Goal: Information Seeking & Learning: Learn about a topic

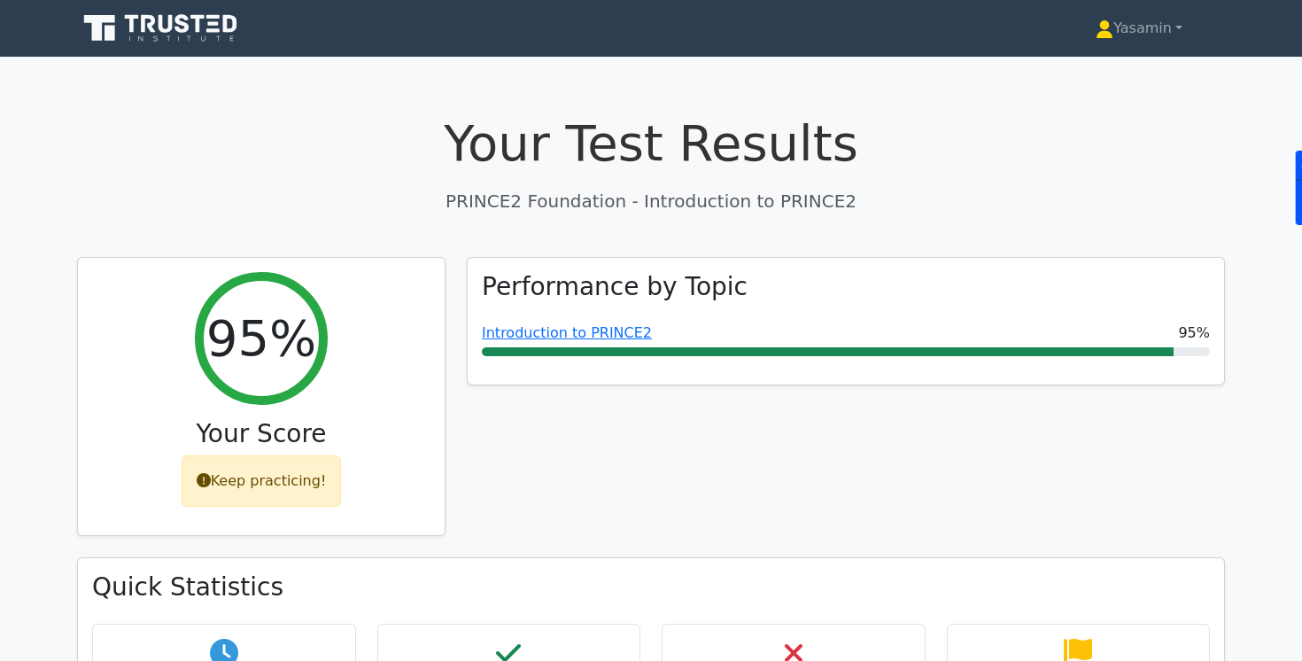
click at [185, 32] on icon at bounding box center [182, 23] width 14 height 19
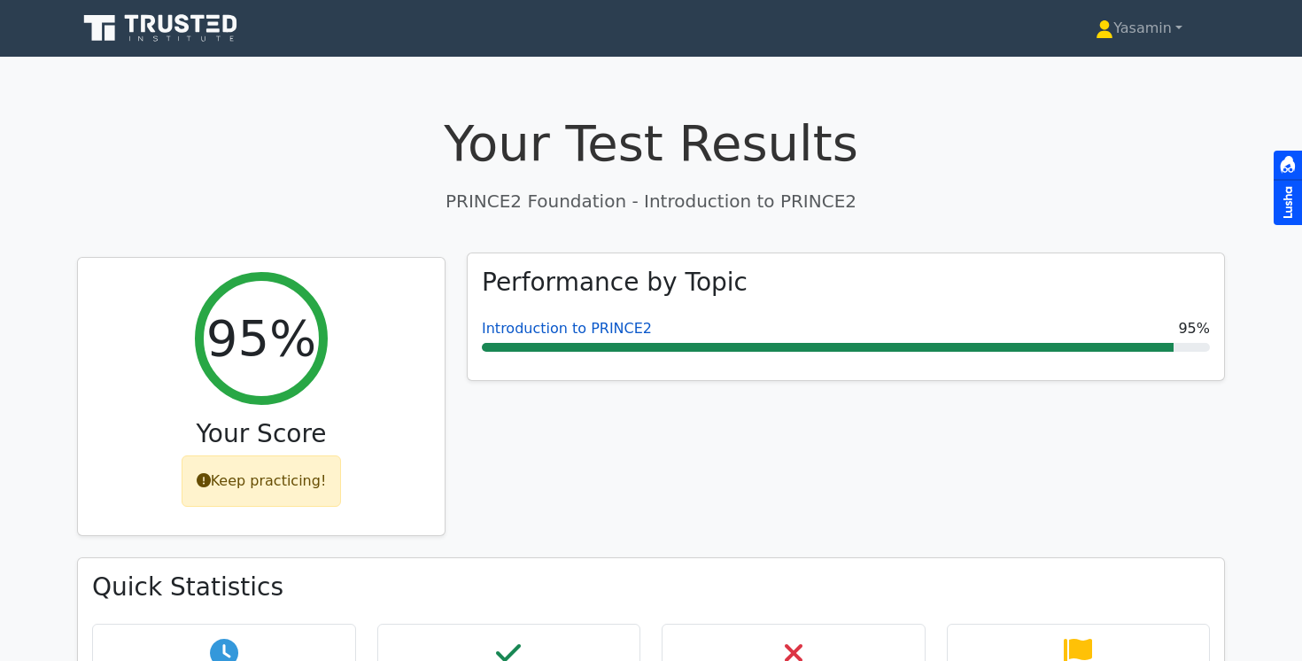
click at [595, 329] on link "Introduction to PRINCE2" at bounding box center [567, 328] width 170 height 17
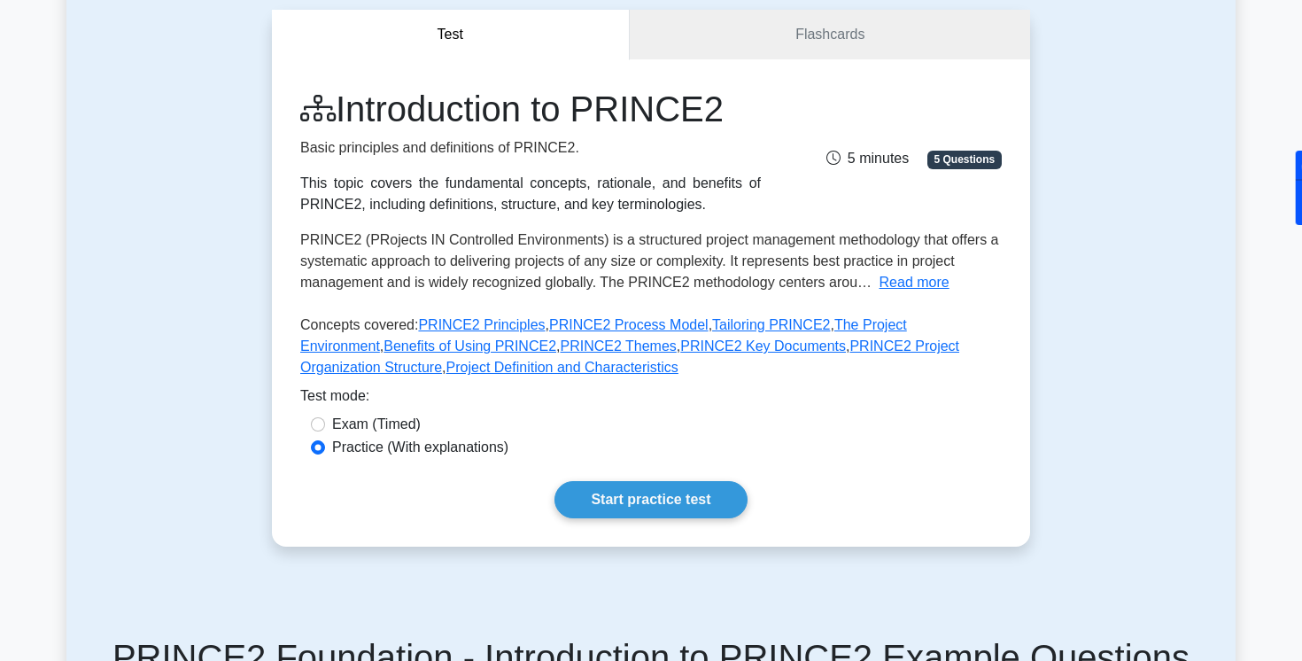
scroll to position [179, 0]
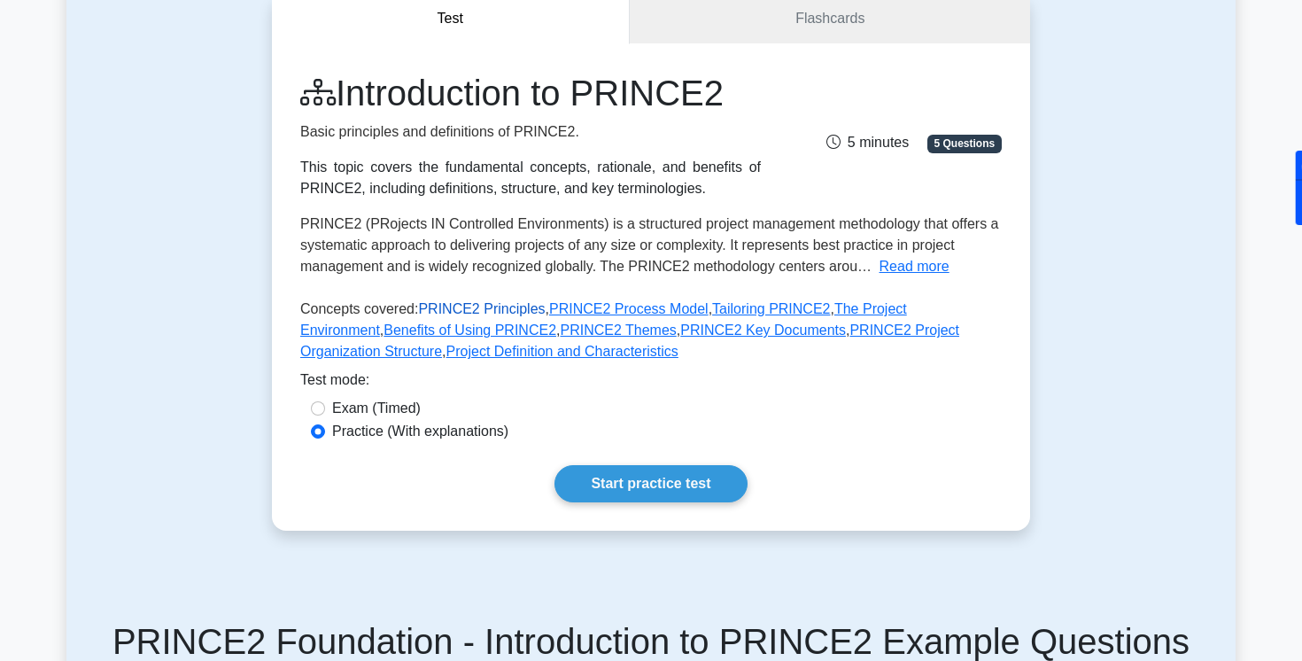
click at [492, 309] on link "PRINCE2 Principles" at bounding box center [481, 308] width 127 height 15
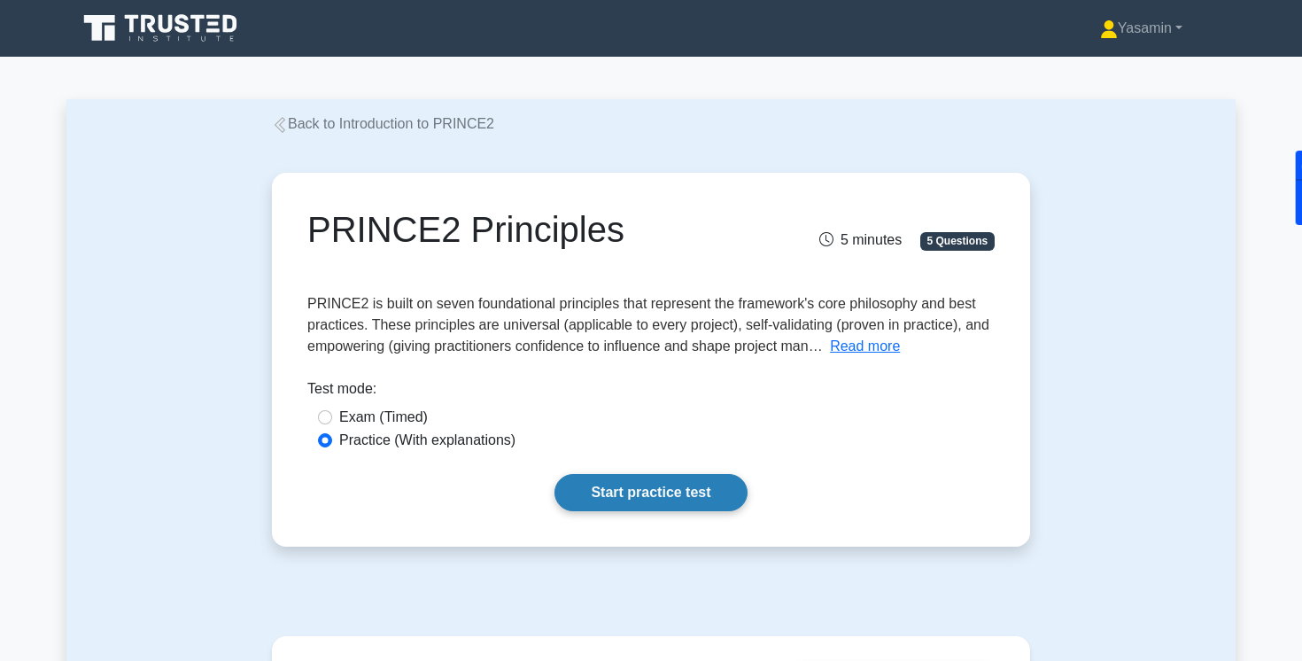
click at [610, 491] on link "Start practice test" at bounding box center [650, 492] width 192 height 37
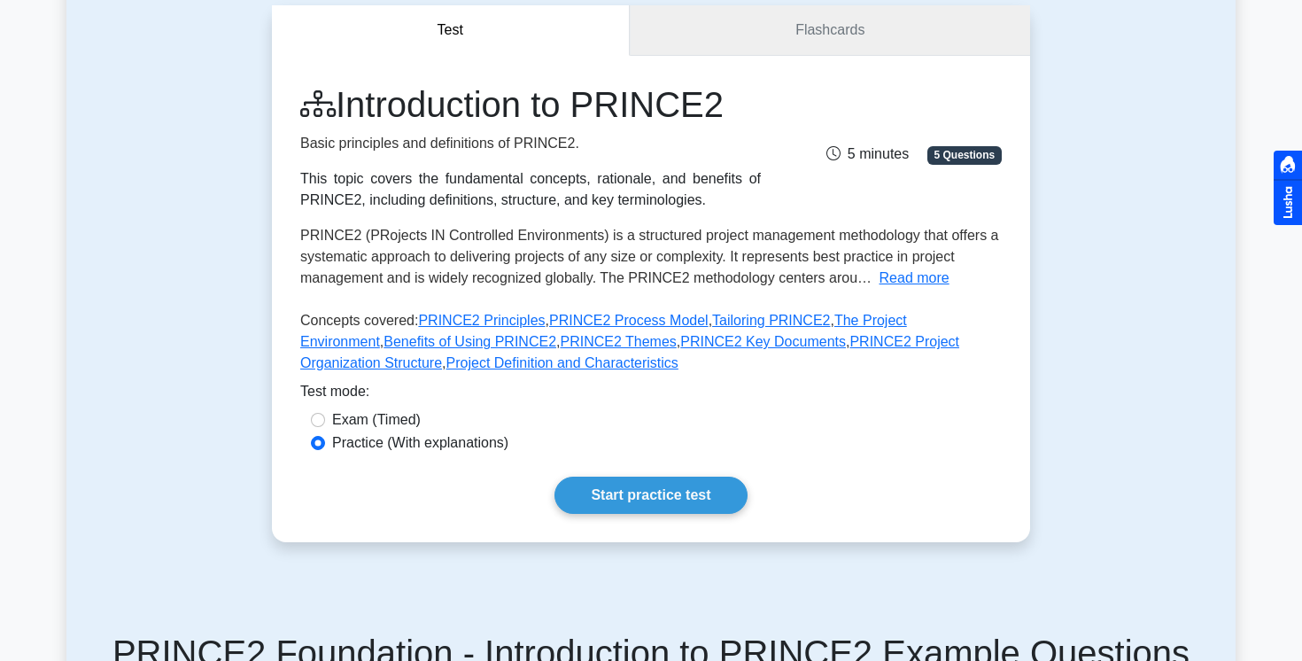
click at [737, 52] on link "Flashcards" at bounding box center [830, 30] width 400 height 50
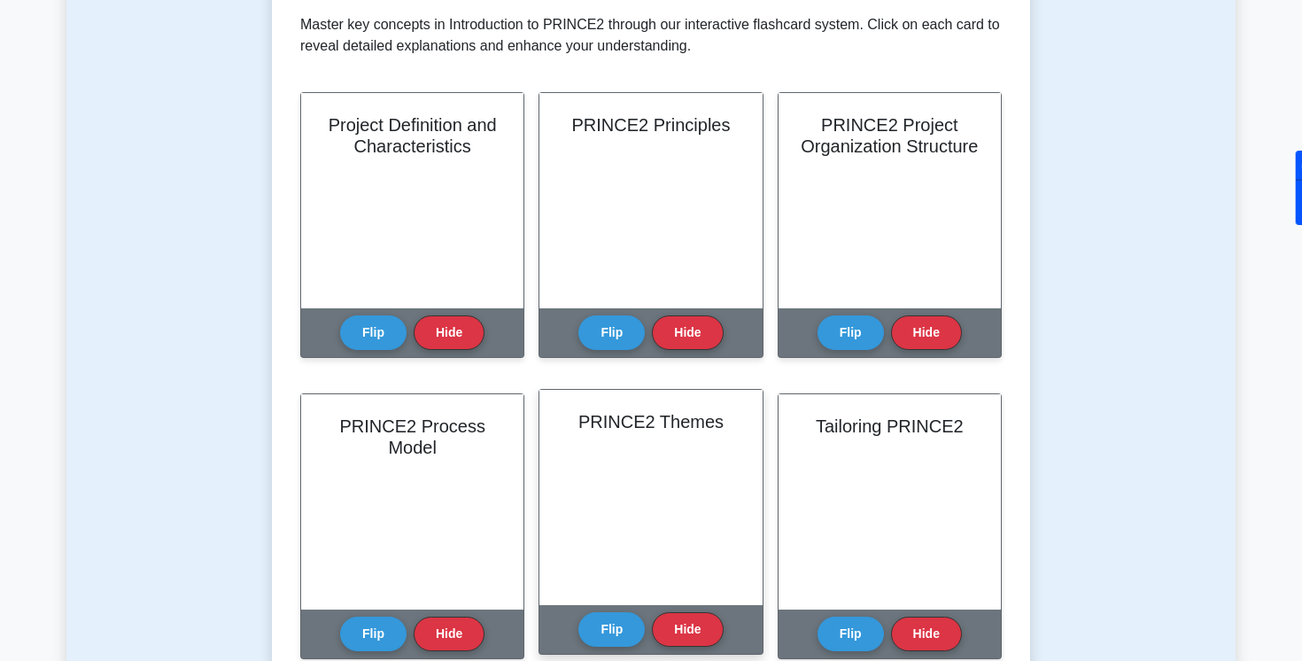
scroll to position [664, 0]
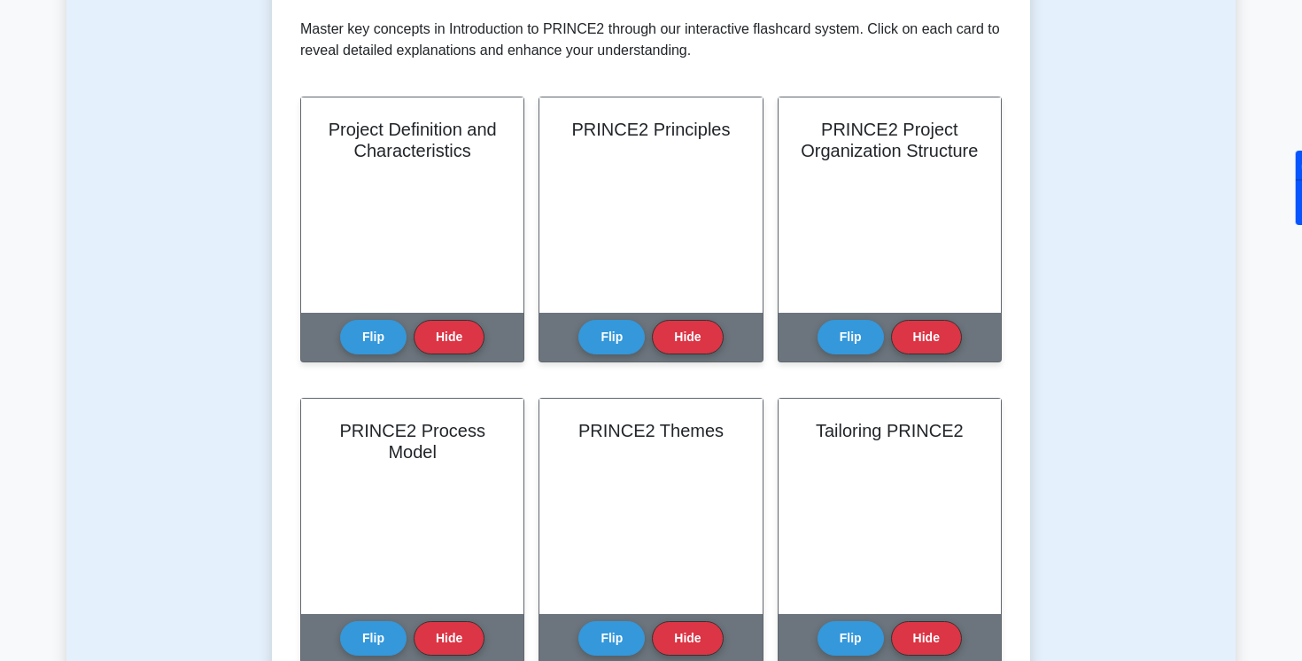
click at [137, 351] on div "Test Flashcards Learn Introduction to PRINCE2 (PRINCE2 Foundation) with Interac…" at bounding box center [650, 425] width 1169 height 1291
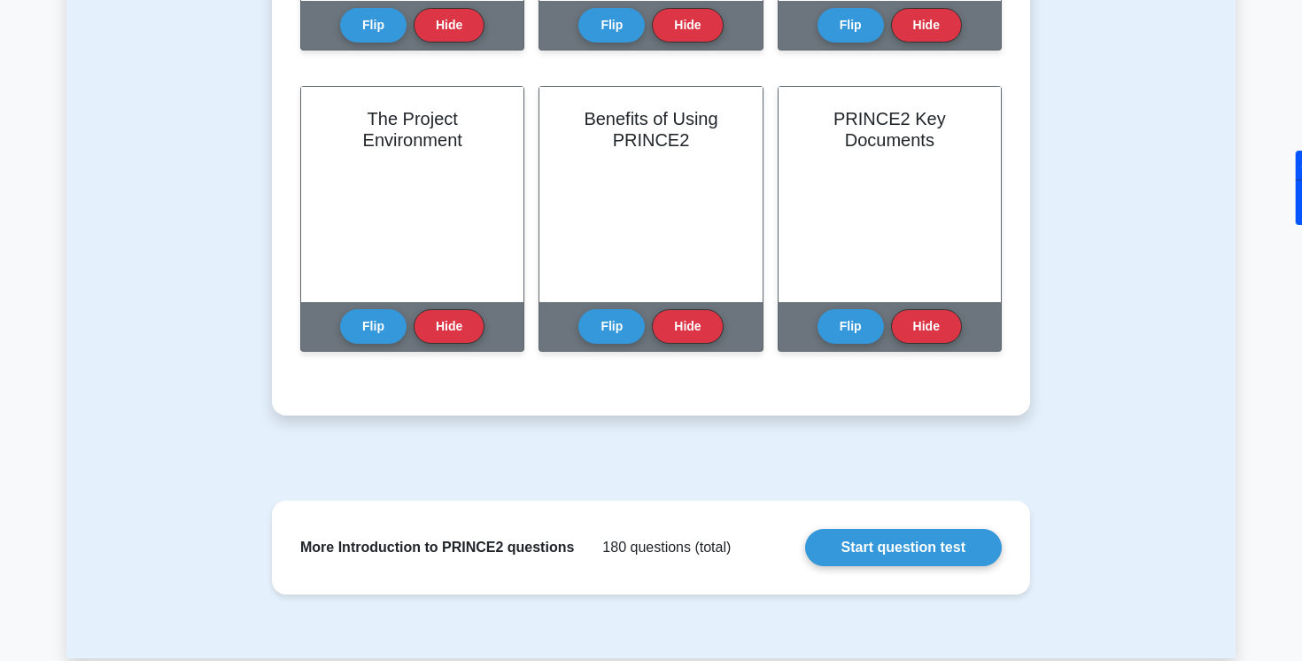
scroll to position [978, 0]
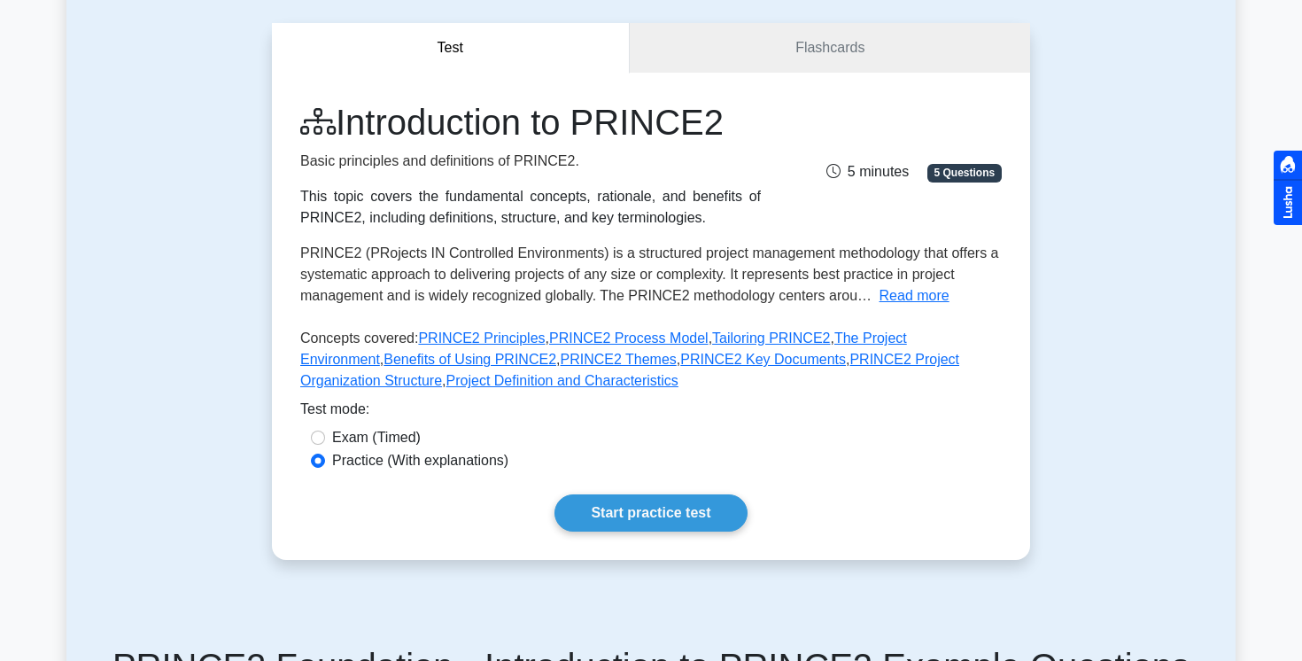
scroll to position [132, 0]
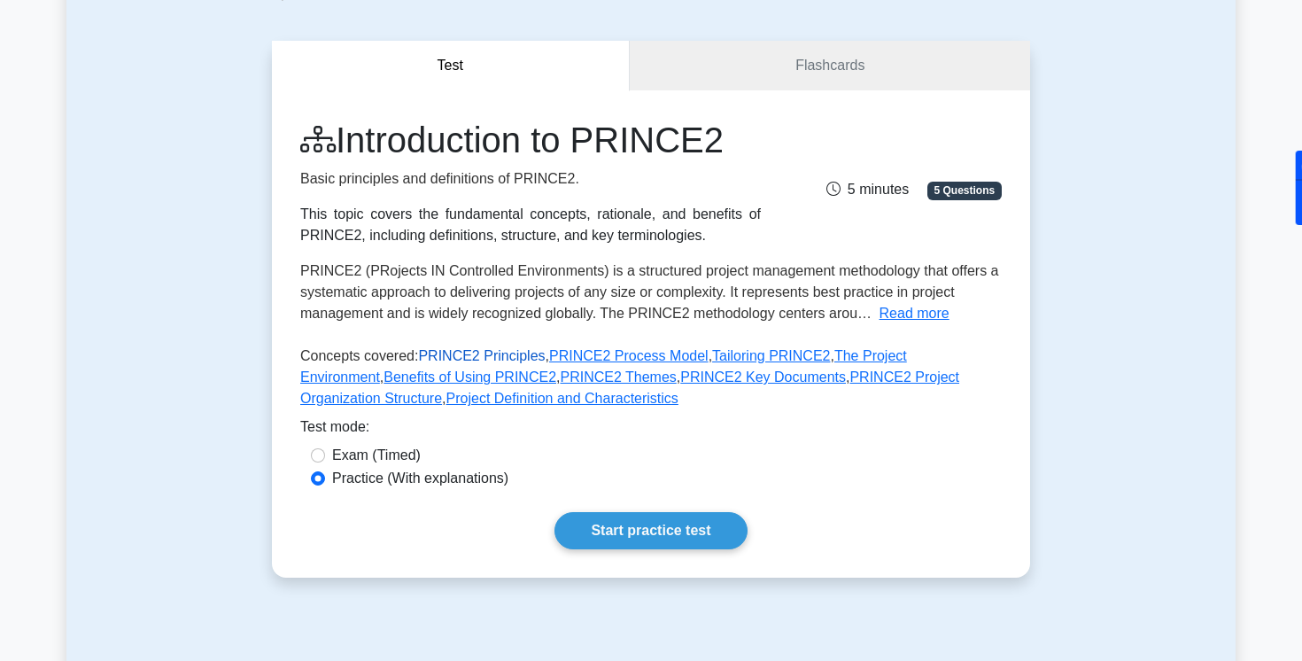
click at [485, 357] on link "PRINCE2 Principles" at bounding box center [481, 355] width 127 height 15
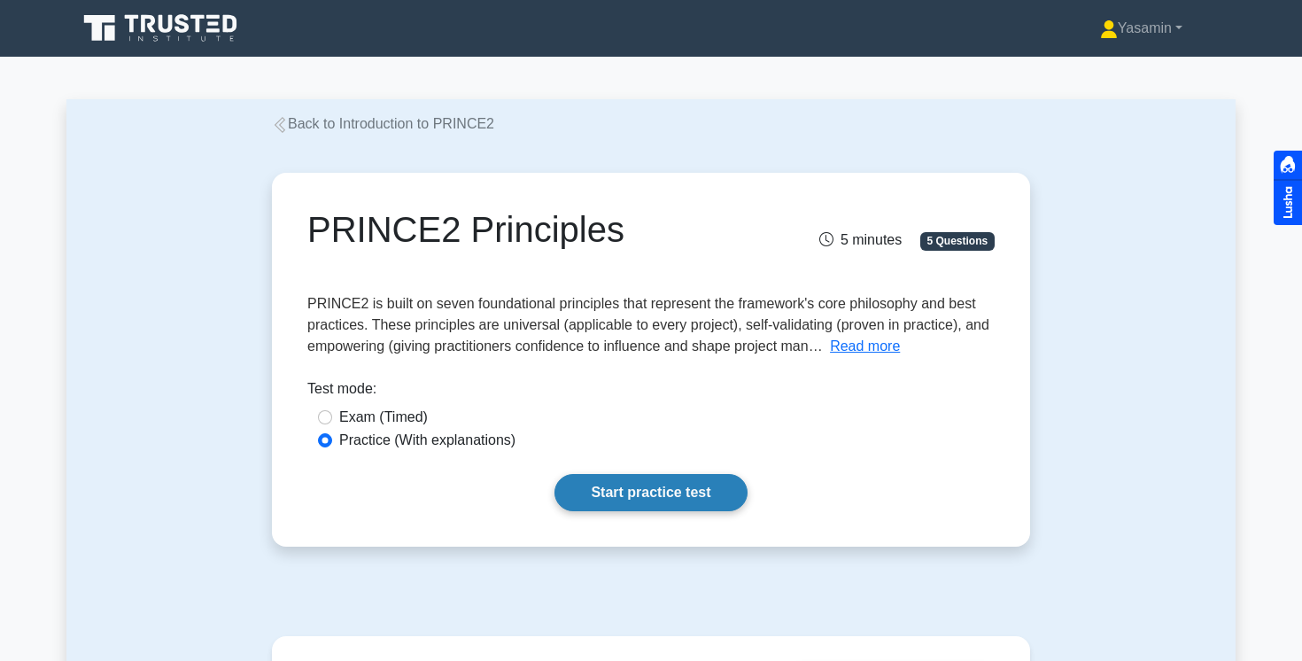
click at [578, 480] on link "Start practice test" at bounding box center [650, 492] width 192 height 37
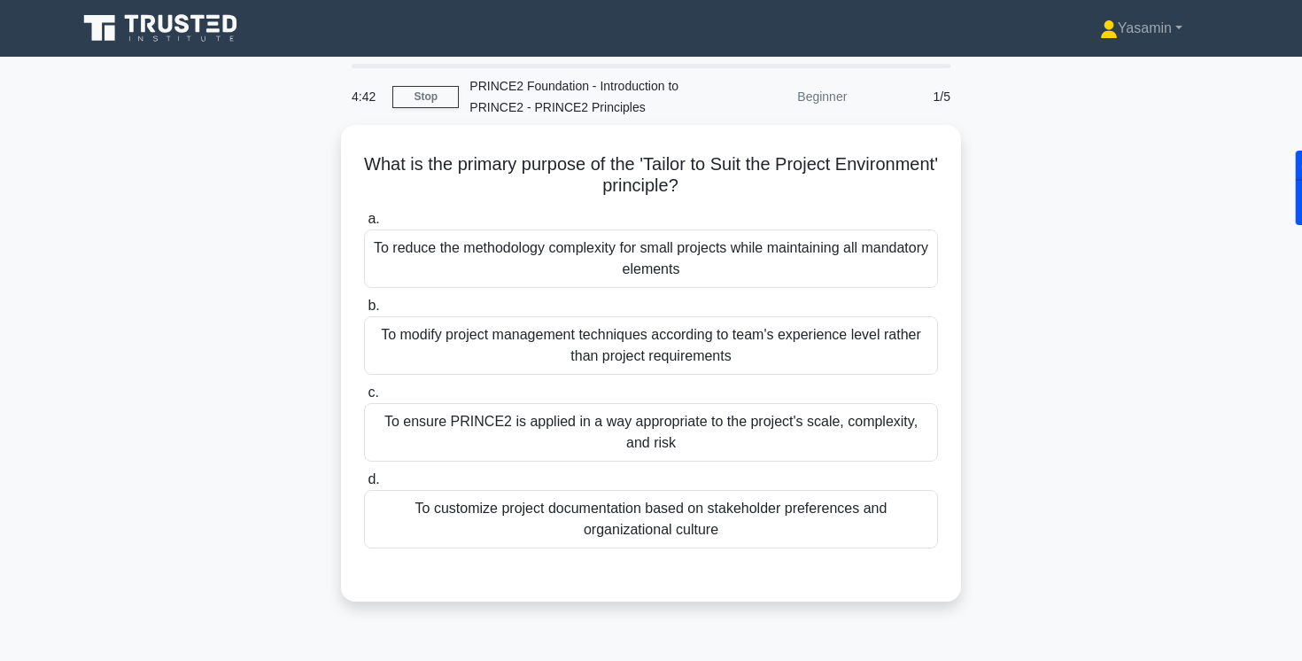
click at [238, 335] on div "What is the primary purpose of the 'Tailor to Suit the Project Environment' pri…" at bounding box center [650, 374] width 1169 height 498
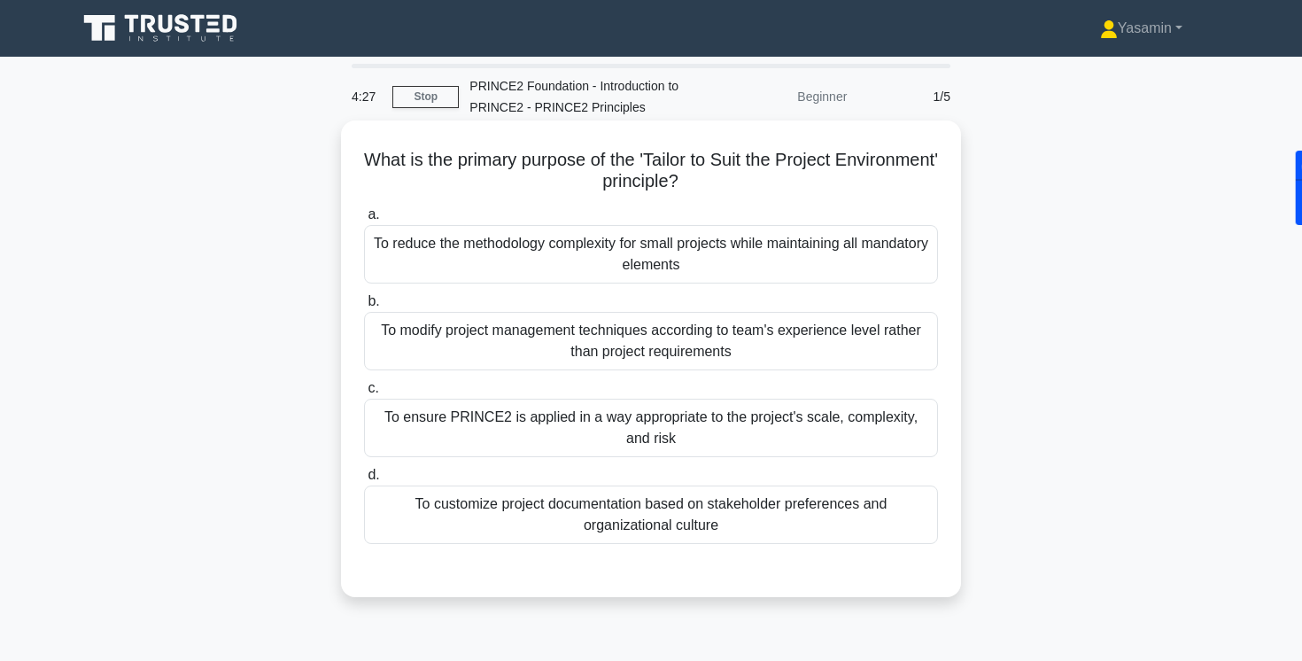
click at [402, 427] on div "To ensure PRINCE2 is applied in a way appropriate to the project's scale, compl…" at bounding box center [651, 428] width 574 height 58
click at [364, 394] on input "c. To ensure PRINCE2 is applied in a way appropriate to the project's scale, co…" at bounding box center [364, 389] width 0 height 12
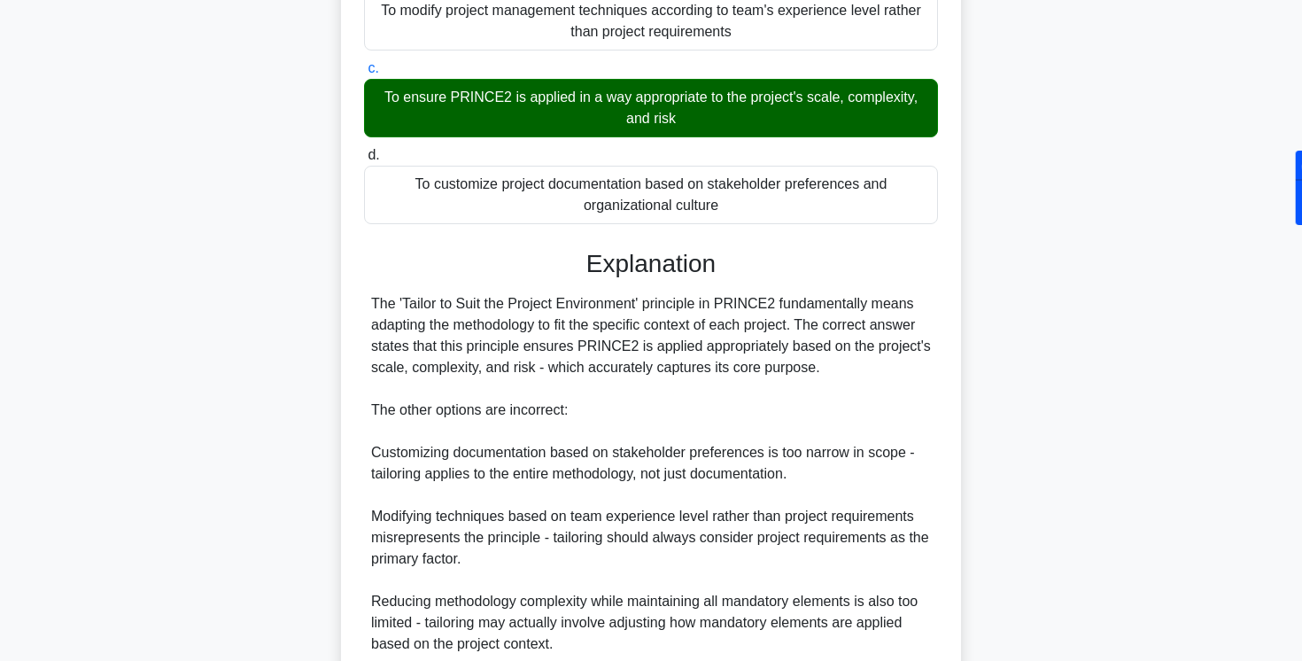
scroll to position [474, 0]
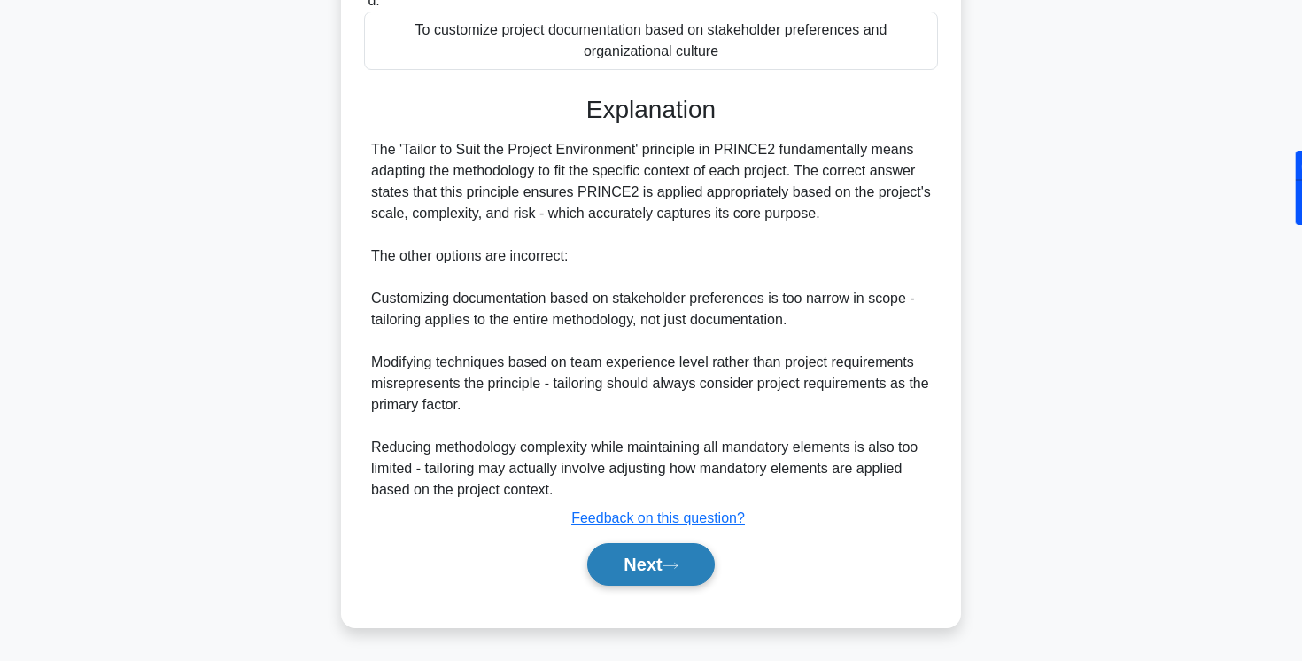
click at [593, 557] on button "Next" at bounding box center [650, 564] width 127 height 43
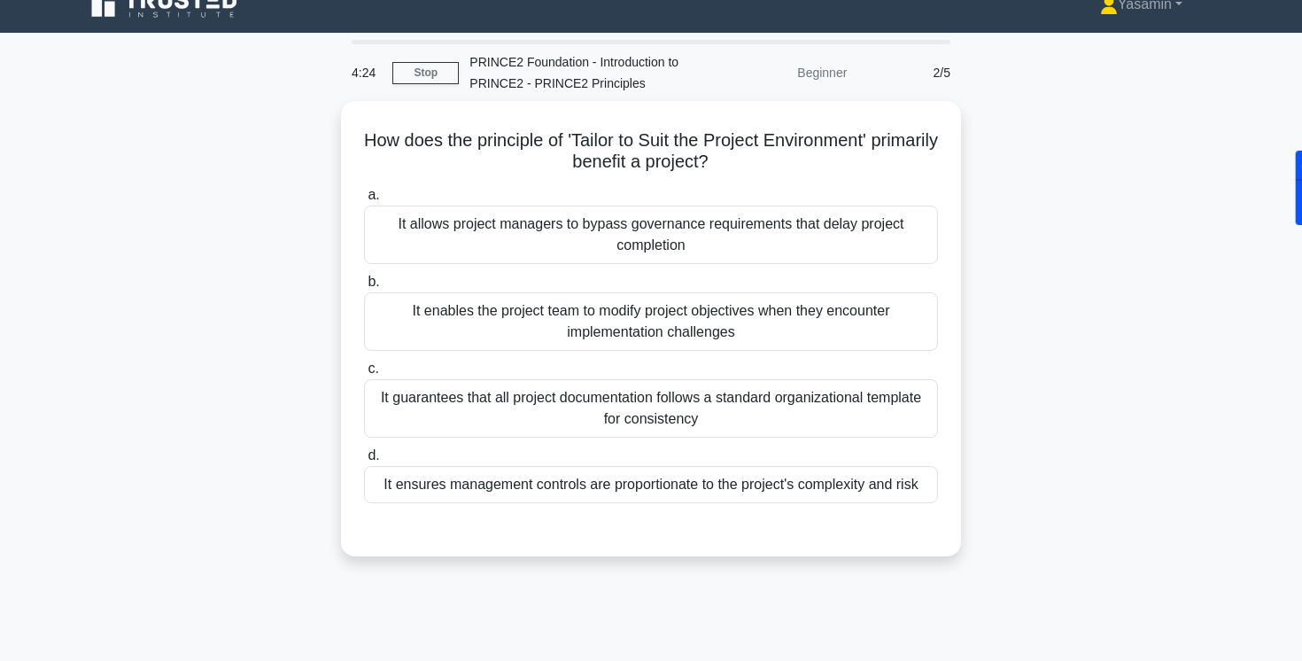
scroll to position [0, 0]
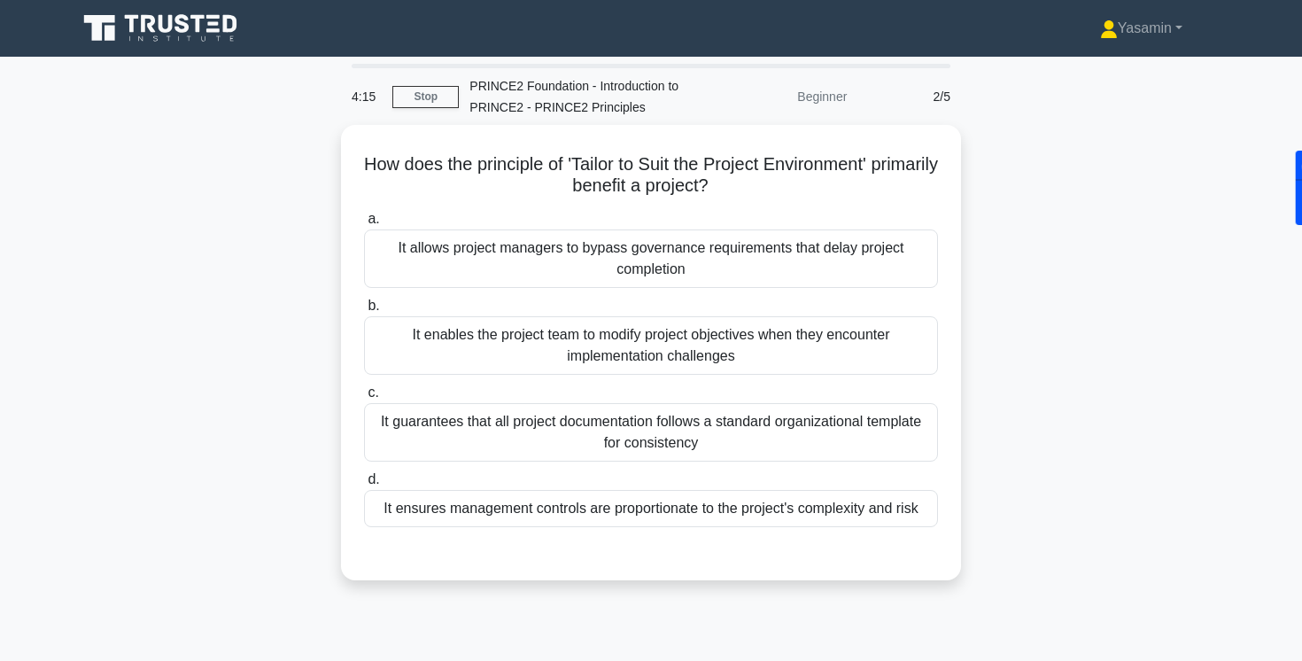
click at [266, 399] on div "How does the principle of 'Tailor to Suit the Project Environment' primarily be…" at bounding box center [650, 363] width 1169 height 477
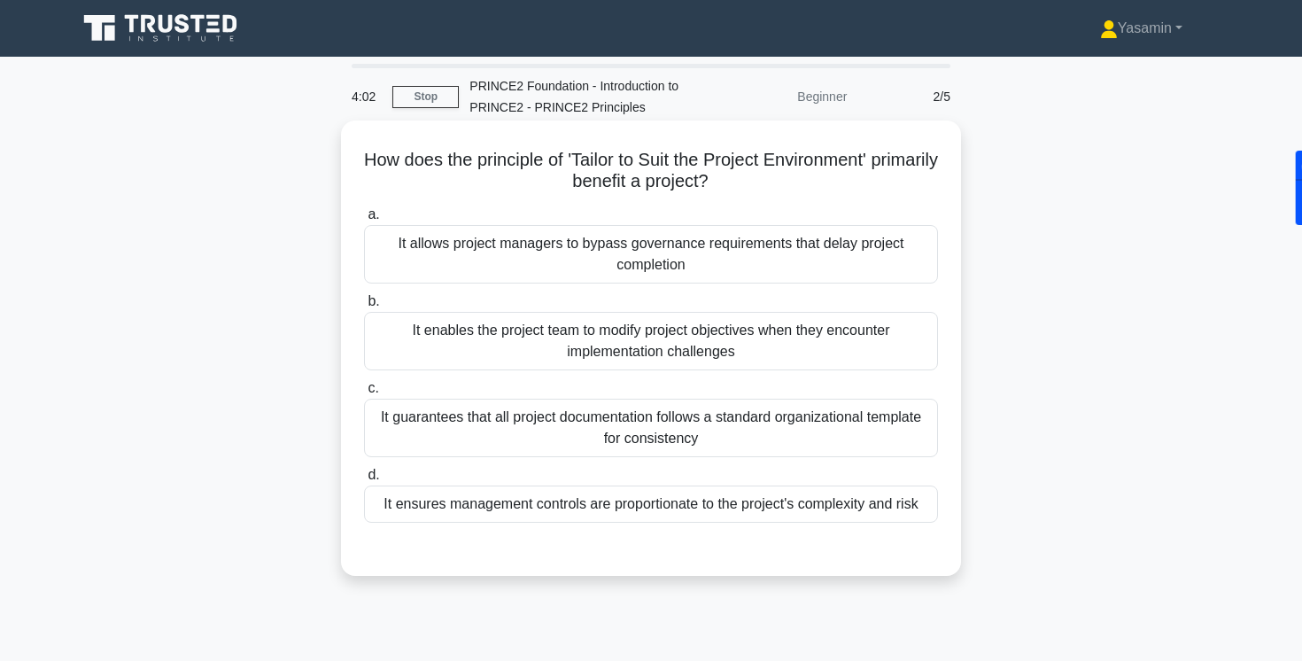
click at [451, 506] on div "It ensures management controls are proportionate to the project's complexity an…" at bounding box center [651, 503] width 574 height 37
click at [364, 481] on input "d. It ensures management controls are proportionate to the project's complexity…" at bounding box center [364, 475] width 0 height 12
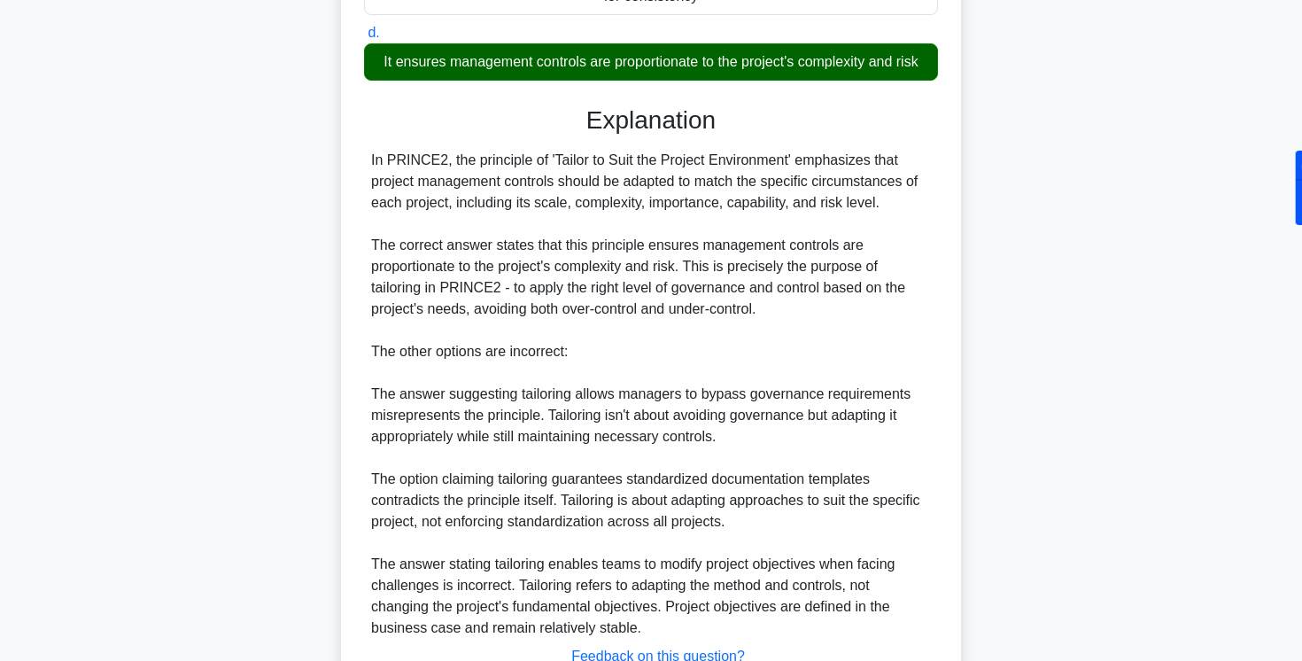
scroll to position [580, 0]
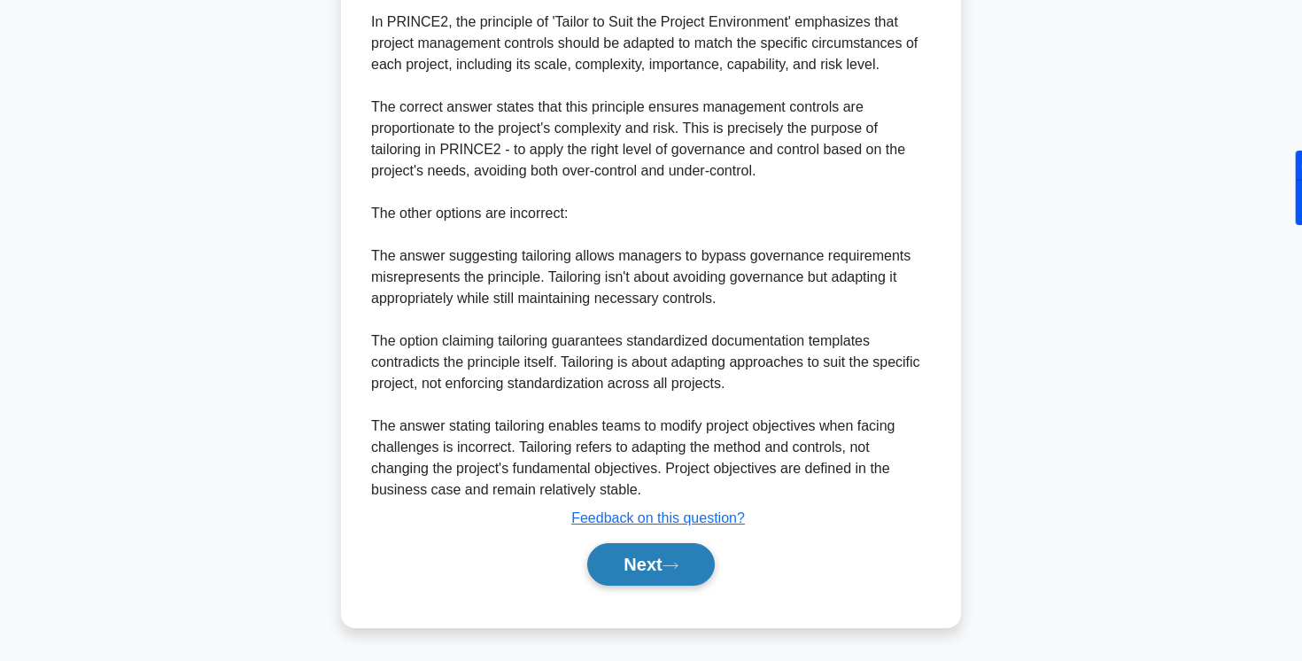
click at [615, 567] on button "Next" at bounding box center [650, 564] width 127 height 43
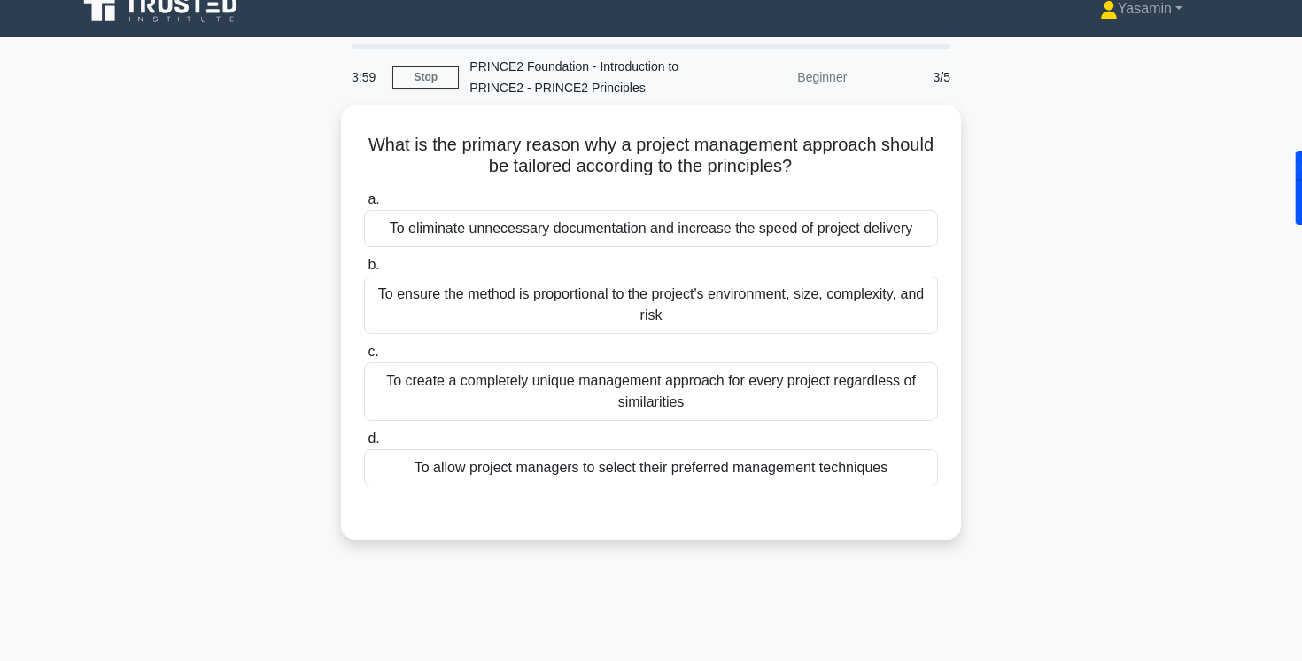
scroll to position [0, 0]
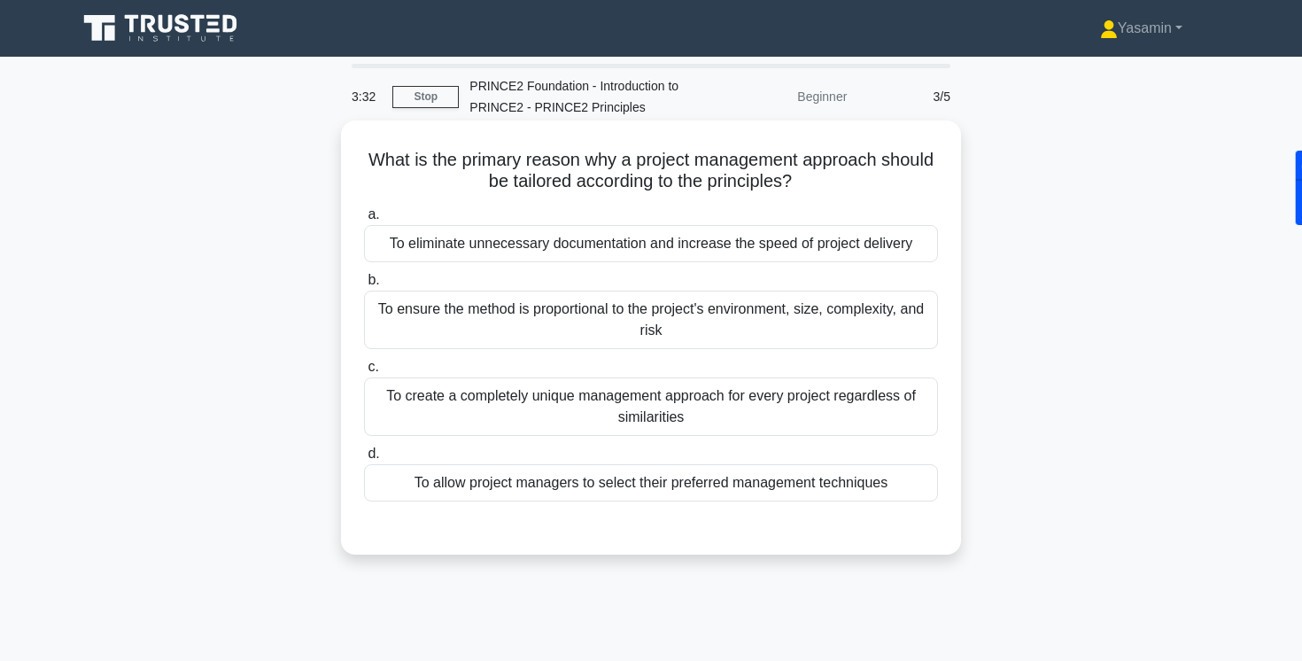
click at [557, 318] on div "To ensure the method is proportional to the project's environment, size, comple…" at bounding box center [651, 320] width 574 height 58
click at [364, 286] on input "b. To ensure the method is proportional to the project's environment, size, com…" at bounding box center [364, 281] width 0 height 12
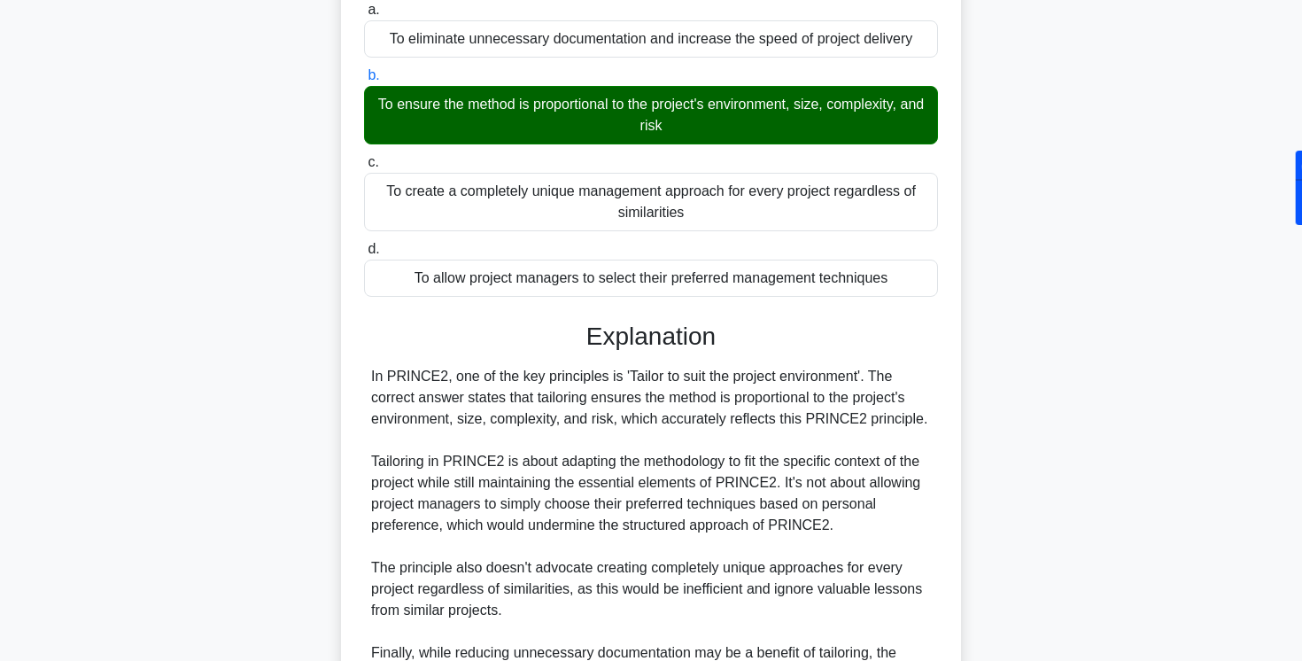
scroll to position [410, 0]
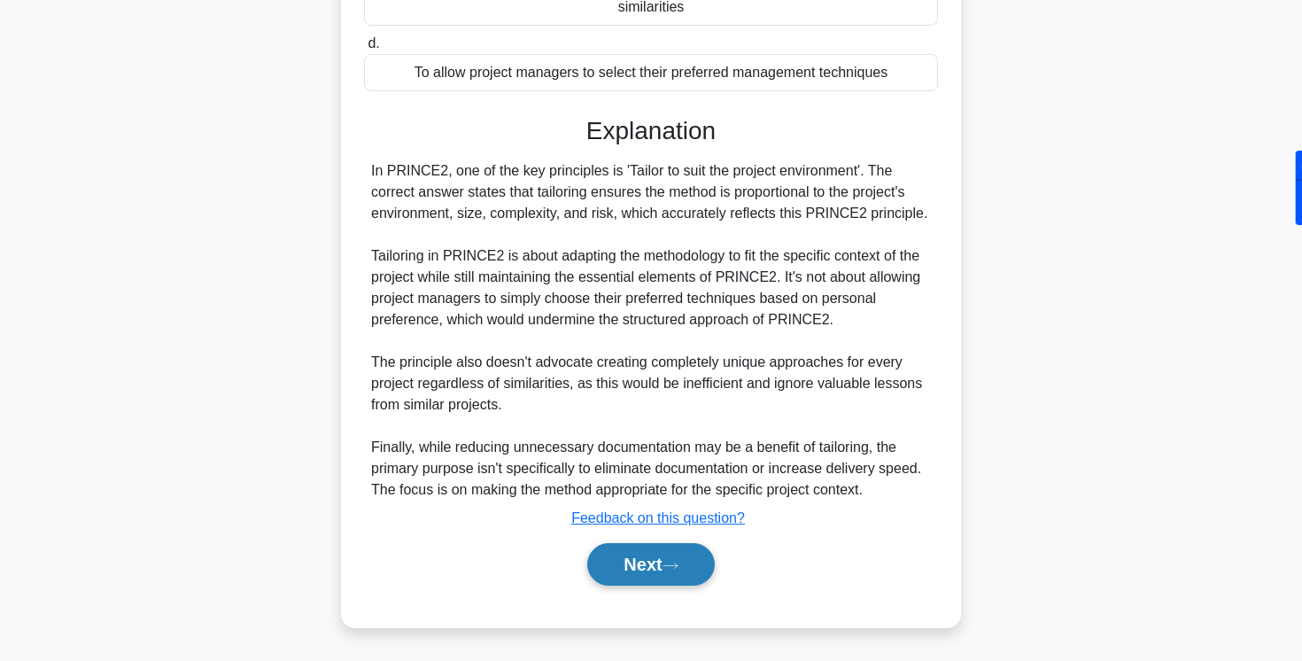
click at [616, 551] on button "Next" at bounding box center [650, 564] width 127 height 43
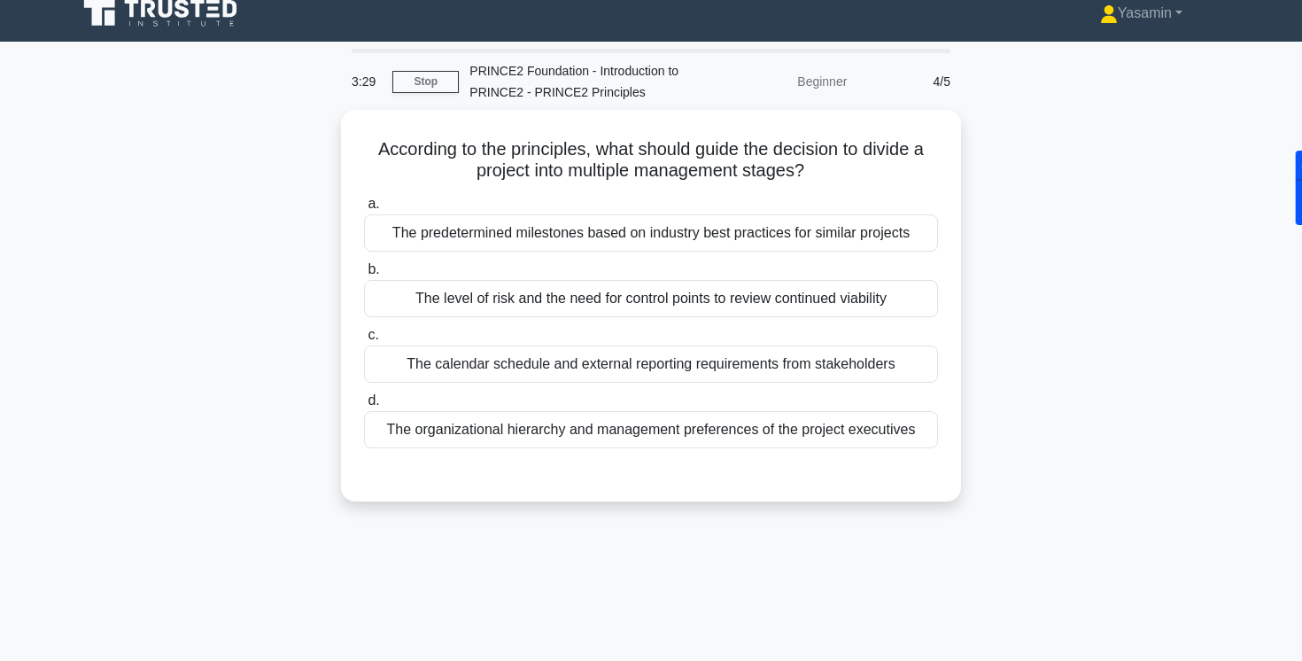
scroll to position [0, 0]
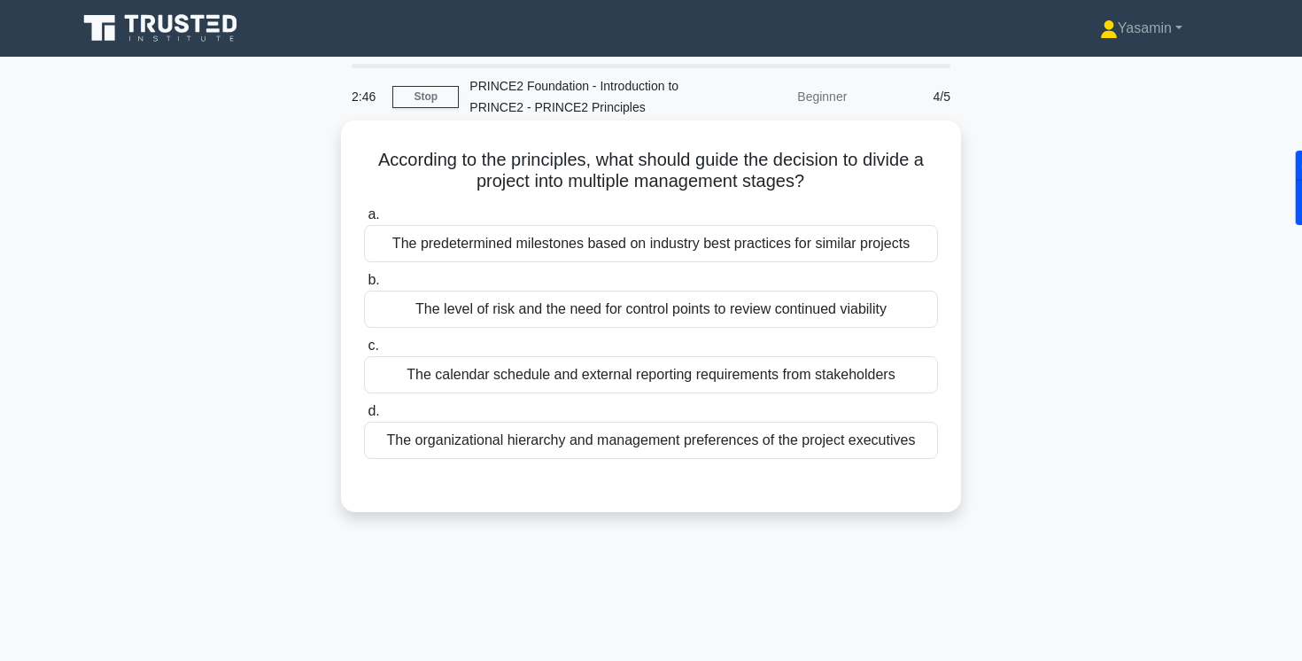
click at [470, 314] on div "The level of risk and the need for control points to review continued viability" at bounding box center [651, 309] width 574 height 37
click at [364, 286] on input "b. The level of risk and the need for control points to review continued viabil…" at bounding box center [364, 281] width 0 height 12
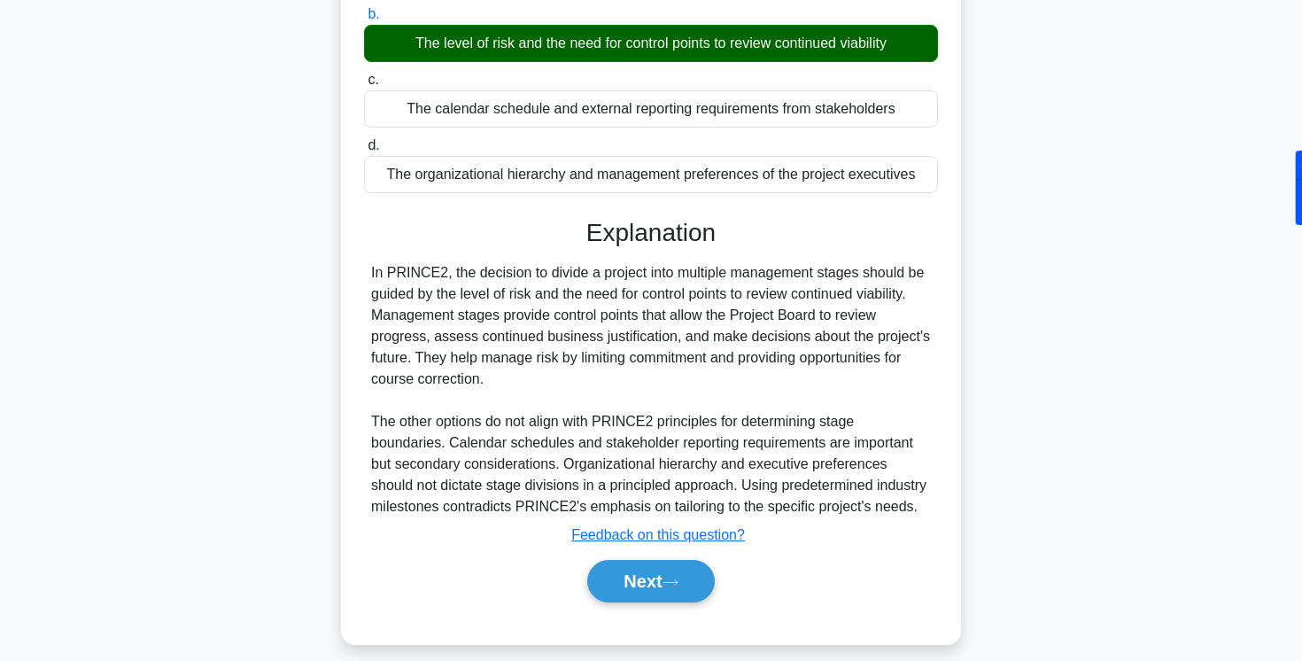
scroll to position [296, 0]
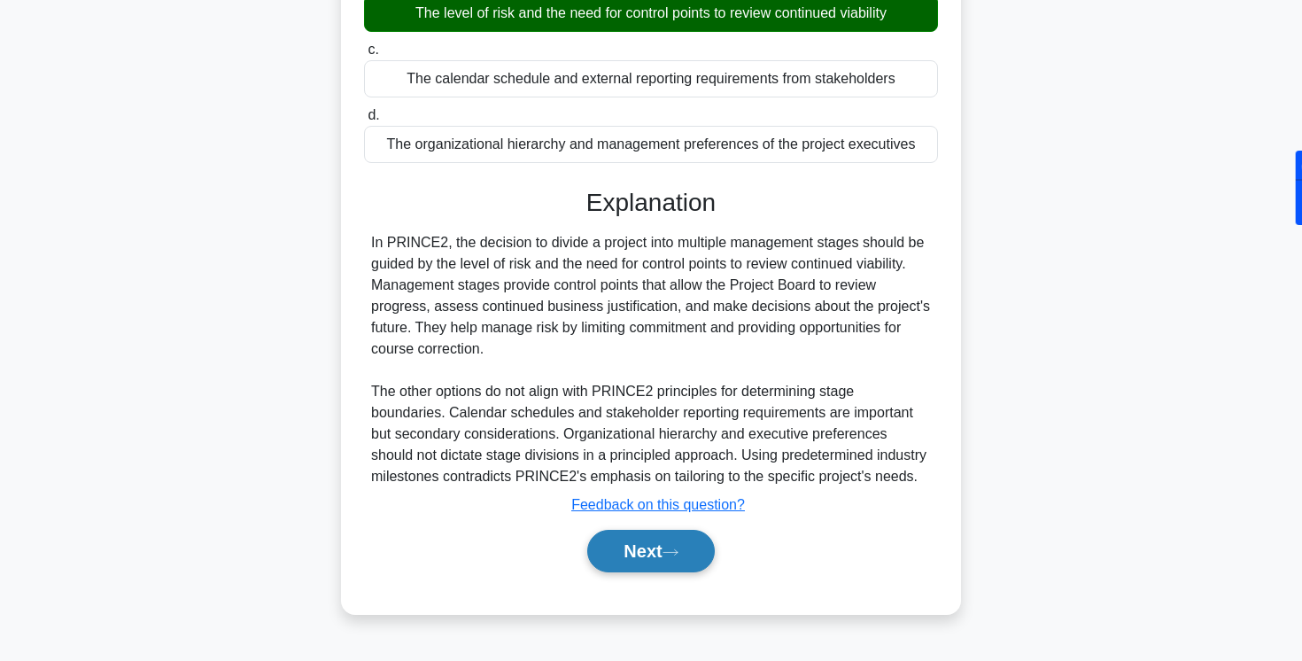
click at [664, 544] on button "Next" at bounding box center [650, 551] width 127 height 43
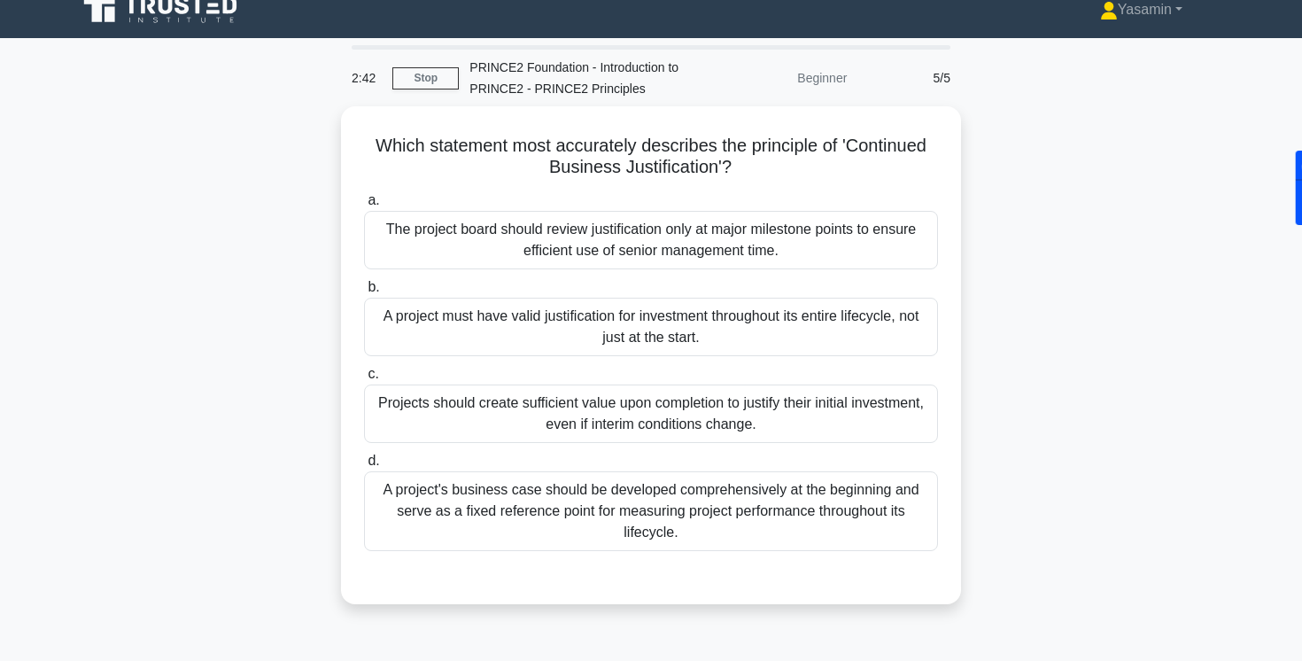
scroll to position [0, 0]
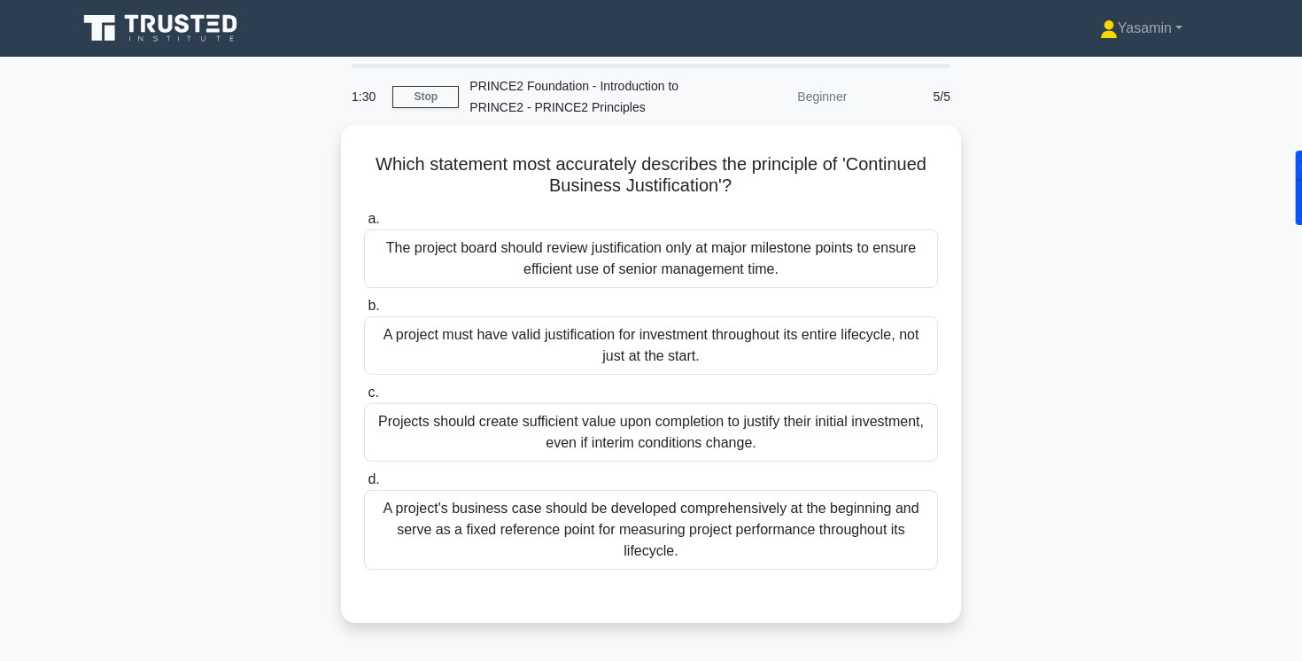
click at [279, 422] on div "Which statement most accurately describes the principle of 'Continued Business …" at bounding box center [650, 384] width 1169 height 519
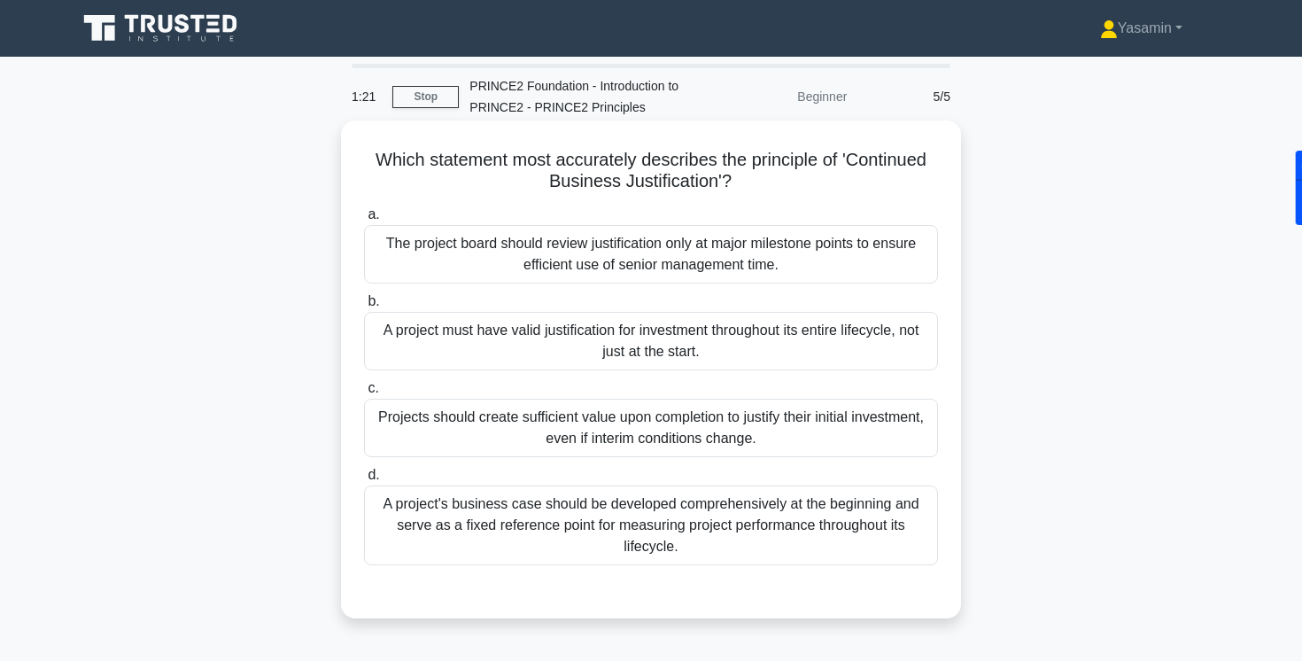
click at [521, 355] on div "A project must have valid justification for investment throughout its entire li…" at bounding box center [651, 341] width 574 height 58
click at [364, 307] on input "b. A project must have valid justification for investment throughout its entire…" at bounding box center [364, 302] width 0 height 12
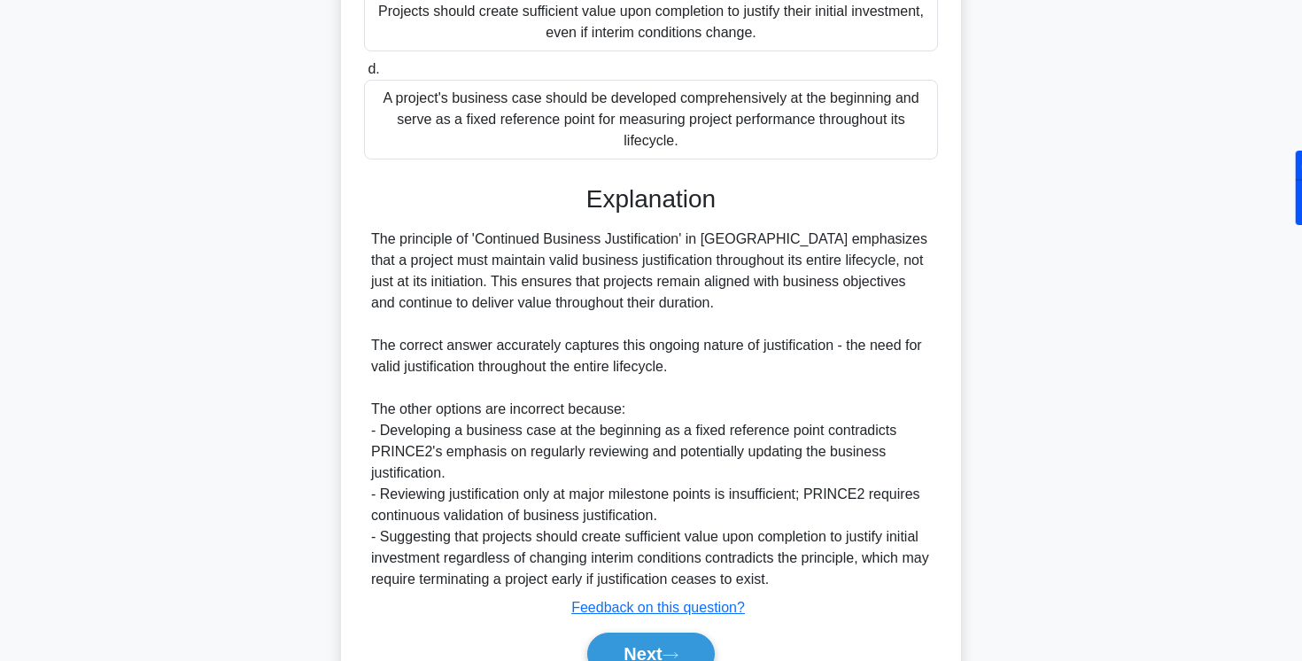
scroll to position [495, 0]
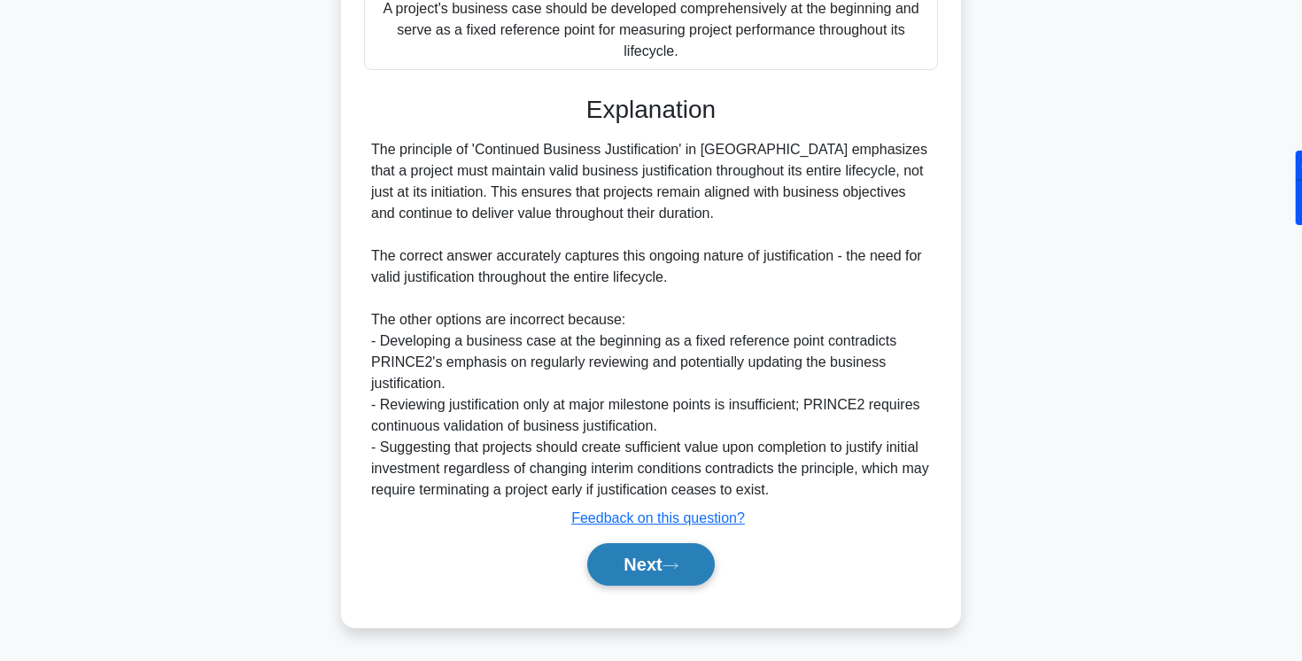
click at [632, 574] on button "Next" at bounding box center [650, 564] width 127 height 43
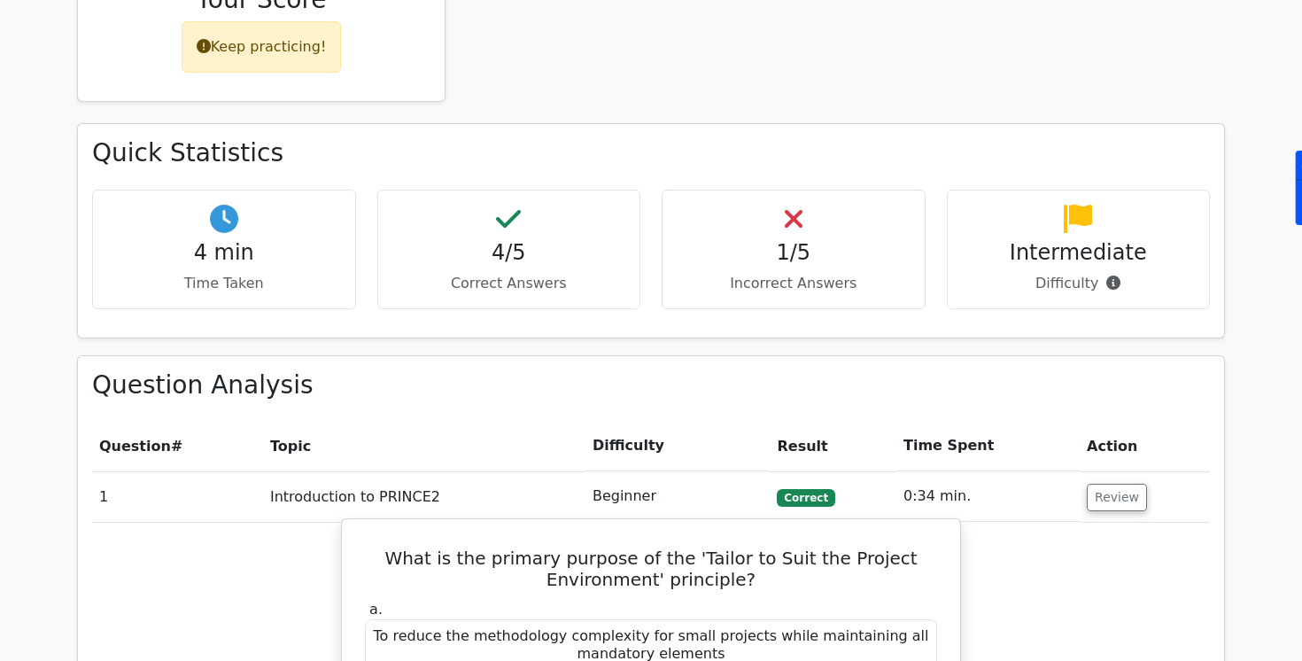
scroll to position [432, 0]
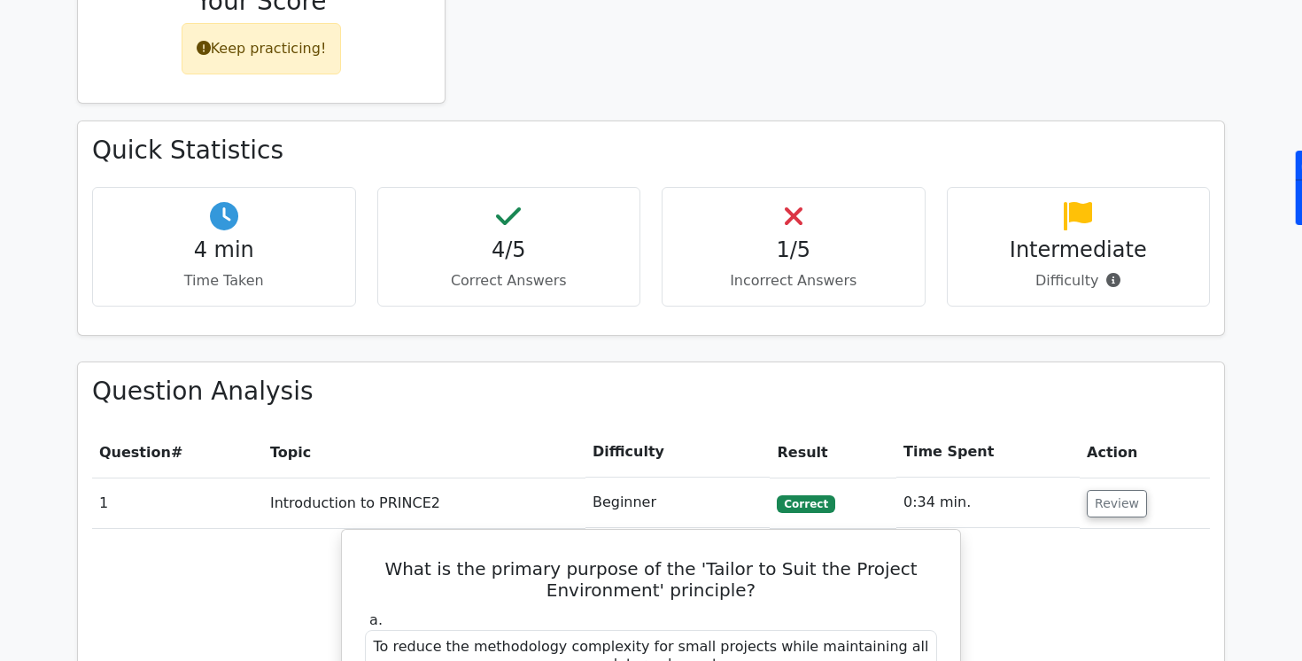
click at [790, 262] on div "1/5 Incorrect Answers" at bounding box center [794, 247] width 264 height 120
click at [541, 264] on div "4/5 Correct Answers" at bounding box center [509, 247] width 264 height 120
drag, startPoint x: 528, startPoint y: 264, endPoint x: 467, endPoint y: 262, distance: 61.1
click at [467, 262] on div "4/5 Correct Answers" at bounding box center [509, 247] width 264 height 120
click at [1073, 243] on h4 "Intermediate" at bounding box center [1079, 250] width 234 height 26
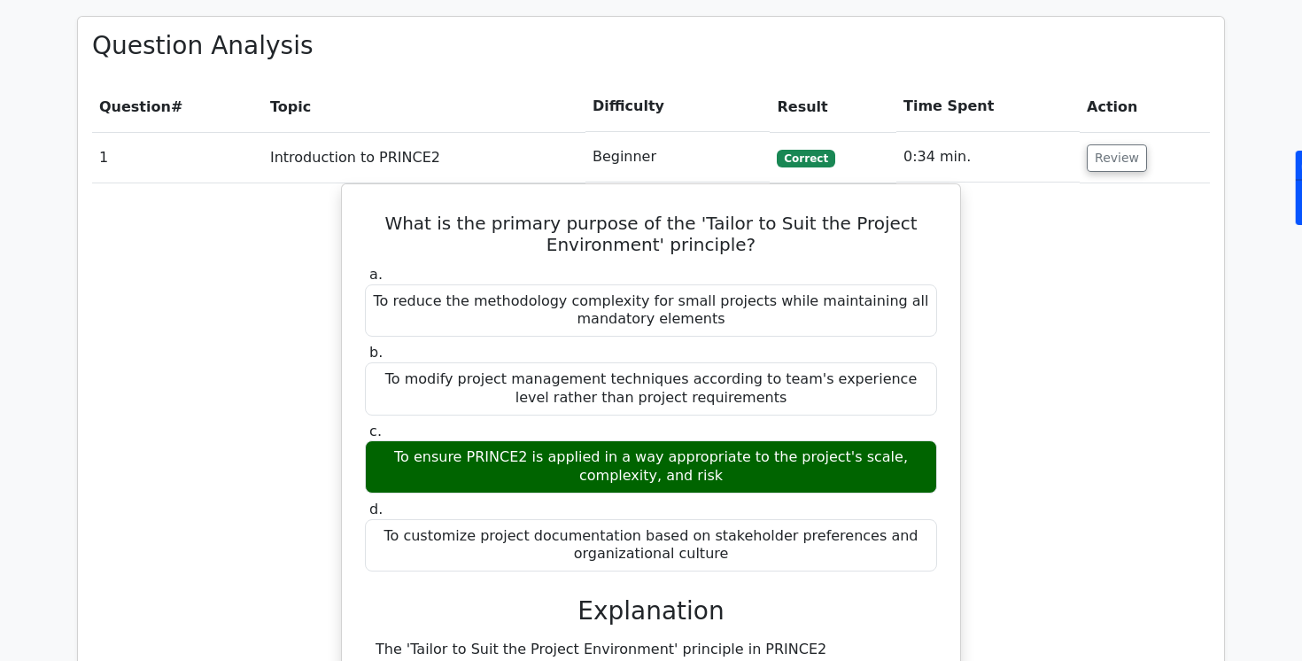
scroll to position [776, 0]
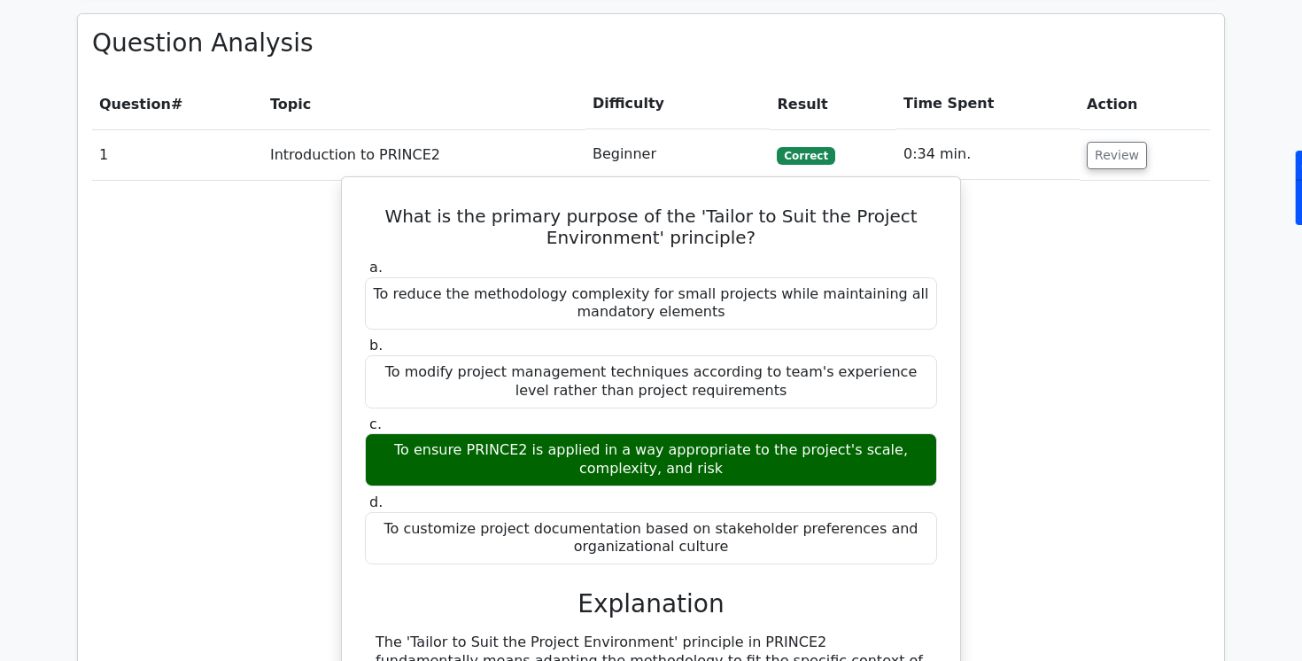
click at [922, 220] on h5 "What is the primary purpose of the 'Tailor to Suit the Project Environment' pri…" at bounding box center [651, 226] width 576 height 43
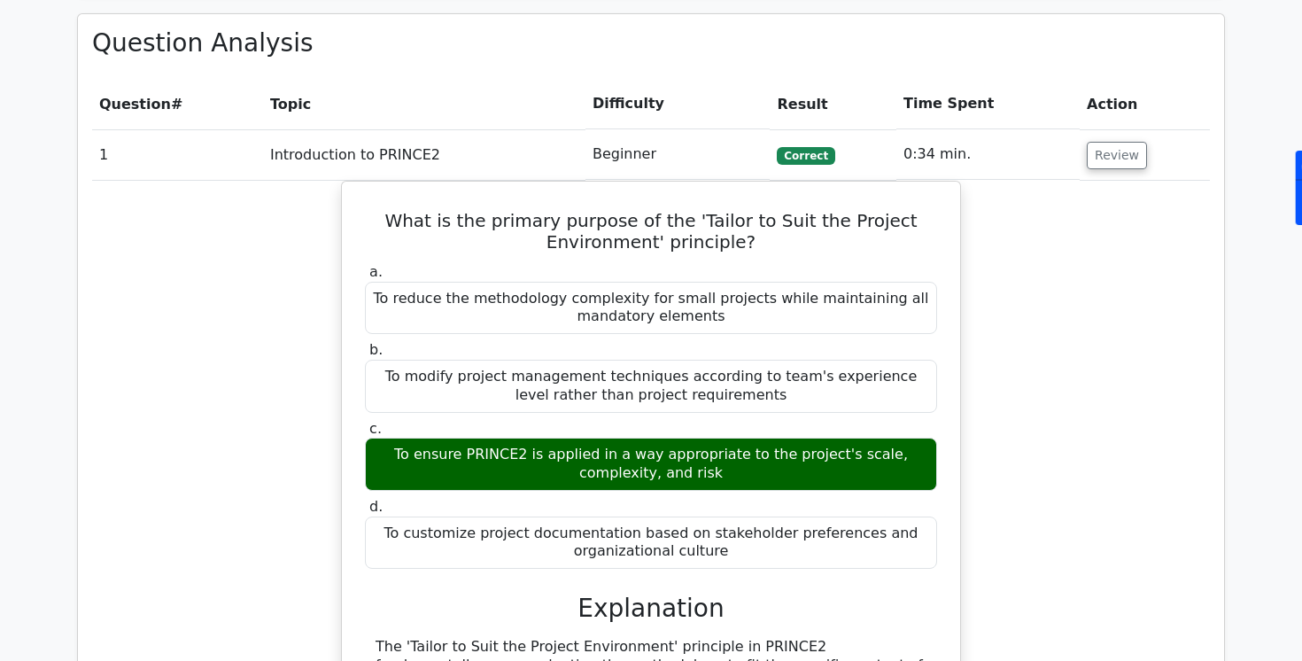
click at [1051, 221] on div "What is the primary purpose of the 'Tailor to Suit the Project Environment' pri…" at bounding box center [651, 632] width 1118 height 902
click at [1092, 174] on td "Review" at bounding box center [1145, 154] width 130 height 50
click at [1092, 161] on button "Review" at bounding box center [1117, 155] width 60 height 27
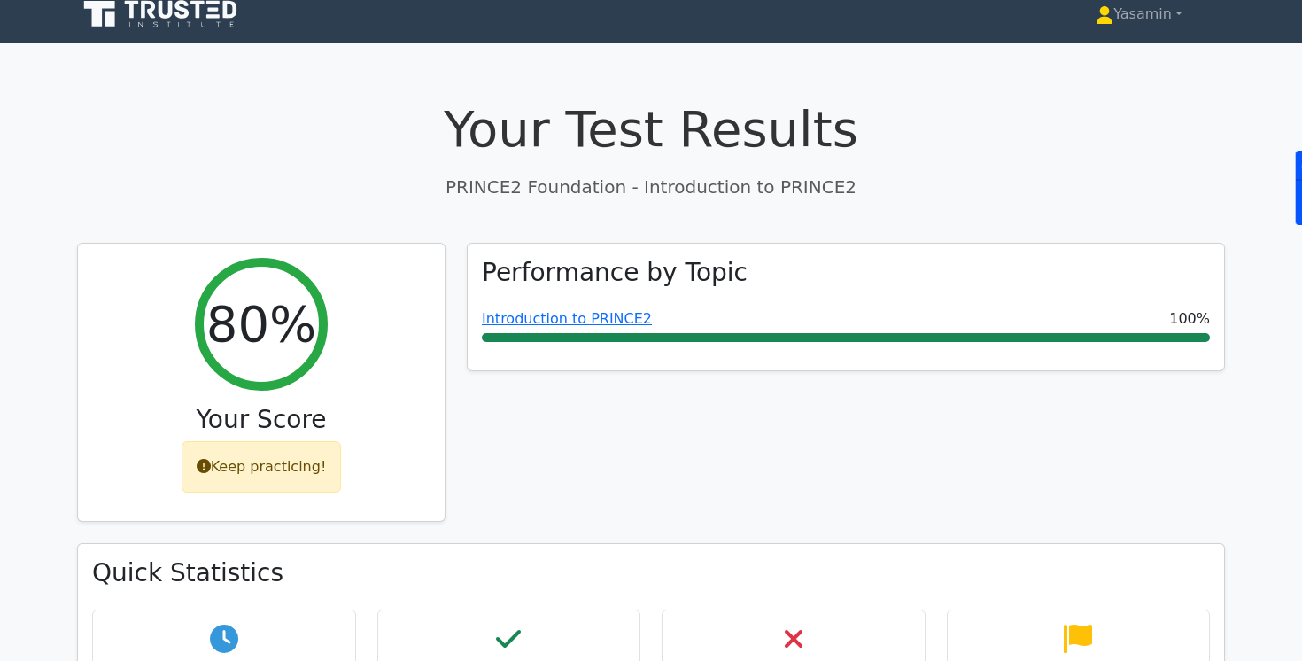
scroll to position [6, 0]
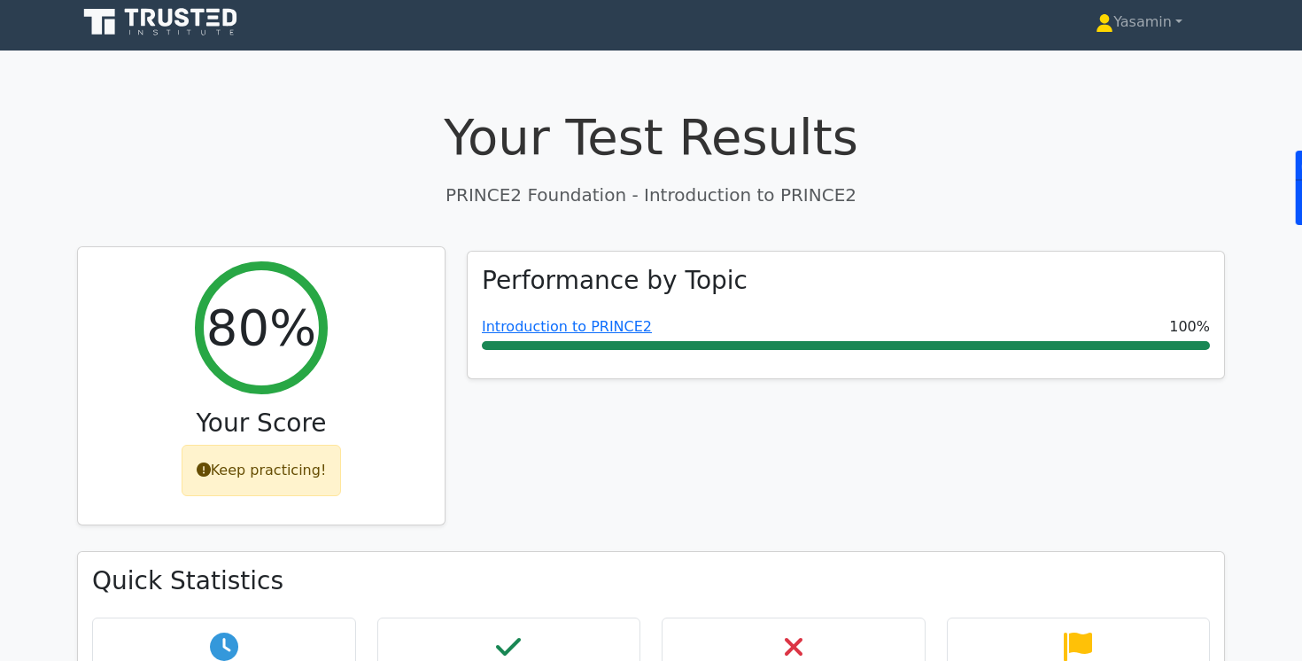
click at [260, 467] on div "Keep practicing!" at bounding box center [262, 470] width 160 height 51
click at [293, 438] on div "Your Score" at bounding box center [261, 426] width 338 height 37
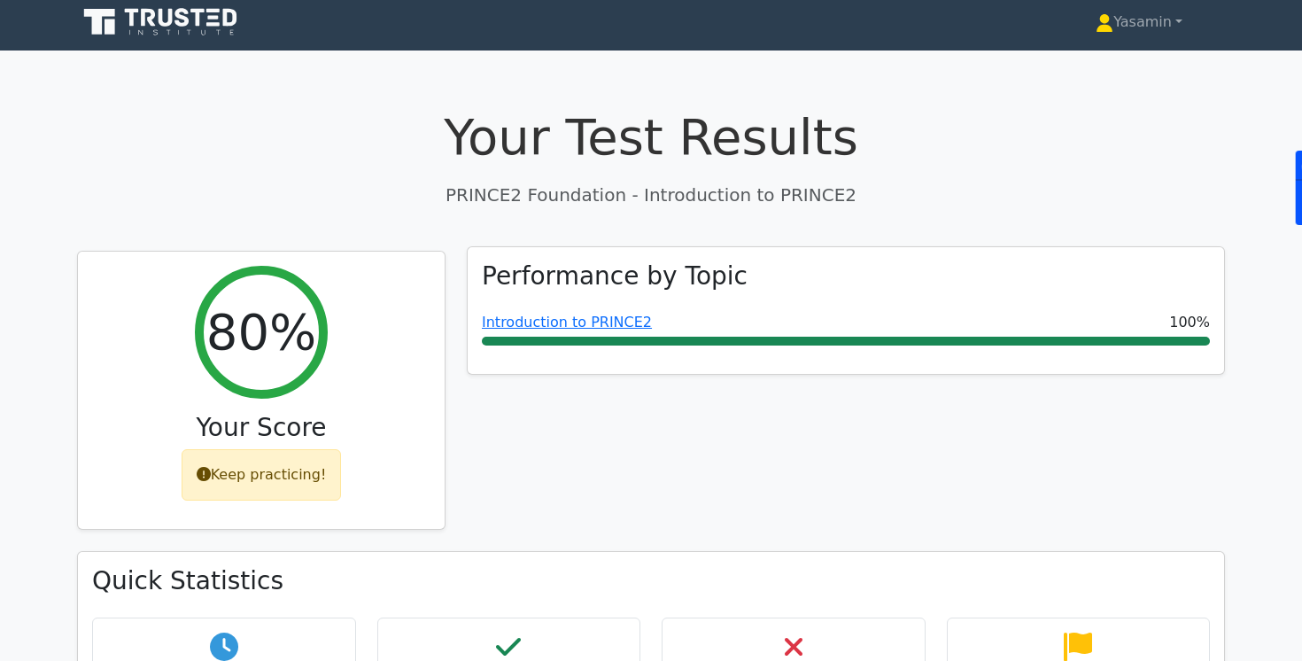
click at [475, 343] on div "Performance by Topic Introduction to PRINCE2 100%" at bounding box center [846, 311] width 756 height 128
click at [494, 324] on link "Introduction to PRINCE2" at bounding box center [567, 322] width 170 height 17
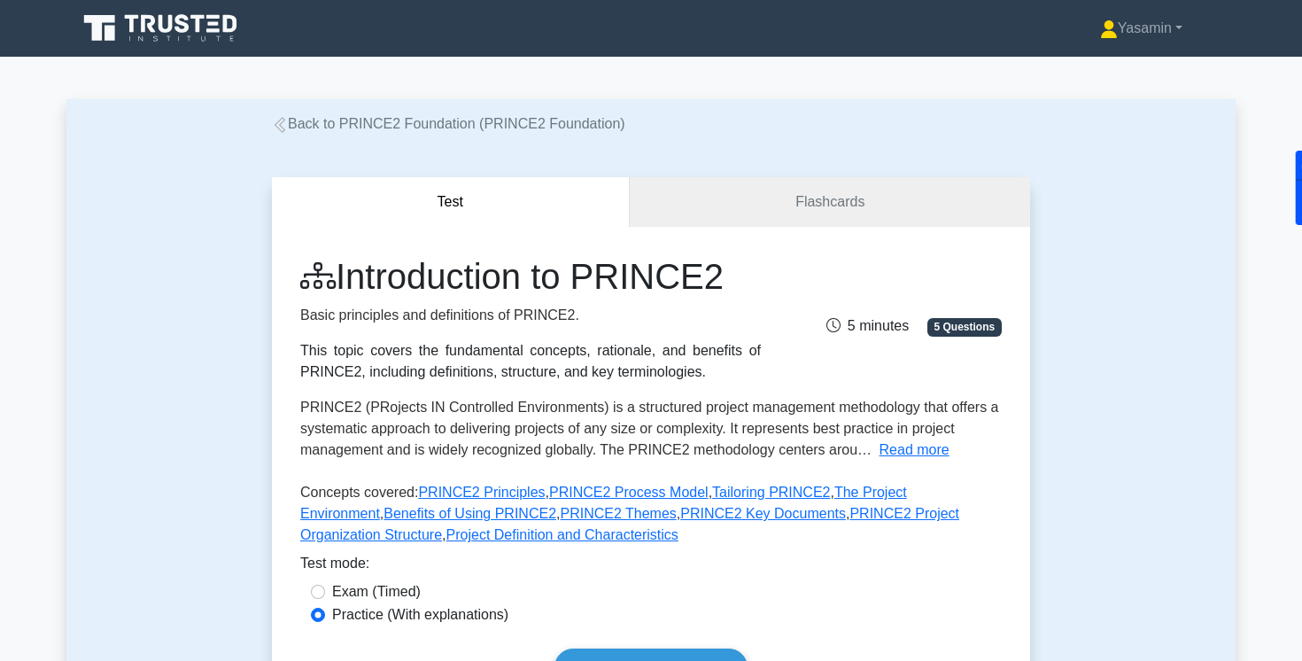
click at [347, 122] on link "Back to PRINCE2 Foundation (PRINCE2 Foundation)" at bounding box center [448, 123] width 353 height 15
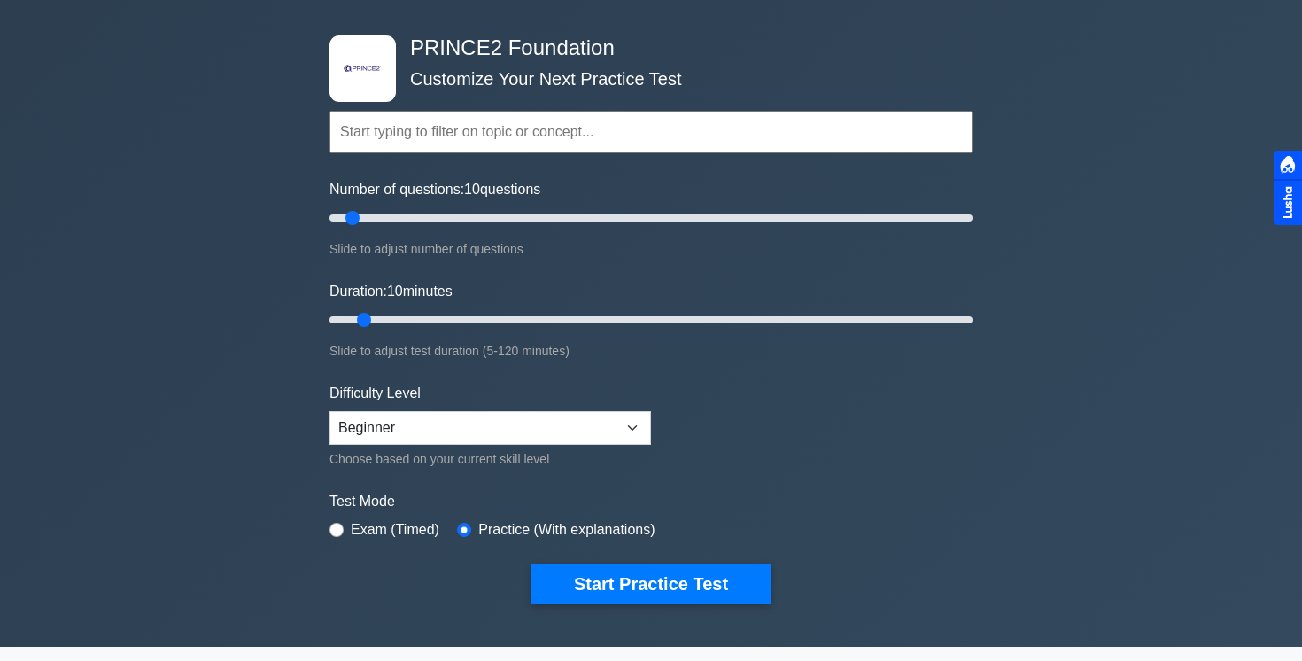
scroll to position [68, 0]
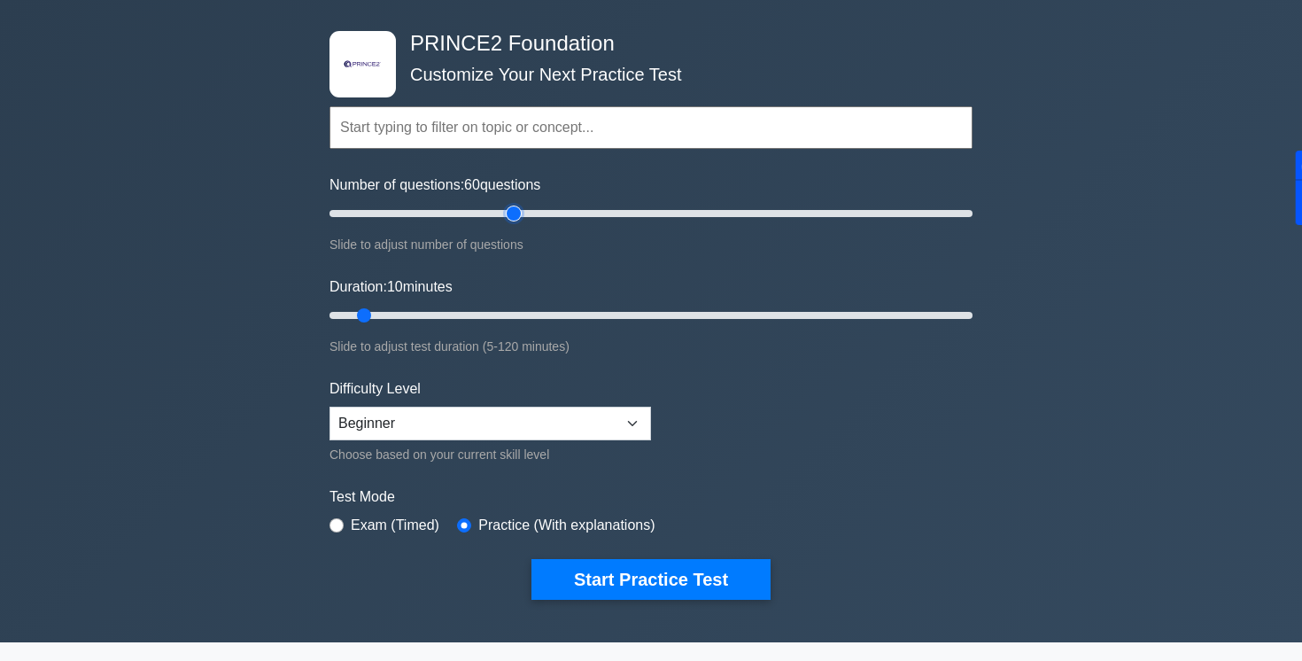
drag, startPoint x: 353, startPoint y: 219, endPoint x: 516, endPoint y: 222, distance: 163.9
type input "60"
click at [516, 222] on input "Number of questions: 60 questions" at bounding box center [651, 213] width 643 height 21
drag, startPoint x: 368, startPoint y: 315, endPoint x: 625, endPoint y: 322, distance: 257.8
type input "60"
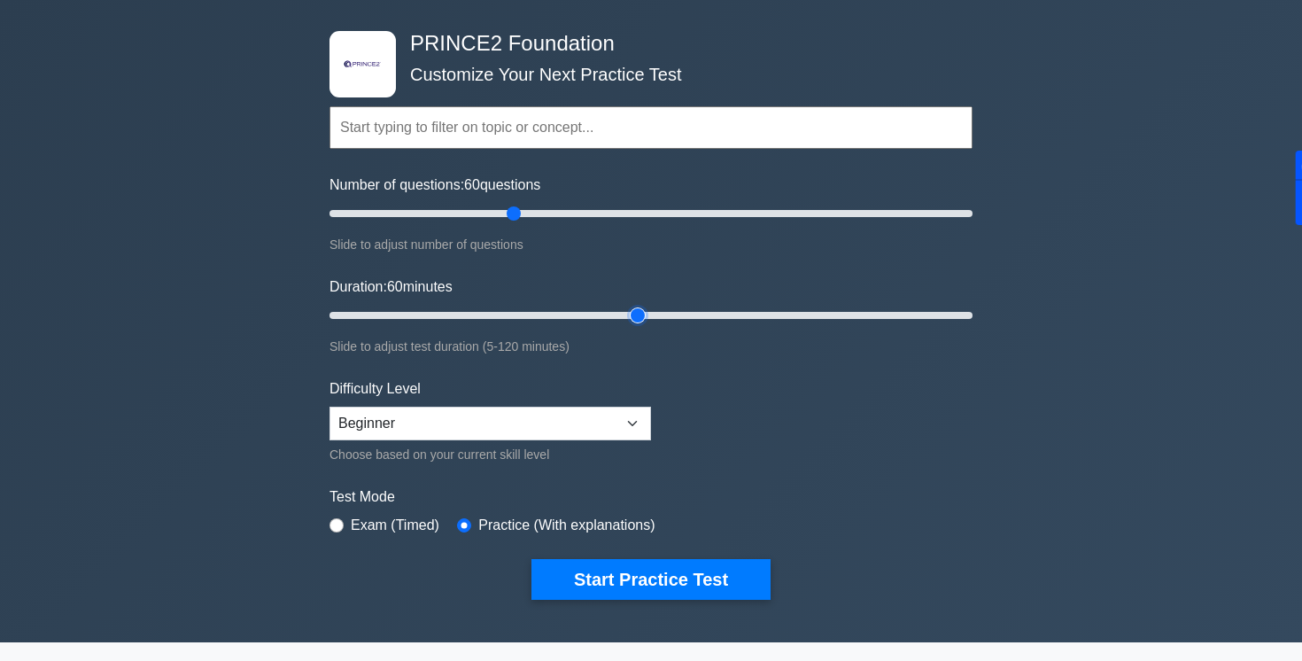
click at [625, 322] on input "Duration: 60 minutes" at bounding box center [651, 315] width 643 height 21
click at [493, 427] on select "Beginner Intermediate Expert" at bounding box center [491, 424] width 322 height 34
click at [472, 472] on form "Topics Introduction to PRINCE2 PRINCE2 Principles Organization Theme Business C…" at bounding box center [651, 325] width 643 height 547
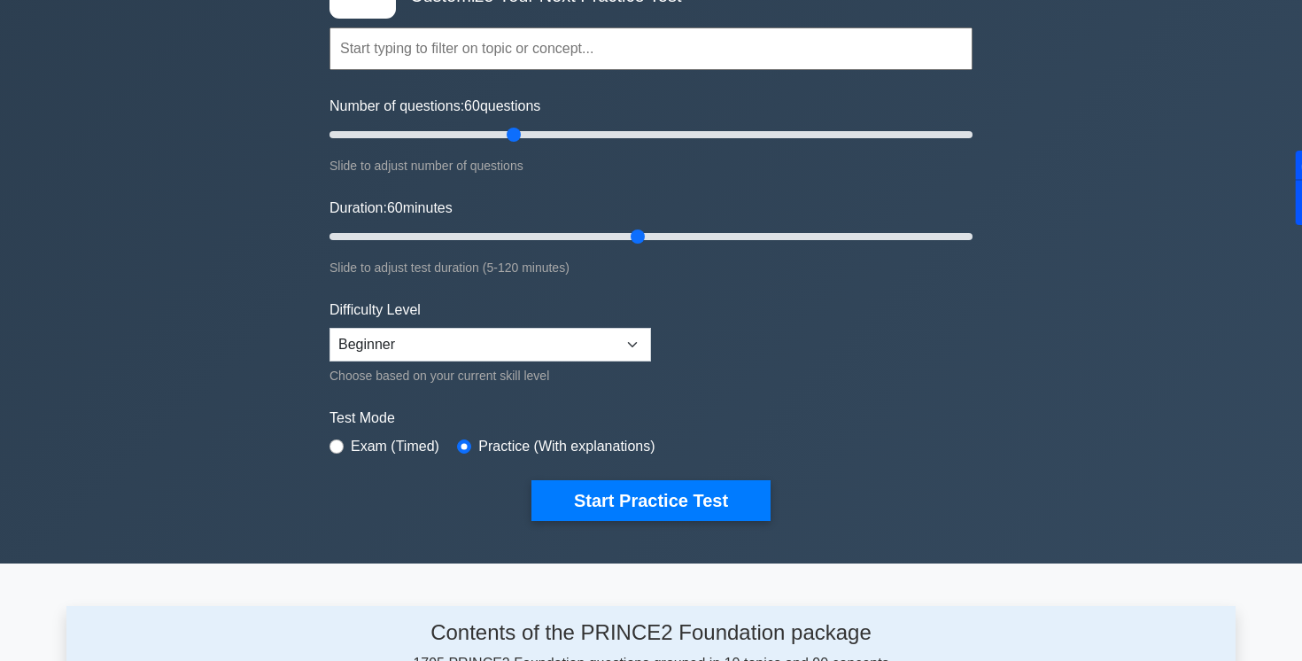
scroll to position [162, 0]
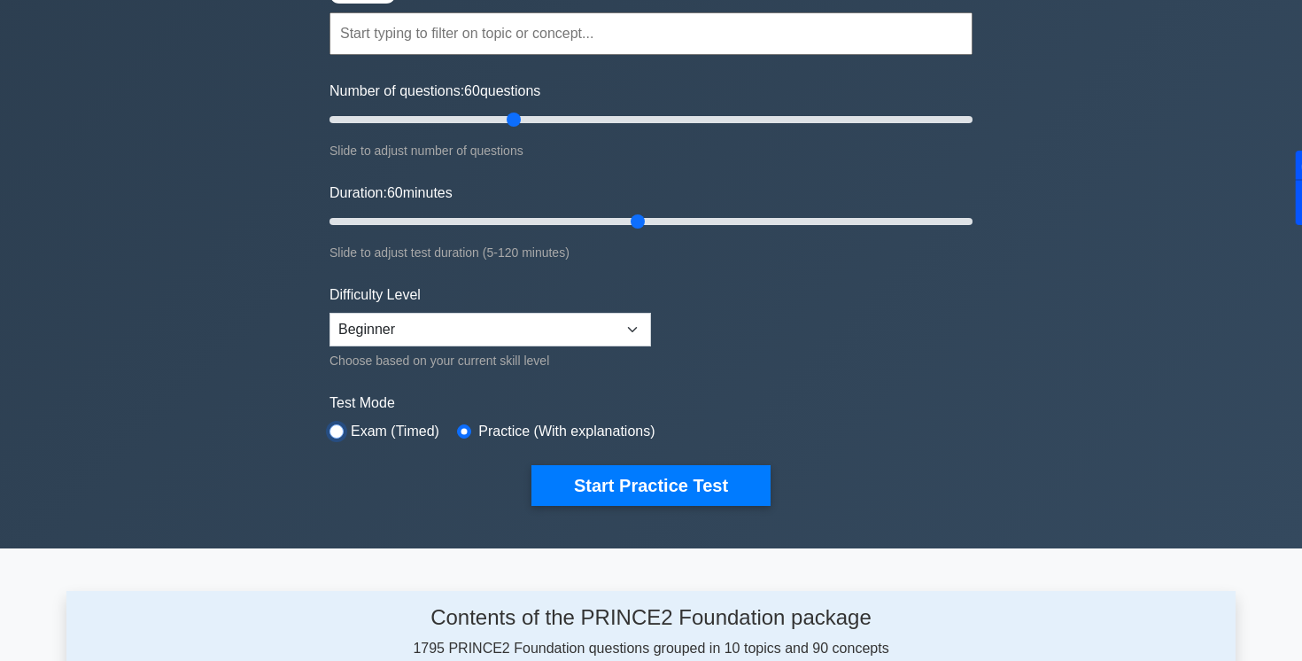
click at [337, 433] on input "radio" at bounding box center [337, 431] width 14 height 14
radio input "true"
click at [376, 470] on div "Start Practice Test" at bounding box center [651, 485] width 643 height 41
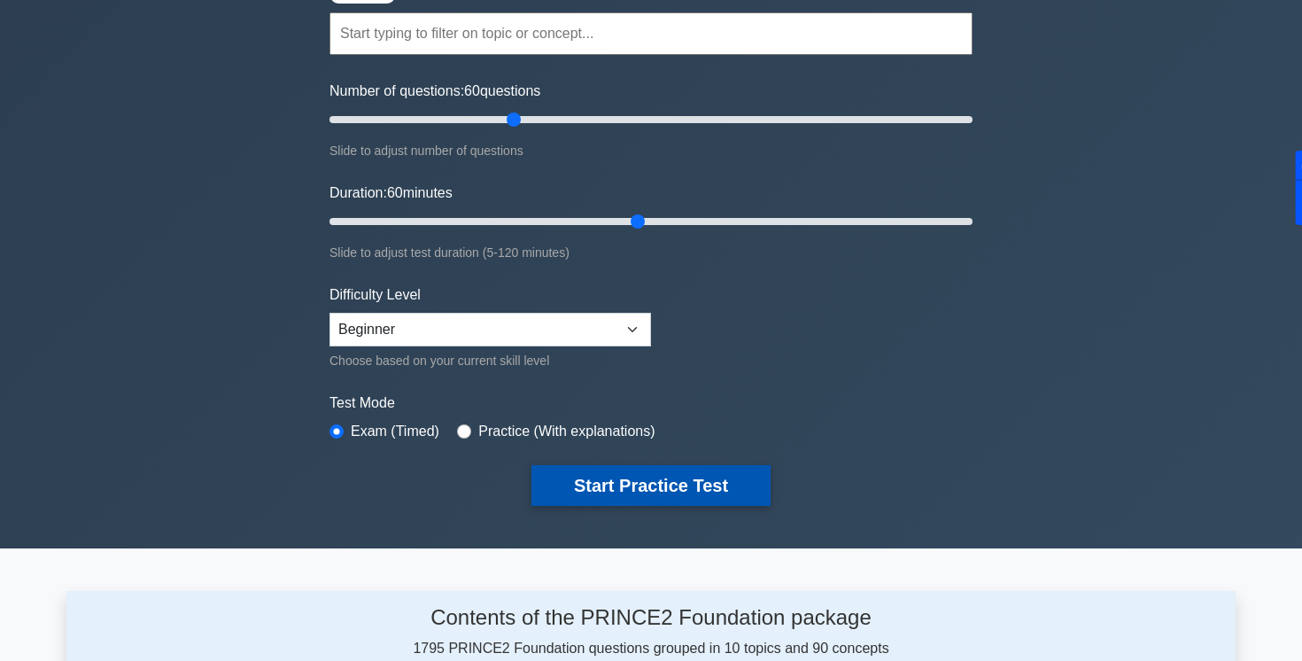
click at [668, 486] on button "Start Practice Test" at bounding box center [650, 485] width 239 height 41
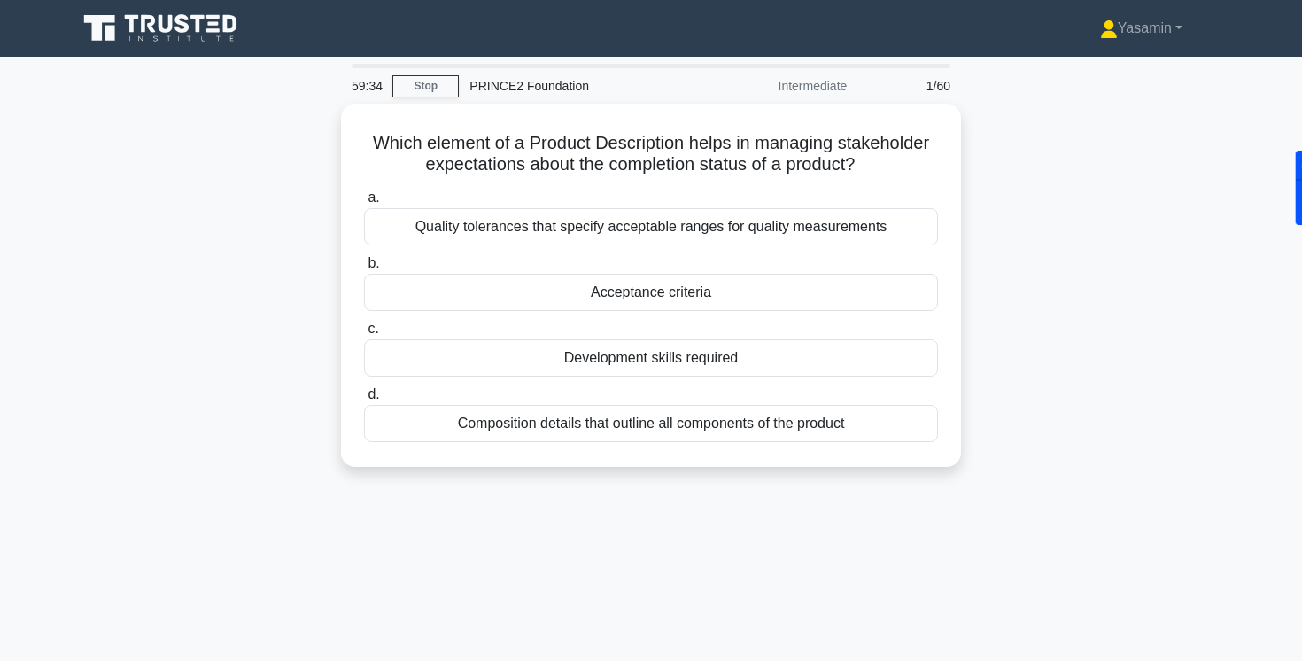
click at [263, 250] on div "Which element of a Product Description helps in managing stakeholder expectatio…" at bounding box center [650, 296] width 1169 height 384
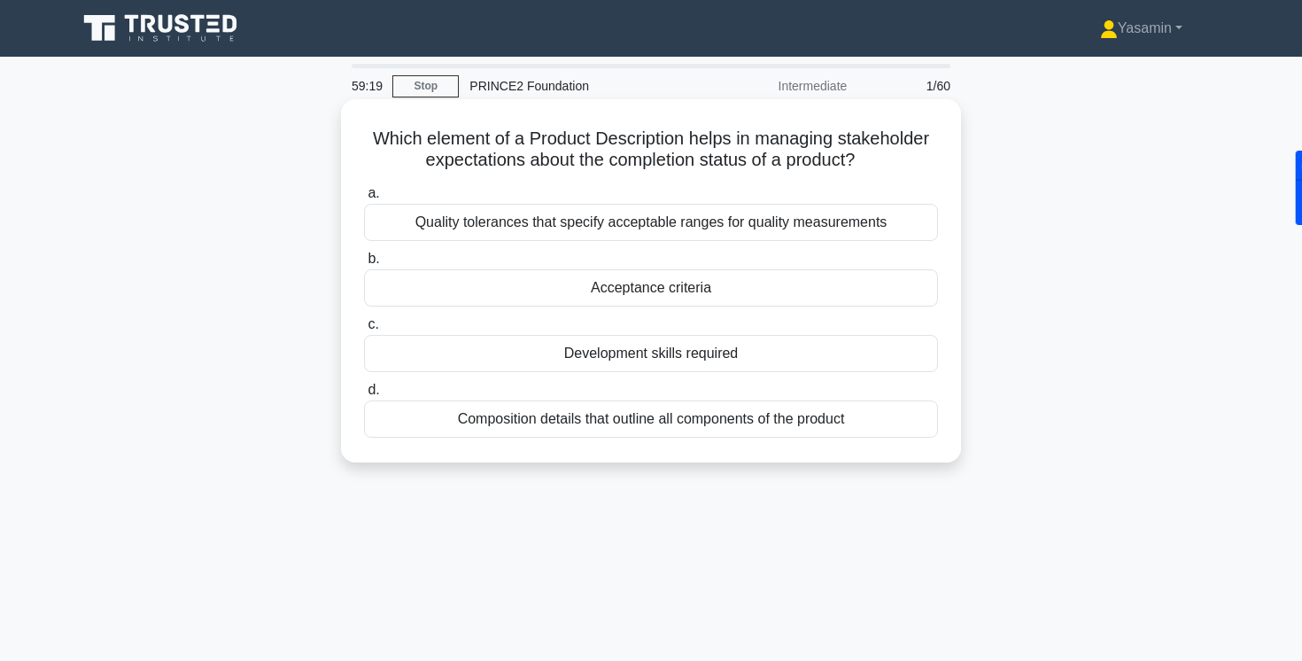
click at [431, 279] on div "Acceptance criteria" at bounding box center [651, 287] width 574 height 37
click at [364, 265] on input "b. Acceptance criteria" at bounding box center [364, 259] width 0 height 12
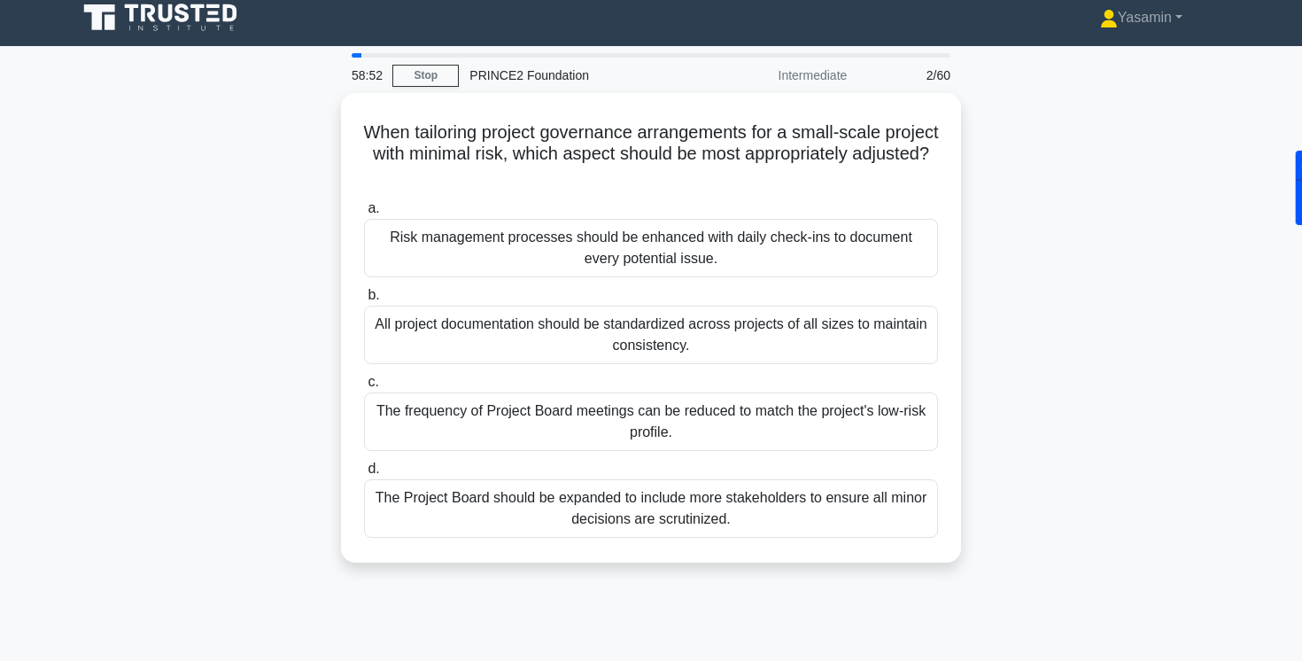
scroll to position [9, 0]
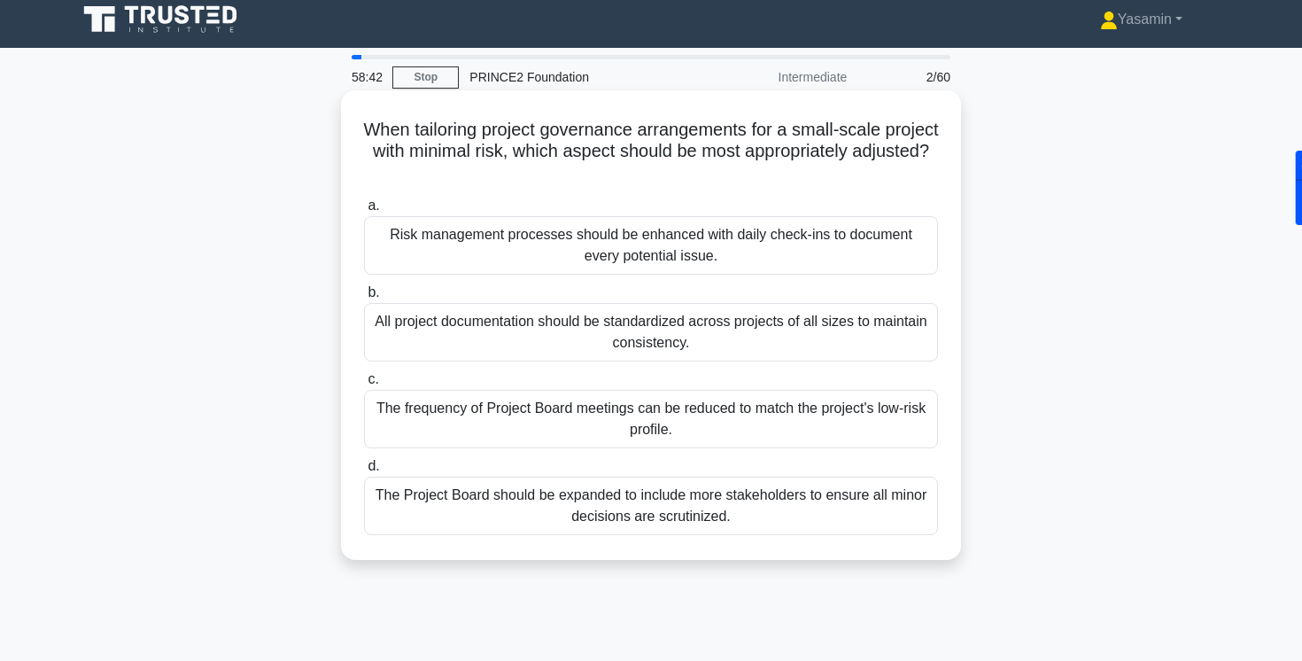
click at [410, 421] on div "The frequency of Project Board meetings can be reduced to match the project's l…" at bounding box center [651, 419] width 574 height 58
click at [364, 385] on input "c. The frequency of Project Board meetings can be reduced to match the project'…" at bounding box center [364, 380] width 0 height 12
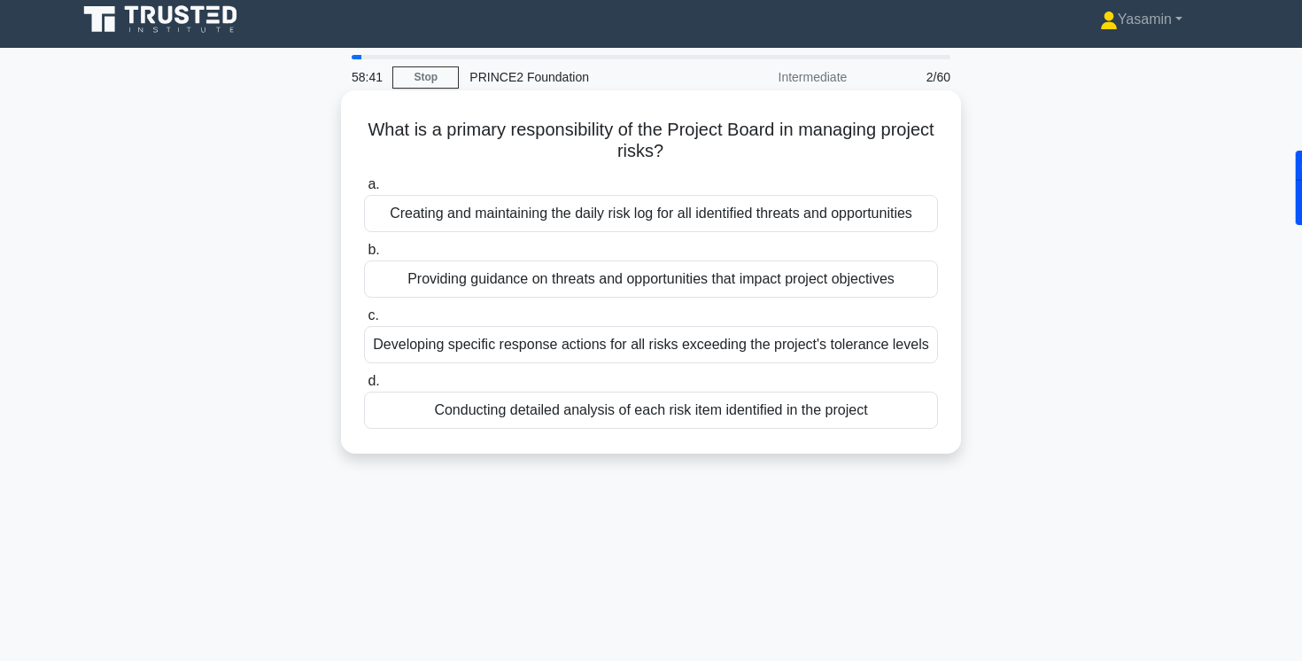
scroll to position [0, 0]
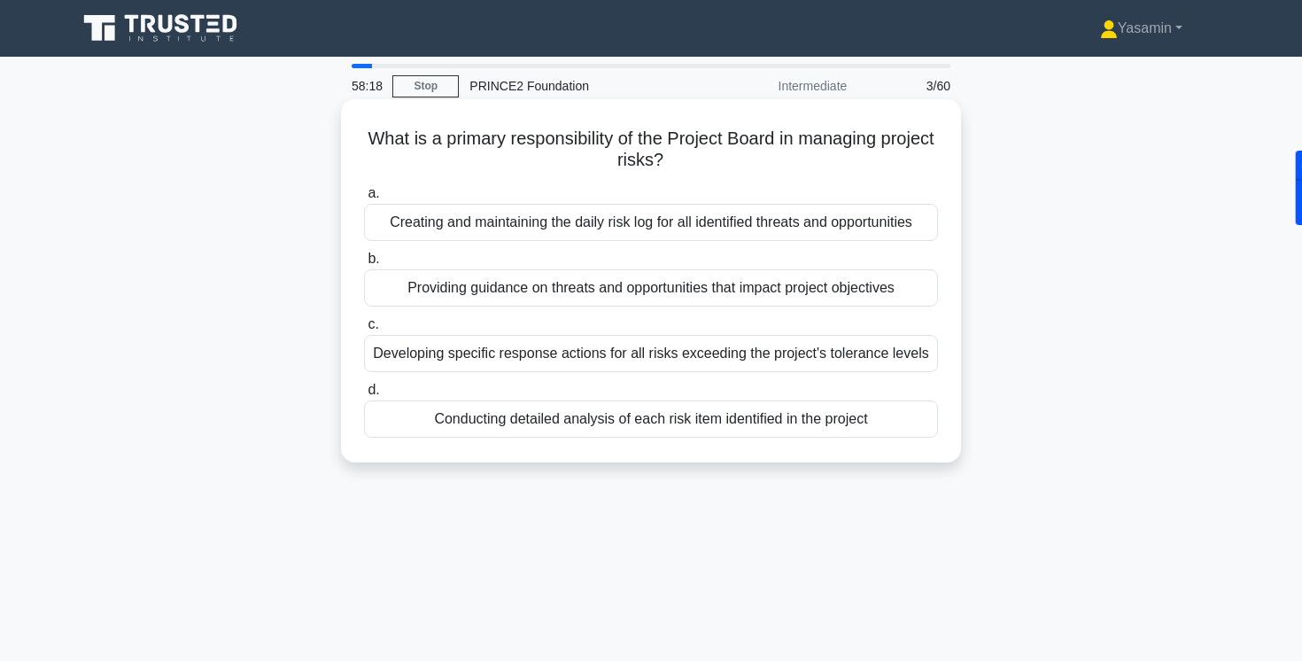
click at [423, 227] on div "Creating and maintaining the daily risk log for all identified threats and oppo…" at bounding box center [651, 222] width 574 height 37
click at [364, 199] on input "a. Creating and maintaining the daily risk log for all identified threats and o…" at bounding box center [364, 194] width 0 height 12
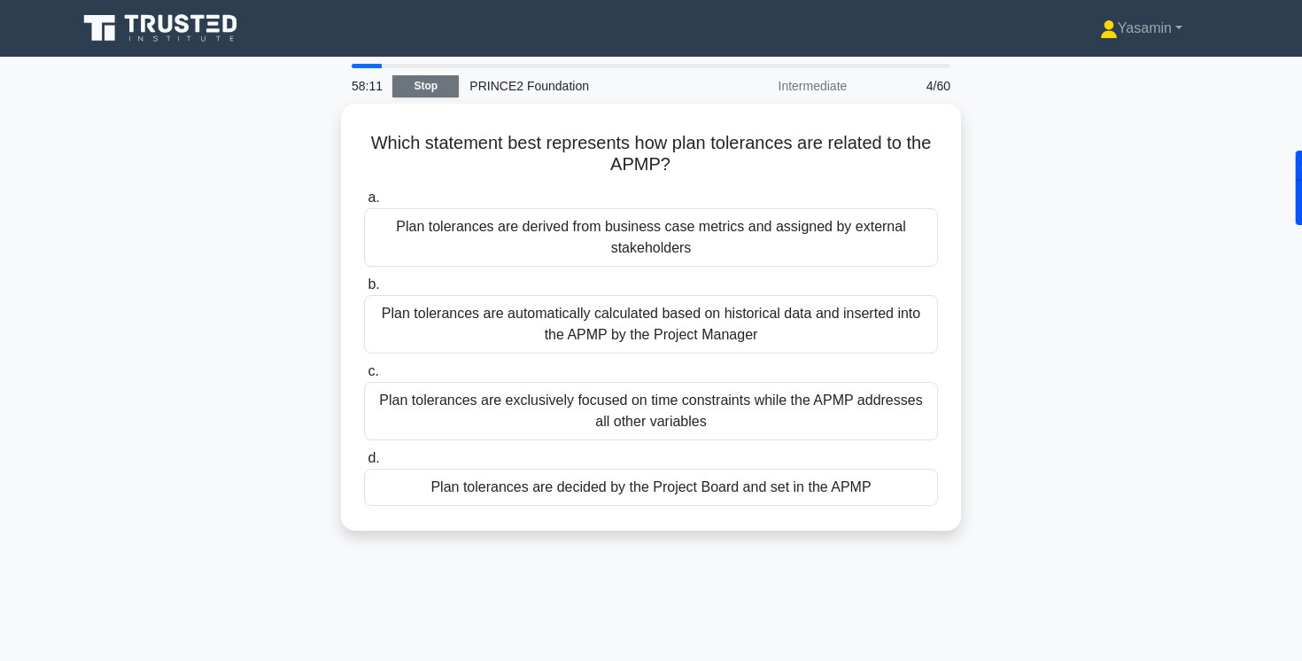
click at [427, 95] on link "Stop" at bounding box center [425, 86] width 66 height 22
click at [427, 90] on link "Stop" at bounding box center [425, 86] width 66 height 22
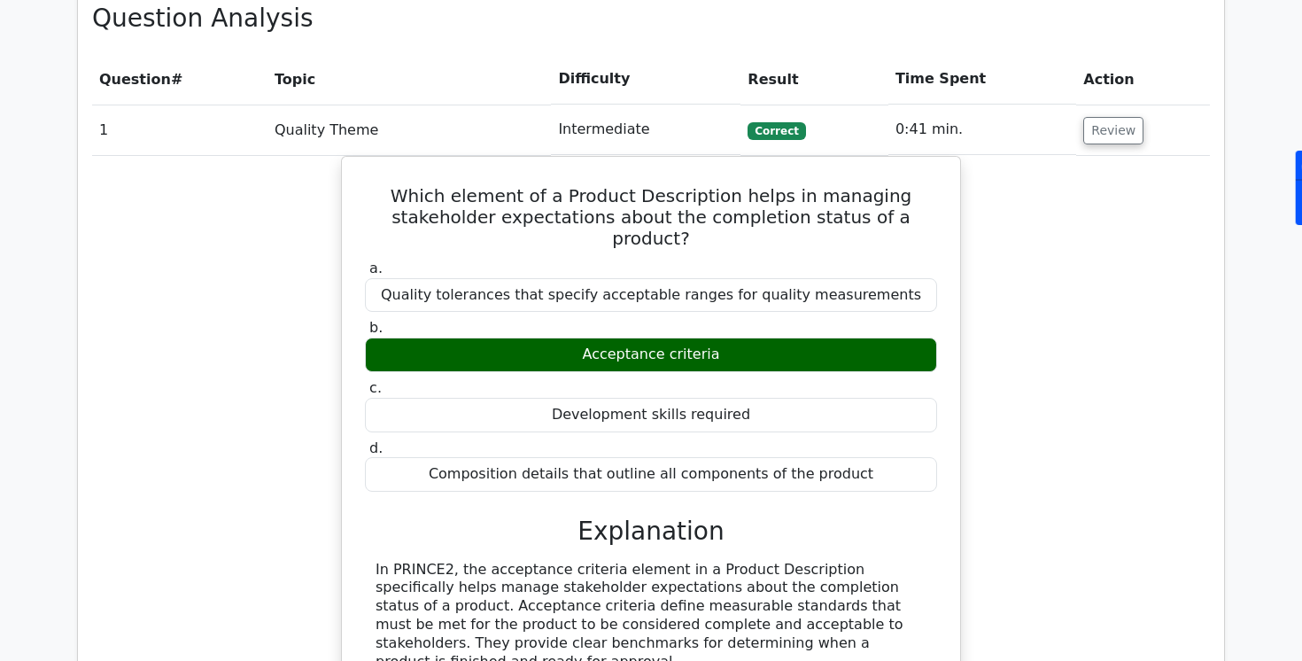
scroll to position [747, 0]
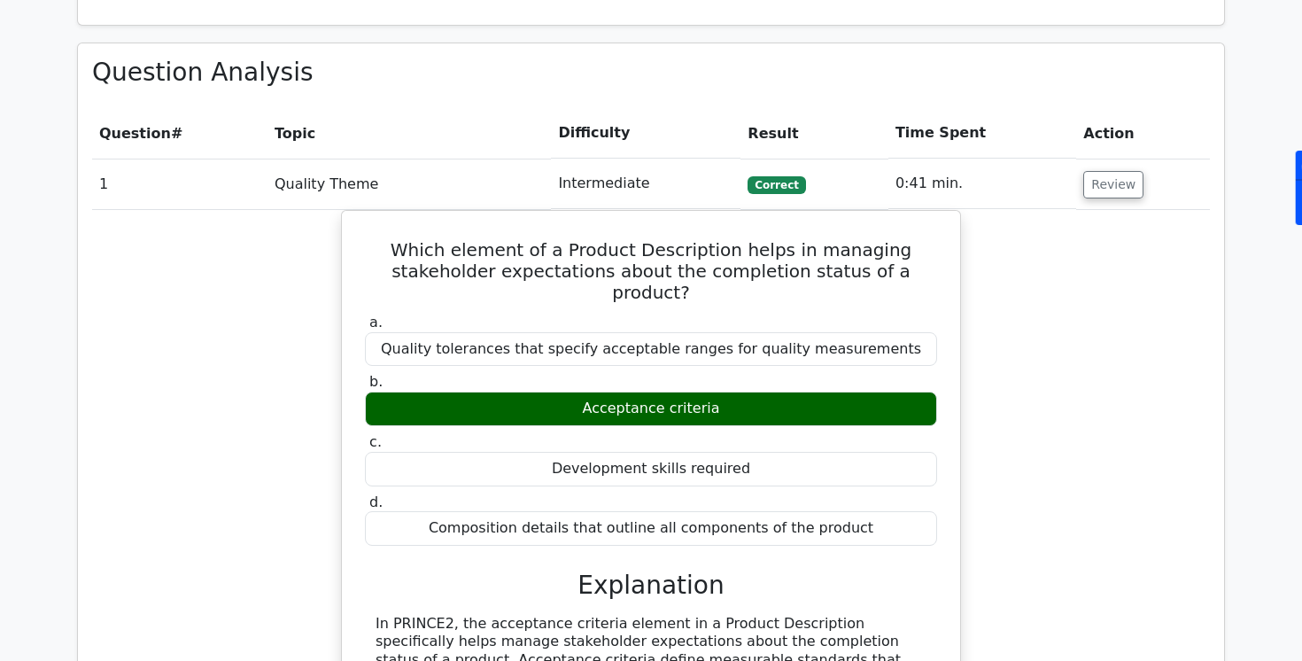
click at [959, 190] on td "0:41 min." at bounding box center [982, 184] width 188 height 50
click at [1076, 182] on td "Review" at bounding box center [1143, 184] width 134 height 50
click at [1083, 182] on button "Review" at bounding box center [1113, 184] width 60 height 27
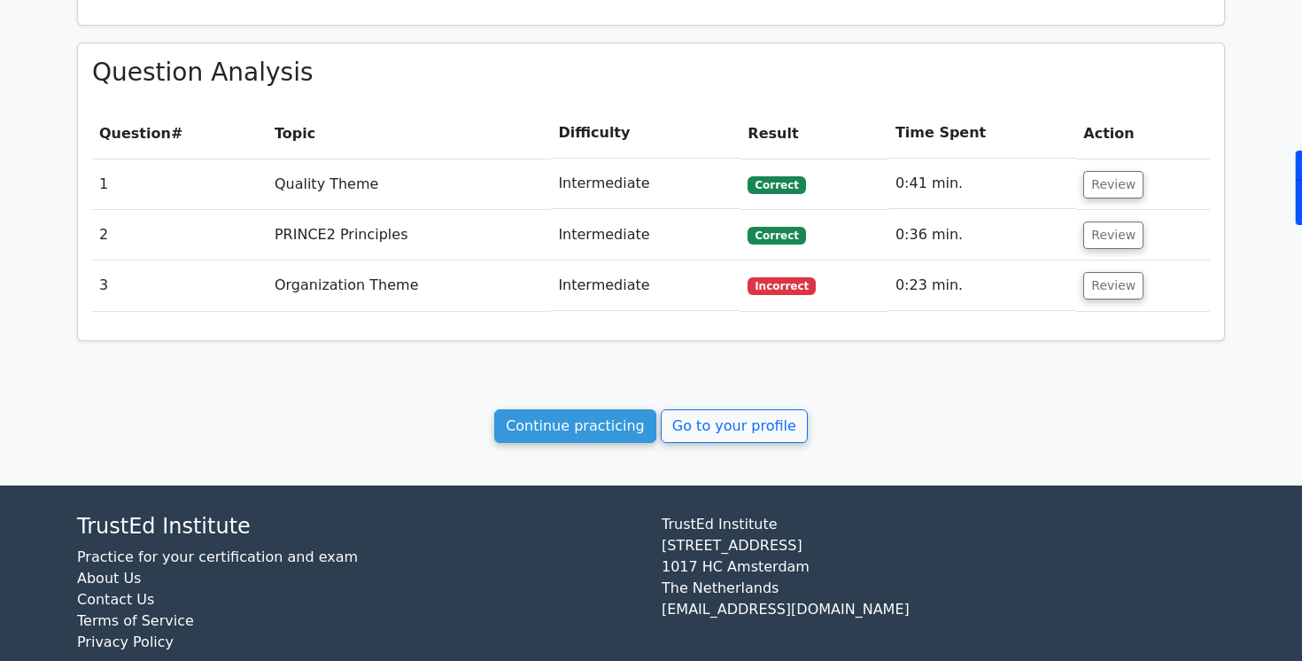
scroll to position [750, 0]
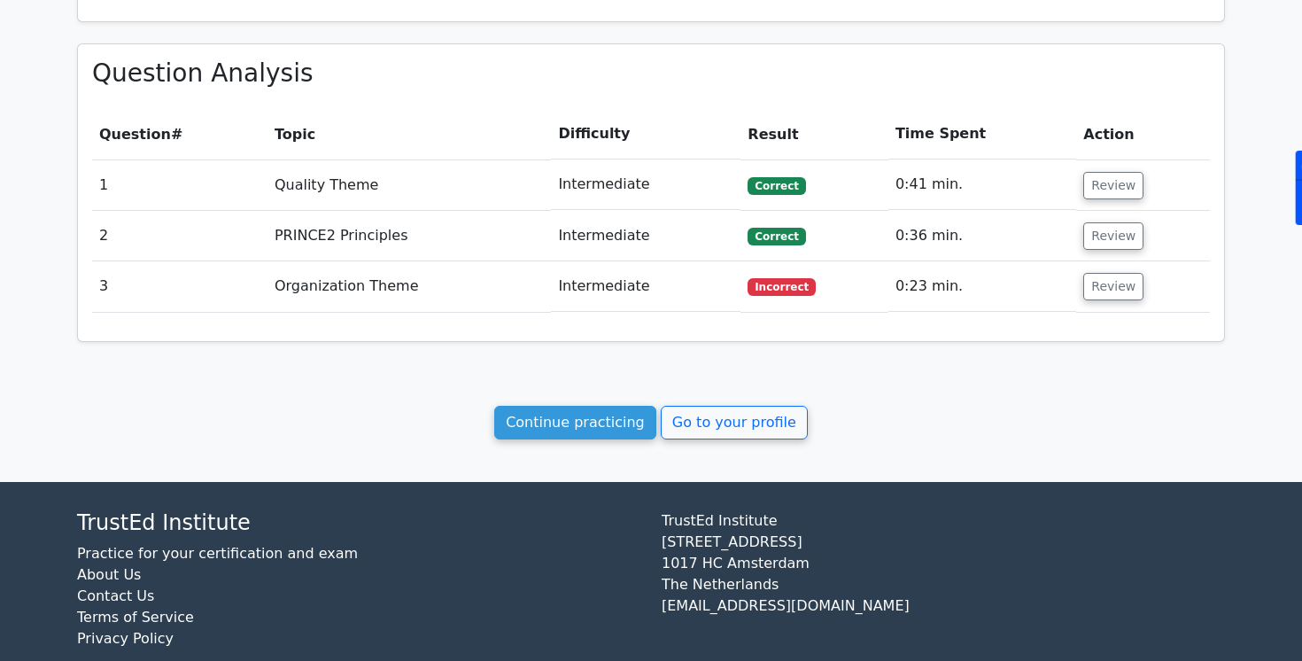
click at [598, 412] on link "Continue practicing" at bounding box center [575, 423] width 162 height 34
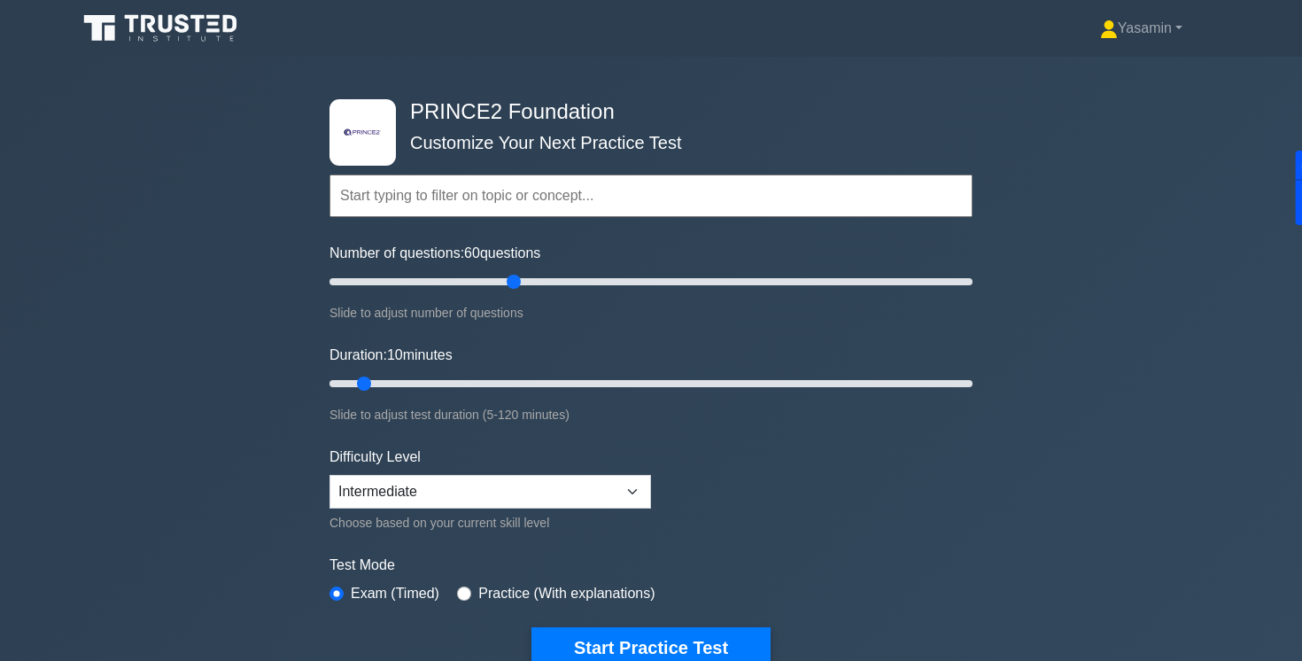
drag, startPoint x: 355, startPoint y: 284, endPoint x: 514, endPoint y: 285, distance: 158.6
type input "60"
click at [514, 285] on input "Number of questions: 60 questions" at bounding box center [651, 281] width 643 height 21
drag, startPoint x: 368, startPoint y: 382, endPoint x: 633, endPoint y: 380, distance: 264.8
type input "60"
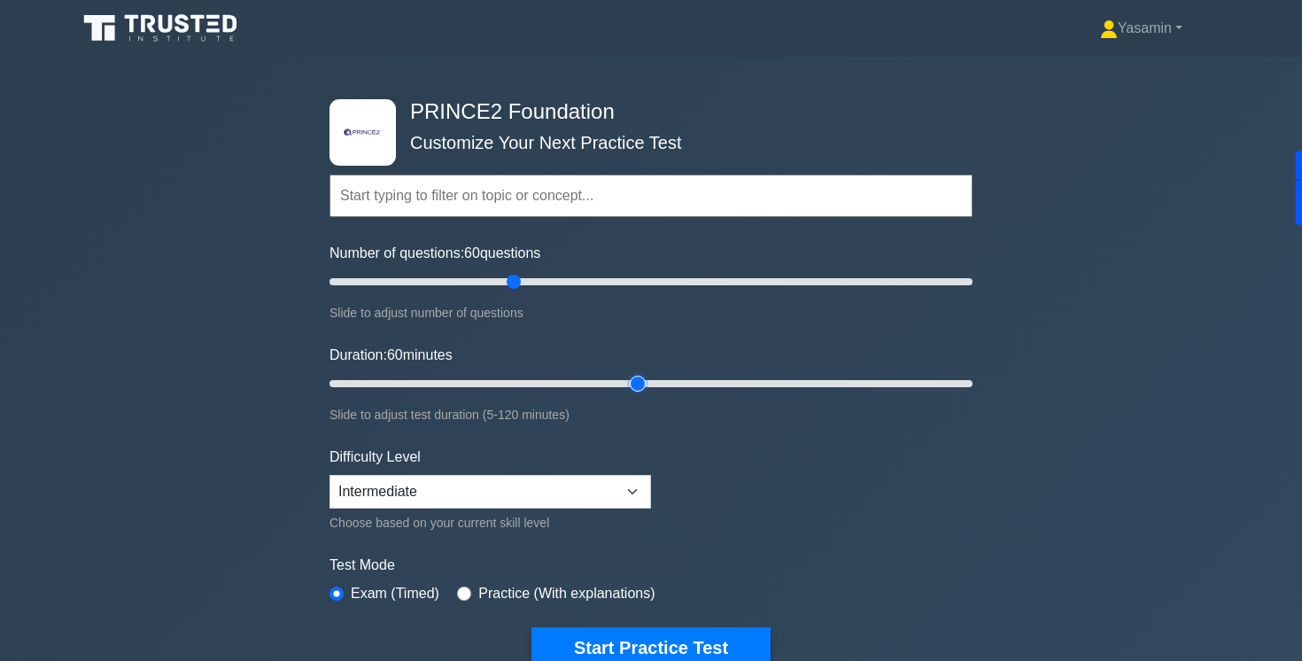
click at [633, 380] on input "Duration: 60 minutes" at bounding box center [651, 383] width 643 height 21
click at [249, 398] on div ".st0{fill-rule:evenodd;clip-rule:evenodd;fill:#000041;} .st1{fill-rule:evenodd;…" at bounding box center [651, 384] width 1302 height 654
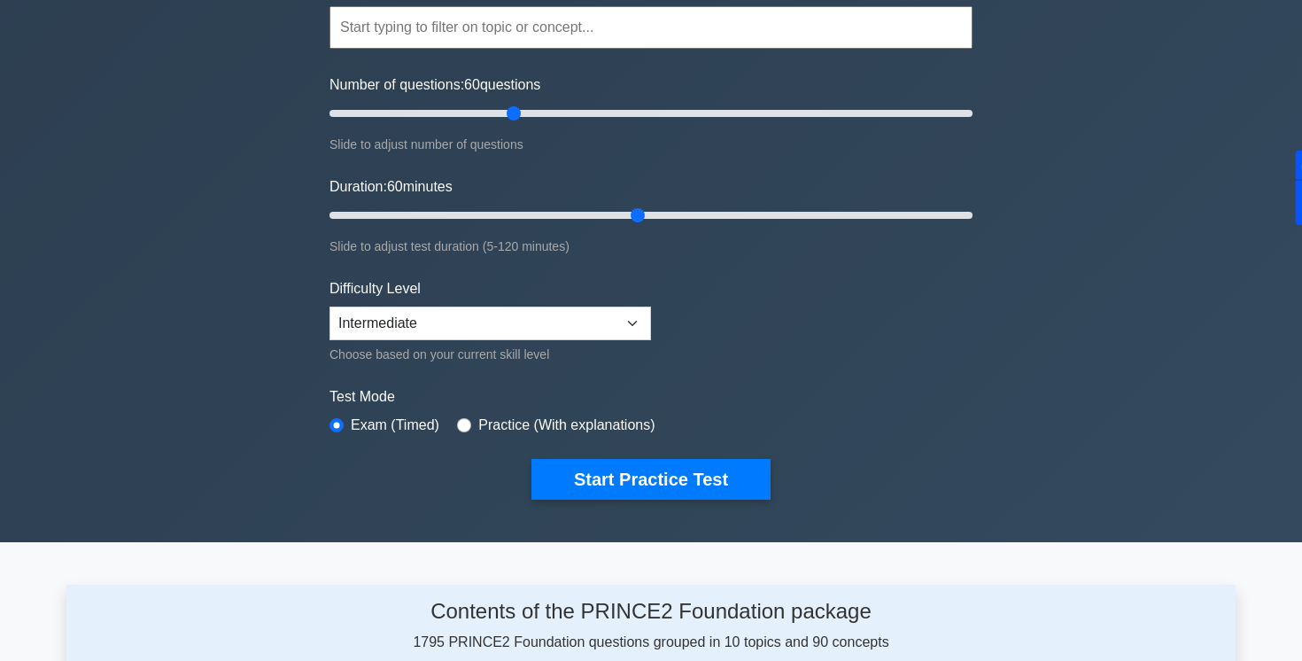
scroll to position [176, 0]
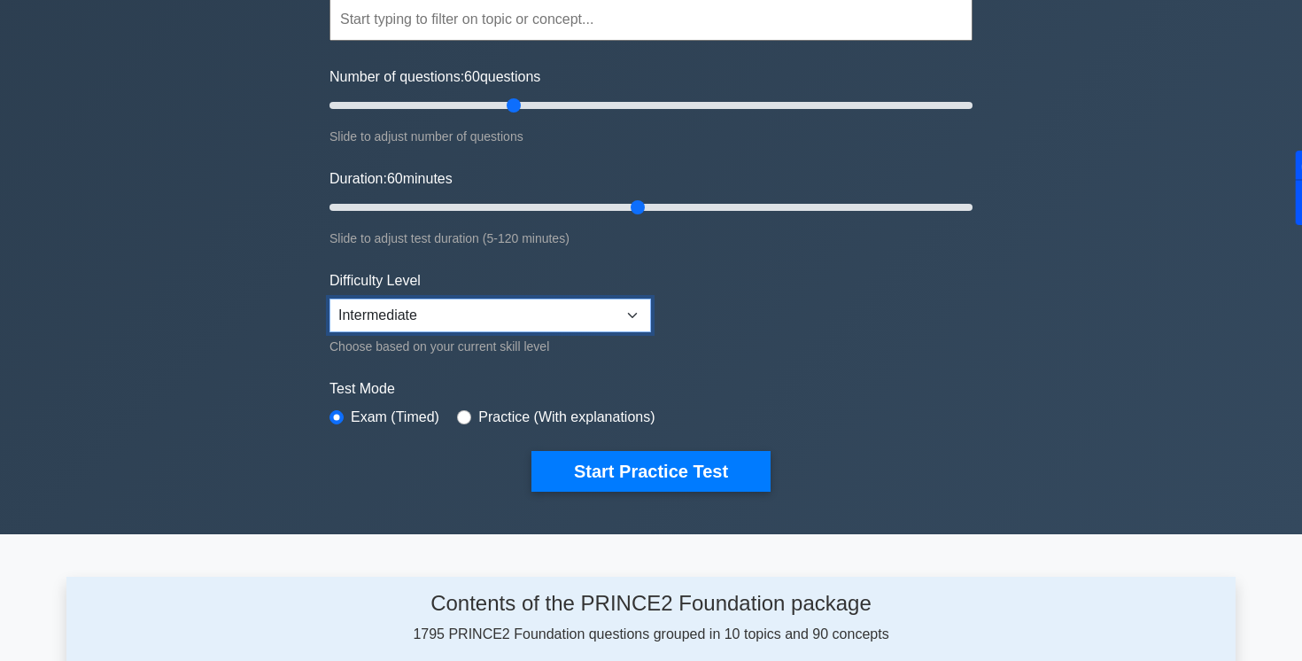
click at [387, 322] on select "Beginner Intermediate Expert" at bounding box center [491, 315] width 322 height 34
select select "beginner"
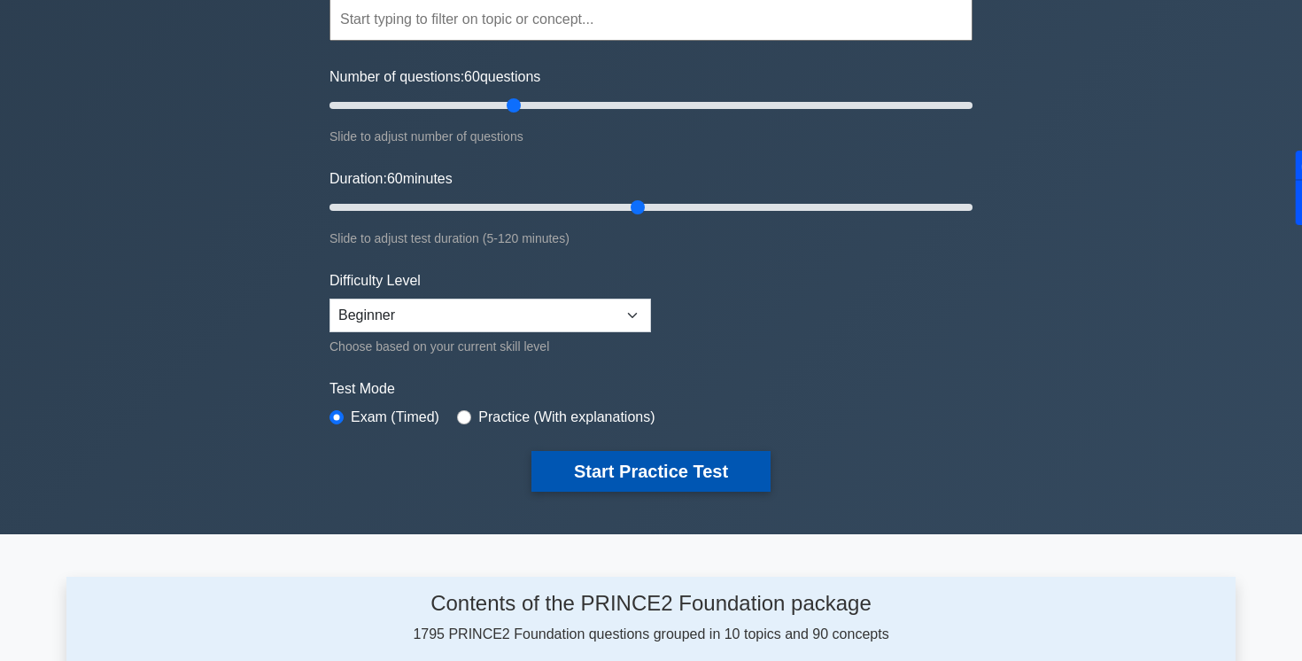
click at [570, 461] on button "Start Practice Test" at bounding box center [650, 471] width 239 height 41
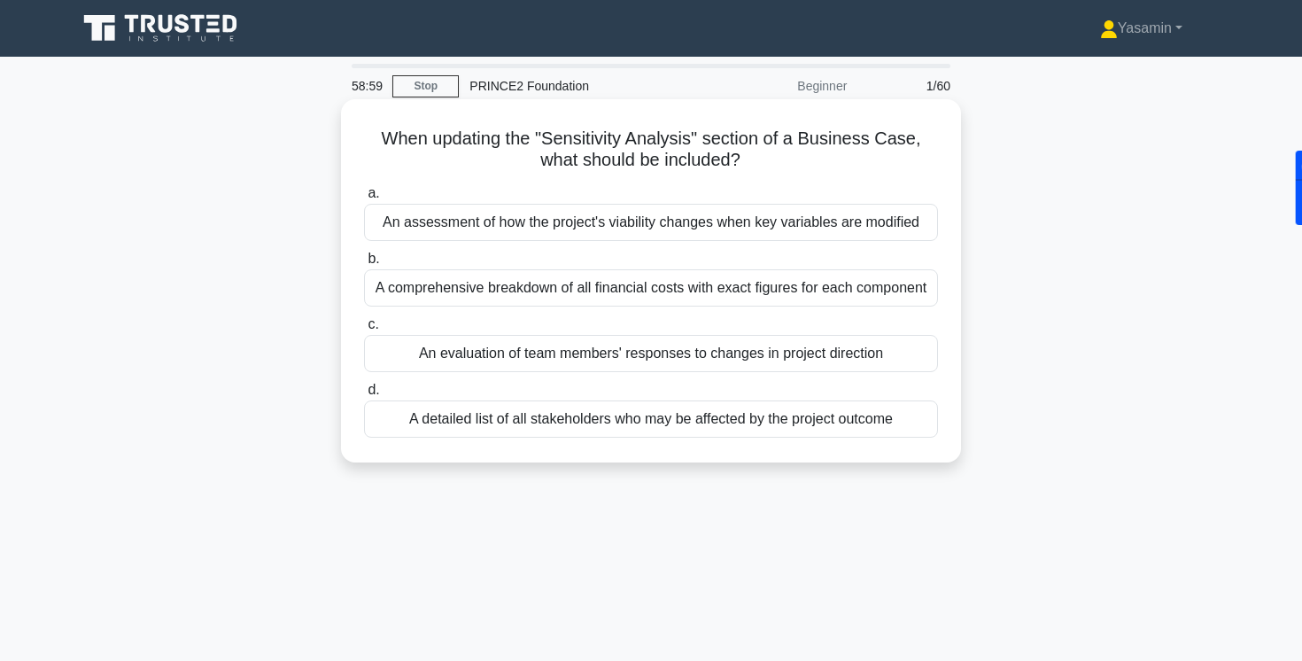
click at [409, 236] on div "An assessment of how the project's viability changes when key variables are mod…" at bounding box center [651, 222] width 574 height 37
click at [364, 199] on input "a. An assessment of how the project's viability changes when key variables are …" at bounding box center [364, 194] width 0 height 12
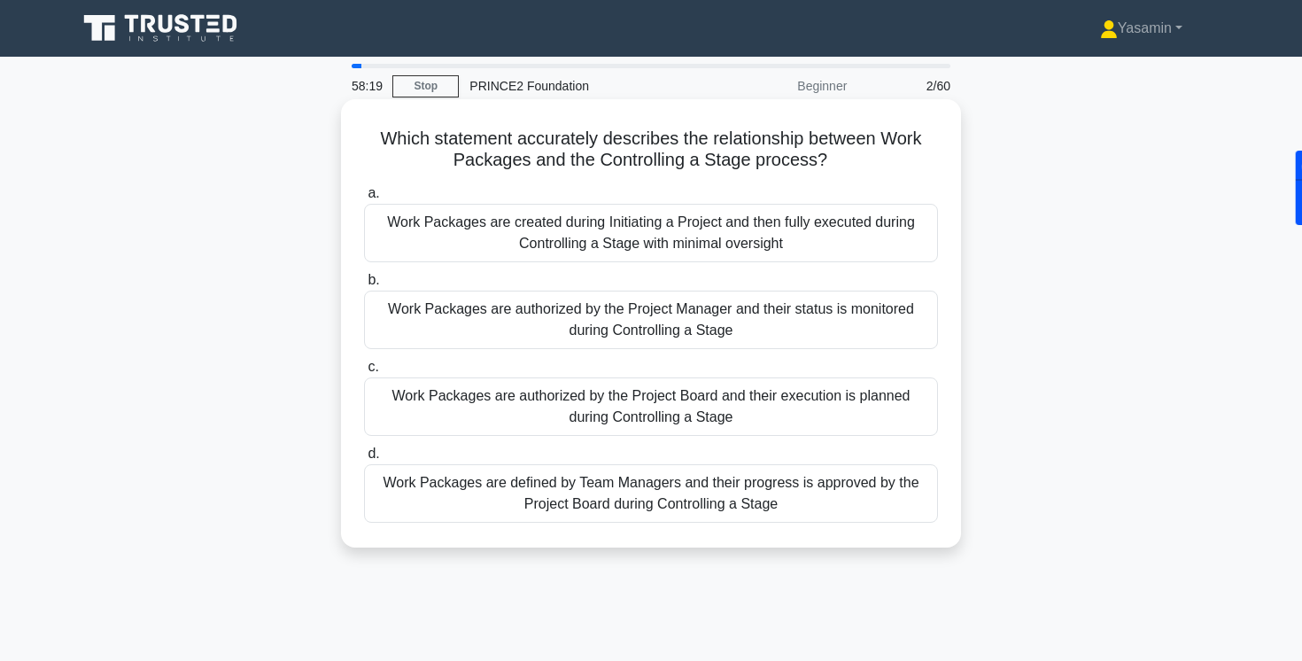
click at [433, 330] on div "Work Packages are authorized by the Project Manager and their status is monitor…" at bounding box center [651, 320] width 574 height 58
click at [364, 286] on input "b. Work Packages are authorized by the Project Manager and their status is moni…" at bounding box center [364, 281] width 0 height 12
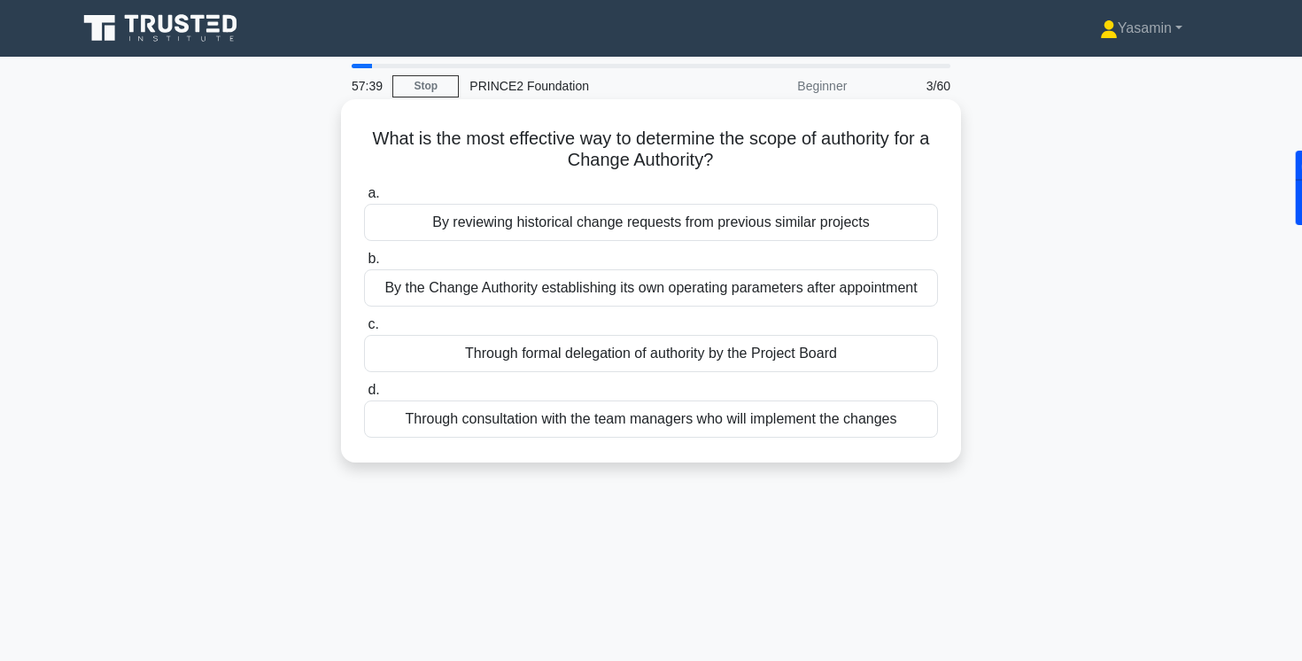
click at [478, 354] on div "Through formal delegation of authority by the Project Board" at bounding box center [651, 353] width 574 height 37
click at [364, 330] on input "c. Through formal delegation of authority by the Project Board" at bounding box center [364, 325] width 0 height 12
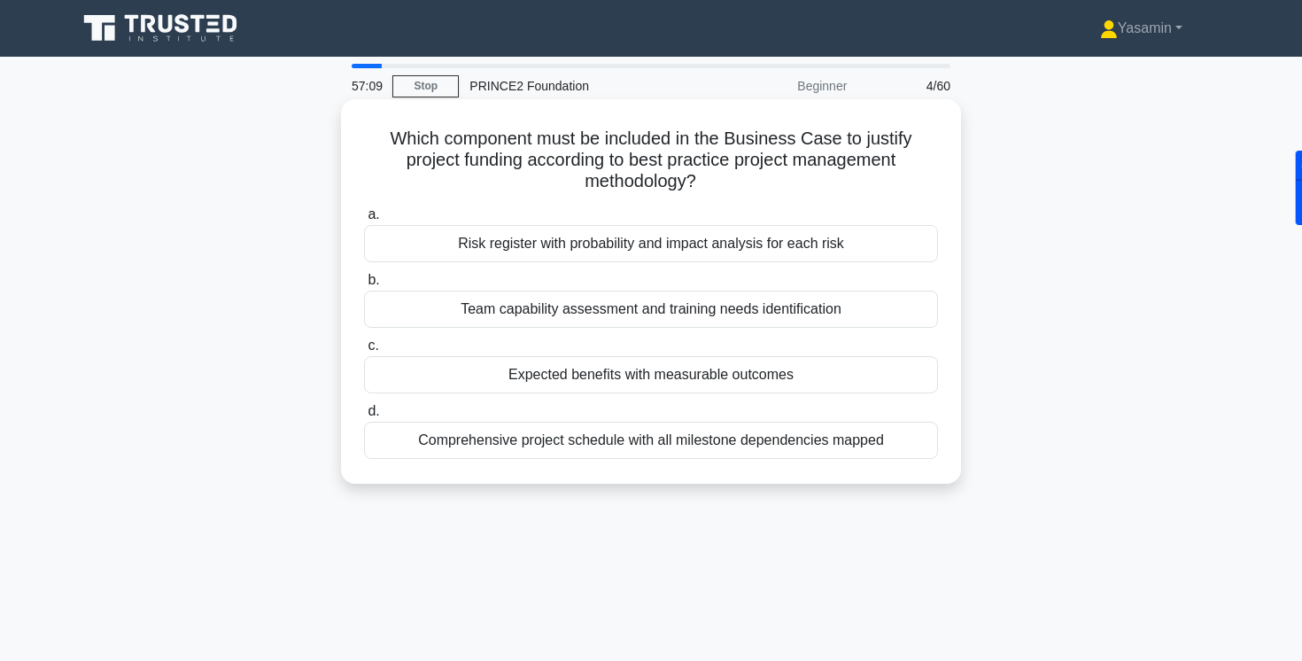
click at [496, 375] on div "Expected benefits with measurable outcomes" at bounding box center [651, 374] width 574 height 37
click at [364, 352] on input "c. Expected benefits with measurable outcomes" at bounding box center [364, 346] width 0 height 12
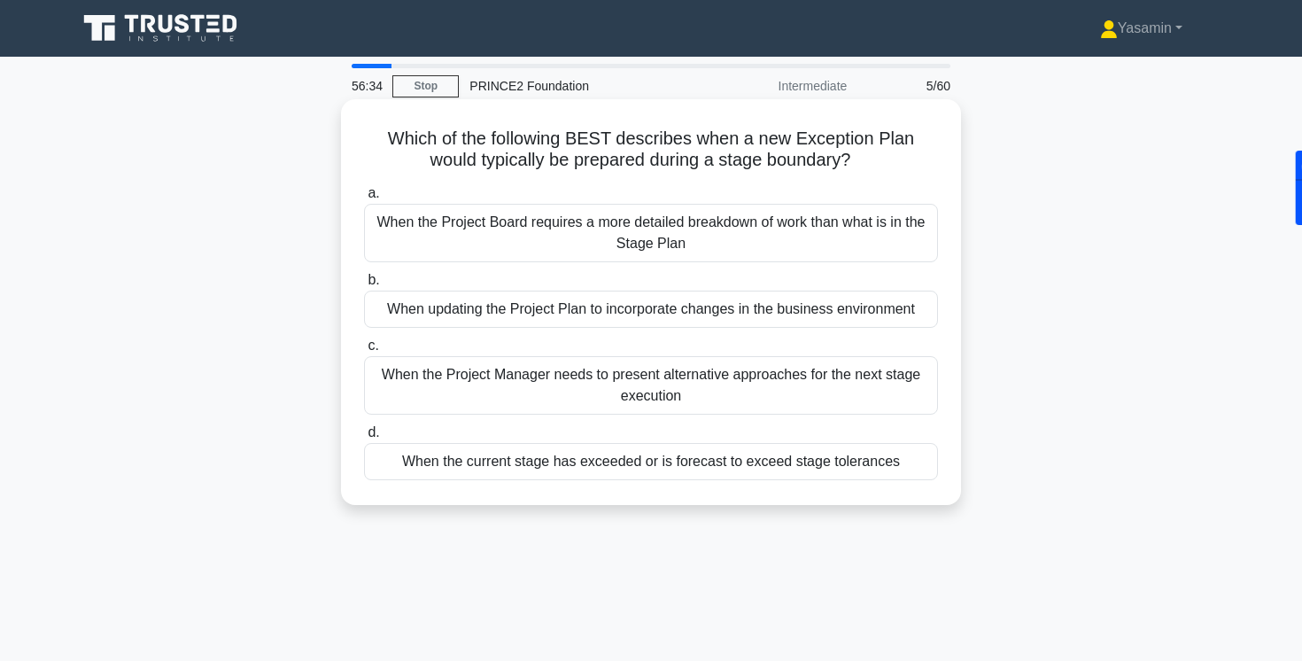
click at [423, 464] on div "When the current stage has exceeded or is forecast to exceed stage tolerances" at bounding box center [651, 461] width 574 height 37
click at [364, 438] on input "d. When the current stage has exceeded or is forecast to exceed stage tolerances" at bounding box center [364, 433] width 0 height 12
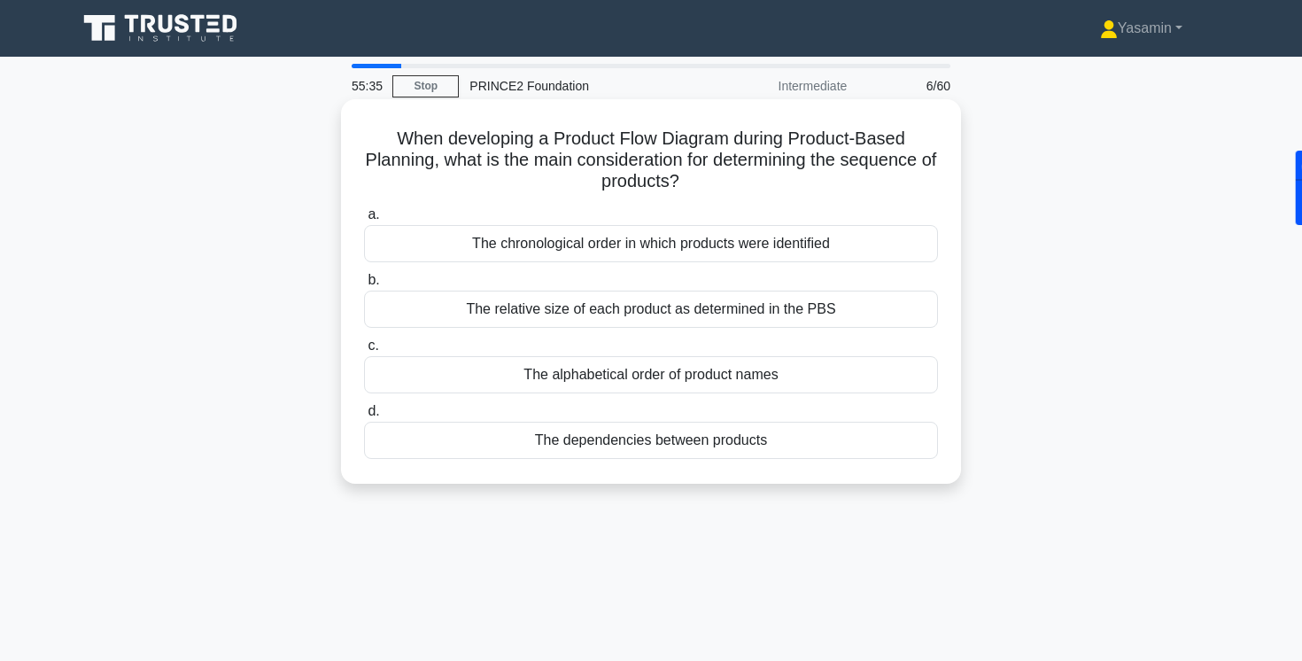
click at [507, 438] on div "The dependencies between products" at bounding box center [651, 440] width 574 height 37
click at [364, 417] on input "d. The dependencies between products" at bounding box center [364, 412] width 0 height 12
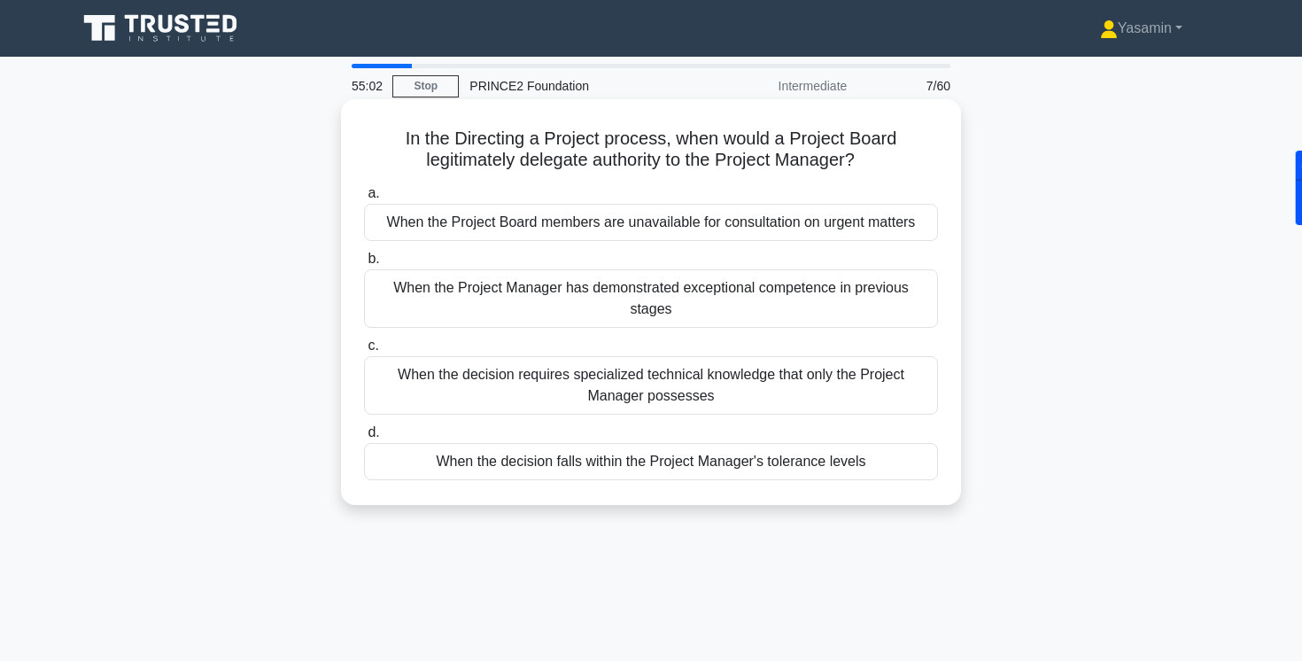
click at [516, 450] on div "When the decision falls within the Project Manager's tolerance levels" at bounding box center [651, 461] width 574 height 37
click at [364, 438] on input "d. When the decision falls within the Project Manager's tolerance levels" at bounding box center [364, 433] width 0 height 12
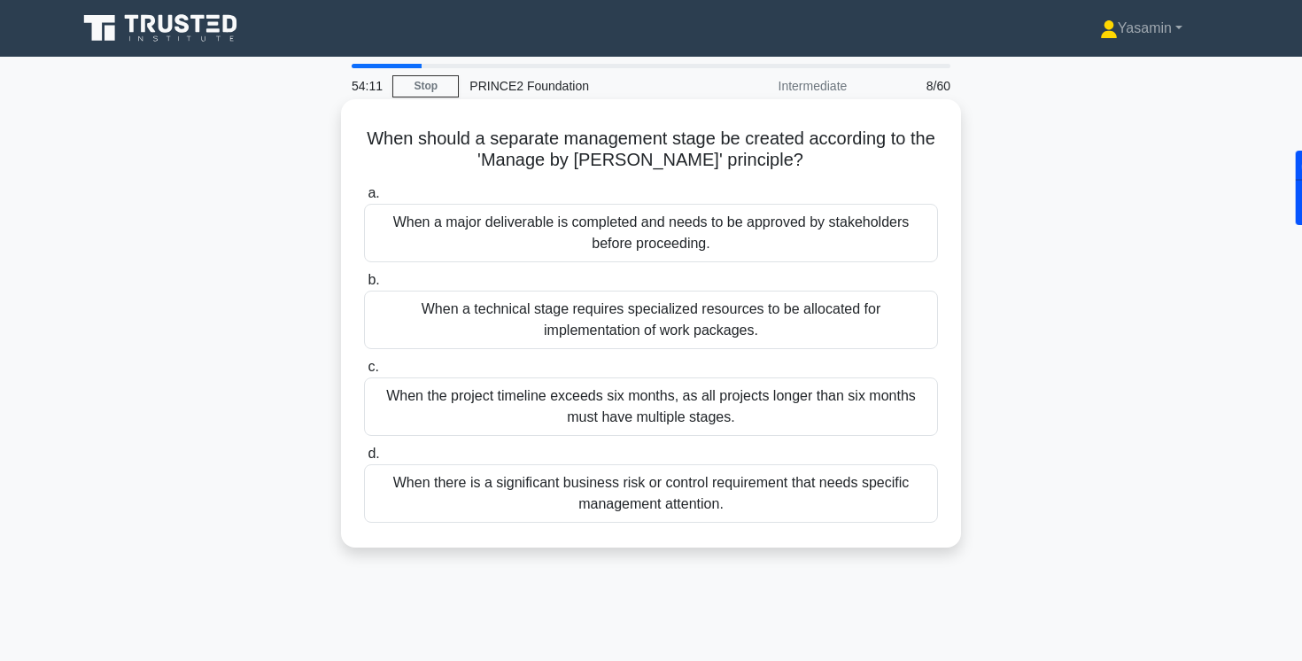
click at [380, 503] on div "When there is a significant business risk or control requirement that needs spe…" at bounding box center [651, 493] width 574 height 58
click at [364, 460] on input "d. When there is a significant business risk or control requirement that needs …" at bounding box center [364, 454] width 0 height 12
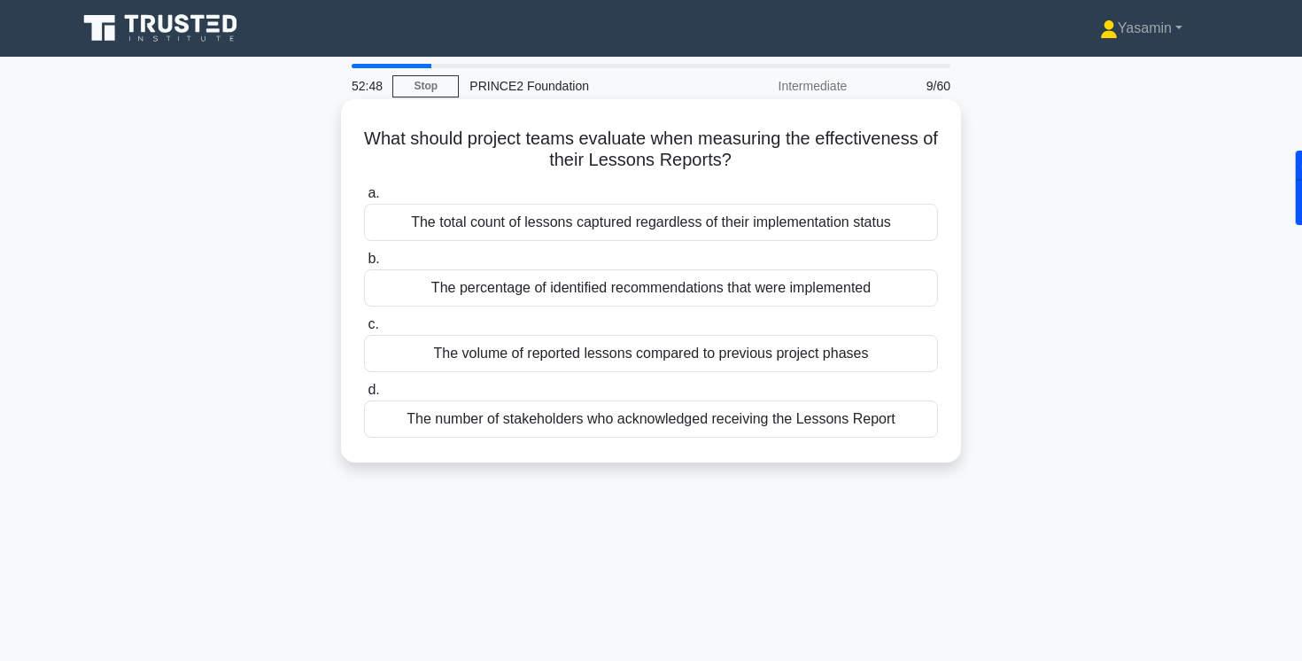
click at [568, 286] on div "The percentage of identified recommendations that were implemented" at bounding box center [651, 287] width 574 height 37
click at [364, 265] on input "b. The percentage of identified recommendations that were implemented" at bounding box center [364, 259] width 0 height 12
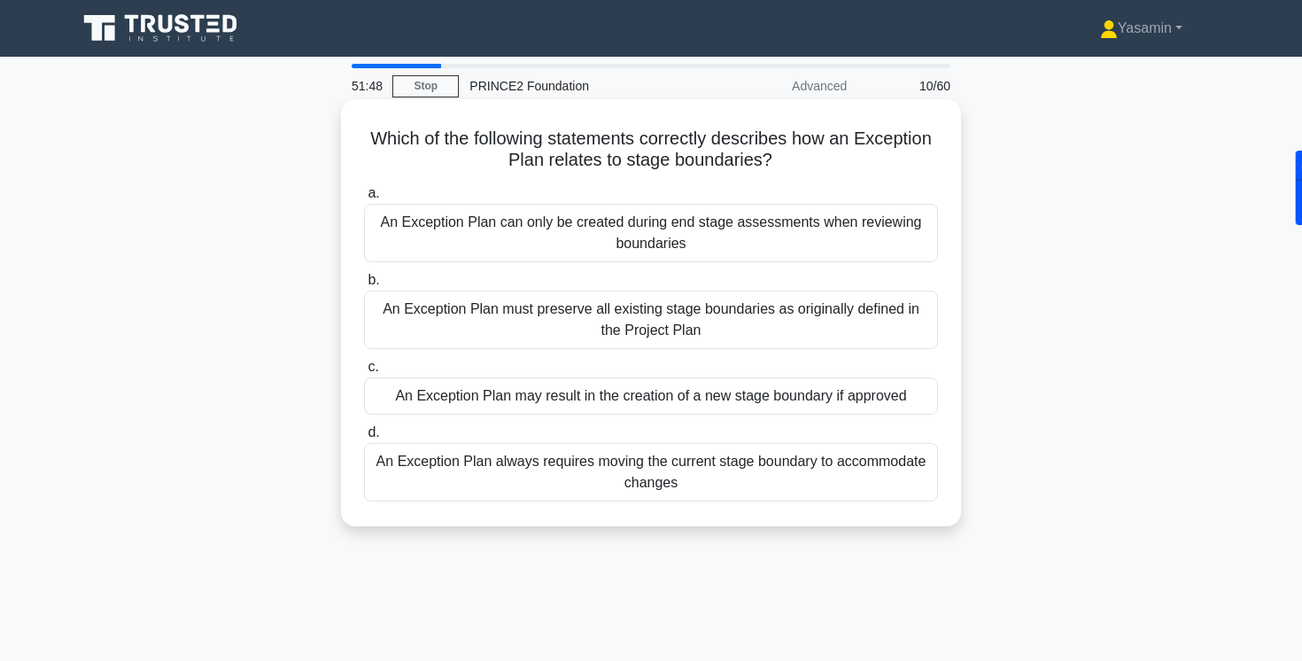
click at [376, 396] on div "An Exception Plan may result in the creation of a new stage boundary if approved" at bounding box center [651, 395] width 574 height 37
click at [364, 373] on input "c. An Exception Plan may result in the creation of a new stage boundary if appr…" at bounding box center [364, 367] width 0 height 12
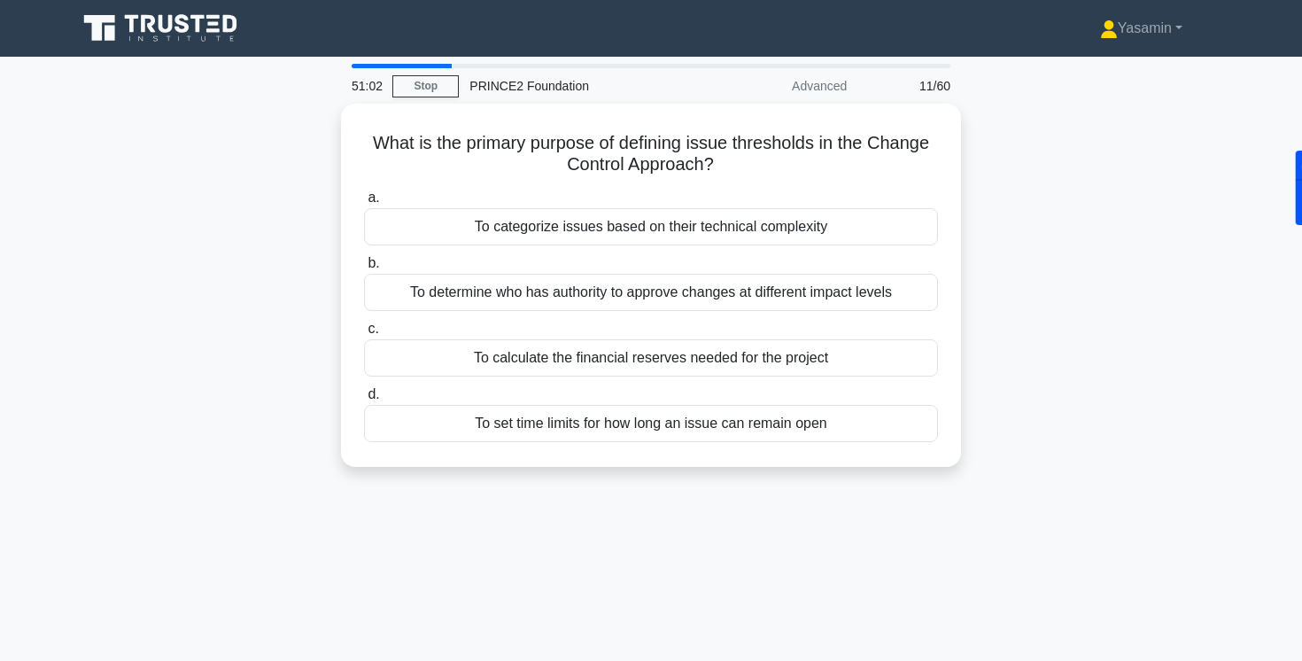
click at [232, 357] on div "What is the primary purpose of defining issue thresholds in the Change Control …" at bounding box center [650, 296] width 1169 height 384
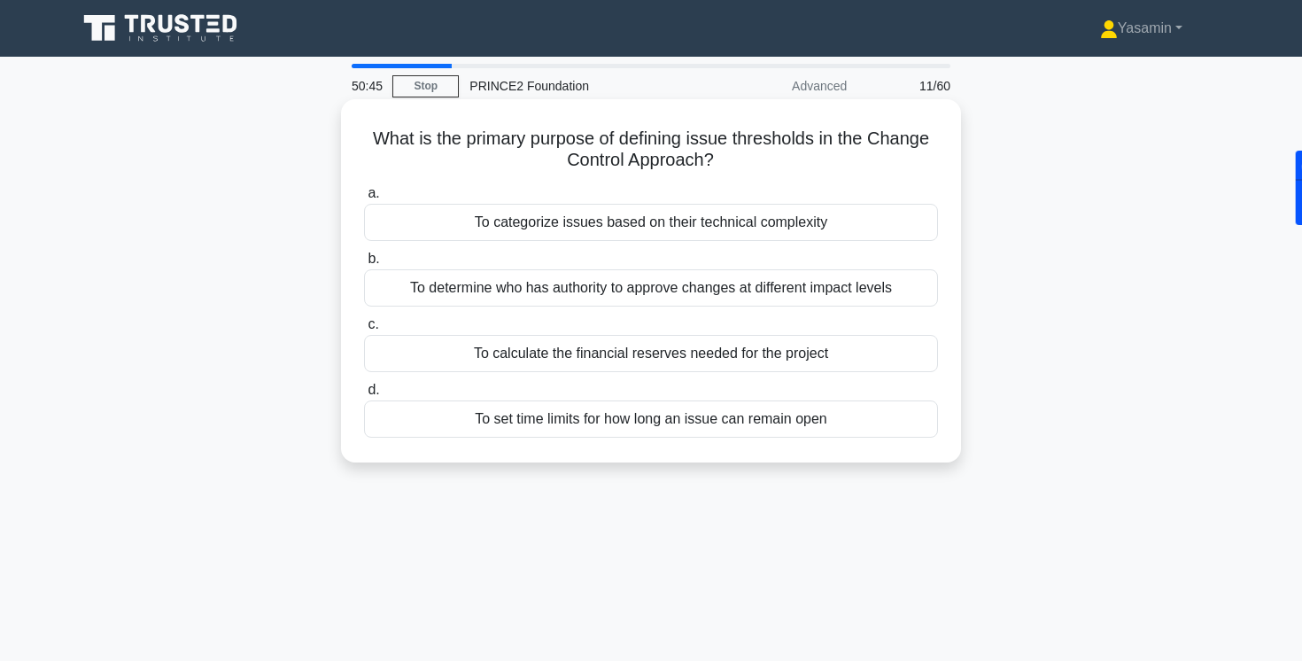
click at [474, 277] on div "To determine who has authority to approve changes at different impact levels" at bounding box center [651, 287] width 574 height 37
click at [364, 265] on input "b. To determine who has authority to approve changes at different impact levels" at bounding box center [364, 259] width 0 height 12
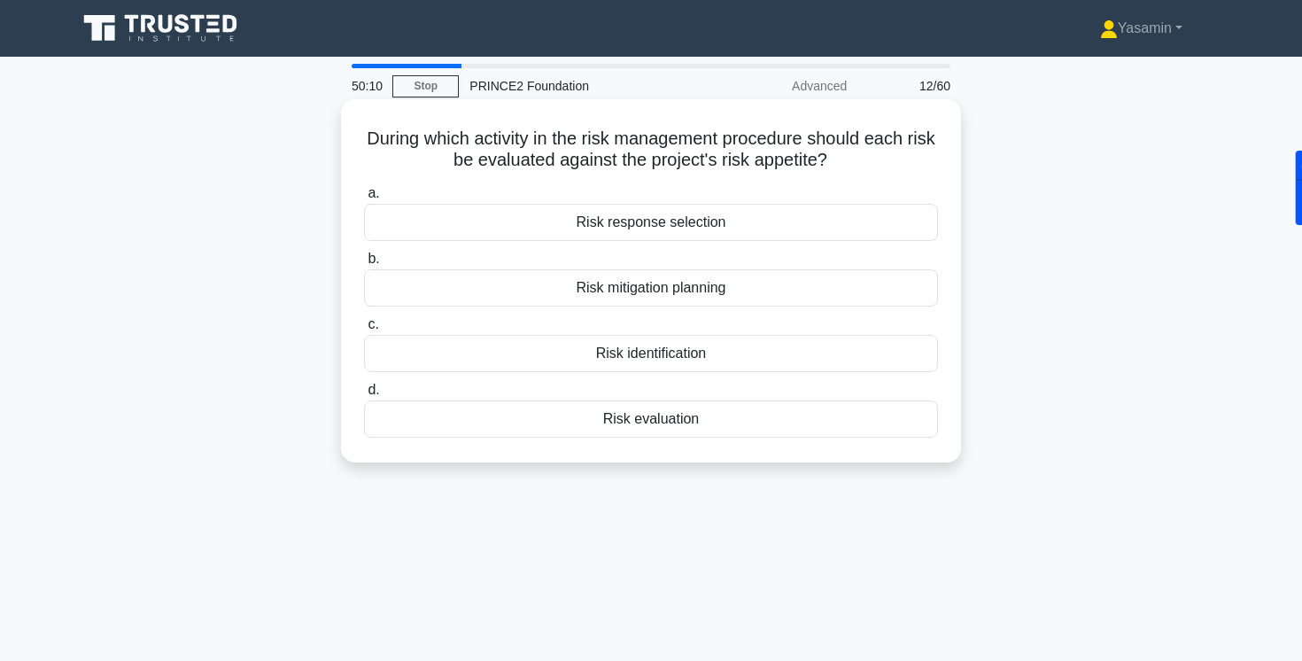
click at [626, 423] on div "Risk evaluation" at bounding box center [651, 418] width 574 height 37
click at [613, 419] on div "Risk evaluation" at bounding box center [651, 418] width 574 height 37
click at [364, 396] on input "d. Risk evaluation" at bounding box center [364, 390] width 0 height 12
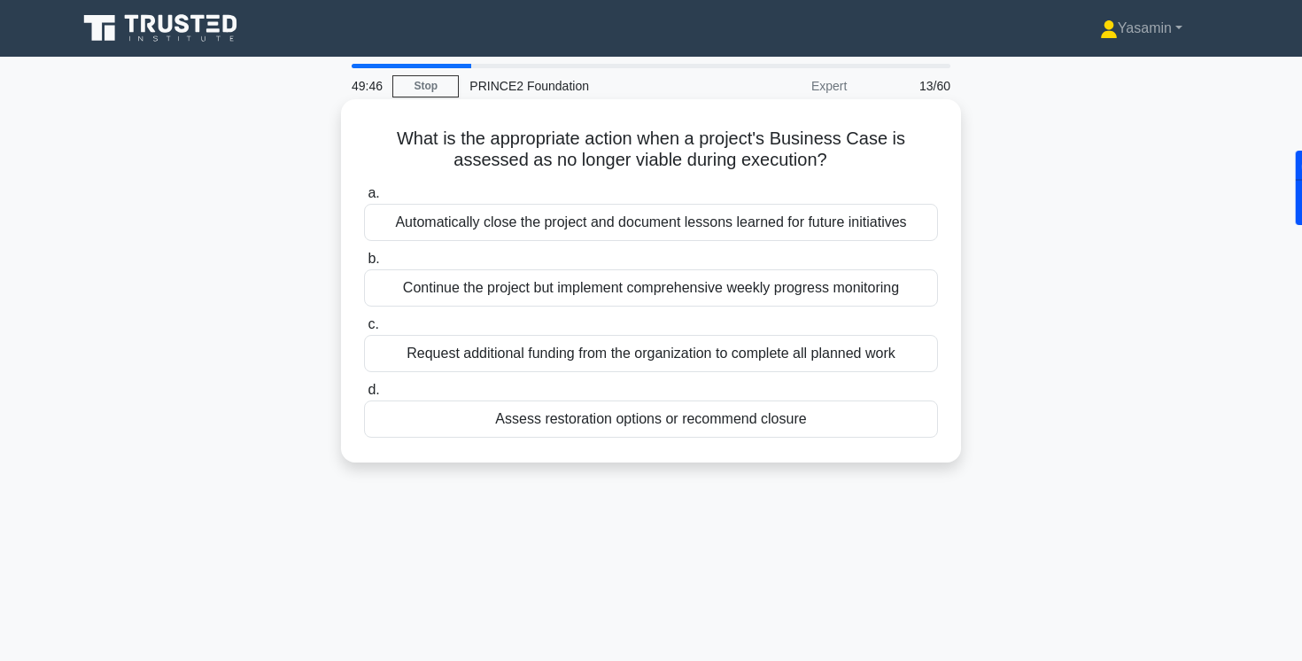
click at [647, 432] on div "Assess restoration options or recommend closure" at bounding box center [651, 418] width 574 height 37
click at [364, 396] on input "d. Assess restoration options or recommend closure" at bounding box center [364, 390] width 0 height 12
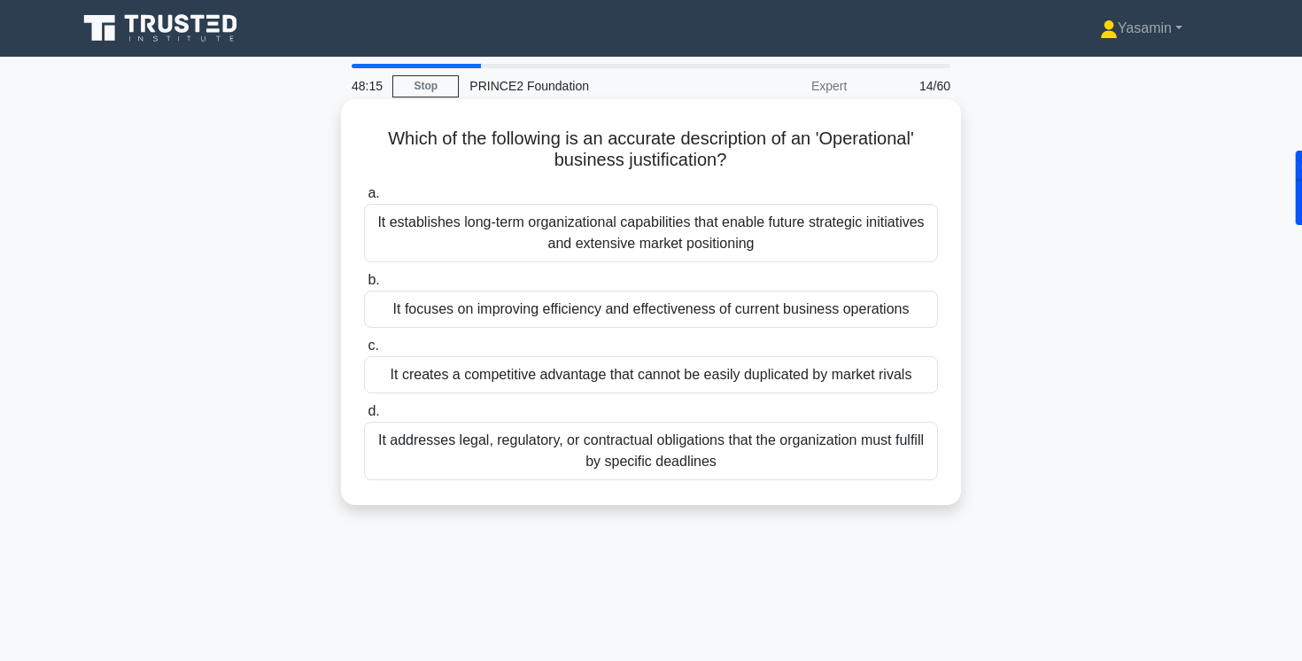
click at [407, 304] on div "It focuses on improving efficiency and effectiveness of current business operat…" at bounding box center [651, 309] width 574 height 37
click at [364, 286] on input "b. It focuses on improving efficiency and effectiveness of current business ope…" at bounding box center [364, 281] width 0 height 12
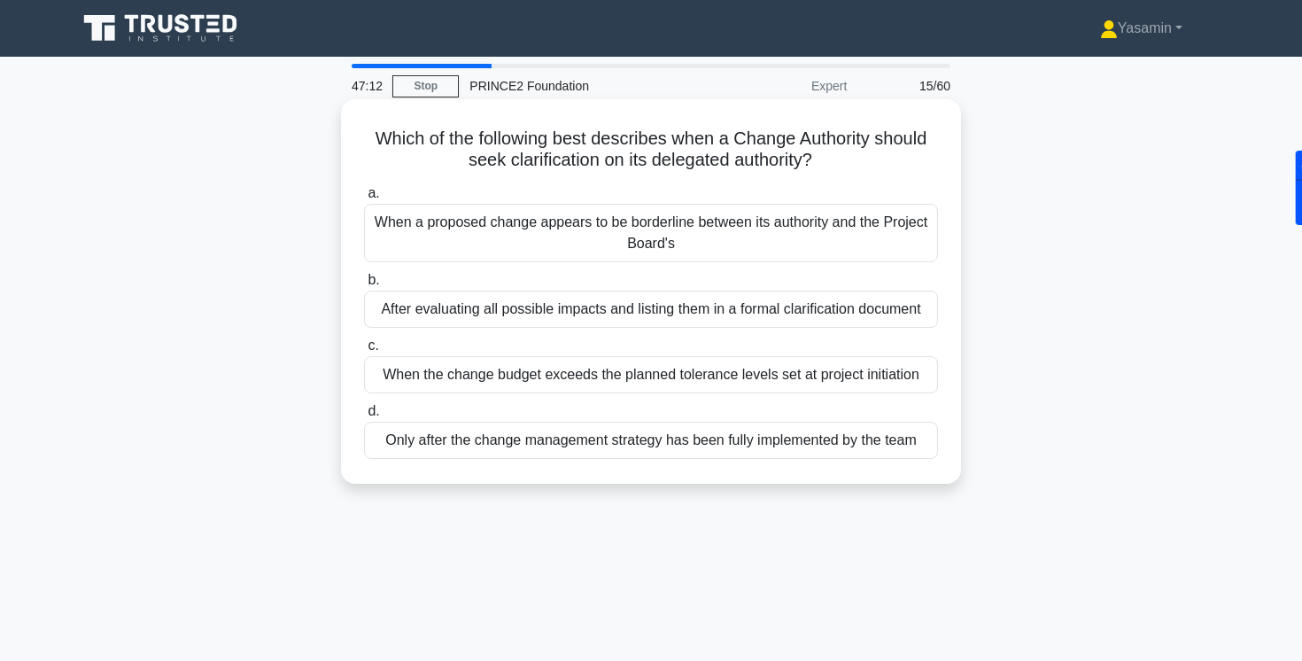
click at [399, 234] on div "When a proposed change appears to be borderline between its authority and the P…" at bounding box center [651, 233] width 574 height 58
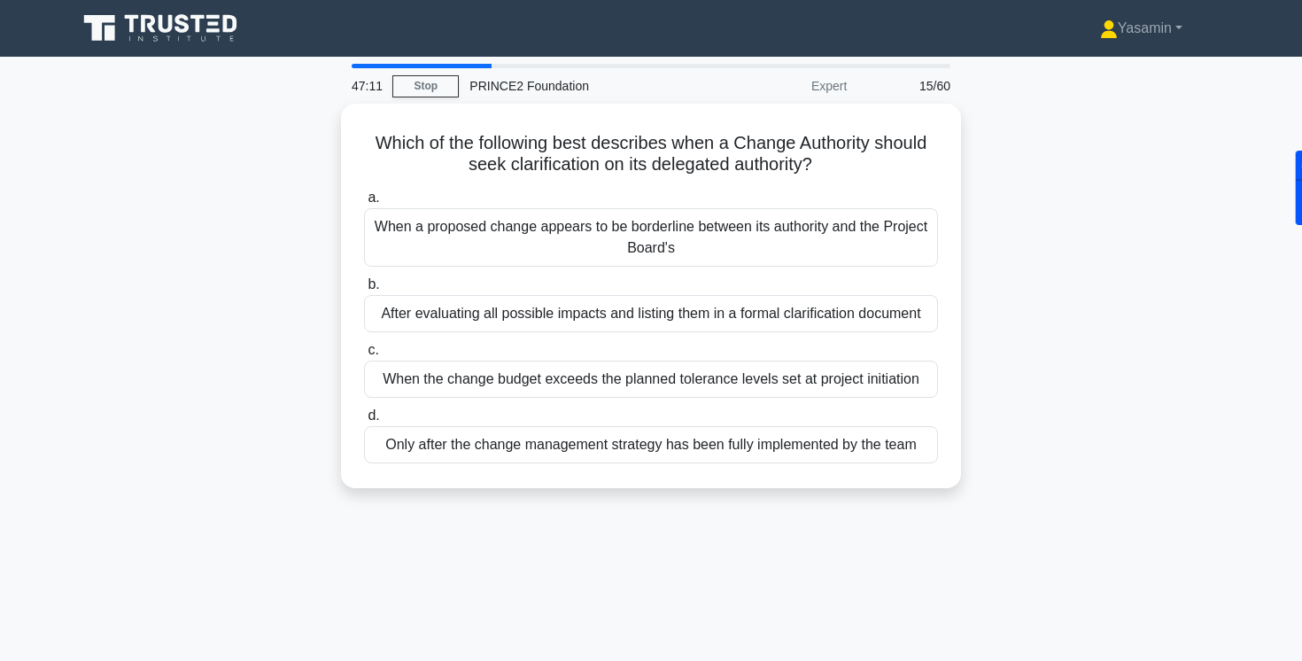
click at [306, 261] on div "Which of the following best describes when a Change Authority should seek clari…" at bounding box center [650, 307] width 1169 height 406
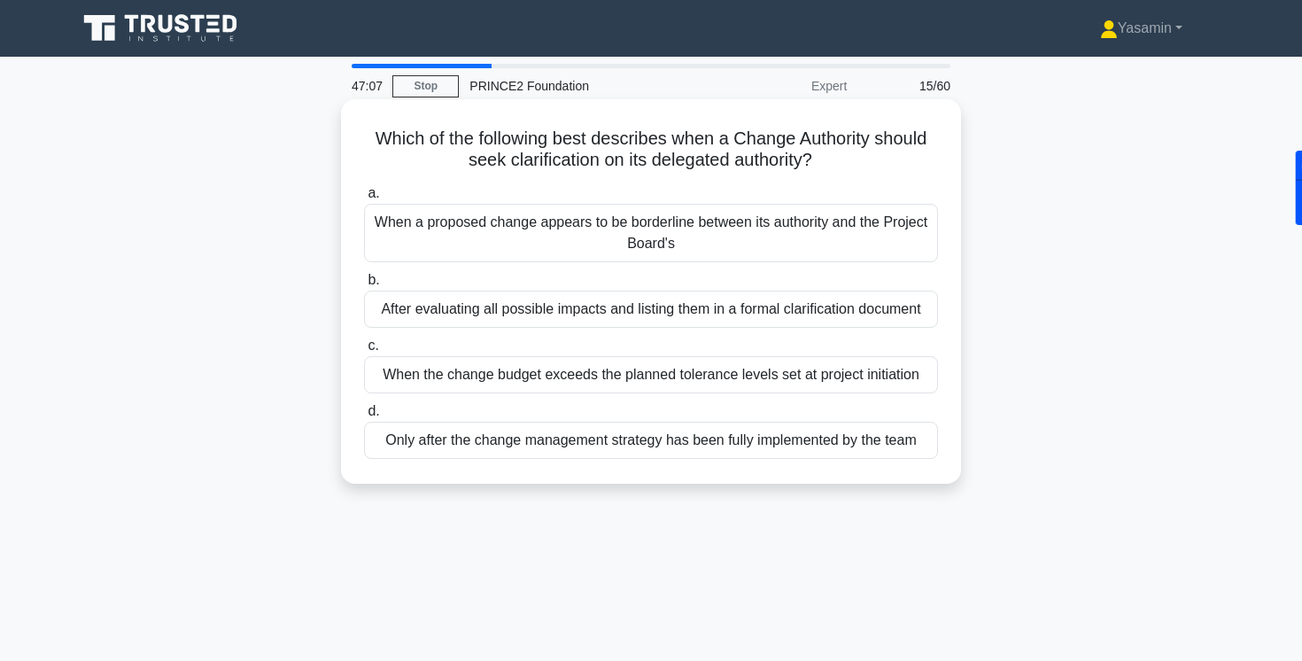
click at [420, 233] on div "When a proposed change appears to be borderline between its authority and the P…" at bounding box center [651, 233] width 574 height 58
click at [364, 199] on input "a. When a proposed change appears to be borderline between its authority and th…" at bounding box center [364, 194] width 0 height 12
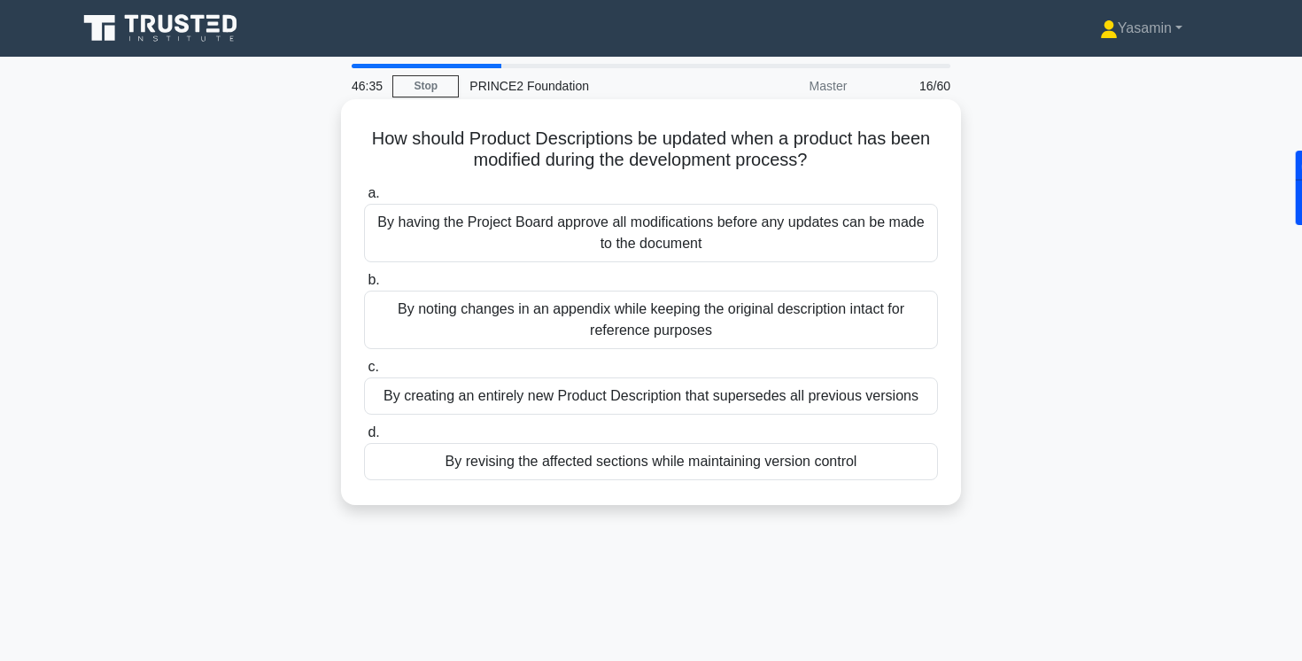
click at [423, 246] on div "By having the Project Board approve all modifications before any updates can be…" at bounding box center [651, 233] width 574 height 58
click at [364, 199] on input "a. By having the Project Board approve all modifications before any updates can…" at bounding box center [364, 194] width 0 height 12
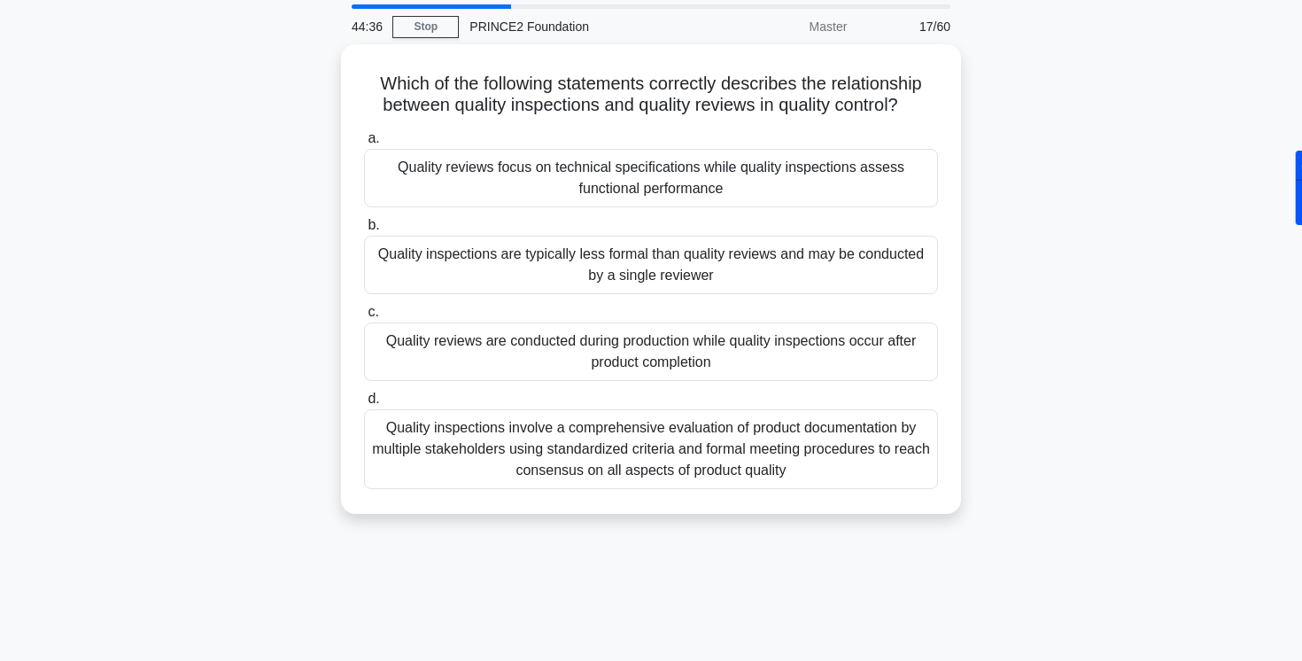
scroll to position [58, 0]
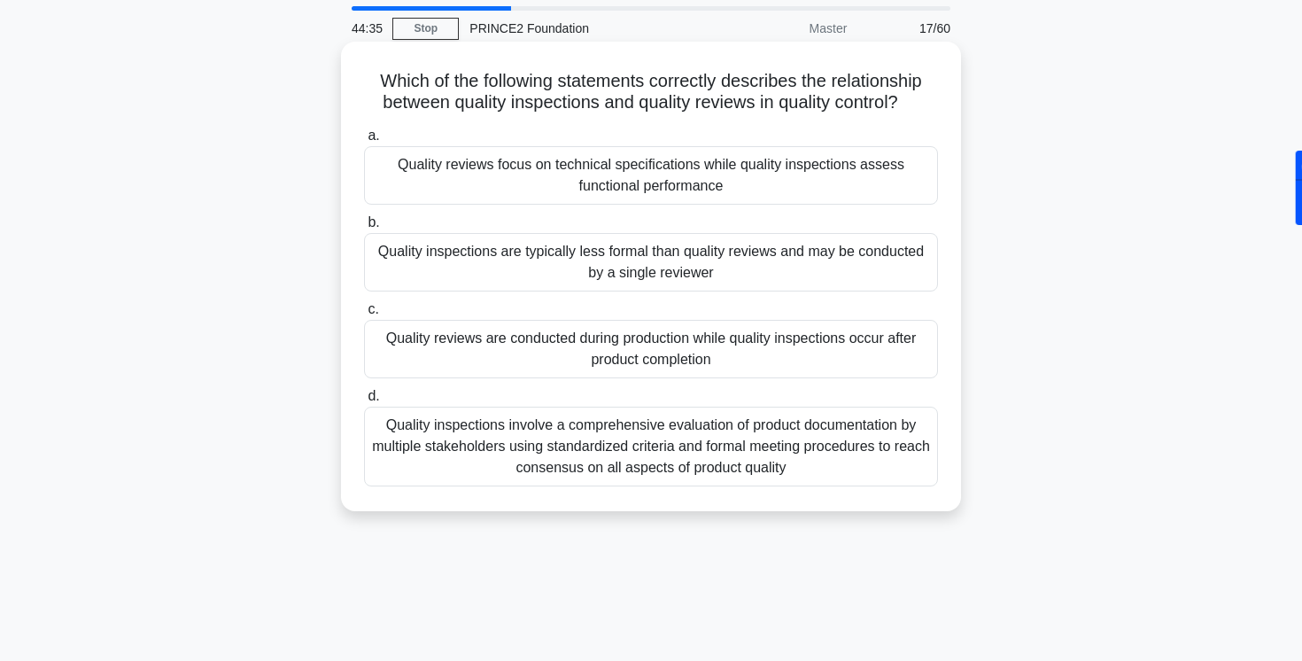
click at [431, 350] on div "Quality reviews are conducted during production while quality inspections occur…" at bounding box center [651, 349] width 574 height 58
click at [401, 352] on div "Quality reviews are conducted during production while quality inspections occur…" at bounding box center [651, 349] width 574 height 58
click at [364, 315] on input "c. Quality reviews are conducted during production while quality inspections oc…" at bounding box center [364, 310] width 0 height 12
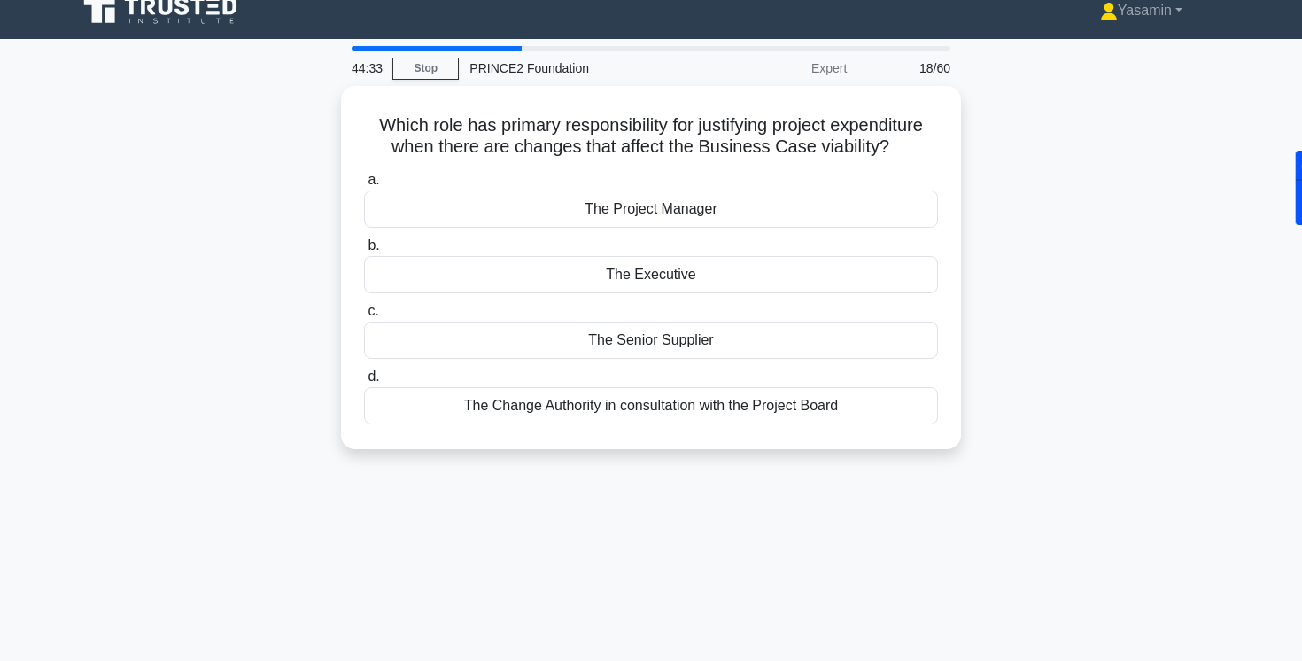
scroll to position [0, 0]
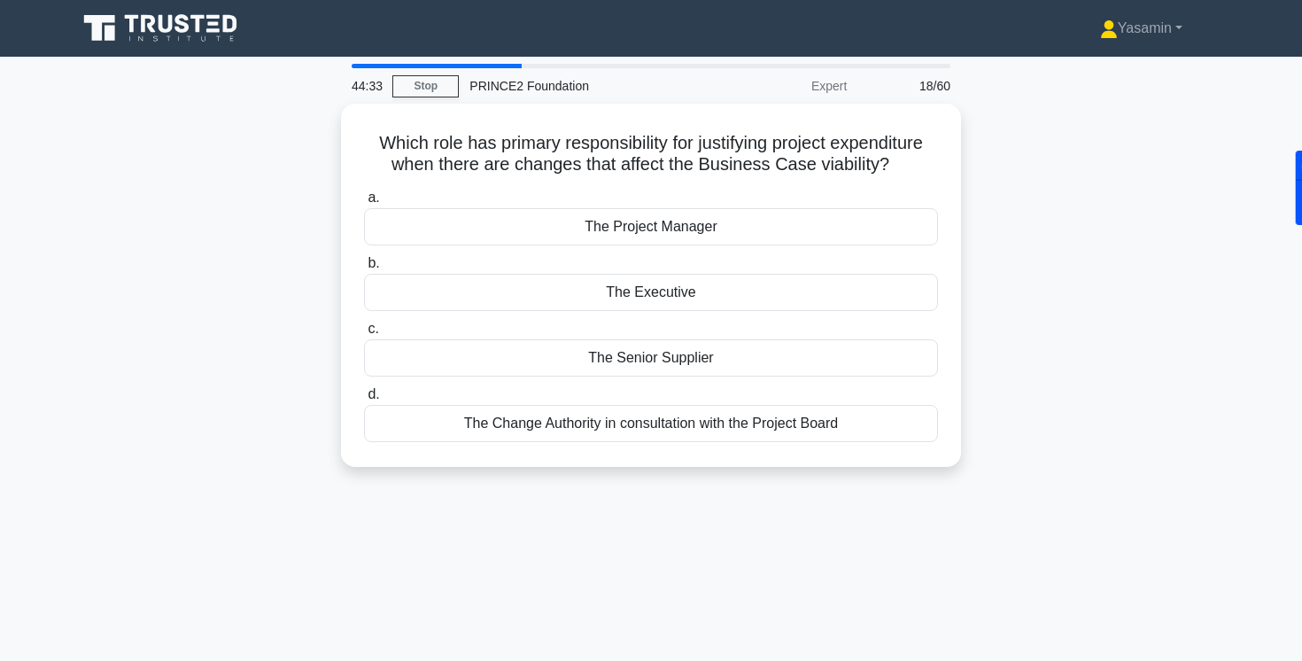
click at [237, 361] on div "Which role has primary responsibility for justifying project expenditure when t…" at bounding box center [650, 296] width 1169 height 384
click at [1075, 219] on div "Which role has primary responsibility for justifying project expenditure when t…" at bounding box center [650, 296] width 1169 height 384
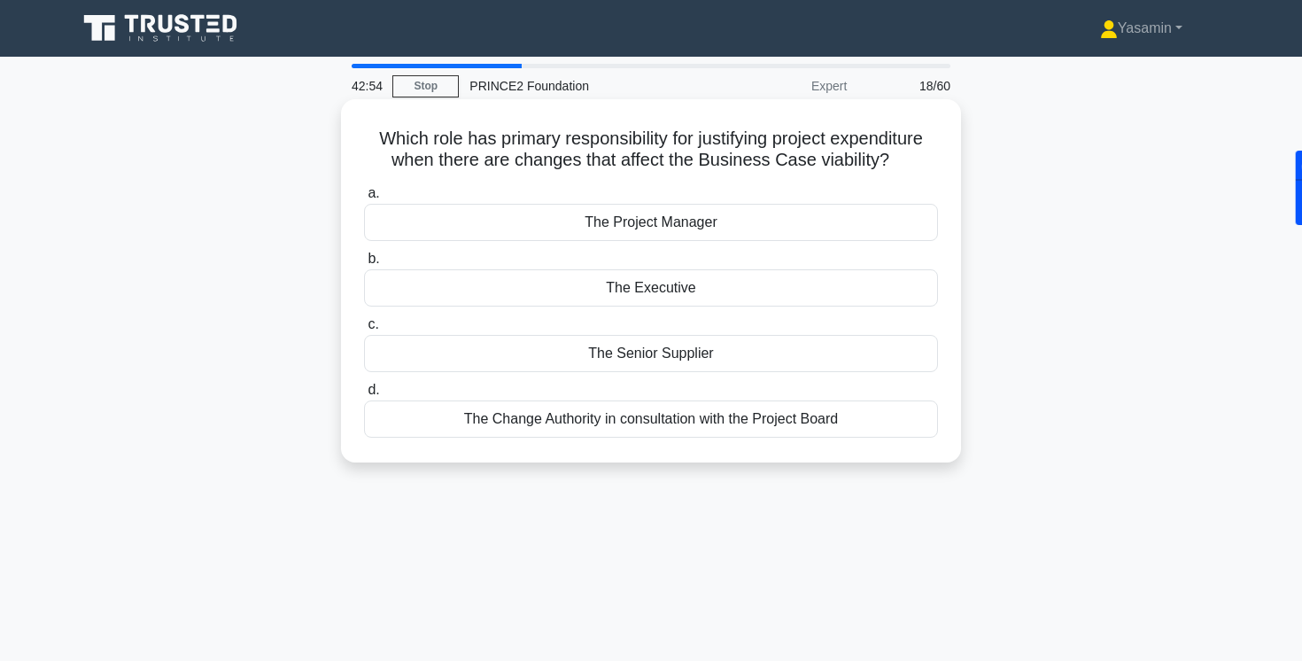
click at [757, 294] on div "The Executive" at bounding box center [651, 287] width 574 height 37
click at [364, 265] on input "b. The Executive" at bounding box center [364, 259] width 0 height 12
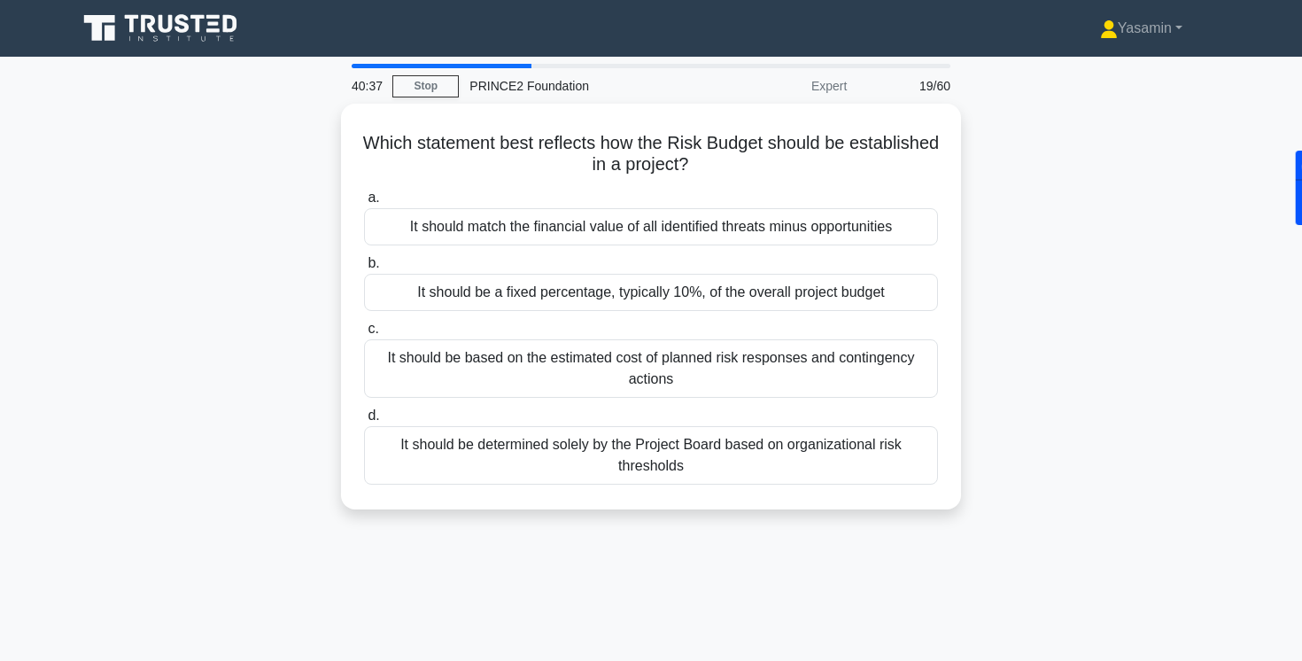
click at [193, 490] on div "Which statement best reflects how the Risk Budget should be established in a pr…" at bounding box center [650, 317] width 1169 height 427
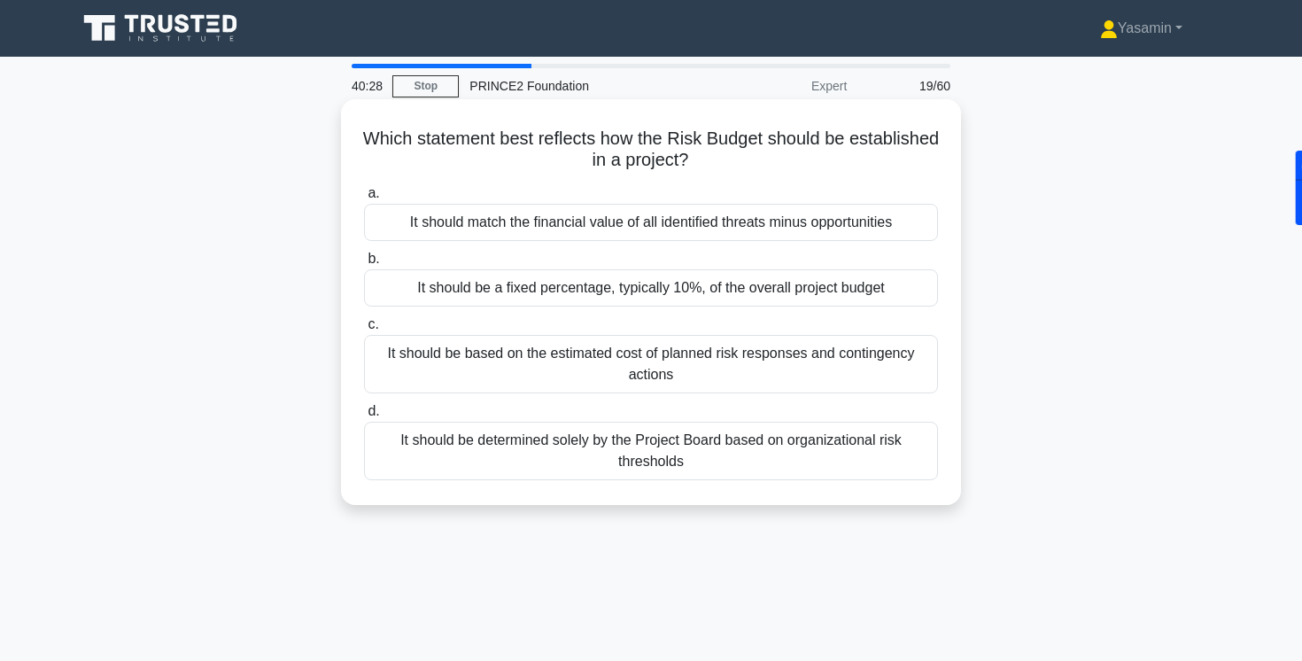
click at [585, 360] on div "It should be based on the estimated cost of planned risk responses and continge…" at bounding box center [651, 364] width 574 height 58
click at [364, 330] on input "c. It should be based on the estimated cost of planned risk responses and conti…" at bounding box center [364, 325] width 0 height 12
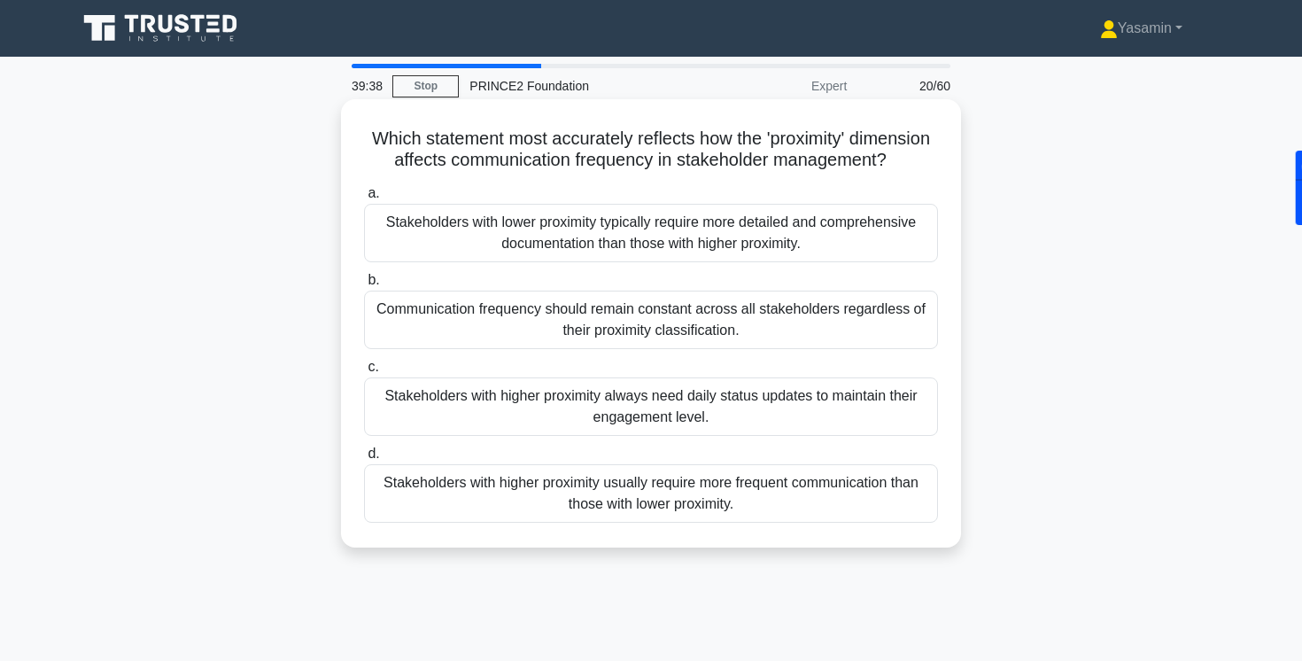
click at [439, 484] on div "Stakeholders with higher proximity usually require more frequent communication …" at bounding box center [651, 493] width 574 height 58
click at [364, 460] on input "d. Stakeholders with higher proximity usually require more frequent communicati…" at bounding box center [364, 454] width 0 height 12
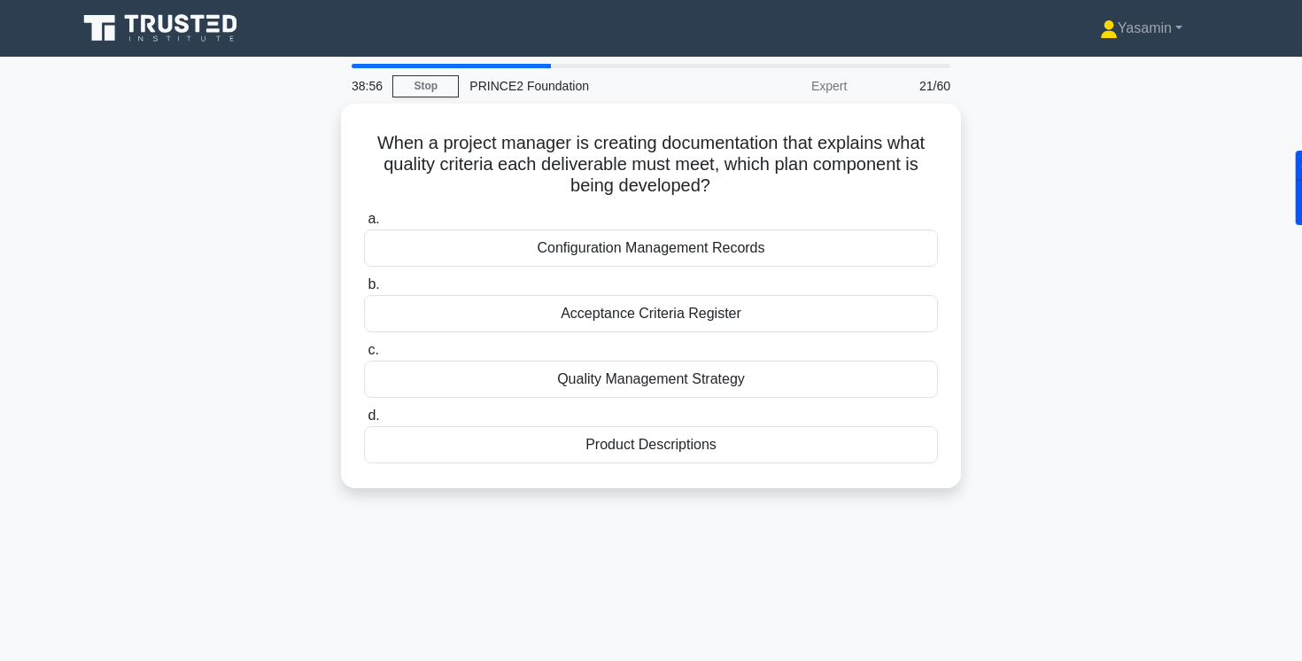
click at [1006, 258] on div "When a project manager is creating documentation that explains what quality cri…" at bounding box center [650, 307] width 1169 height 406
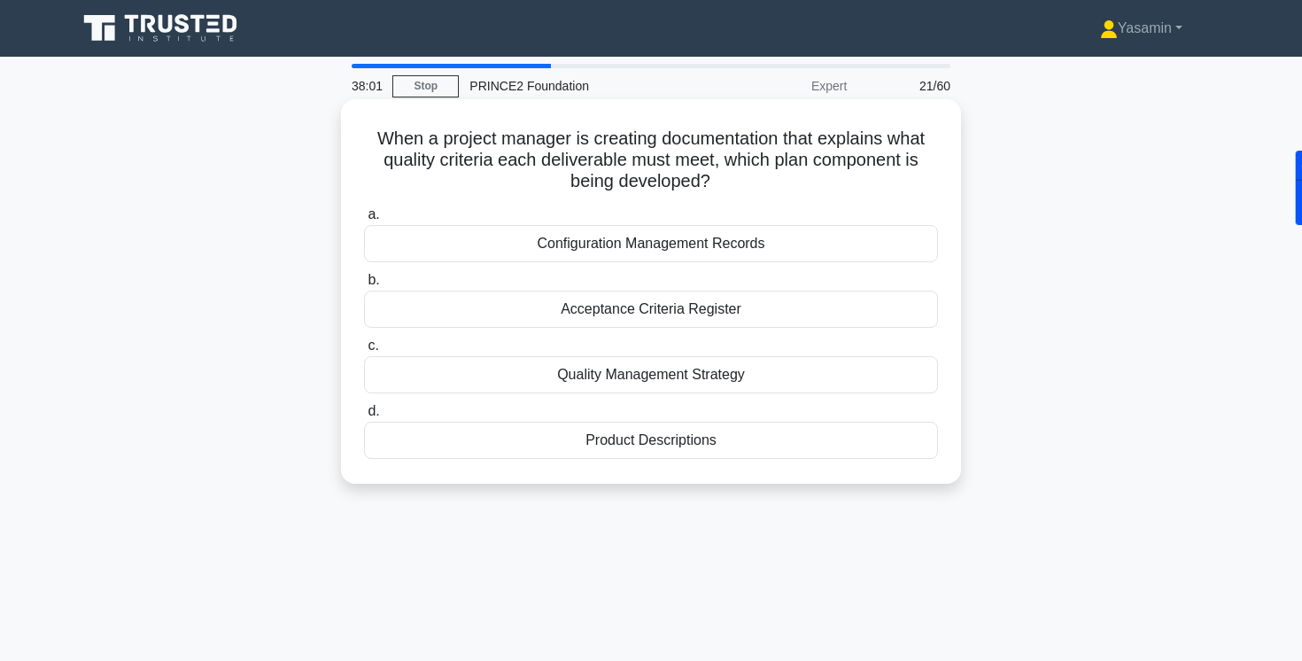
click at [692, 437] on div "Product Descriptions" at bounding box center [651, 440] width 574 height 37
click at [364, 417] on input "d. Product Descriptions" at bounding box center [364, 412] width 0 height 12
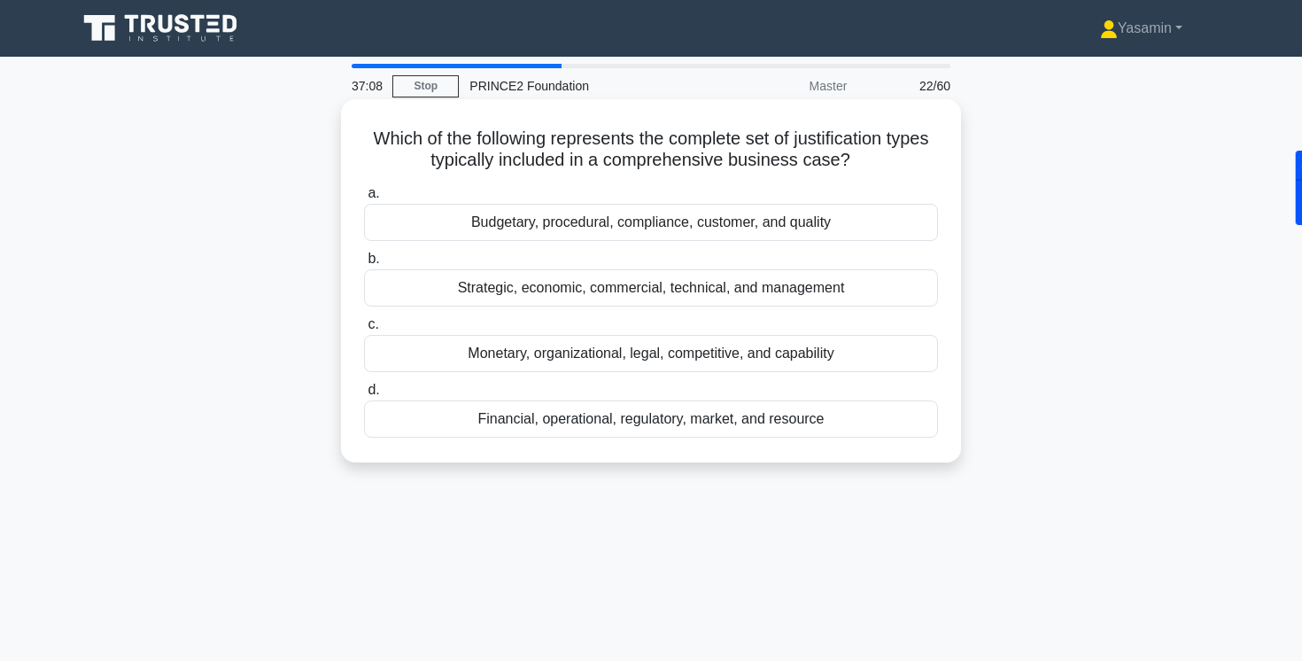
click at [686, 292] on div "Strategic, economic, commercial, technical, and management" at bounding box center [651, 287] width 574 height 37
click at [364, 265] on input "b. Strategic, economic, commercial, technical, and management" at bounding box center [364, 259] width 0 height 12
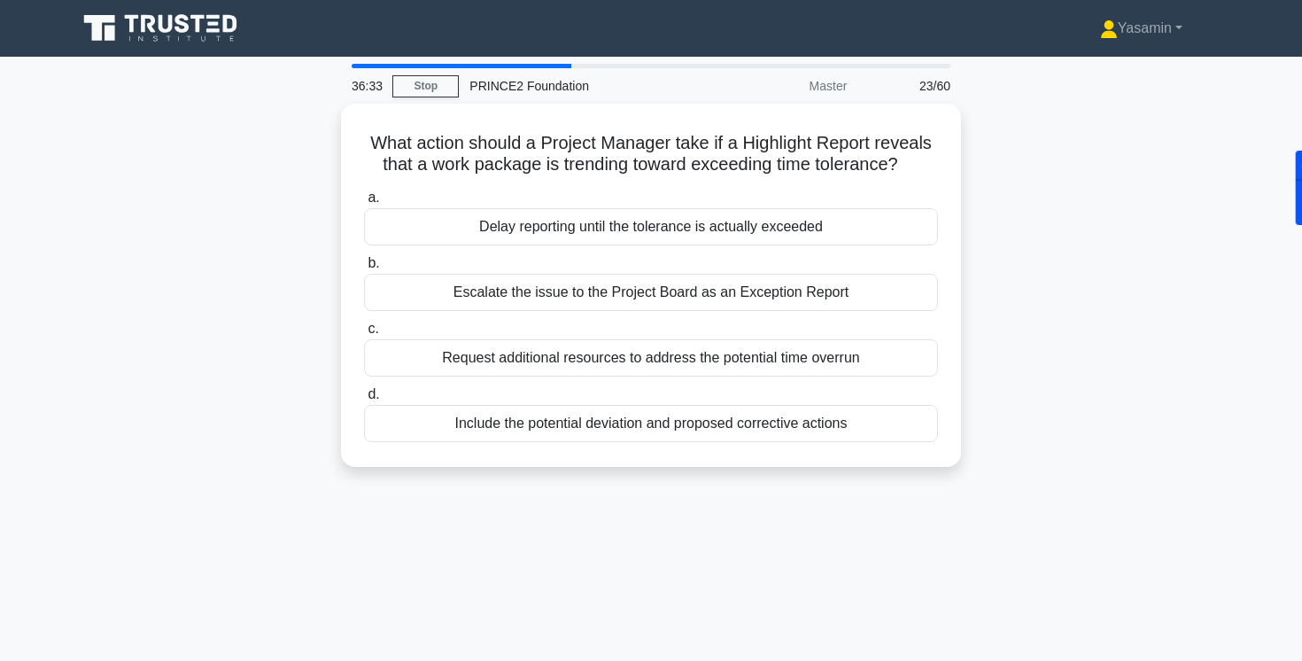
click at [570, 518] on div "36:33 Stop PRINCE2 Foundation Master 23/60 What action should a Project Manager…" at bounding box center [650, 507] width 1169 height 886
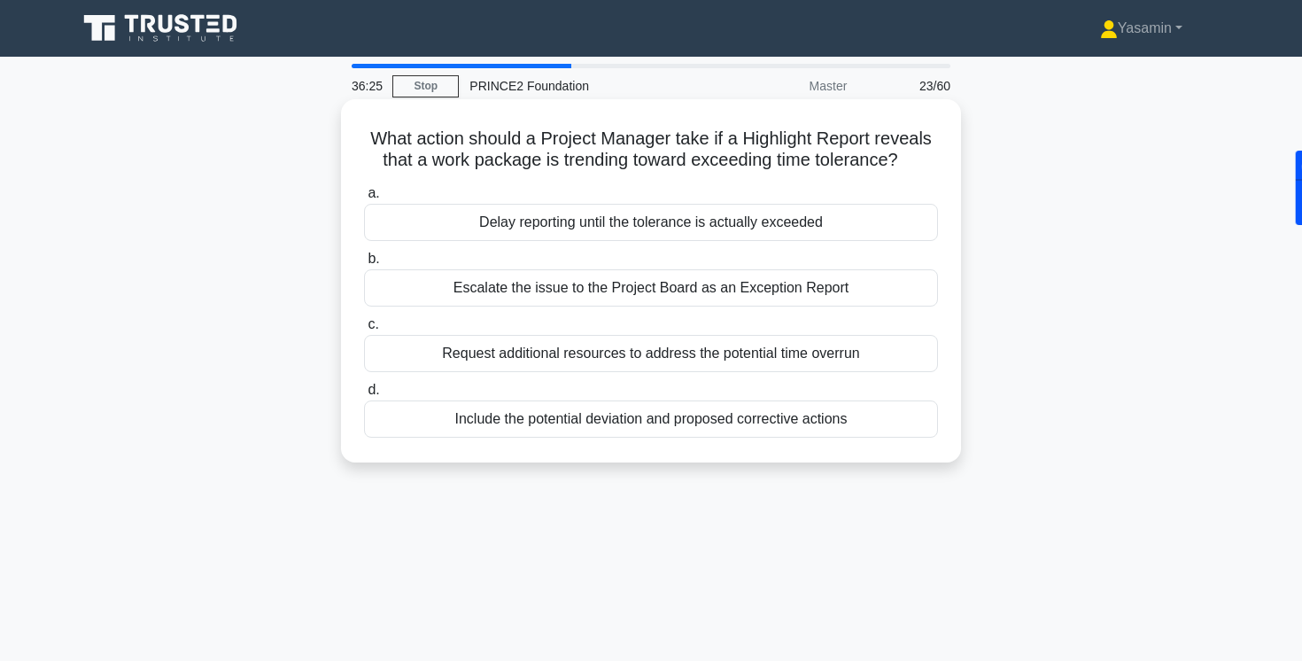
click at [585, 291] on div "Escalate the issue to the Project Board as an Exception Report" at bounding box center [651, 287] width 574 height 37
click at [364, 265] on input "b. Escalate the issue to the Project Board as an Exception Report" at bounding box center [364, 259] width 0 height 12
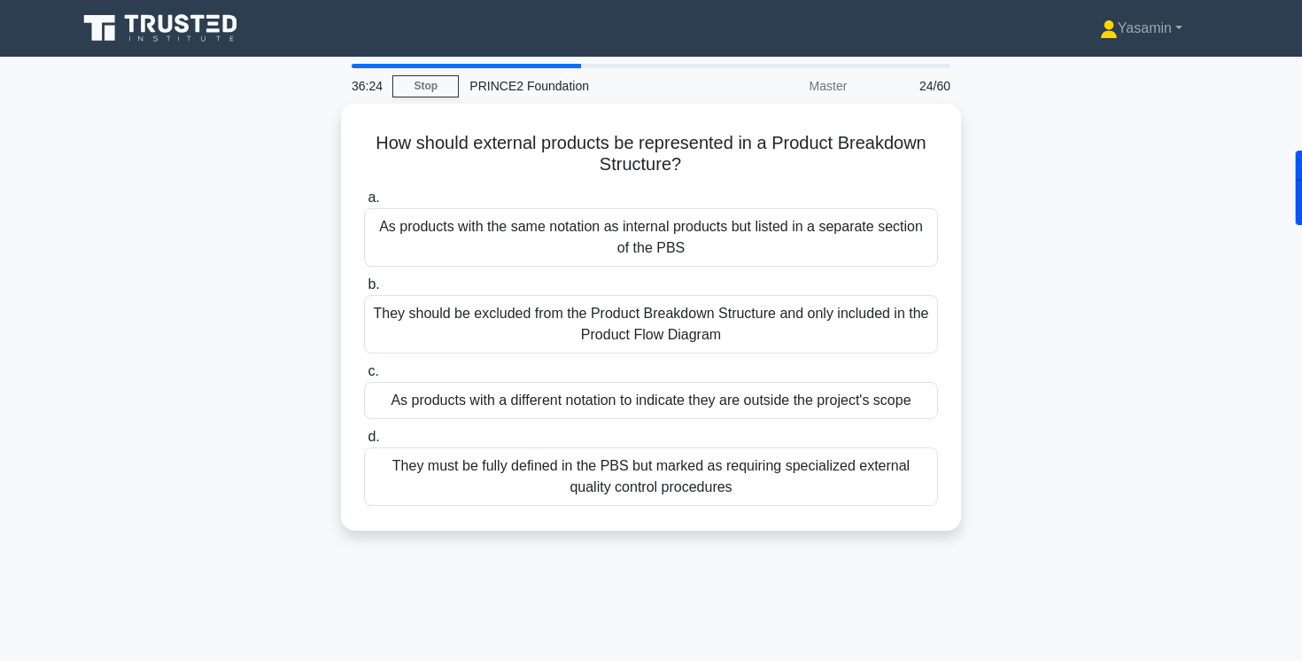
click at [508, 584] on div "36:24 Stop PRINCE2 Foundation Master 24/60 How should external products be repr…" at bounding box center [650, 507] width 1169 height 886
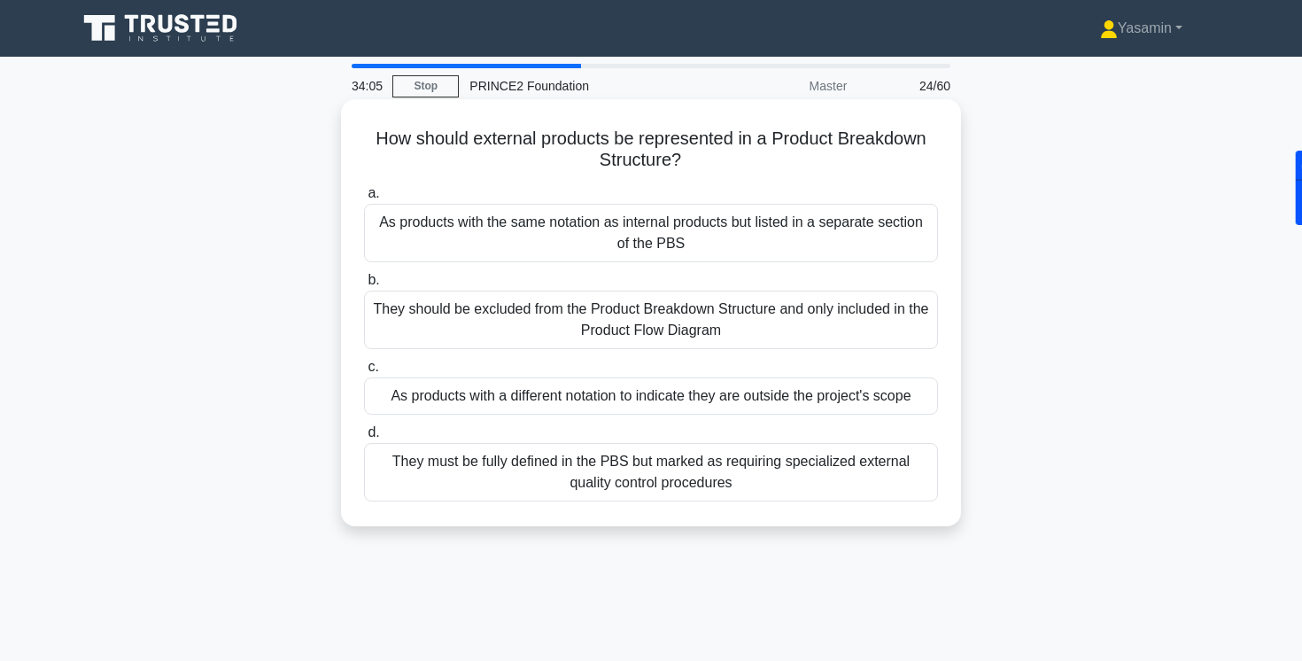
click at [382, 384] on div "As products with a different notation to indicate they are outside the project'…" at bounding box center [651, 395] width 574 height 37
click at [364, 373] on input "c. As products with a different notation to indicate they are outside the proje…" at bounding box center [364, 367] width 0 height 12
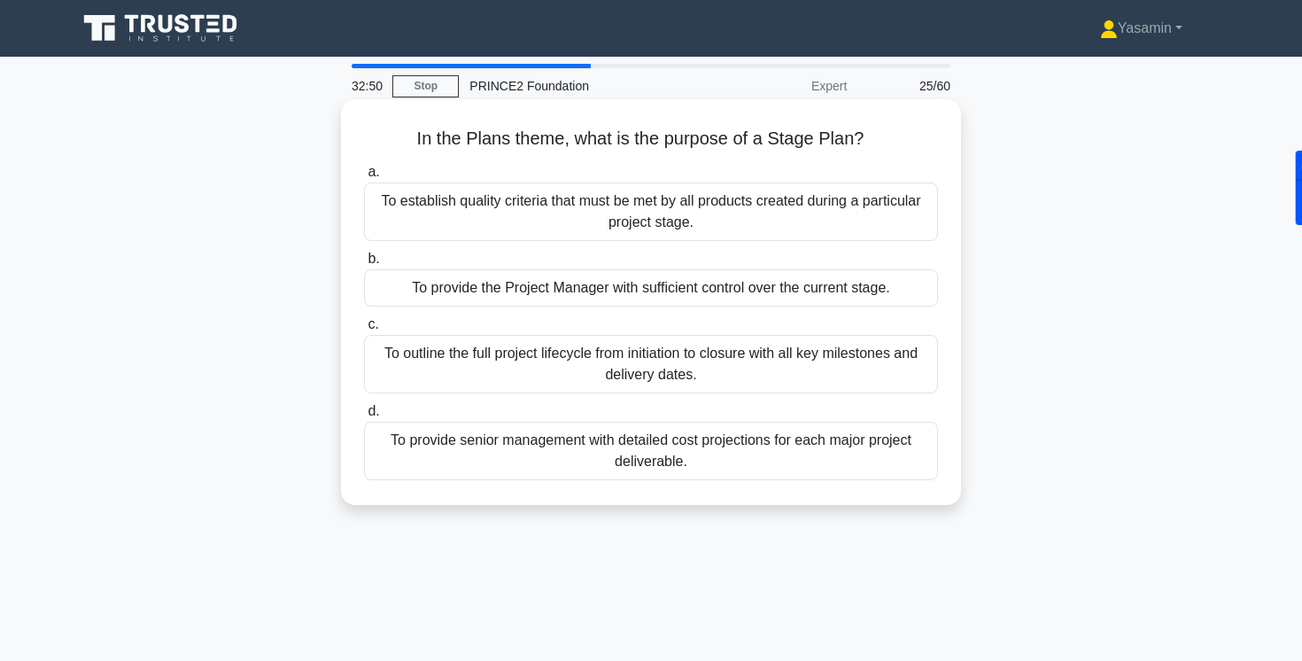
click at [450, 286] on div "To provide the Project Manager with sufficient control over the current stage." at bounding box center [651, 287] width 574 height 37
click at [364, 265] on input "b. To provide the Project Manager with sufficient control over the current stag…" at bounding box center [364, 259] width 0 height 12
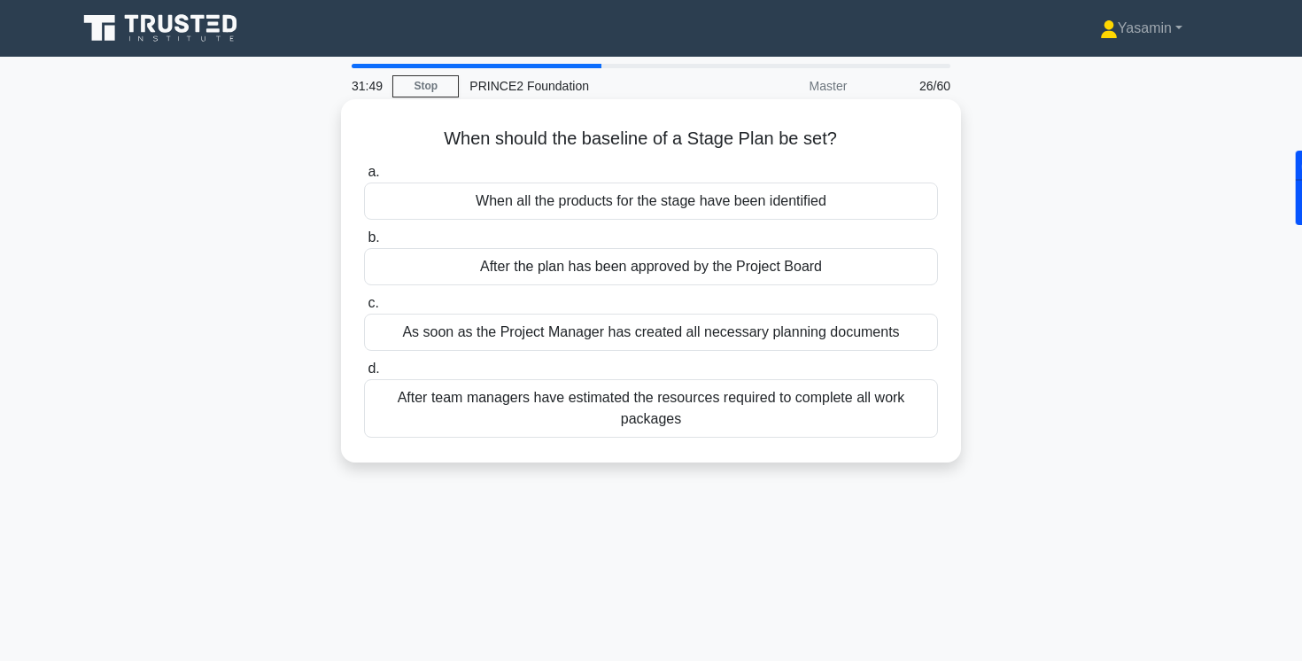
click at [440, 202] on div "When all the products for the stage have been identified" at bounding box center [651, 200] width 574 height 37
click at [364, 178] on input "a. When all the products for the stage have been identified" at bounding box center [364, 173] width 0 height 12
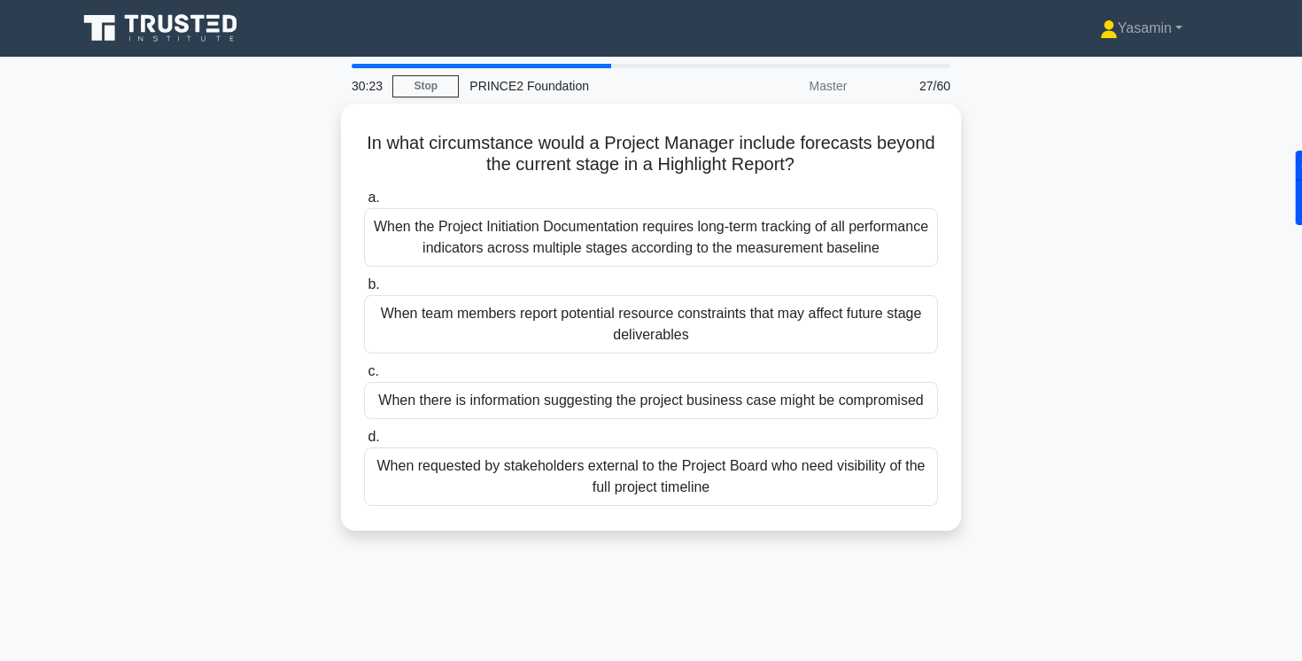
click at [285, 383] on div "In what circumstance would a Project Manager include forecasts beyond the curre…" at bounding box center [650, 328] width 1169 height 448
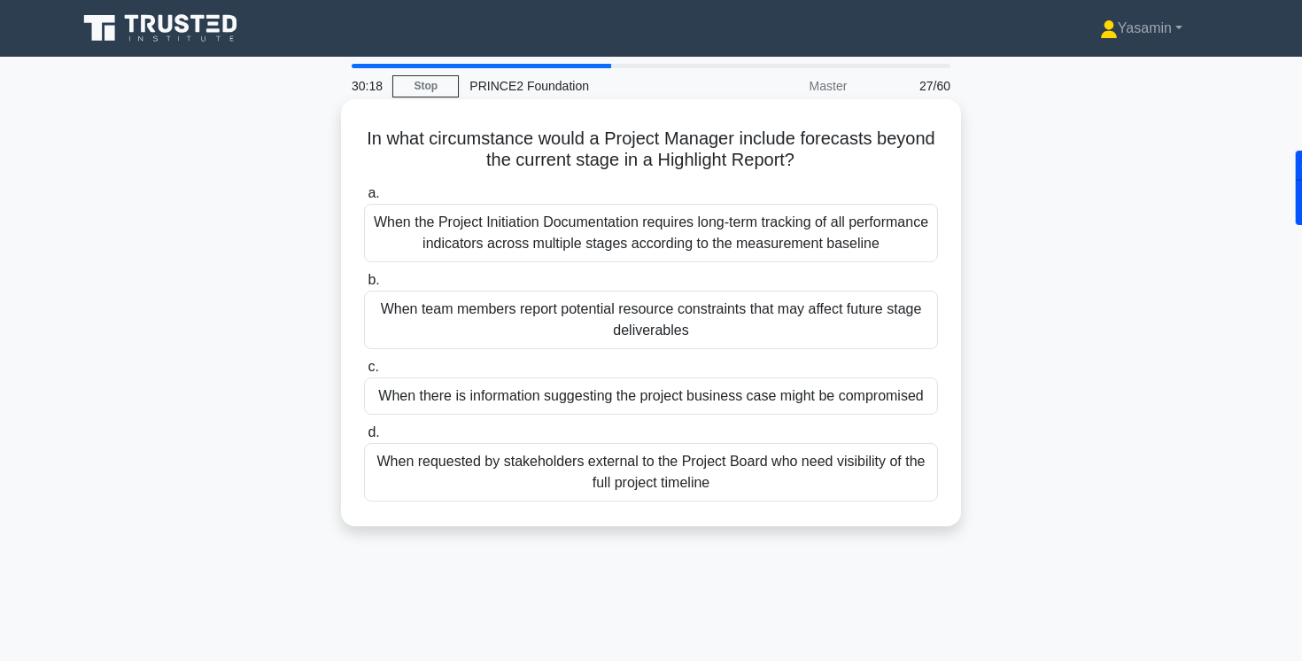
click at [504, 320] on div "When team members report potential resource constraints that may affect future …" at bounding box center [651, 320] width 574 height 58
click at [364, 286] on input "b. When team members report potential resource constraints that may affect futu…" at bounding box center [364, 281] width 0 height 12
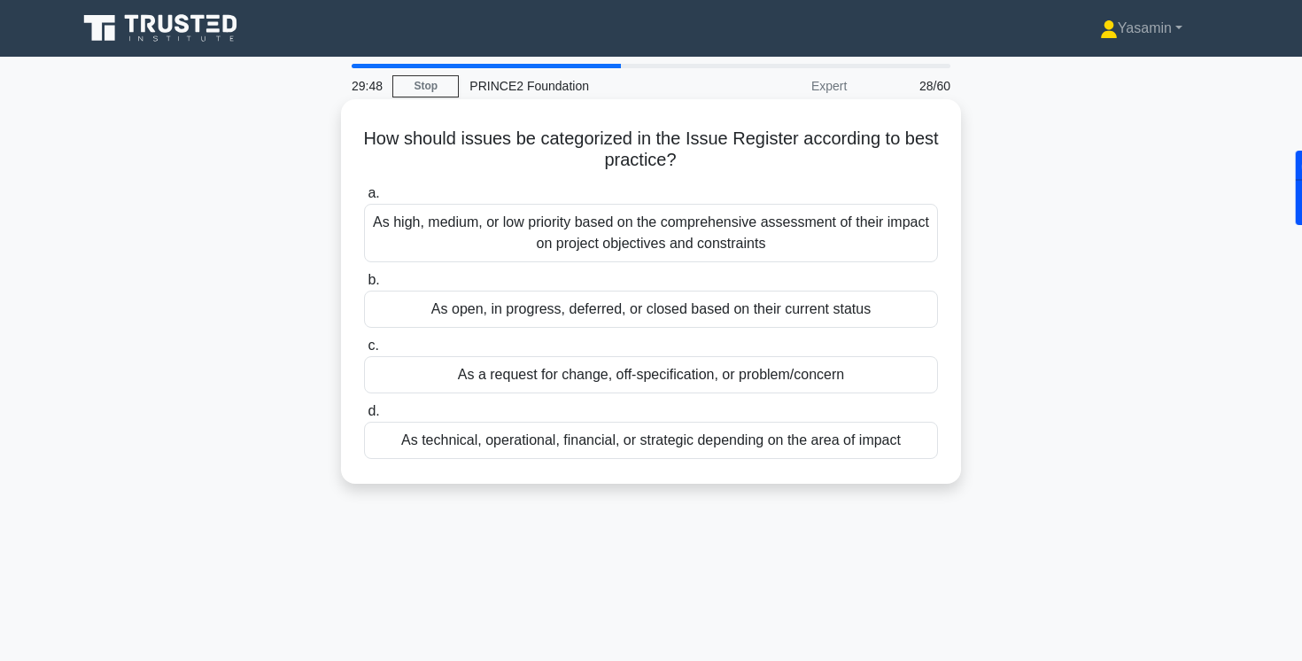
click at [492, 240] on div "As high, medium, or low priority based on the comprehensive assessment of their…" at bounding box center [651, 233] width 574 height 58
click at [364, 199] on input "a. As high, medium, or low priority based on the comprehensive assessment of th…" at bounding box center [364, 194] width 0 height 12
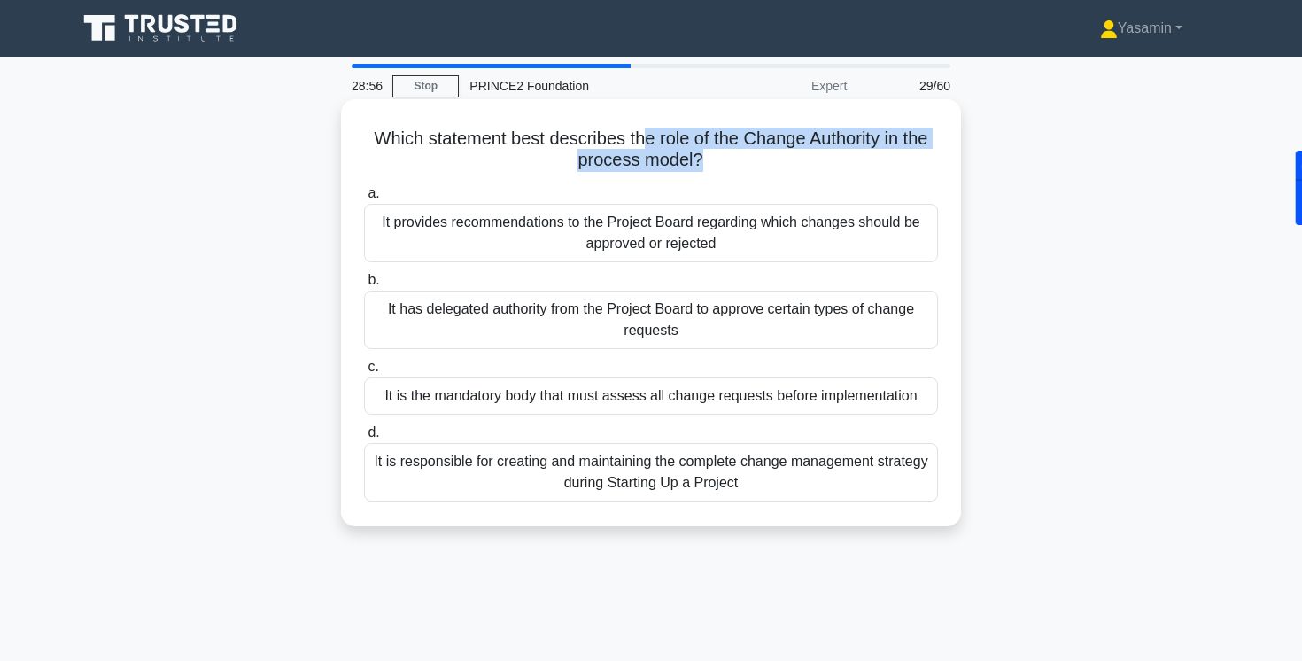
drag, startPoint x: 642, startPoint y: 142, endPoint x: 650, endPoint y: 182, distance: 40.6
click at [650, 182] on div "Which statement best describes the role of the Change Authority in the process …" at bounding box center [651, 312] width 606 height 413
click at [650, 182] on div "a. It provides recommendations to the Project Board regarding which changes sho…" at bounding box center [650, 342] width 595 height 326
click at [710, 331] on div "It has delegated authority from the Project Board to approve certain types of c…" at bounding box center [651, 320] width 574 height 58
click at [364, 286] on input "b. It has delegated authority from the Project Board to approve certain types o…" at bounding box center [364, 281] width 0 height 12
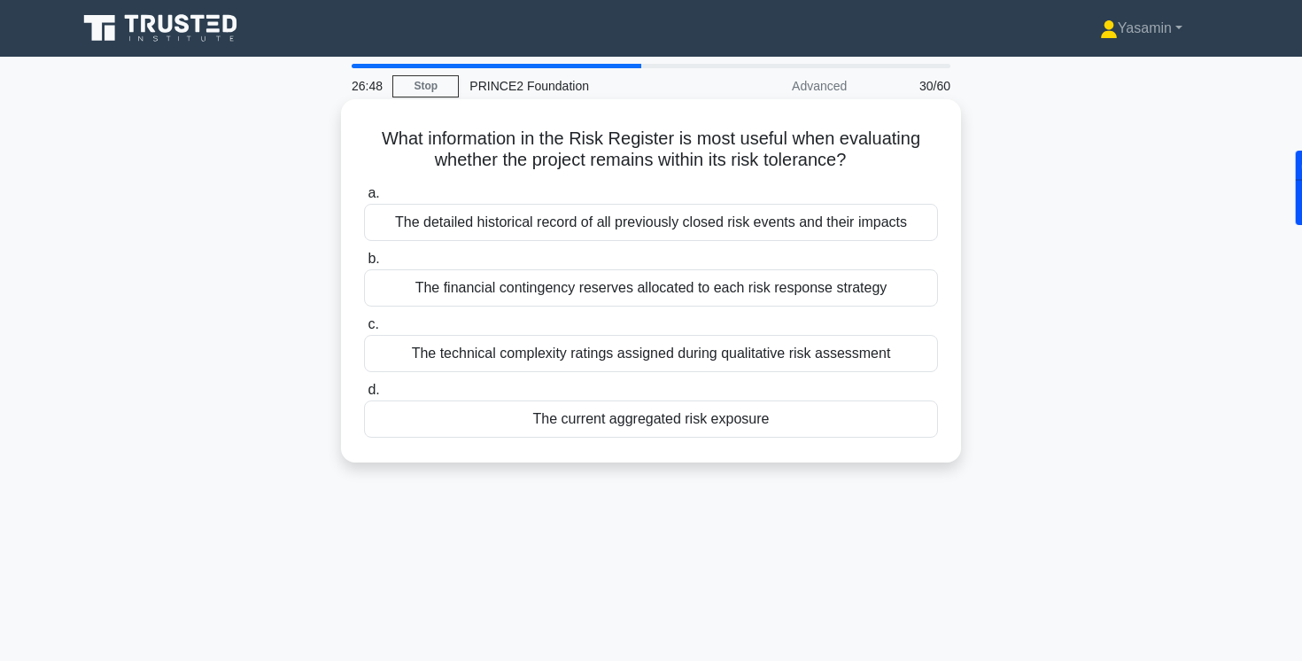
click at [613, 422] on div "The current aggregated risk exposure" at bounding box center [651, 418] width 574 height 37
click at [364, 396] on input "d. The current aggregated risk exposure" at bounding box center [364, 390] width 0 height 12
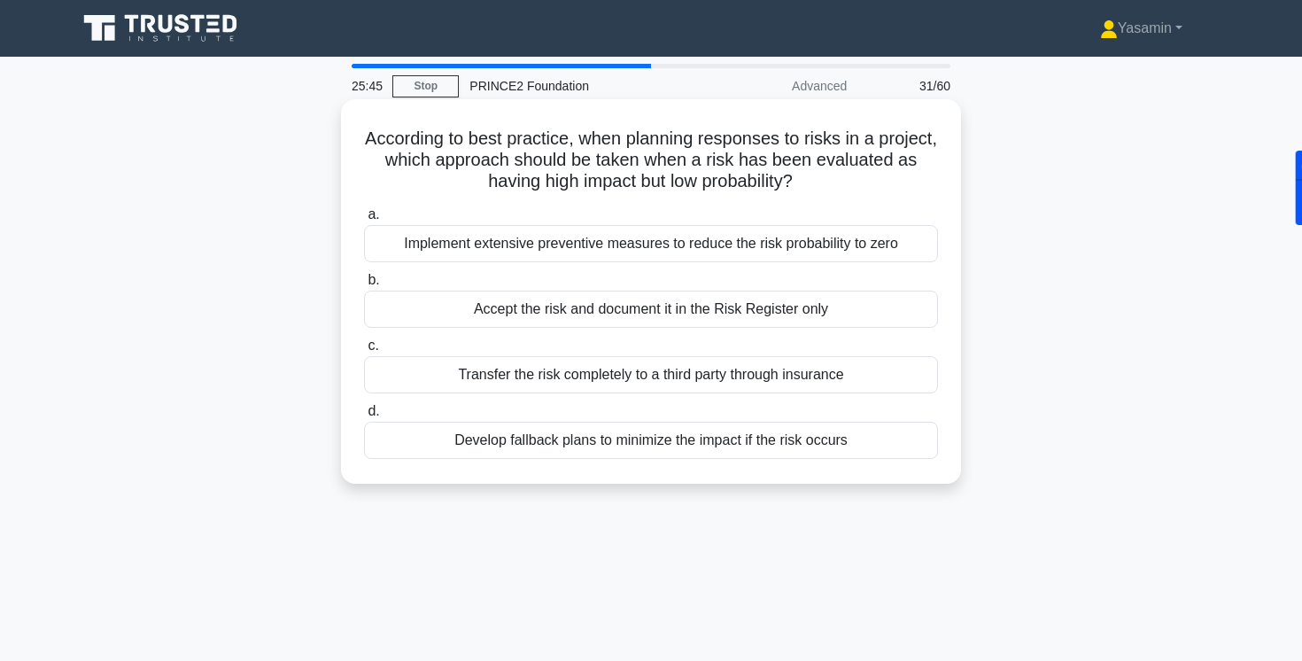
click at [425, 454] on div "Develop fallback plans to minimize the impact if the risk occurs" at bounding box center [651, 440] width 574 height 37
click at [364, 417] on input "d. Develop fallback plans to minimize the impact if the risk occurs" at bounding box center [364, 412] width 0 height 12
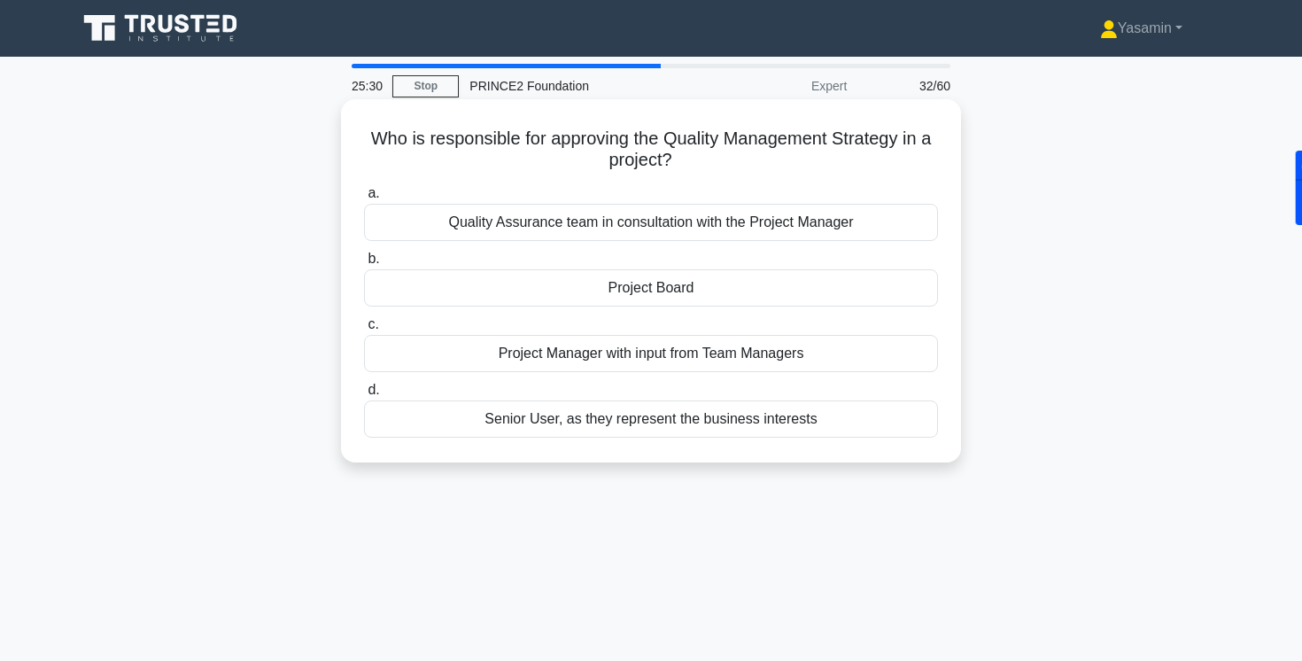
click at [631, 291] on div "Project Board" at bounding box center [651, 287] width 574 height 37
click at [364, 265] on input "b. Project Board" at bounding box center [364, 259] width 0 height 12
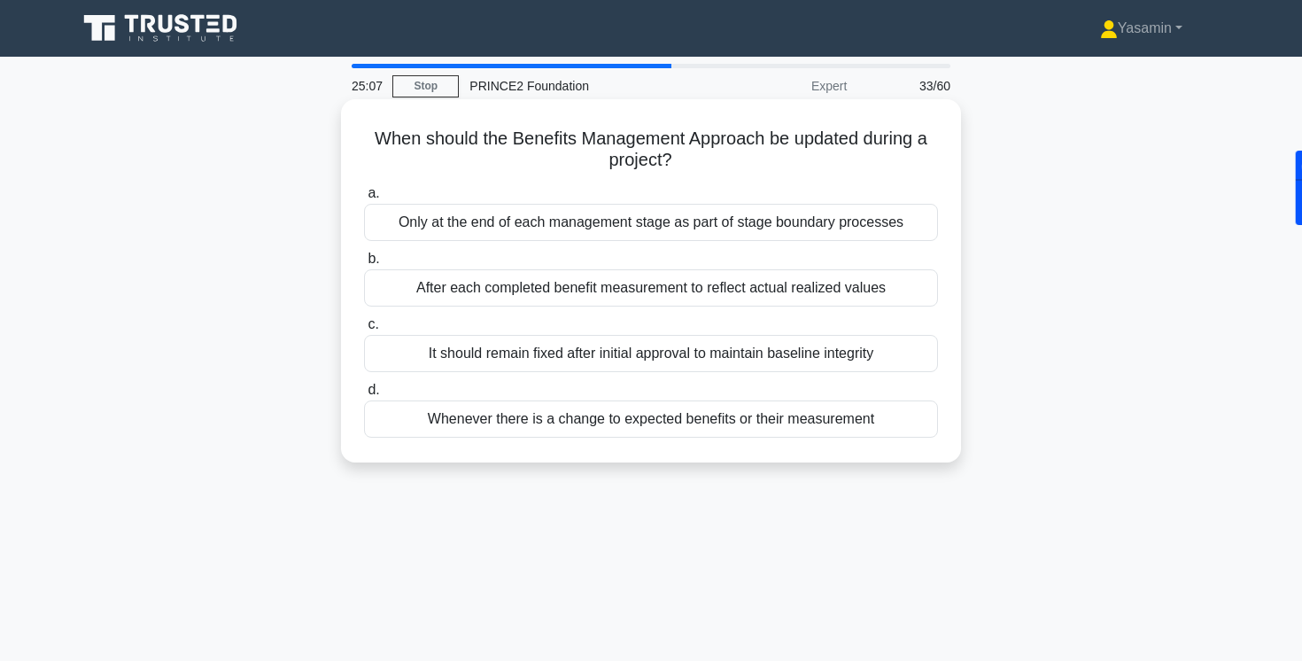
click at [593, 431] on div "Whenever there is a change to expected benefits or their measurement" at bounding box center [651, 418] width 574 height 37
click at [364, 396] on input "d. Whenever there is a change to expected benefits or their measurement" at bounding box center [364, 390] width 0 height 12
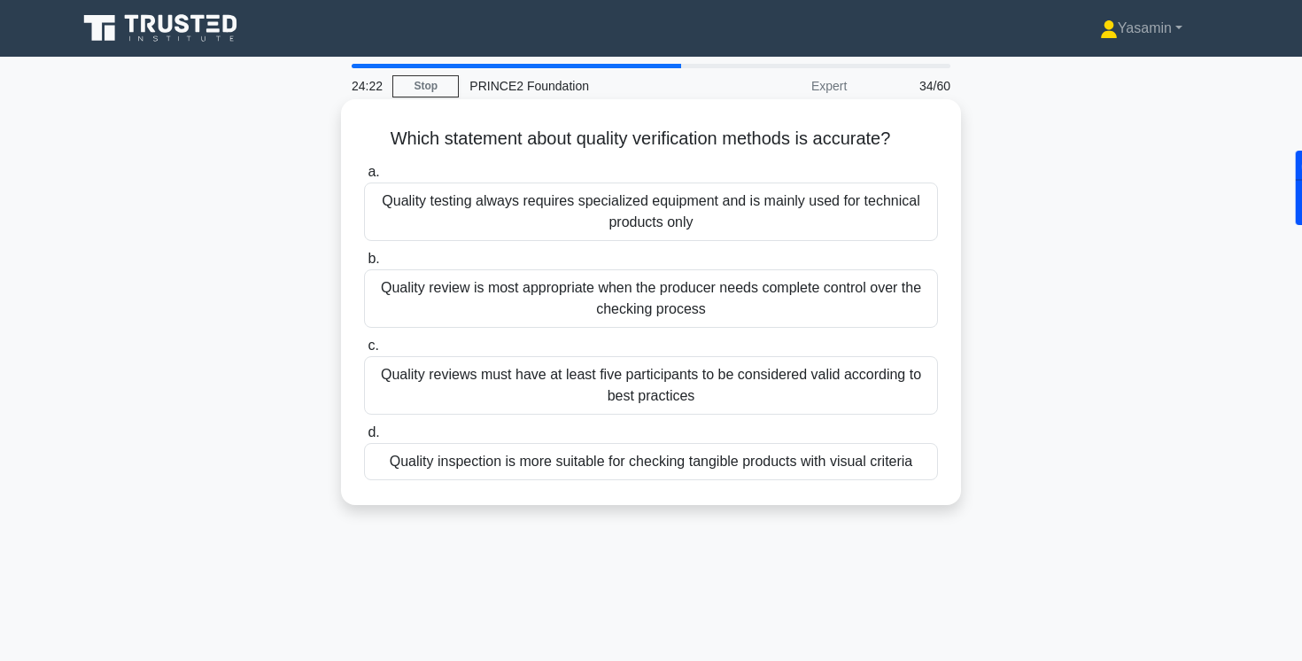
click at [543, 226] on div "Quality testing always requires specialized equipment and is mainly used for te…" at bounding box center [651, 211] width 574 height 58
click at [364, 178] on input "a. Quality testing always requires specialized equipment and is mainly used for…" at bounding box center [364, 173] width 0 height 12
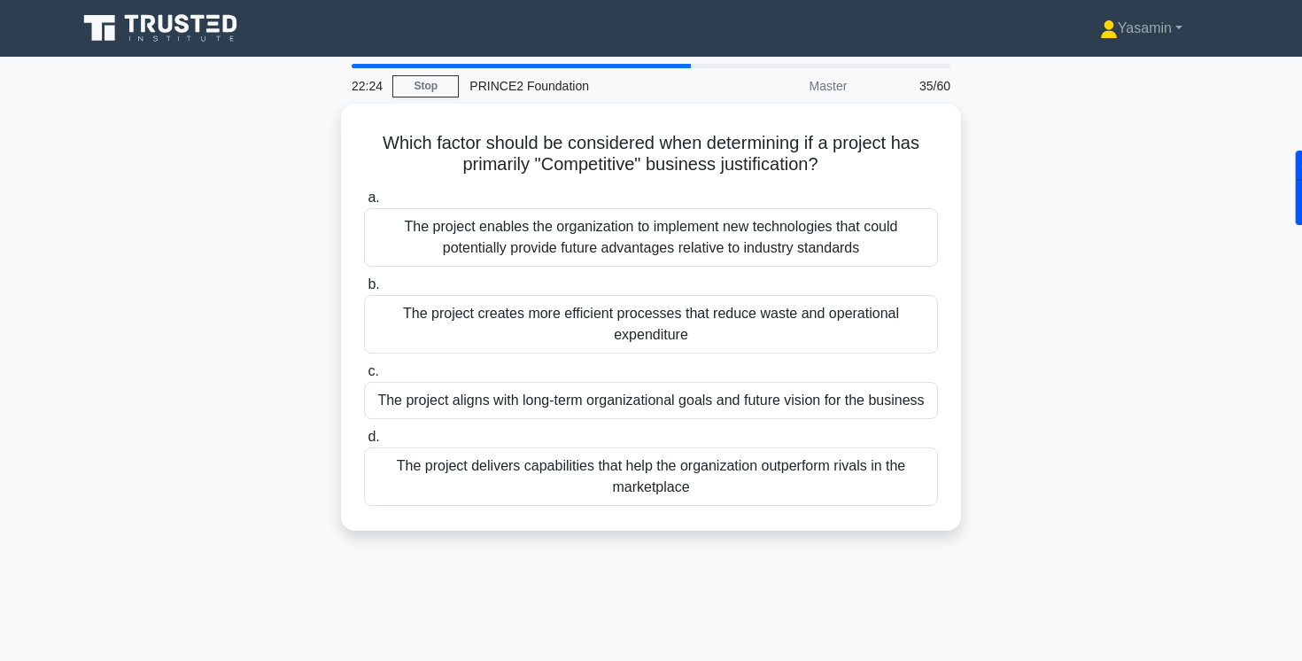
click at [302, 337] on div "Which factor should be considered when determining if a project has primarily "…" at bounding box center [650, 328] width 1169 height 448
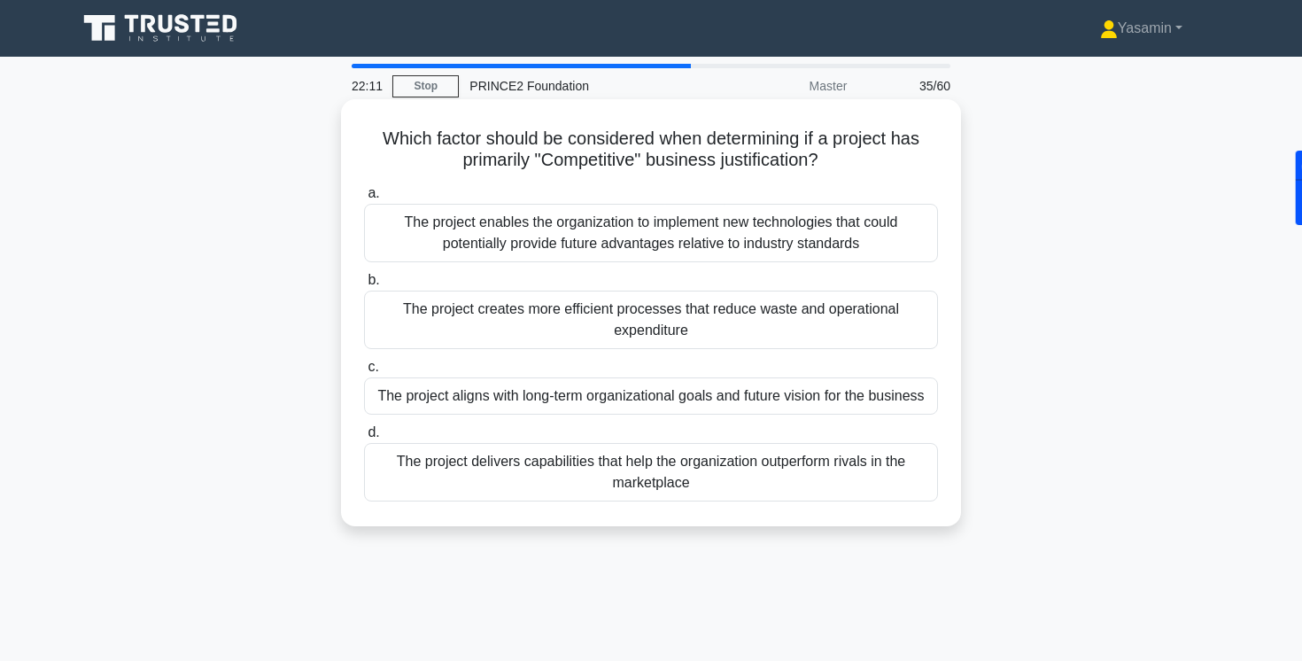
click at [523, 399] on div "The project aligns with long-term organizational goals and future vision for th…" at bounding box center [651, 395] width 574 height 37
click at [364, 373] on input "c. The project aligns with long-term organizational goals and future vision for…" at bounding box center [364, 367] width 0 height 12
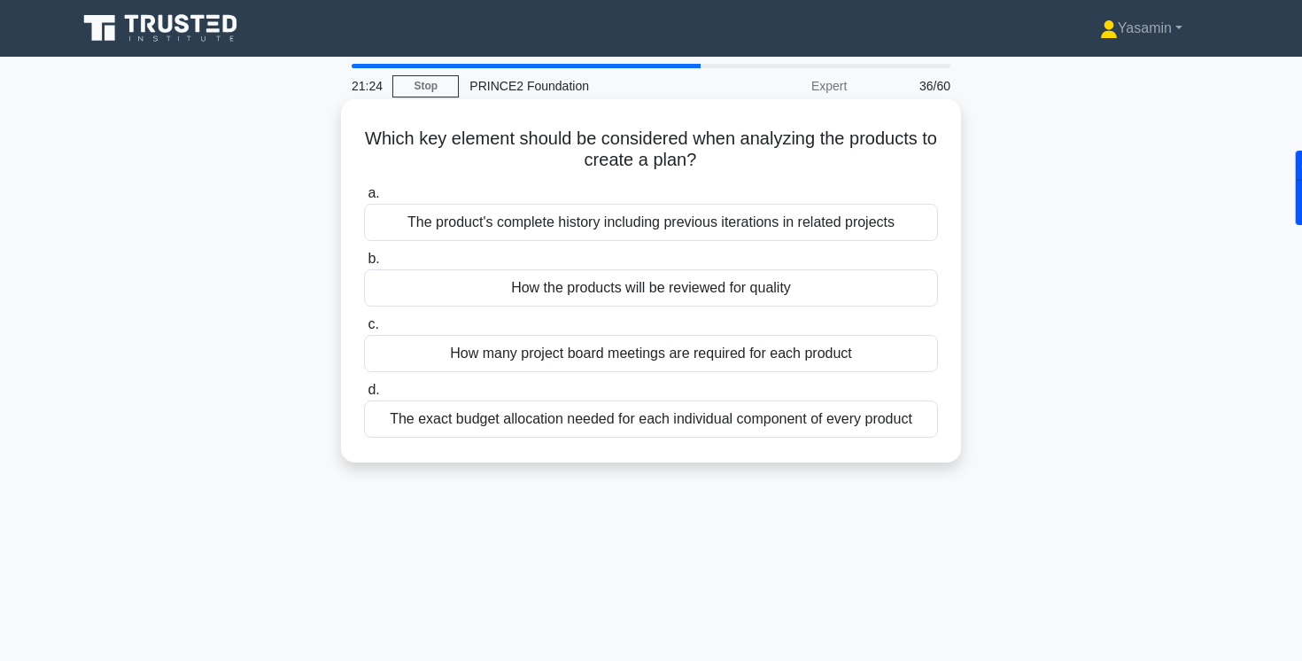
click at [555, 302] on div "How the products will be reviewed for quality" at bounding box center [651, 287] width 574 height 37
click at [364, 265] on input "b. How the products will be reviewed for quality" at bounding box center [364, 259] width 0 height 12
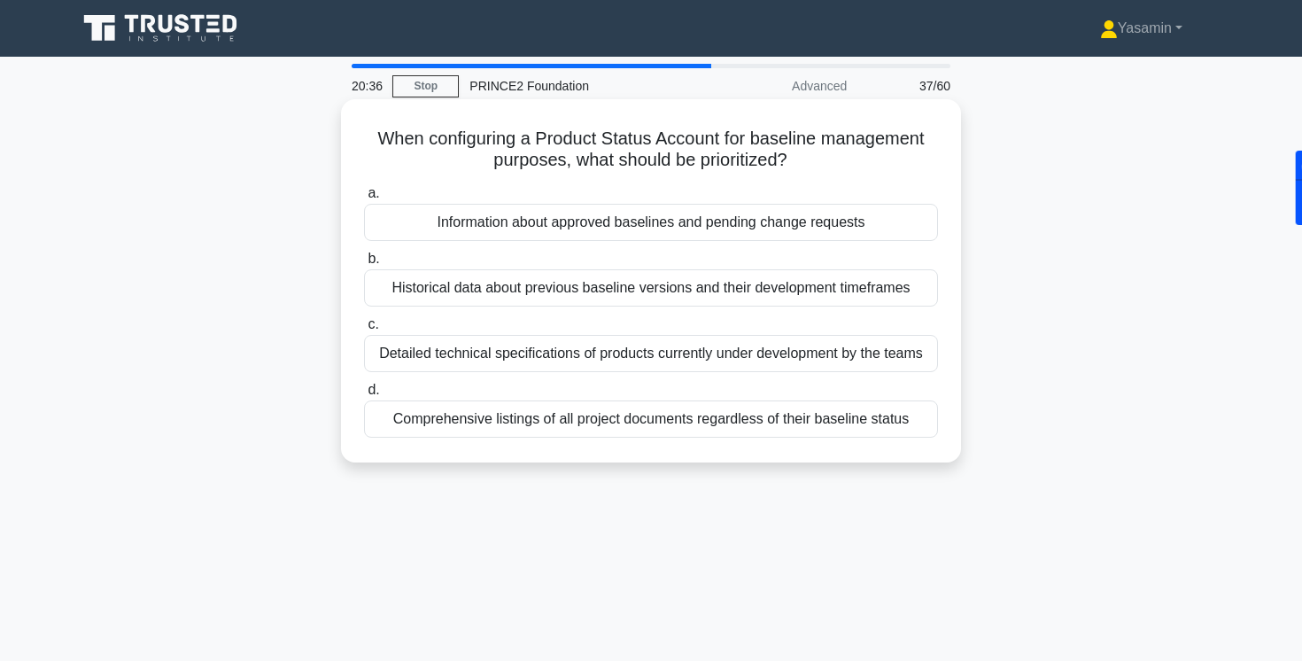
click at [569, 222] on div "Information about approved baselines and pending change requests" at bounding box center [651, 222] width 574 height 37
click at [364, 199] on input "a. Information about approved baselines and pending change requests" at bounding box center [364, 194] width 0 height 12
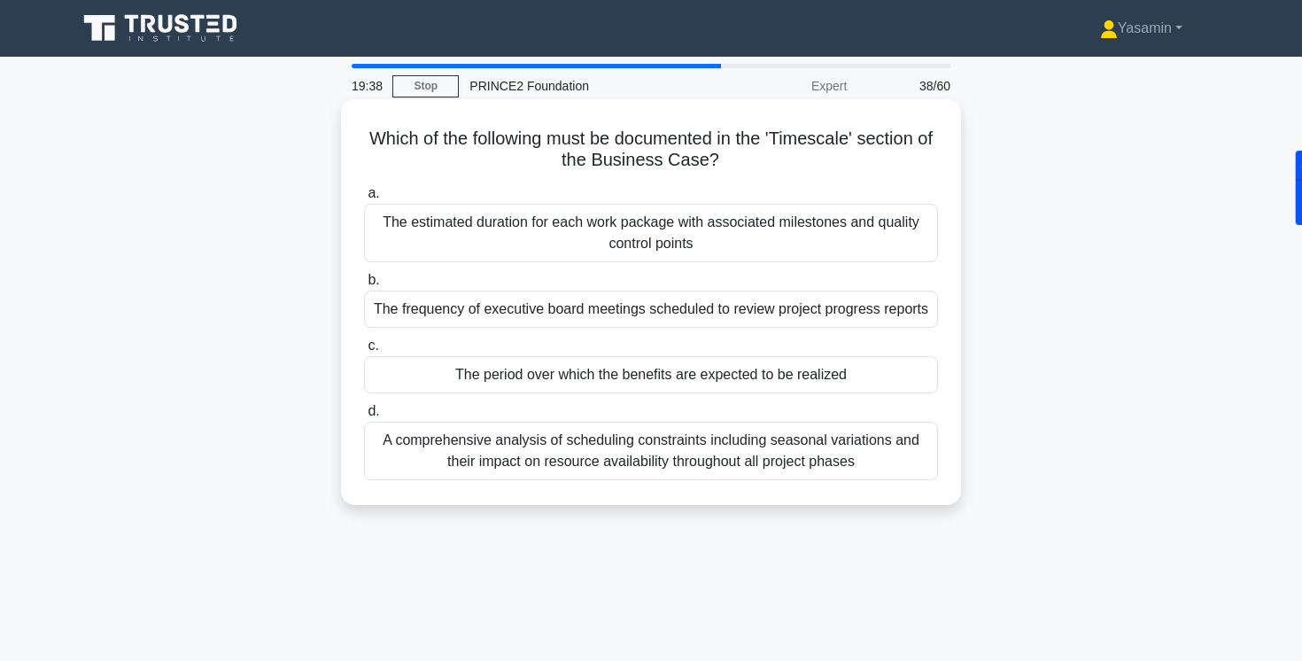
click at [477, 368] on div "The period over which the benefits are expected to be realized" at bounding box center [651, 374] width 574 height 37
click at [364, 352] on input "c. The period over which the benefits are expected to be realized" at bounding box center [364, 346] width 0 height 12
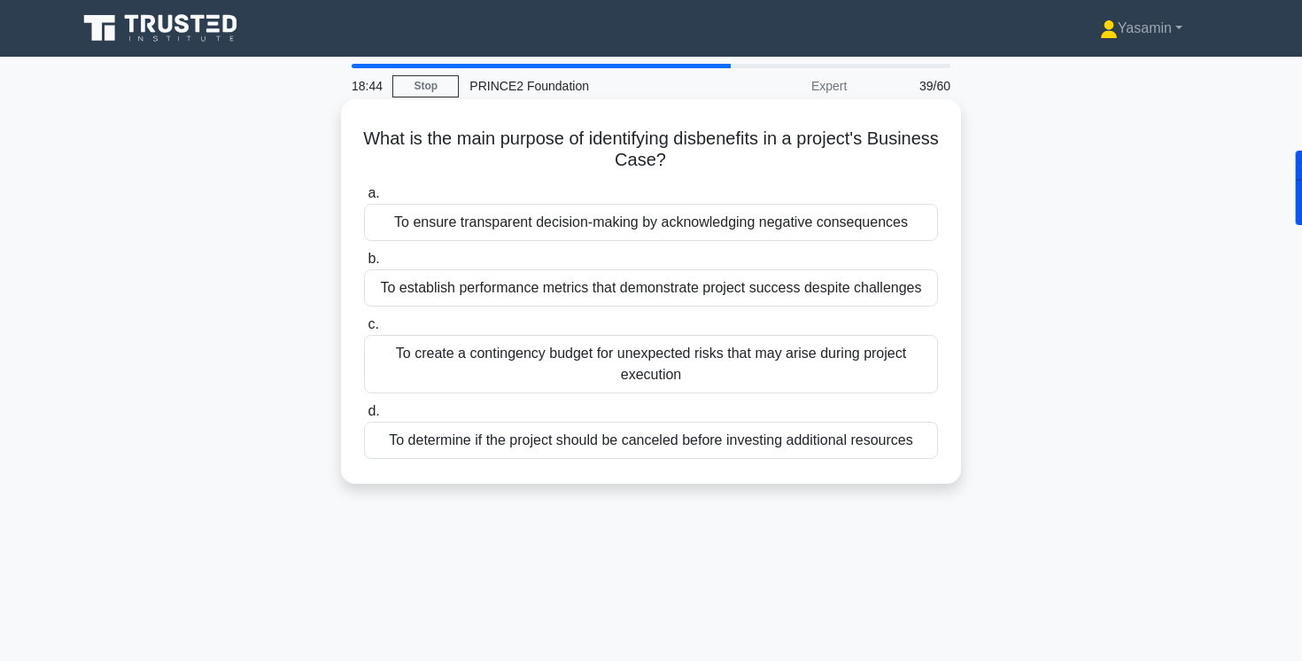
click at [426, 237] on div "To ensure transparent decision-making by acknowledging negative consequences" at bounding box center [651, 222] width 574 height 37
click at [364, 199] on input "a. To ensure transparent decision-making by acknowledging negative consequences" at bounding box center [364, 194] width 0 height 12
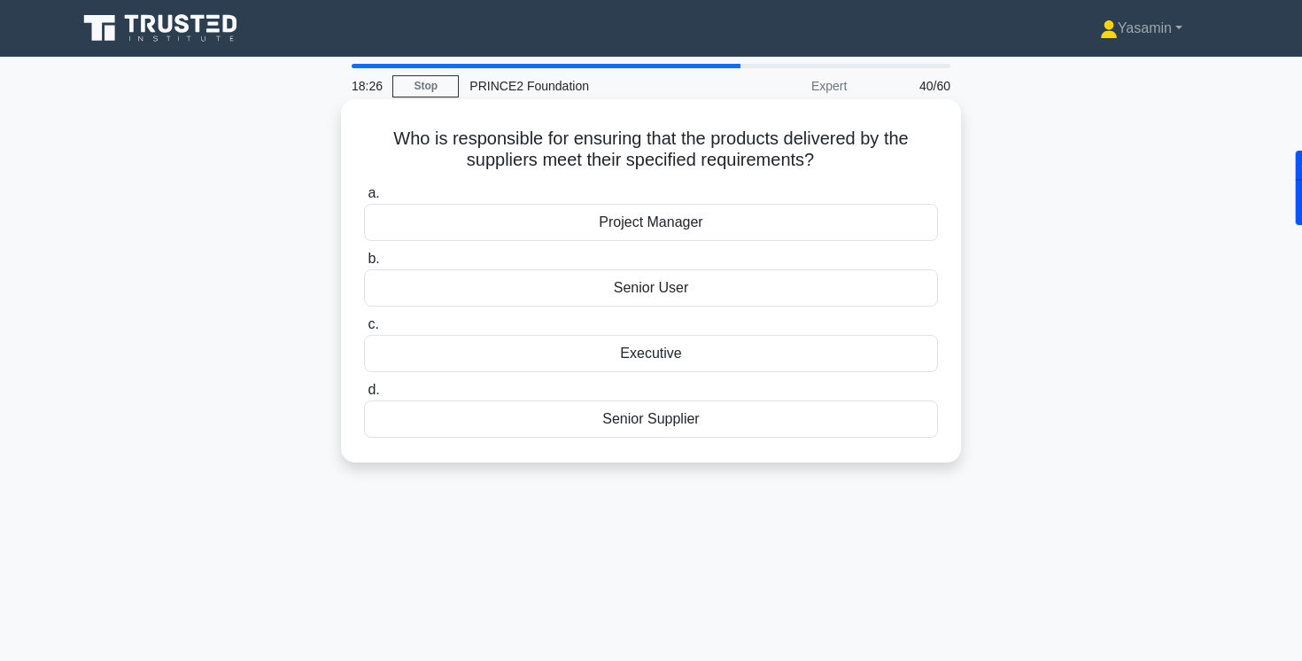
click at [587, 419] on div "Senior Supplier" at bounding box center [651, 418] width 574 height 37
click at [364, 396] on input "d. Senior Supplier" at bounding box center [364, 390] width 0 height 12
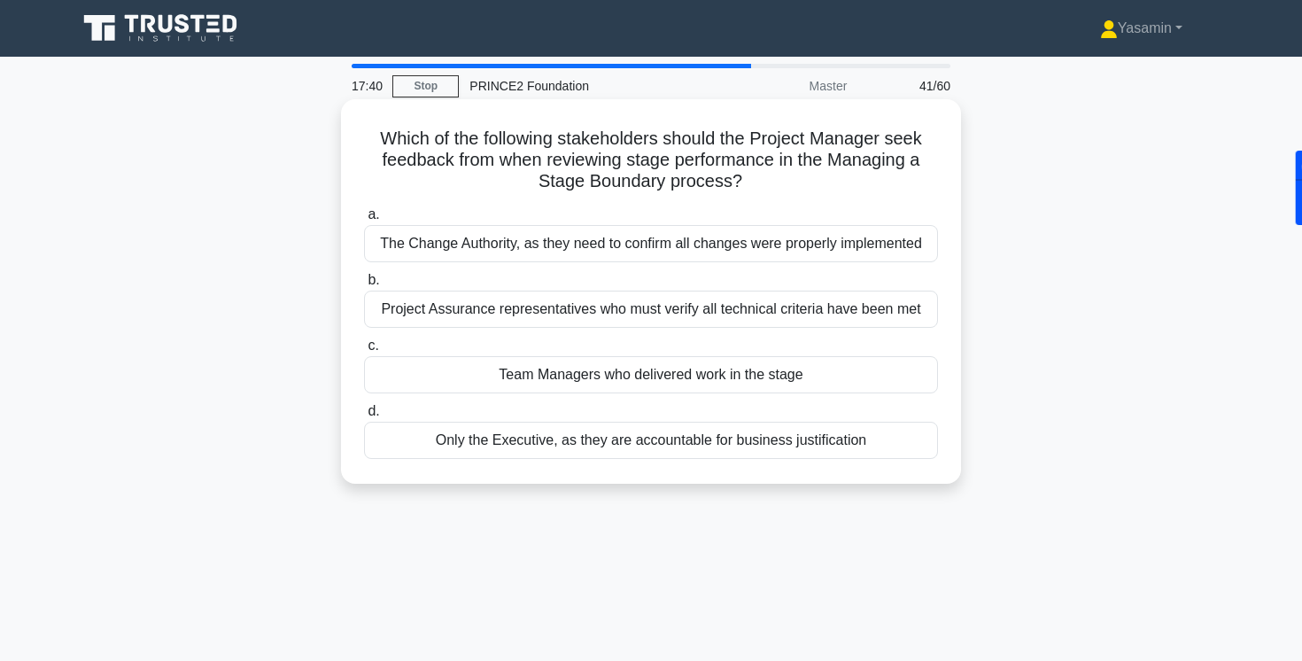
click at [648, 247] on div "The Change Authority, as they need to confirm all changes were properly impleme…" at bounding box center [651, 243] width 574 height 37
click at [364, 221] on input "a. The Change Authority, as they need to confirm all changes were properly impl…" at bounding box center [364, 215] width 0 height 12
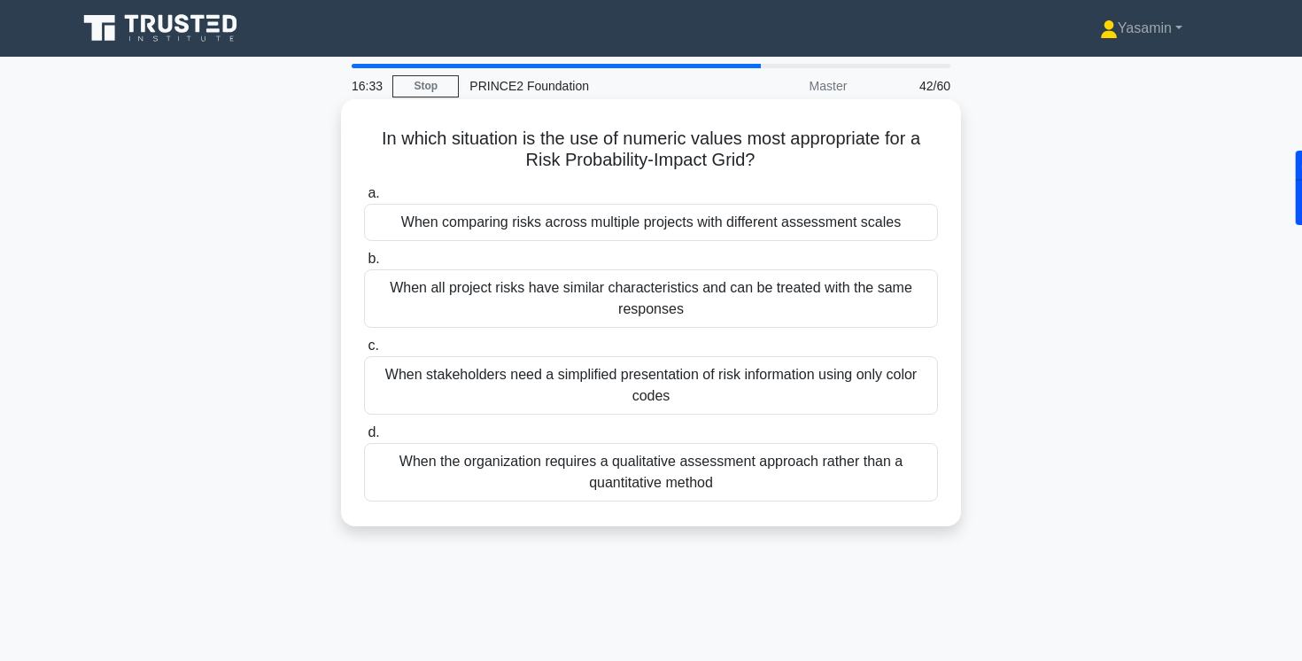
click at [425, 224] on div "When comparing risks across multiple projects with different assessment scales" at bounding box center [651, 222] width 574 height 37
click at [364, 199] on input "a. When comparing risks across multiple projects with different assessment scal…" at bounding box center [364, 194] width 0 height 12
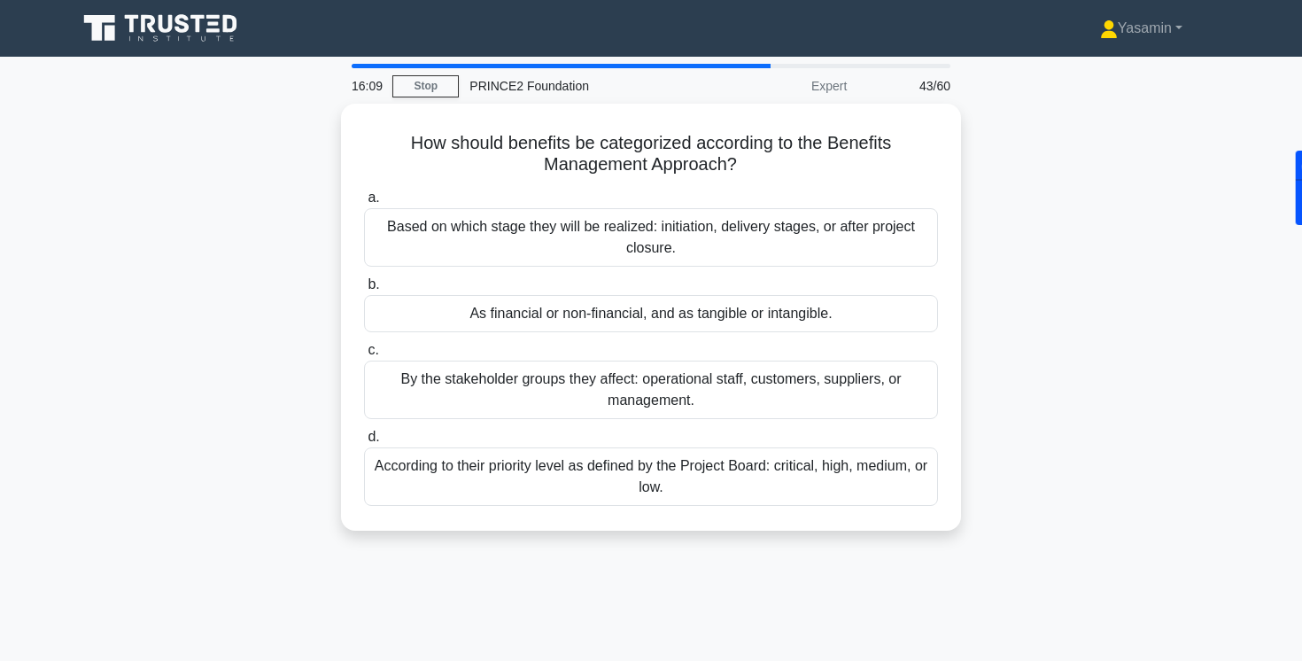
scroll to position [1, 0]
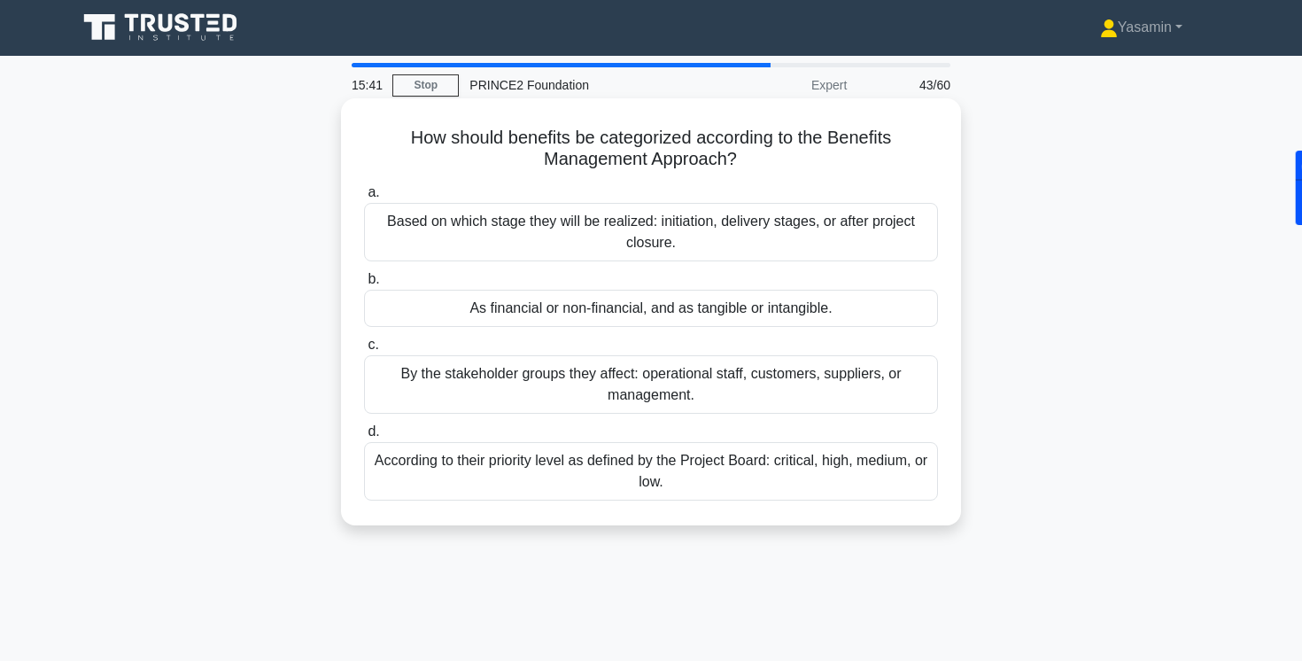
click at [468, 457] on div "According to their priority level as defined by the Project Board: critical, hi…" at bounding box center [651, 471] width 574 height 58
click at [364, 438] on input "d. According to their priority level as defined by the Project Board: critical,…" at bounding box center [364, 432] width 0 height 12
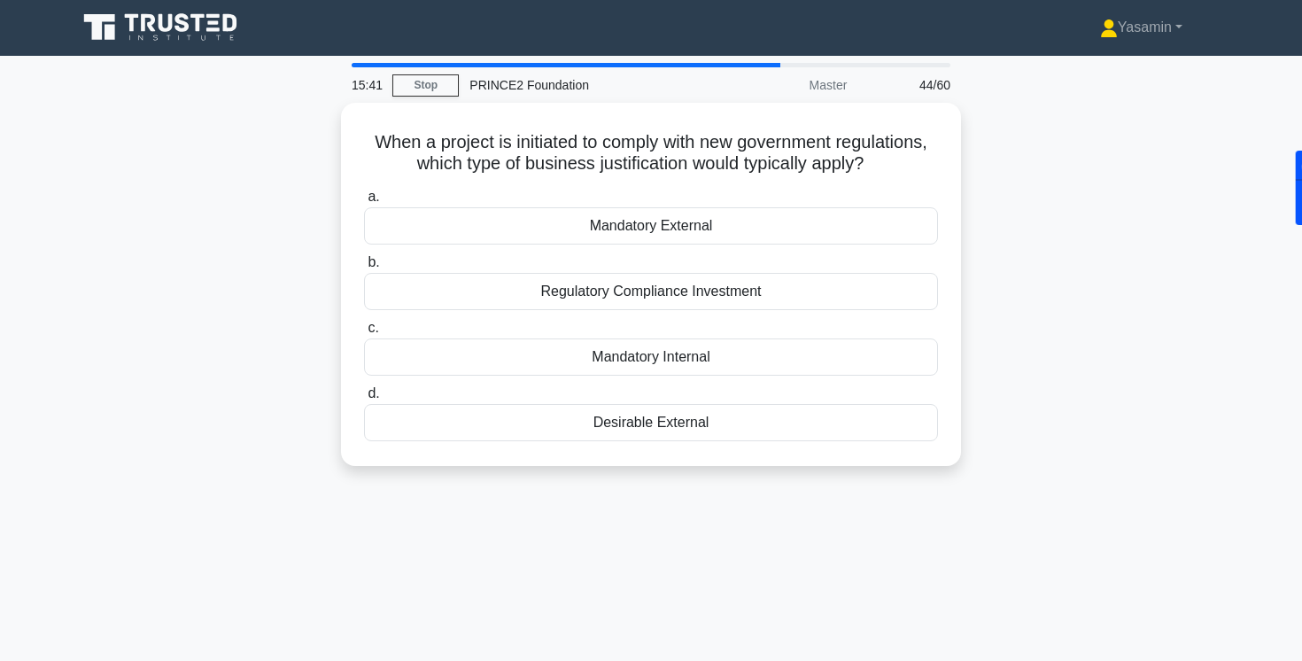
scroll to position [0, 0]
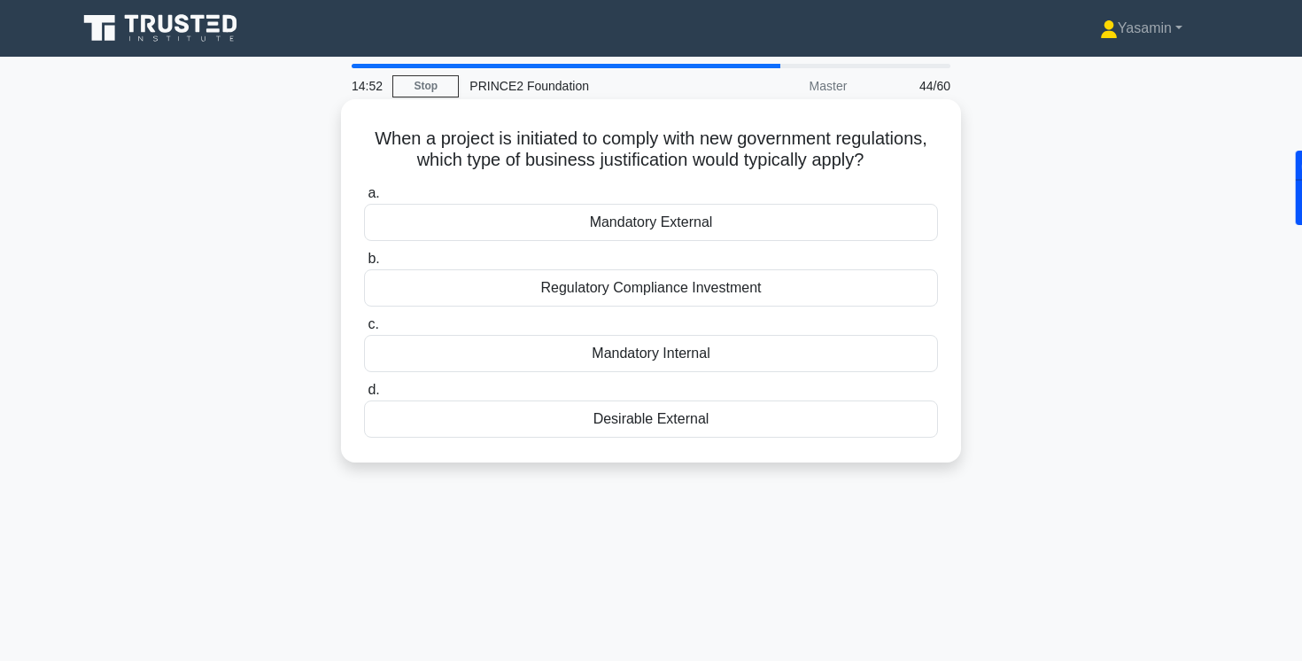
click at [586, 228] on div "Mandatory External" at bounding box center [651, 222] width 574 height 37
click at [364, 199] on input "a. Mandatory External" at bounding box center [364, 194] width 0 height 12
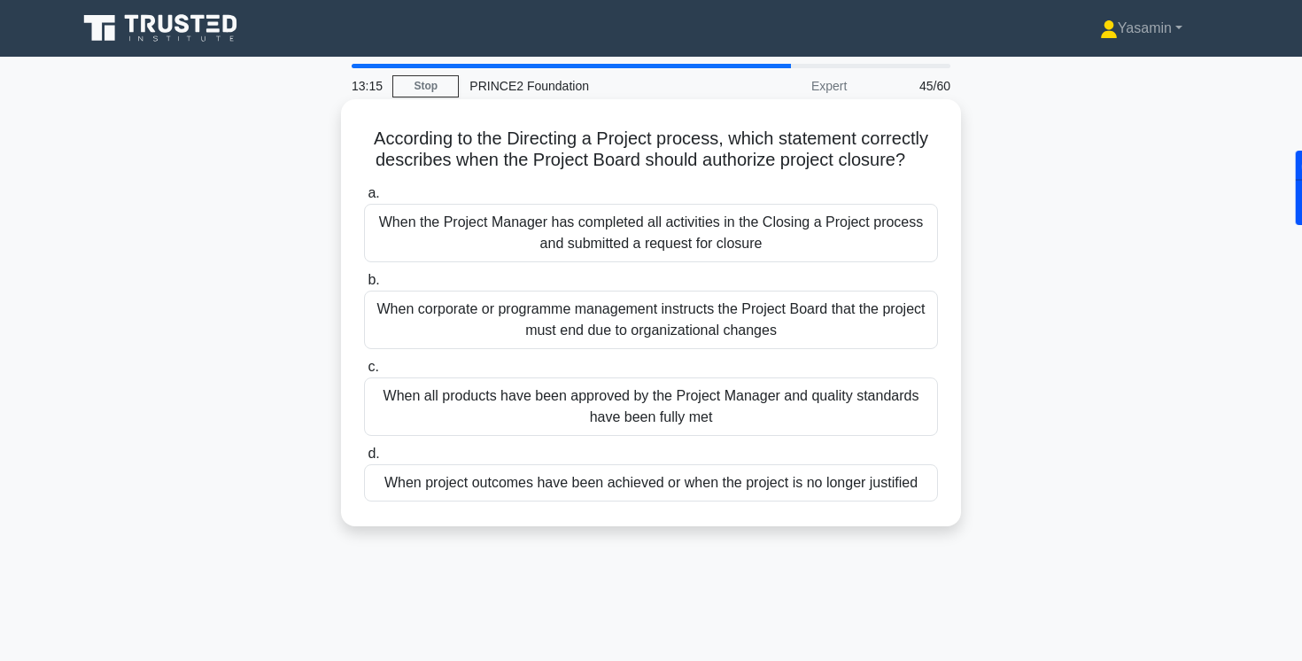
click at [415, 485] on div "When project outcomes have been achieved or when the project is no longer justi…" at bounding box center [651, 482] width 574 height 37
click at [364, 460] on input "d. When project outcomes have been achieved or when the project is no longer ju…" at bounding box center [364, 454] width 0 height 12
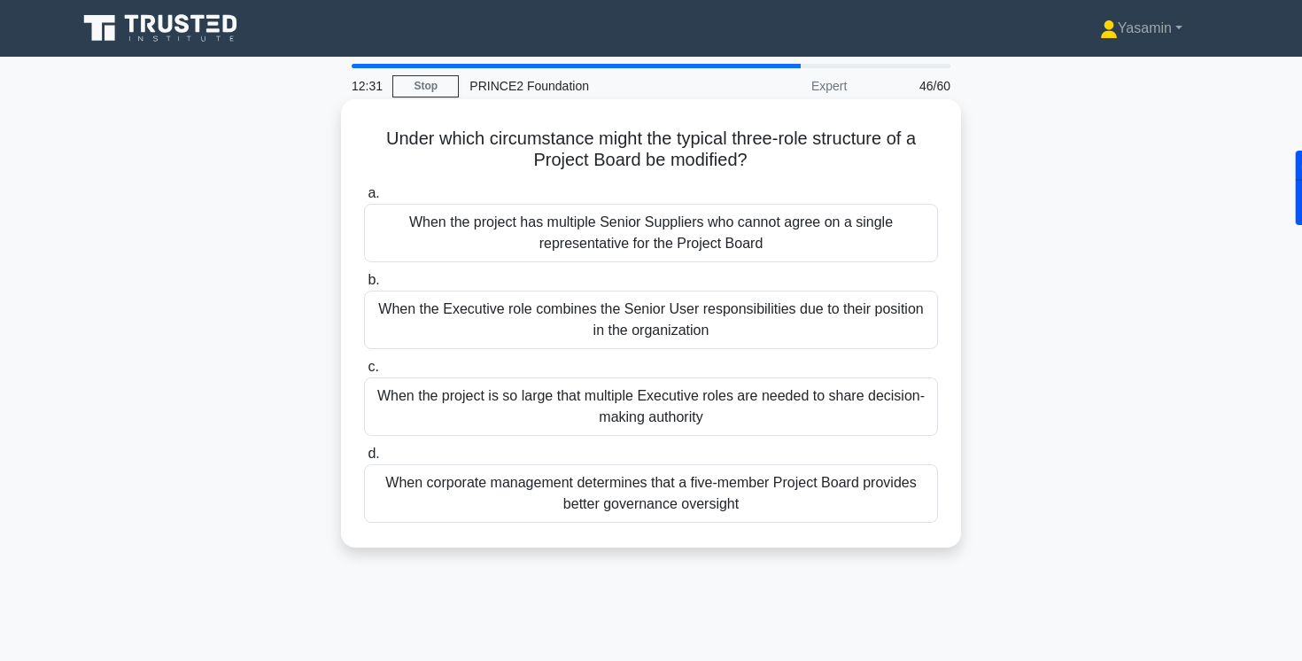
click at [432, 326] on div "When the Executive role combines the Senior User responsibilities due to their …" at bounding box center [651, 320] width 574 height 58
click at [364, 286] on input "b. When the Executive role combines the Senior User responsibilities due to the…" at bounding box center [364, 281] width 0 height 12
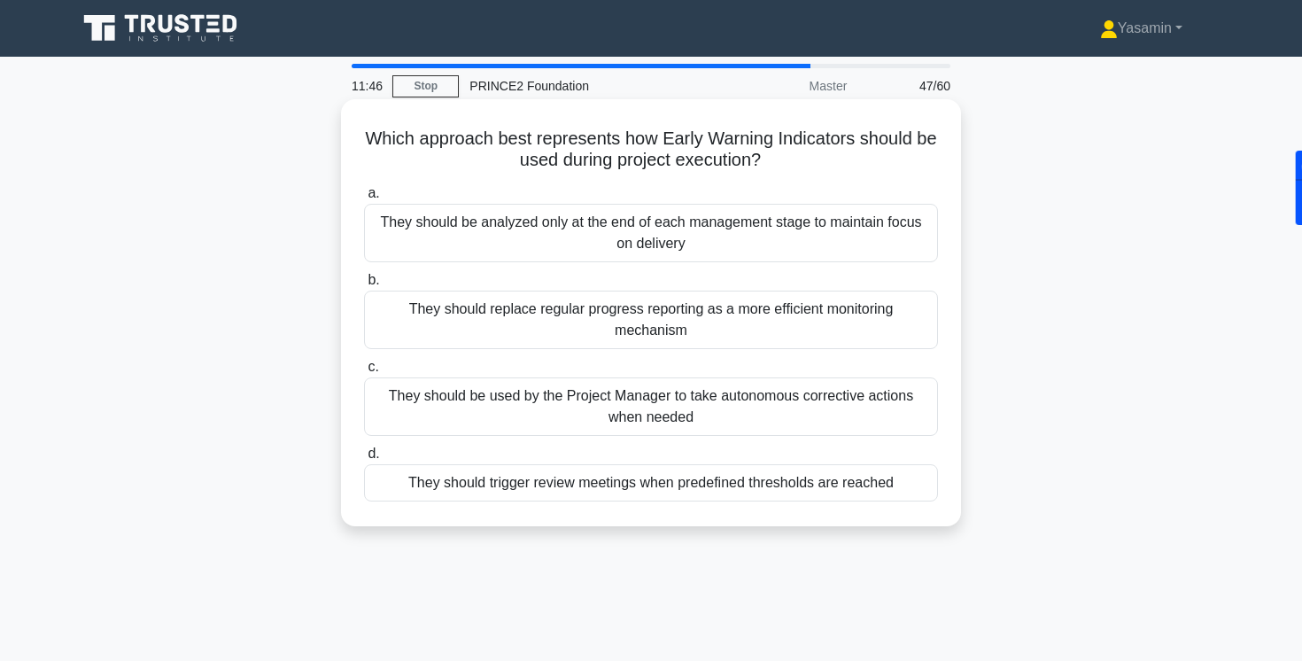
click at [431, 427] on div "They should be used by the Project Manager to take autonomous corrective action…" at bounding box center [651, 406] width 574 height 58
click at [364, 373] on input "c. They should be used by the Project Manager to take autonomous corrective act…" at bounding box center [364, 367] width 0 height 12
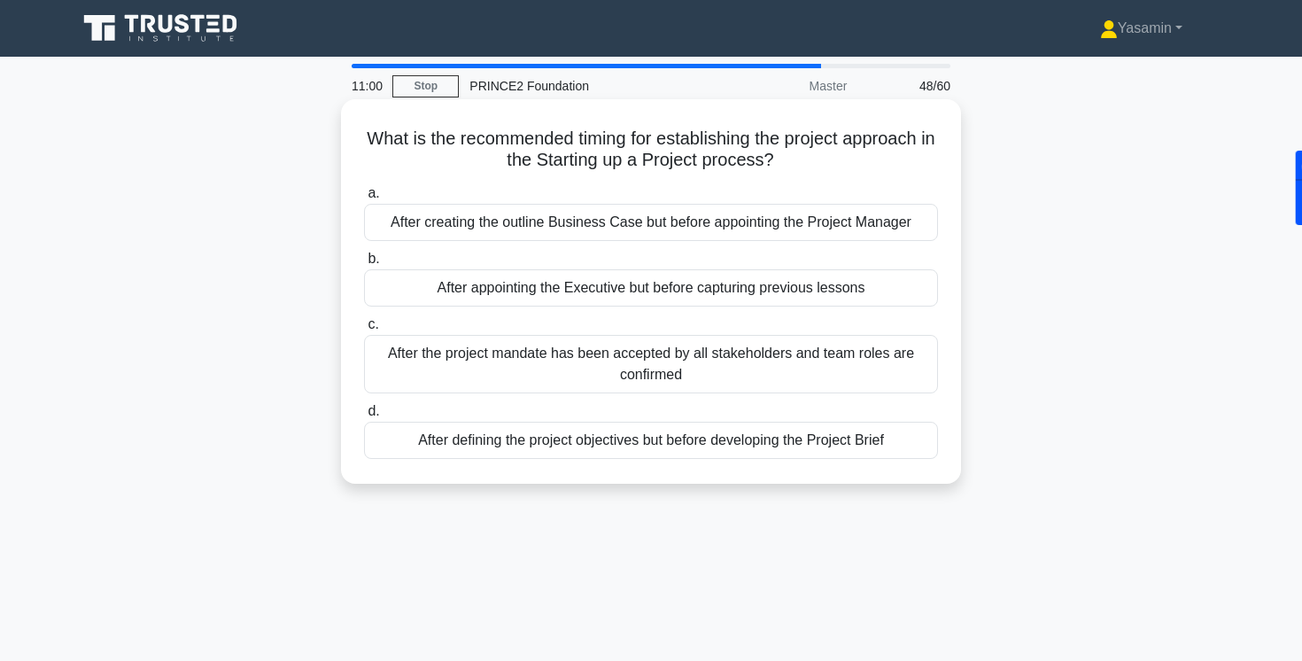
click at [495, 368] on div "After the project mandate has been accepted by all stakeholders and team roles …" at bounding box center [651, 364] width 574 height 58
click at [364, 330] on input "c. After the project mandate has been accepted by all stakeholders and team rol…" at bounding box center [364, 325] width 0 height 12
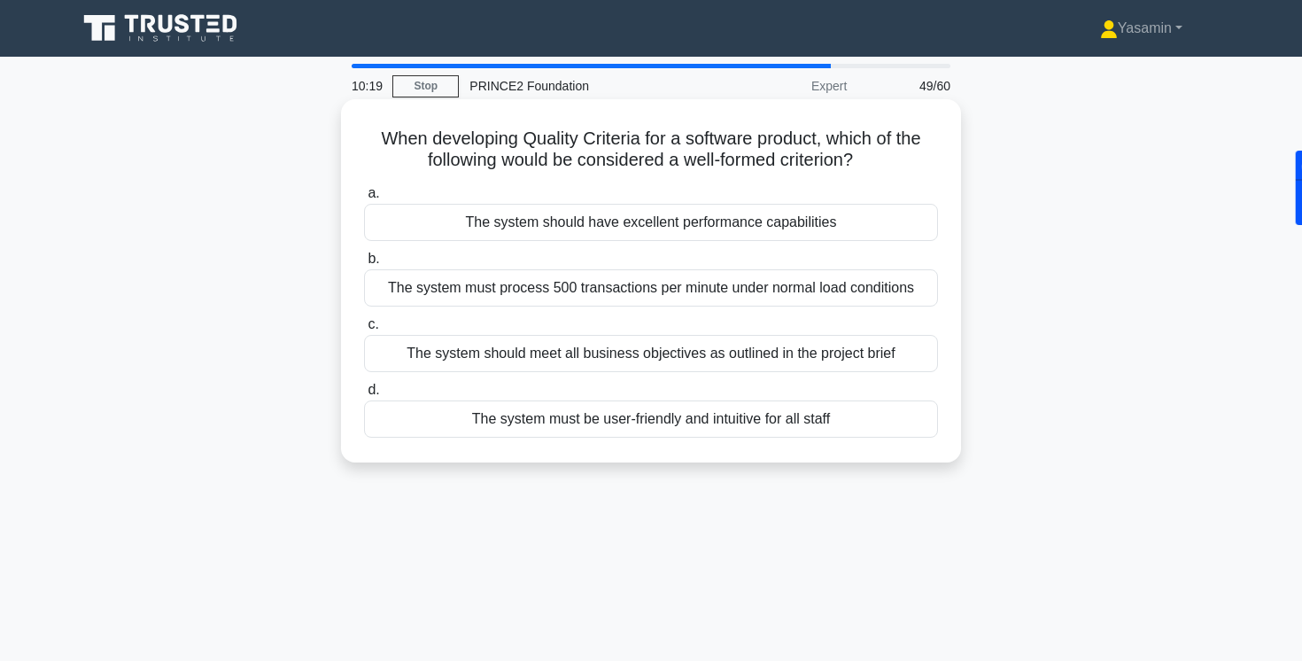
click at [444, 353] on div "The system should meet all business objectives as outlined in the project brief" at bounding box center [651, 353] width 574 height 37
click at [364, 330] on input "c. The system should meet all business objectives as outlined in the project br…" at bounding box center [364, 325] width 0 height 12
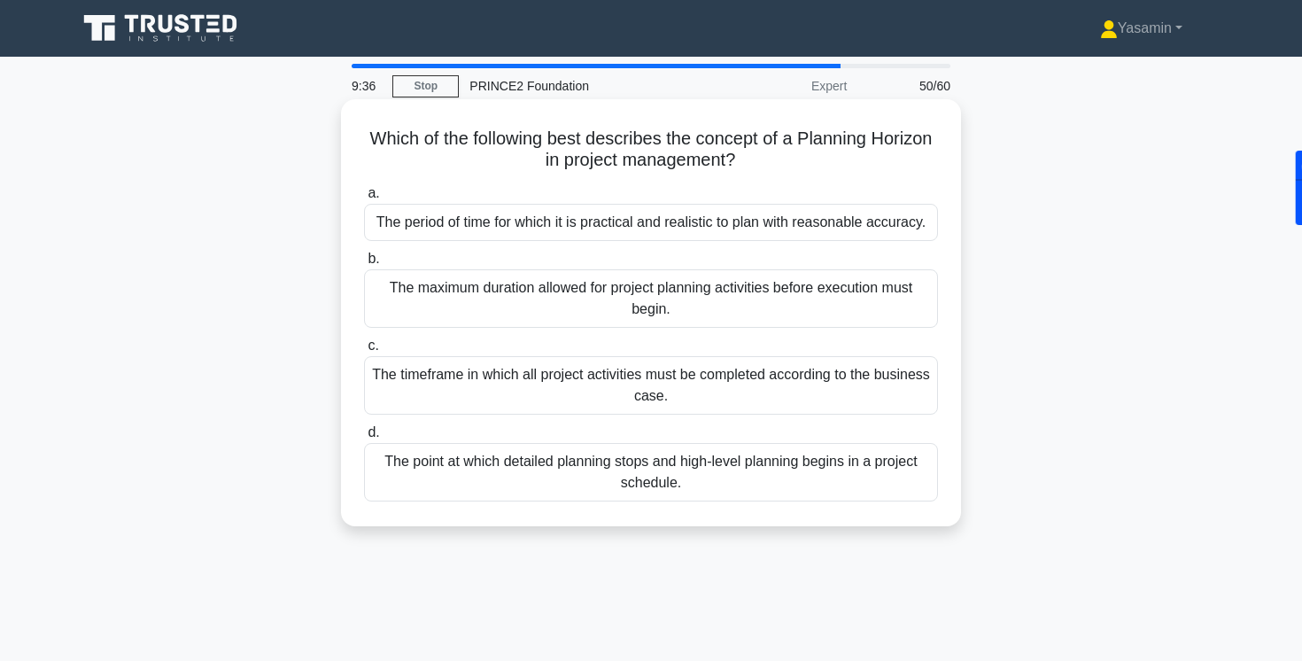
click at [442, 224] on div "The period of time for which it is practical and realistic to plan with reasona…" at bounding box center [651, 222] width 574 height 37
click at [364, 199] on input "a. The period of time for which it is practical and realistic to plan with reas…" at bounding box center [364, 194] width 0 height 12
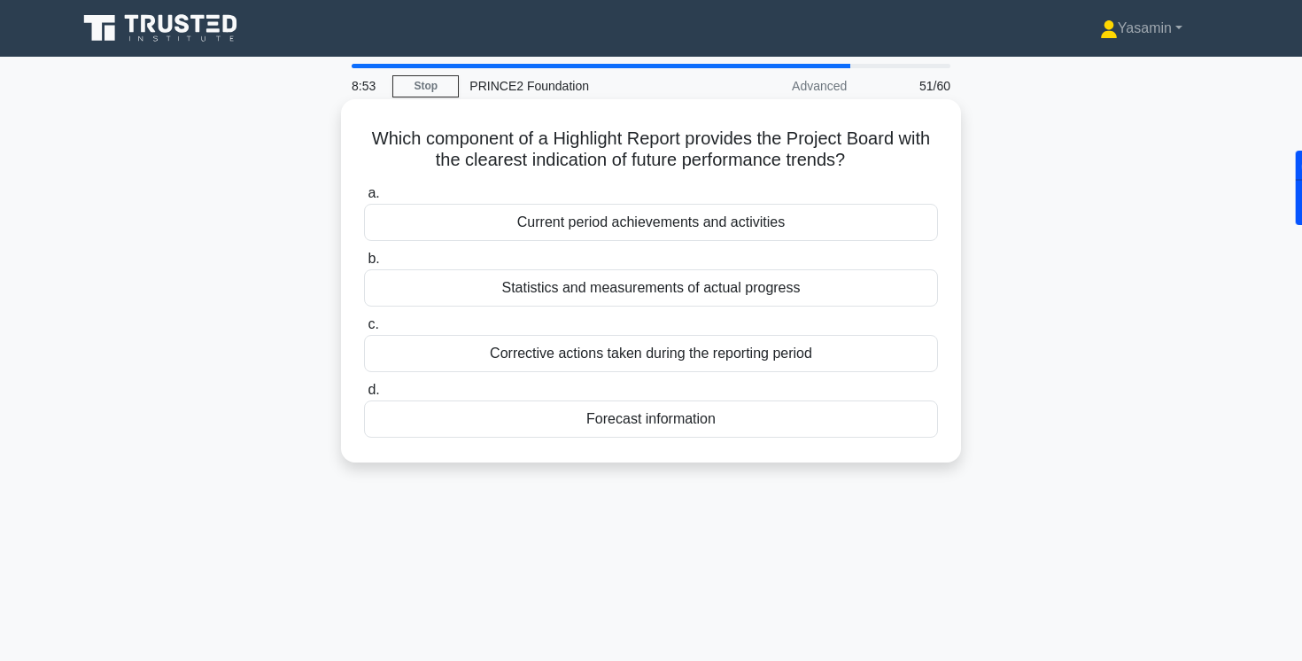
click at [627, 426] on div "Forecast information" at bounding box center [651, 418] width 574 height 37
click at [364, 396] on input "d. Forecast information" at bounding box center [364, 390] width 0 height 12
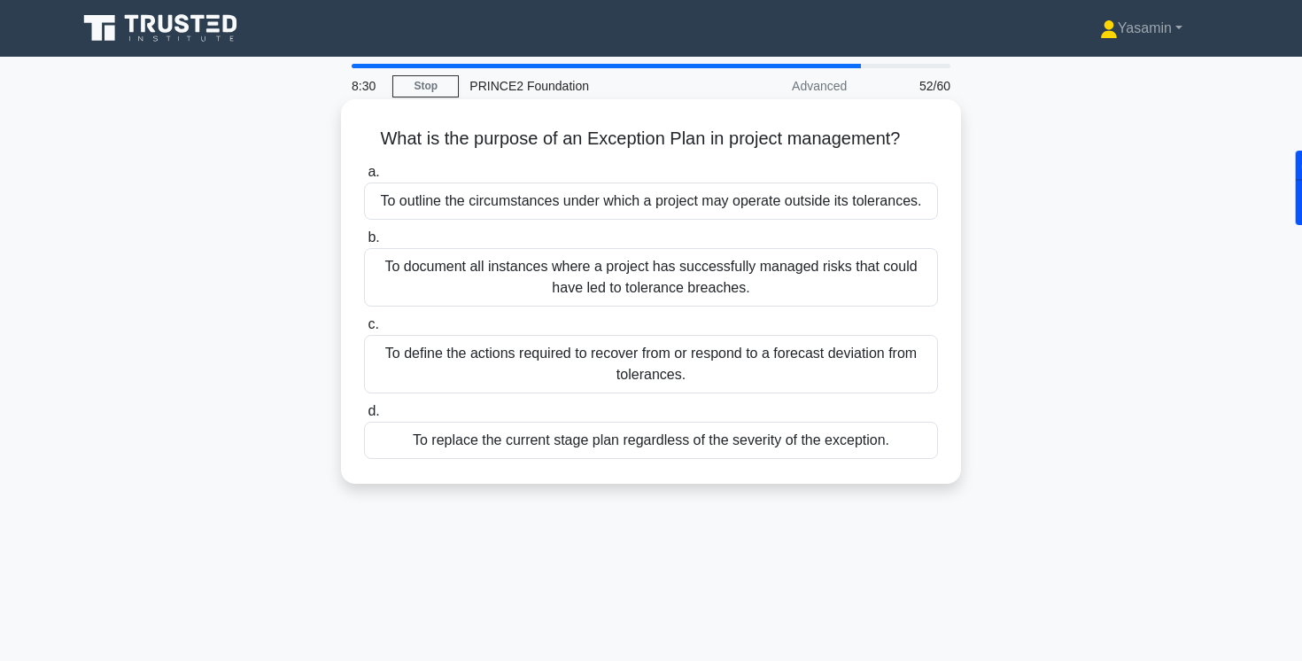
click at [443, 365] on div "To define the actions required to recover from or respond to a forecast deviati…" at bounding box center [651, 364] width 574 height 58
click at [364, 330] on input "c. To define the actions required to recover from or respond to a forecast devi…" at bounding box center [364, 325] width 0 height 12
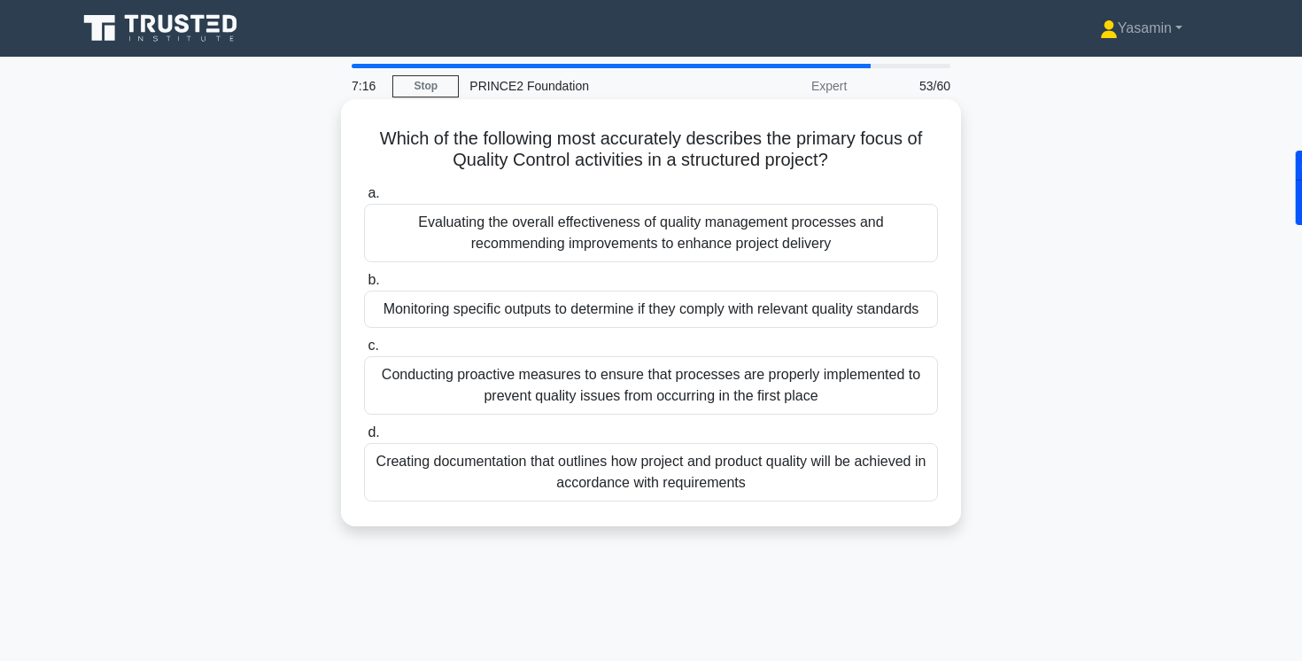
click at [636, 384] on div "Conducting proactive measures to ensure that processes are properly implemented…" at bounding box center [651, 385] width 574 height 58
click at [364, 352] on input "c. Conducting proactive measures to ensure that processes are properly implemen…" at bounding box center [364, 346] width 0 height 12
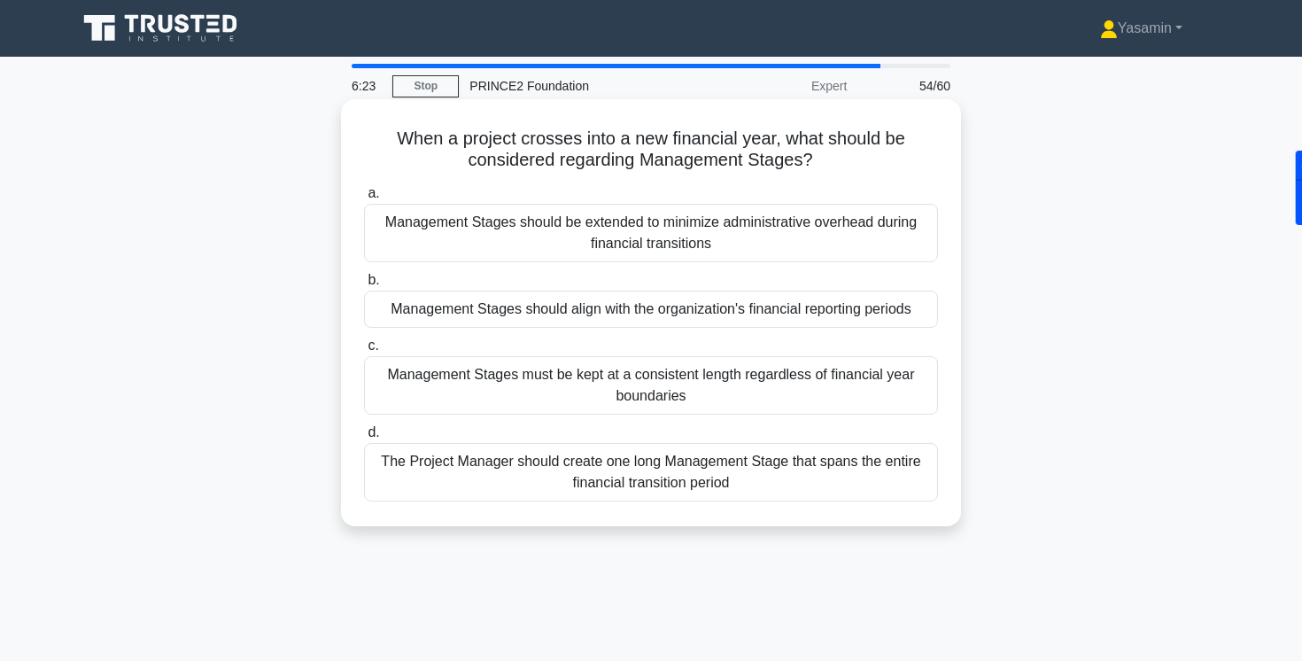
click at [361, 321] on div "b. Management Stages should align with the organization's financial reporting p…" at bounding box center [650, 298] width 595 height 58
click at [385, 317] on div "Management Stages should align with the organization's financial reporting peri…" at bounding box center [651, 309] width 574 height 37
click at [364, 286] on input "b. Management Stages should align with the organization's financial reporting p…" at bounding box center [364, 281] width 0 height 12
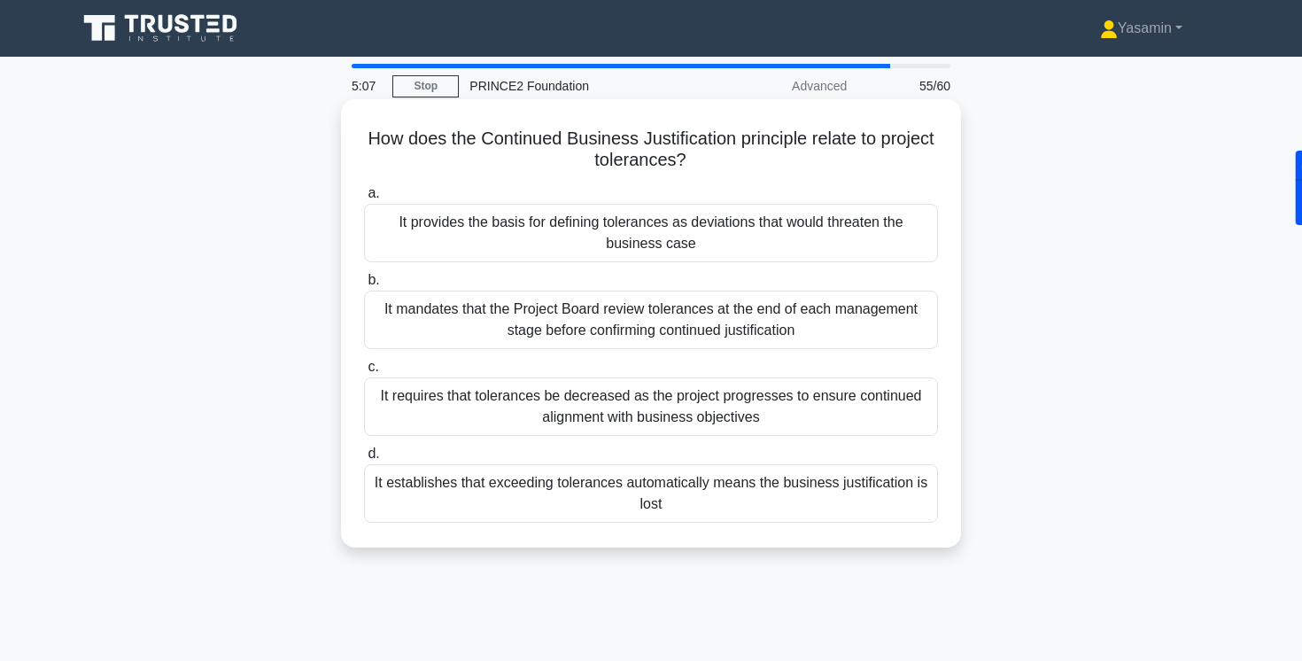
click at [421, 312] on div "It mandates that the Project Board review tolerances at the end of each managem…" at bounding box center [651, 320] width 574 height 58
click at [364, 286] on input "b. It mandates that the Project Board review tolerances at the end of each mana…" at bounding box center [364, 281] width 0 height 12
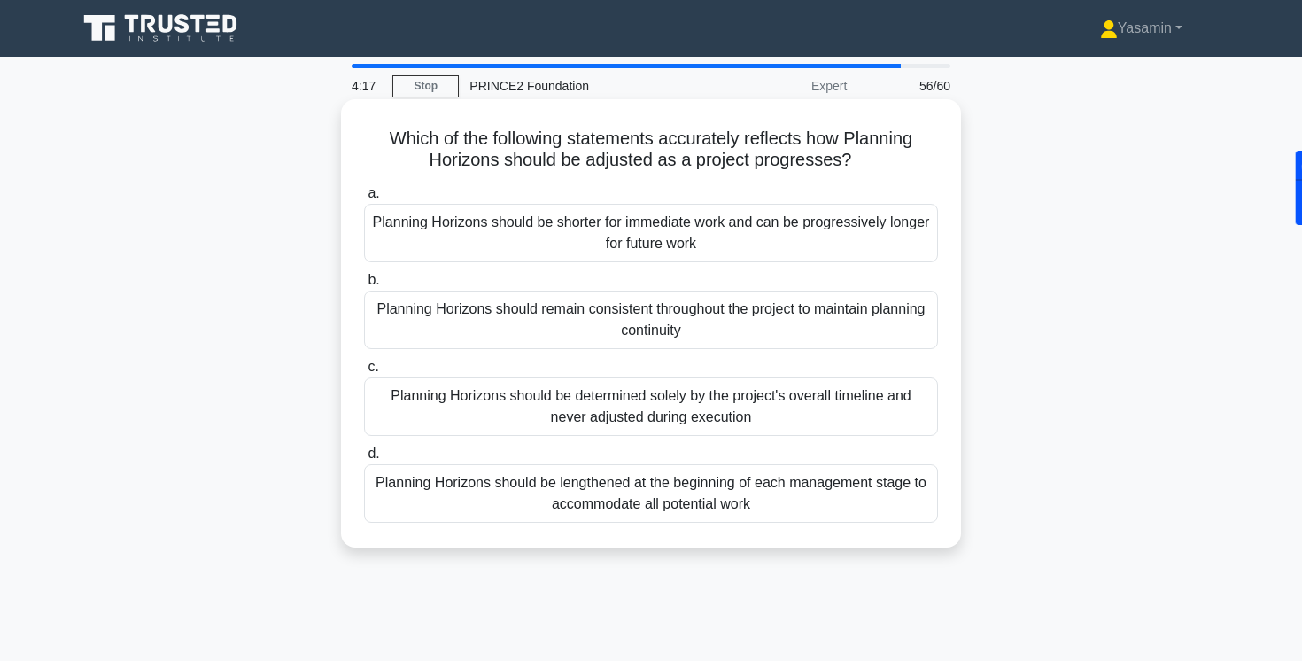
click at [418, 234] on div "Planning Horizons should be shorter for immediate work and can be progressively…" at bounding box center [651, 233] width 574 height 58
click at [364, 199] on input "a. Planning Horizons should be shorter for immediate work and can be progressiv…" at bounding box center [364, 194] width 0 height 12
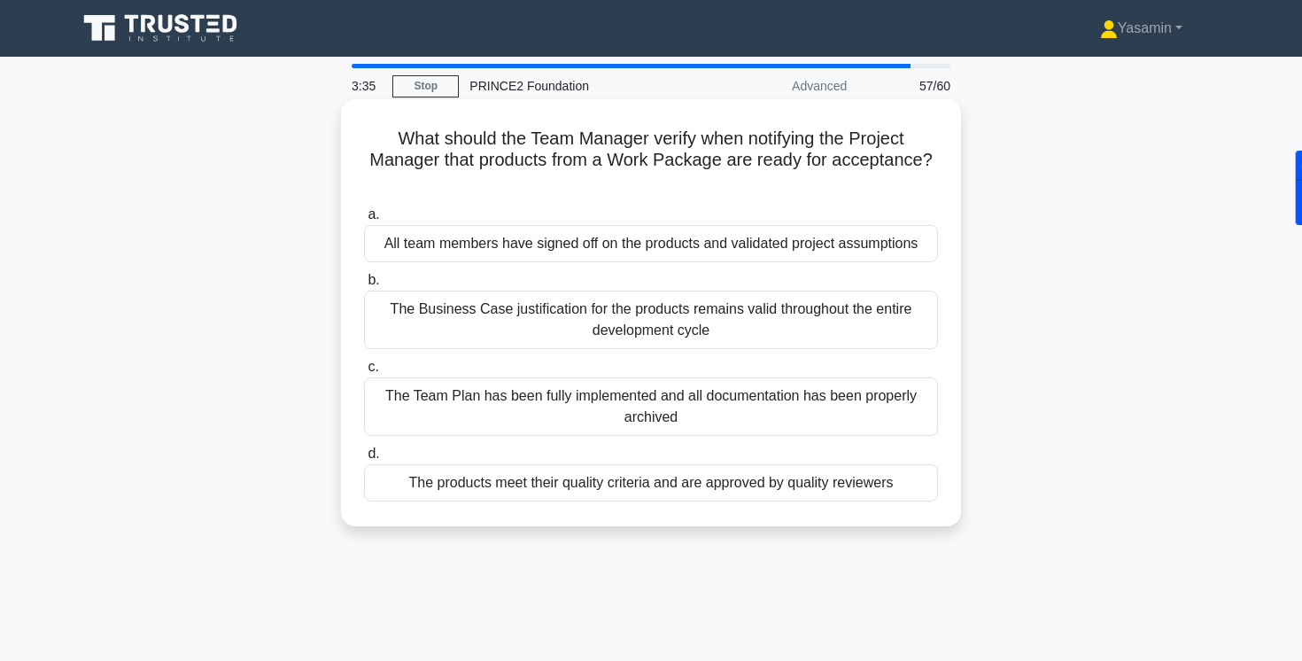
click at [440, 487] on div "The products meet their quality criteria and are approved by quality reviewers" at bounding box center [651, 482] width 574 height 37
click at [364, 460] on input "d. The products meet their quality criteria and are approved by quality reviewe…" at bounding box center [364, 454] width 0 height 12
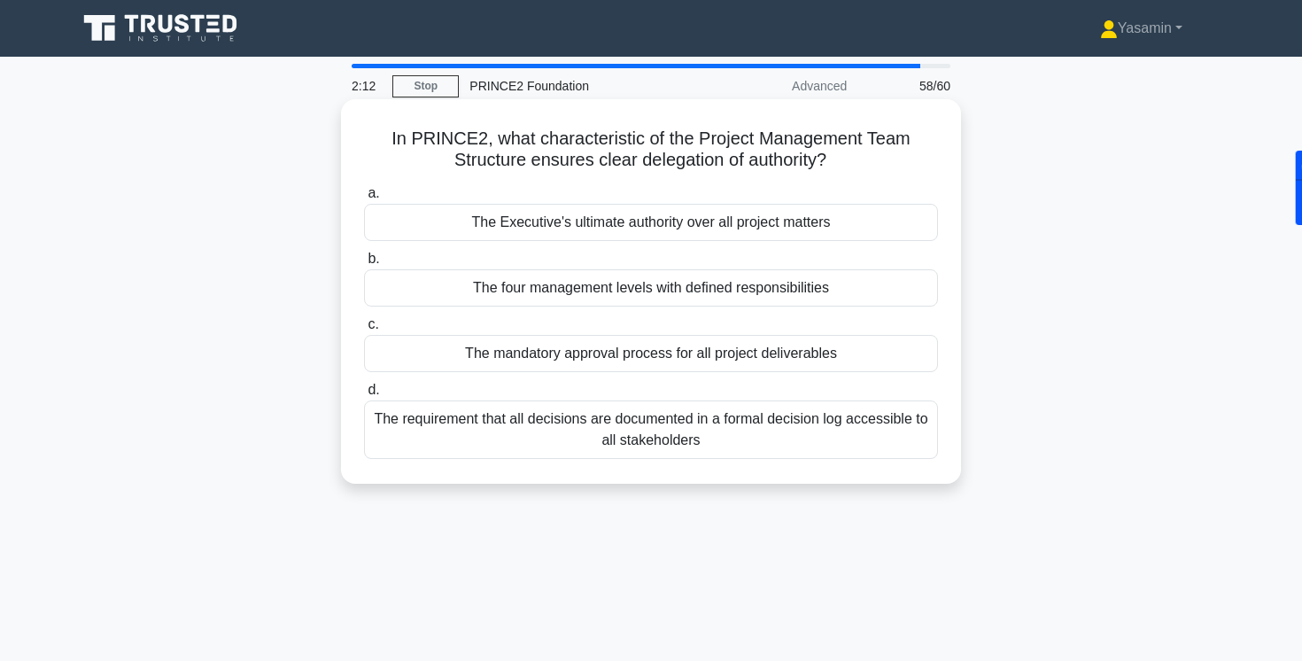
click at [555, 229] on div "The Executive's ultimate authority over all project matters" at bounding box center [651, 222] width 574 height 37
click at [364, 199] on input "a. The Executive's ultimate authority over all project matters" at bounding box center [364, 194] width 0 height 12
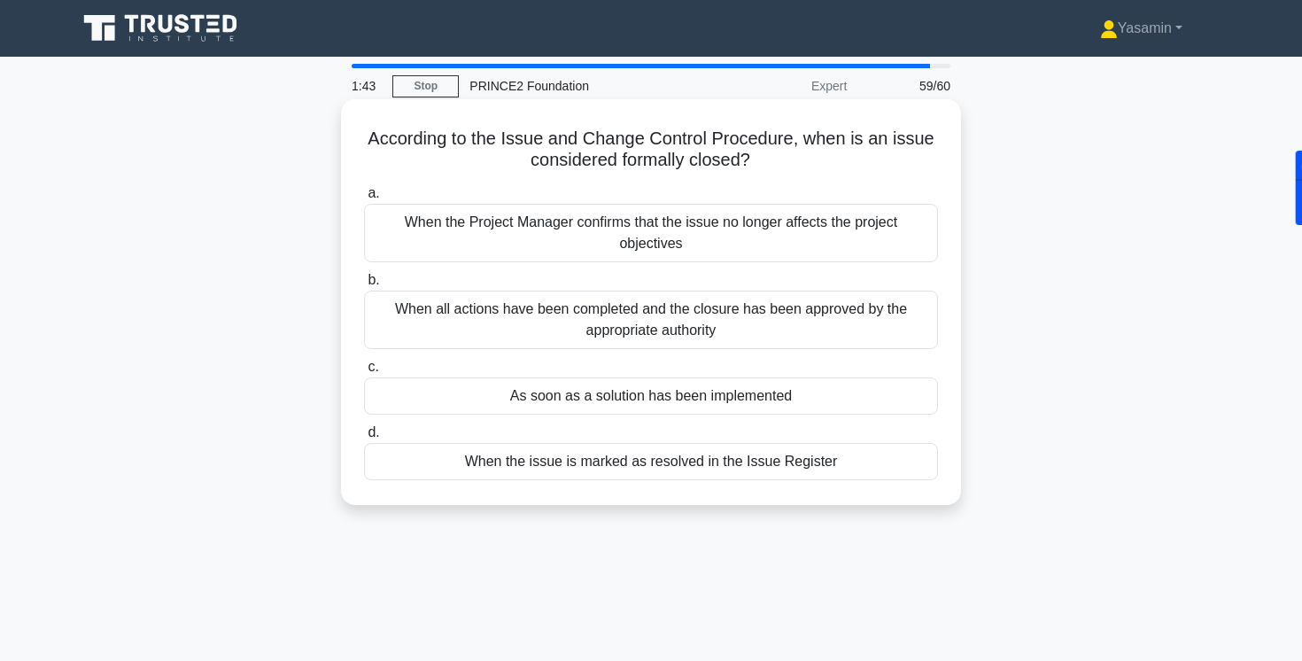
click at [430, 320] on div "When all actions have been completed and the closure has been approved by the a…" at bounding box center [651, 320] width 574 height 58
click at [364, 286] on input "b. When all actions have been completed and the closure has been approved by th…" at bounding box center [364, 281] width 0 height 12
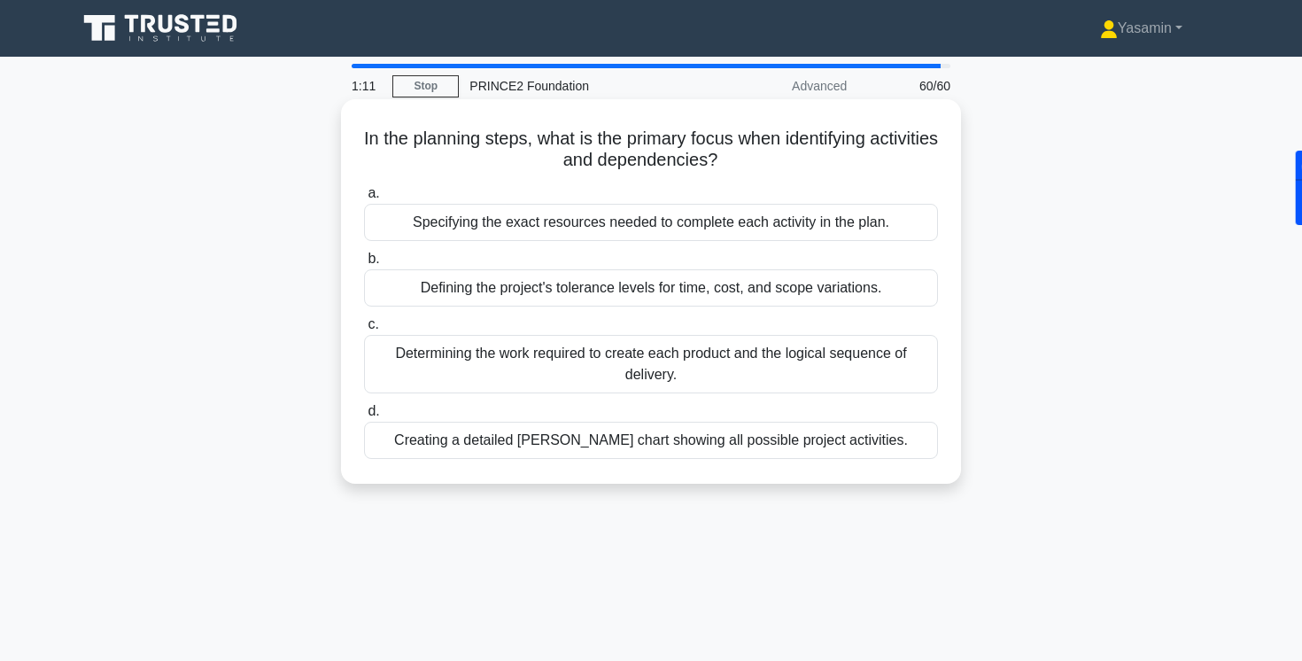
click at [394, 356] on div "Determining the work required to create each product and the logical sequence o…" at bounding box center [651, 364] width 574 height 58
click at [364, 330] on input "c. Determining the work required to create each product and the logical sequenc…" at bounding box center [364, 325] width 0 height 12
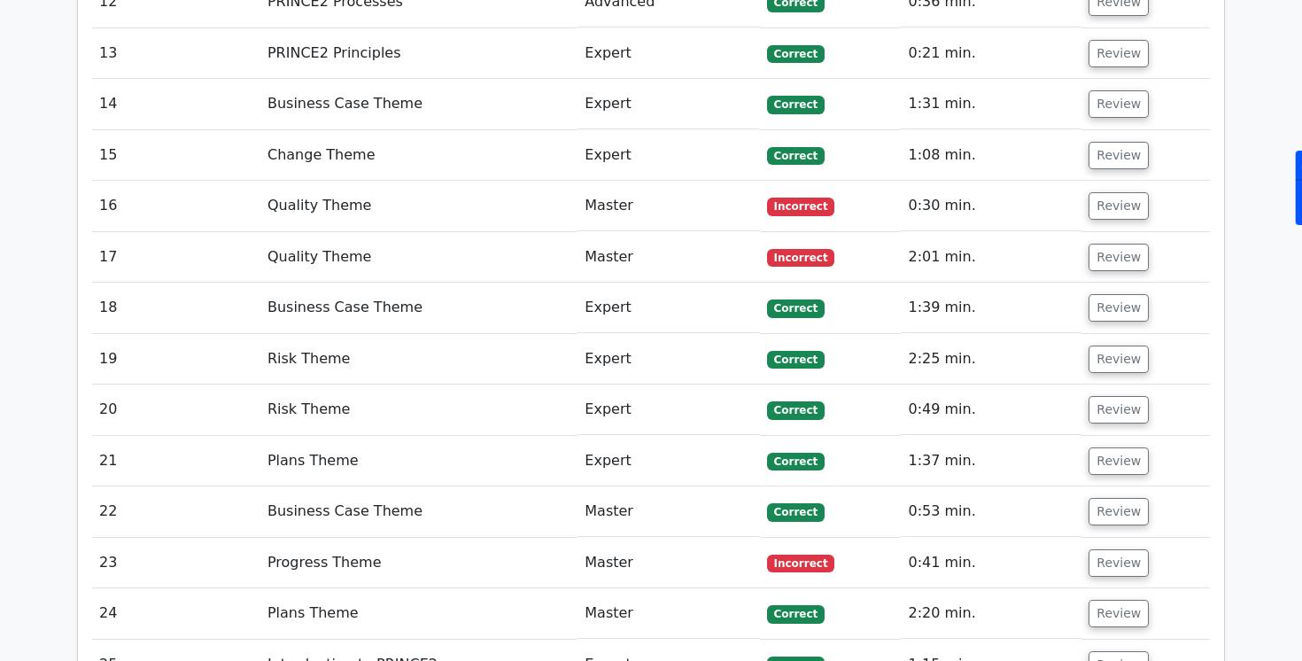
scroll to position [2712, 0]
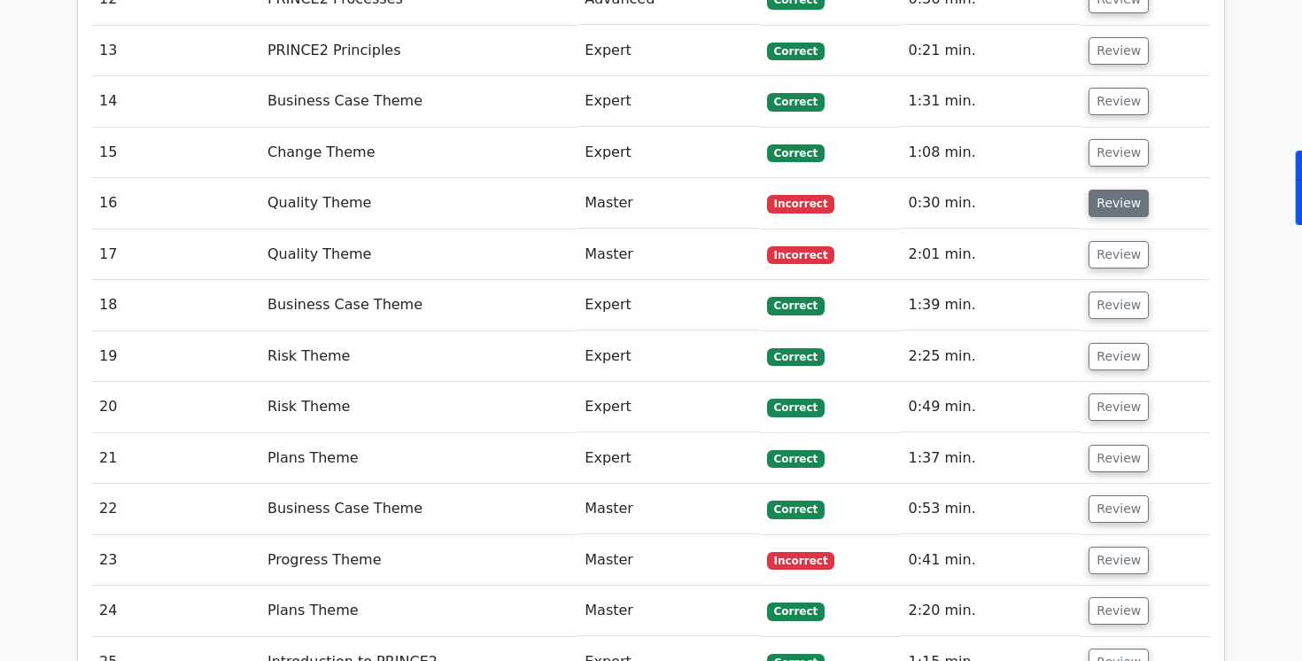
click at [1118, 205] on button "Review" at bounding box center [1119, 203] width 60 height 27
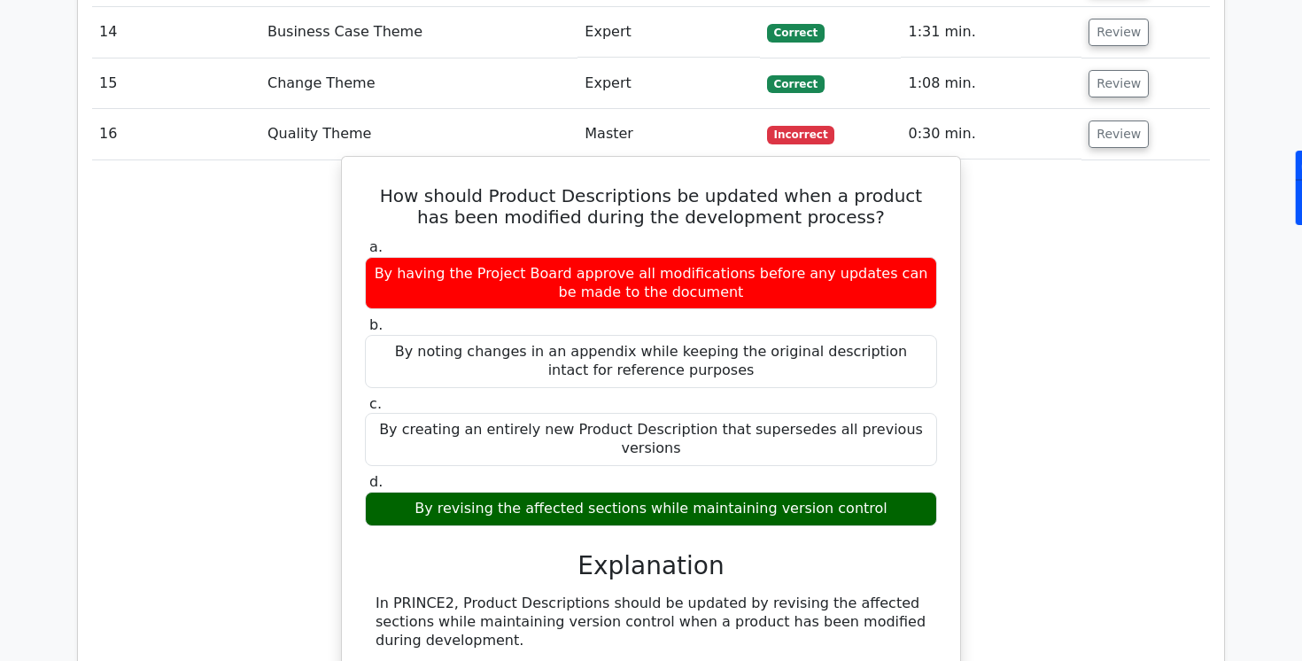
scroll to position [2782, 0]
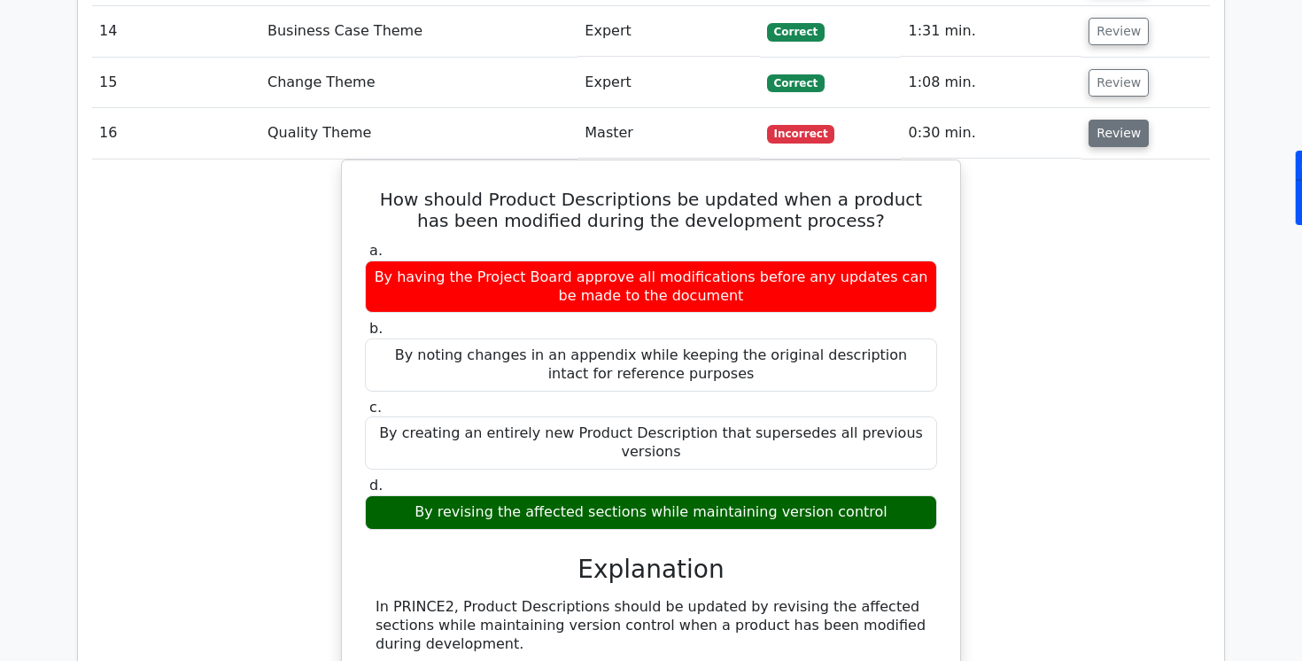
click at [1102, 138] on button "Review" at bounding box center [1119, 133] width 60 height 27
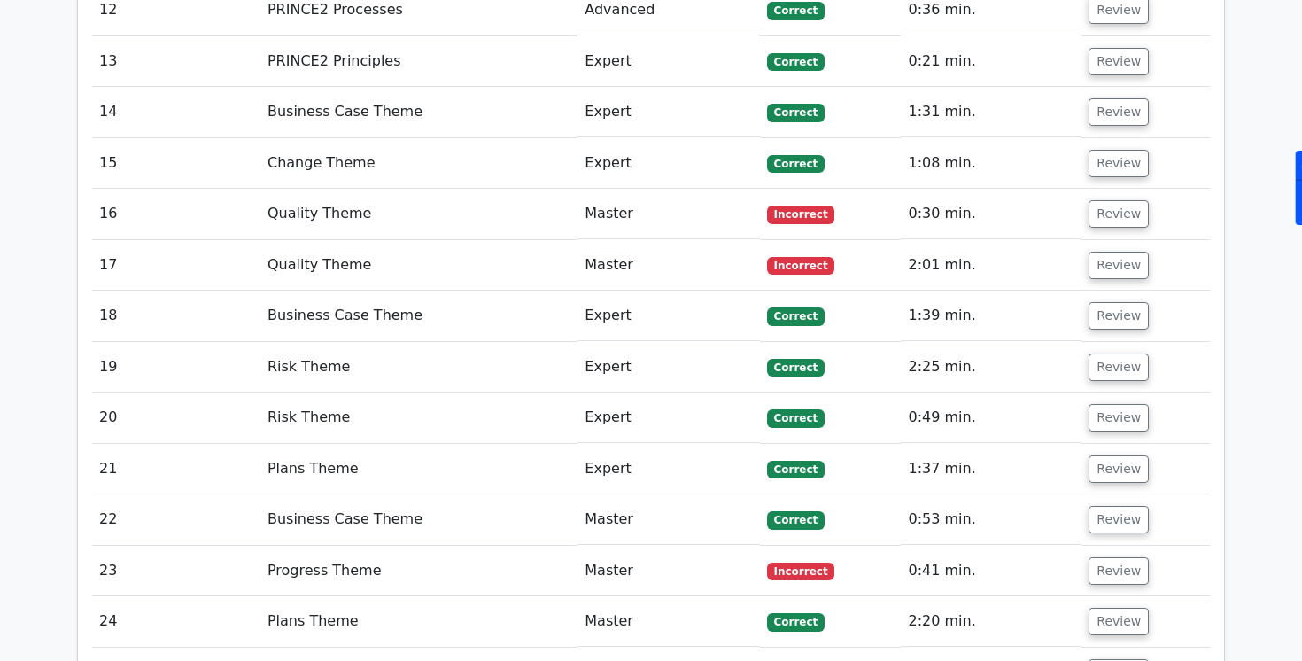
scroll to position [2736, 0]
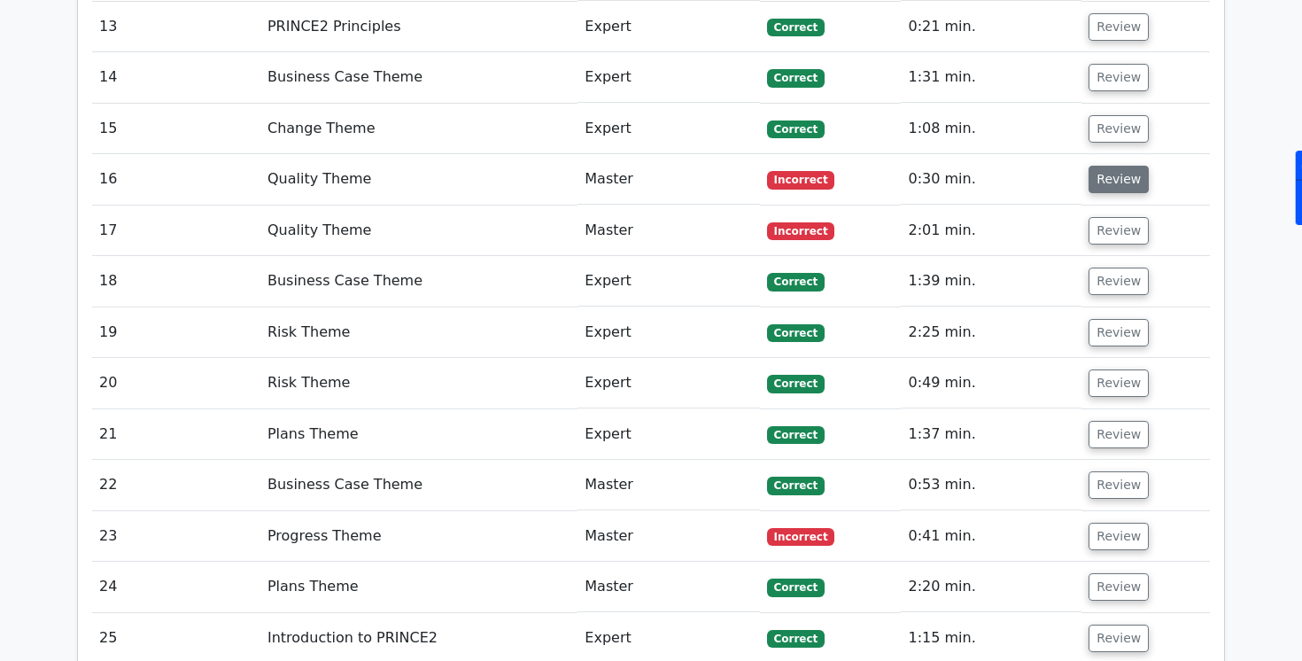
click at [1102, 188] on button "Review" at bounding box center [1119, 179] width 60 height 27
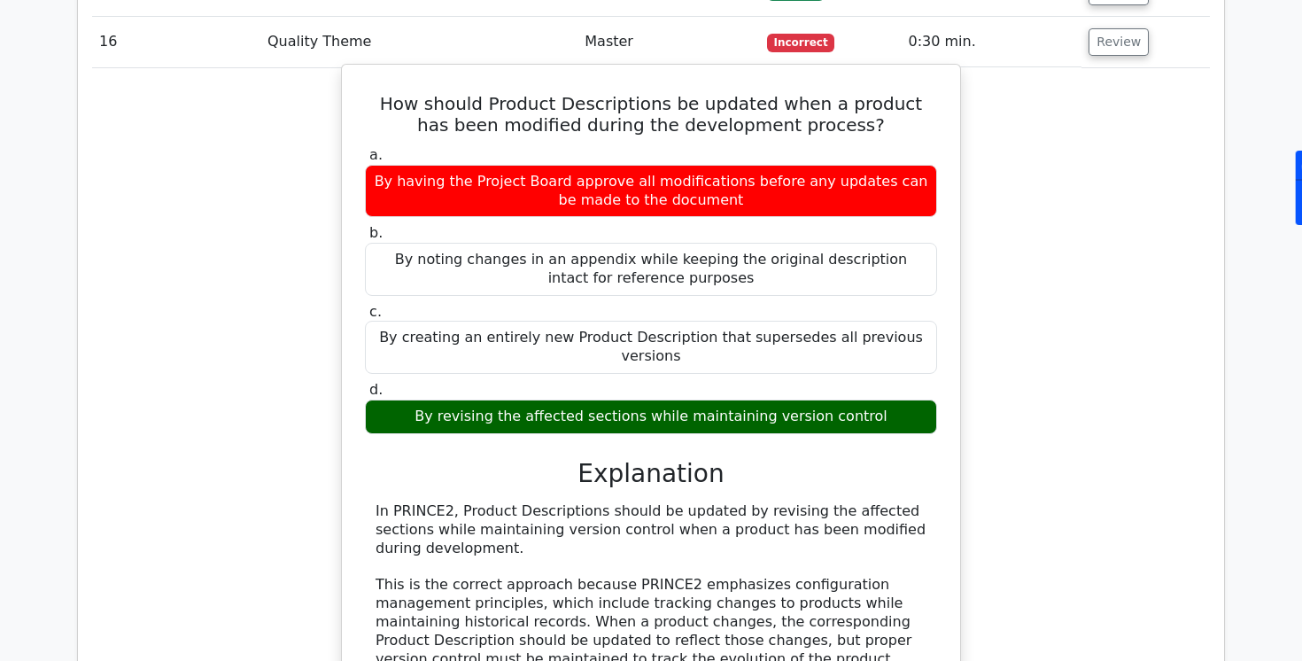
scroll to position [2878, 0]
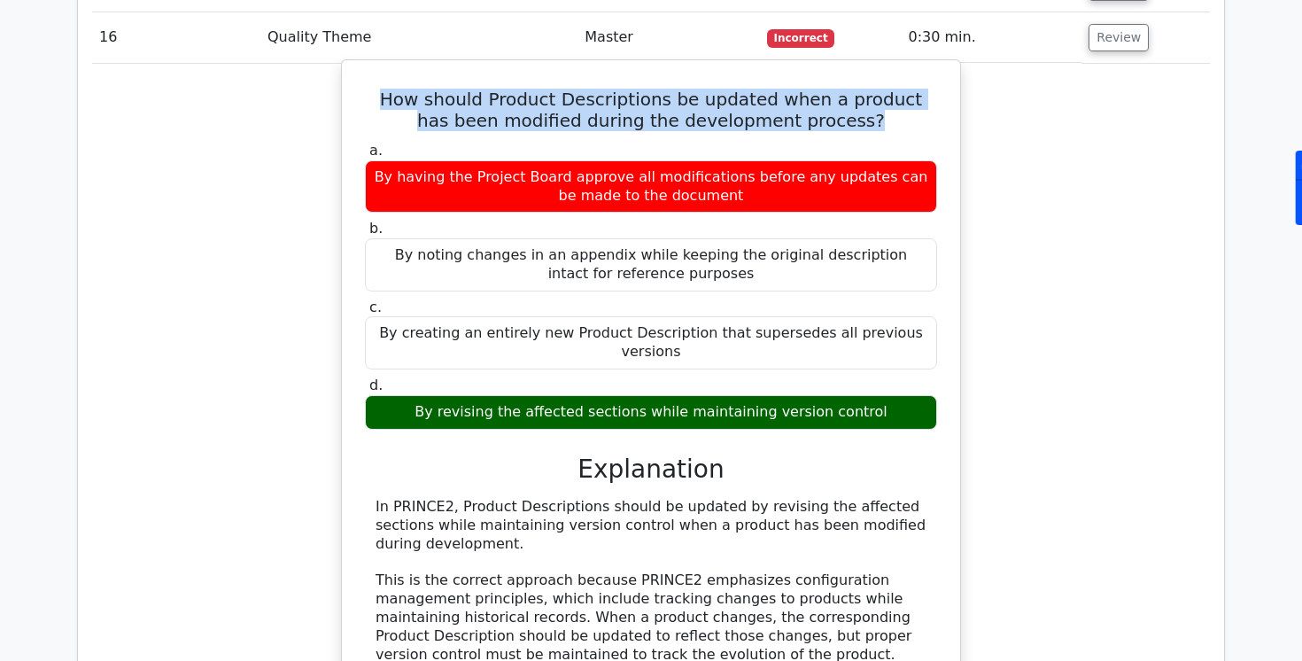
drag, startPoint x: 368, startPoint y: 99, endPoint x: 829, endPoint y: 118, distance: 461.0
click at [829, 118] on h5 "How should Product Descriptions be updated when a product has been modified dur…" at bounding box center [651, 110] width 576 height 43
copy h5 "How should Product Descriptions be updated when a product has been modified dur…"
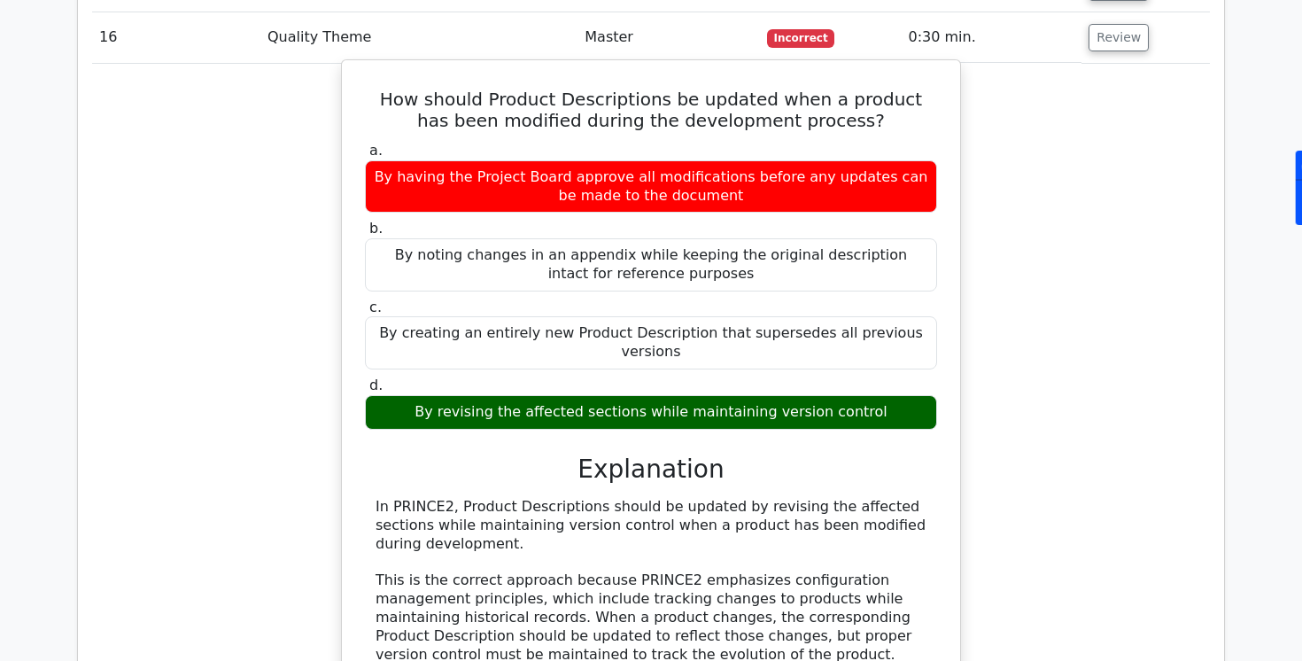
click at [495, 430] on div "a. By having the Project Board approve all modifications before any updates can…" at bounding box center [651, 555] width 576 height 834
drag, startPoint x: 427, startPoint y: 390, endPoint x: 881, endPoint y: 392, distance: 454.4
click at [881, 395] on div "By revising the affected sections while maintaining version control" at bounding box center [651, 412] width 572 height 35
copy div "By revising the affected sections while maintaining version control"
click at [800, 462] on h3 "Explanation" at bounding box center [651, 469] width 551 height 30
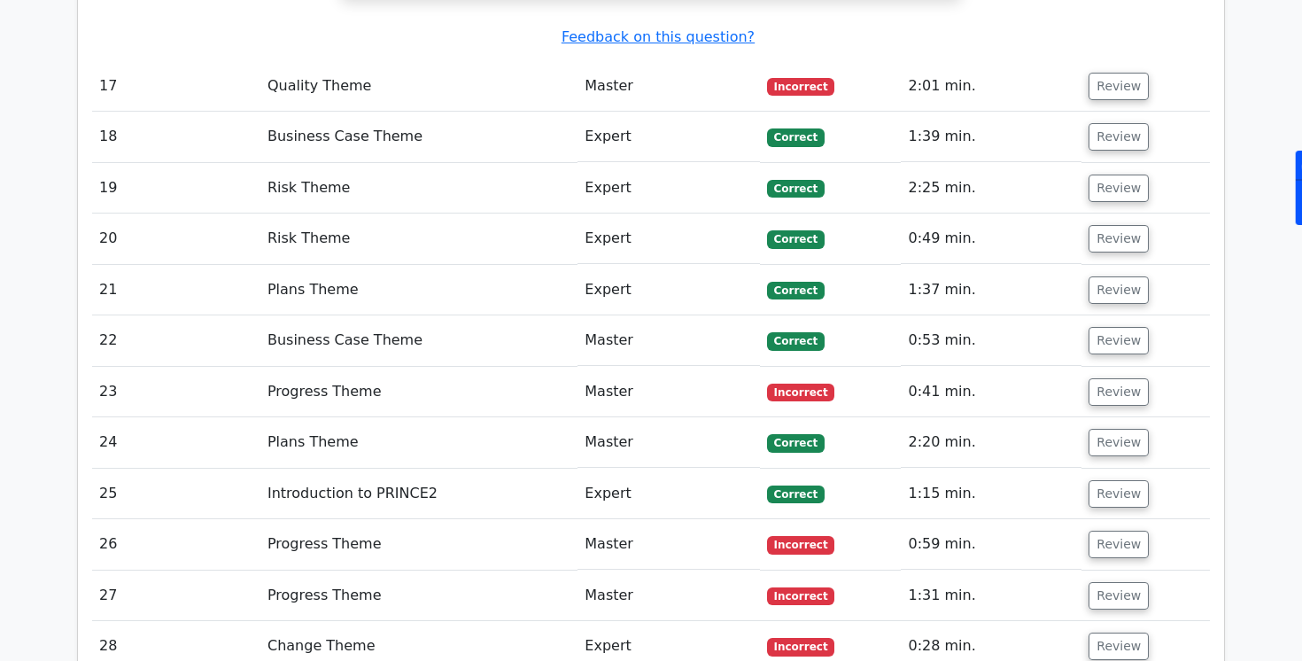
scroll to position [3864, 0]
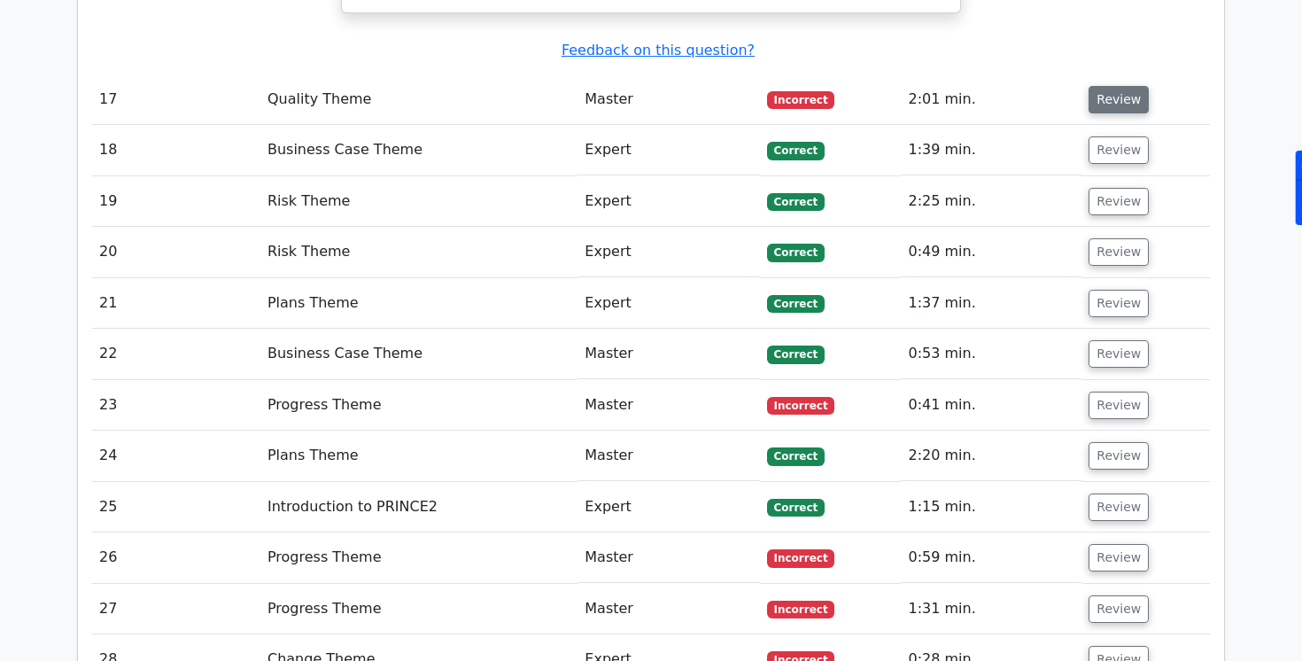
click at [1099, 86] on button "Review" at bounding box center [1119, 99] width 60 height 27
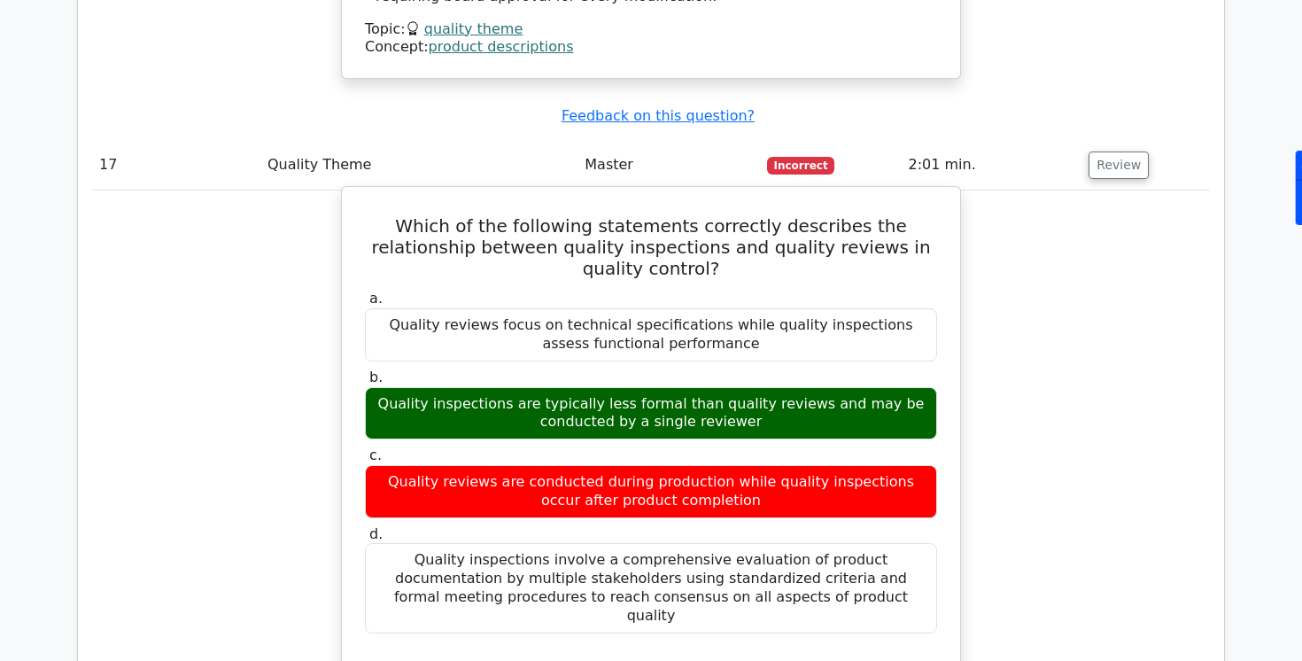
scroll to position [3768, 0]
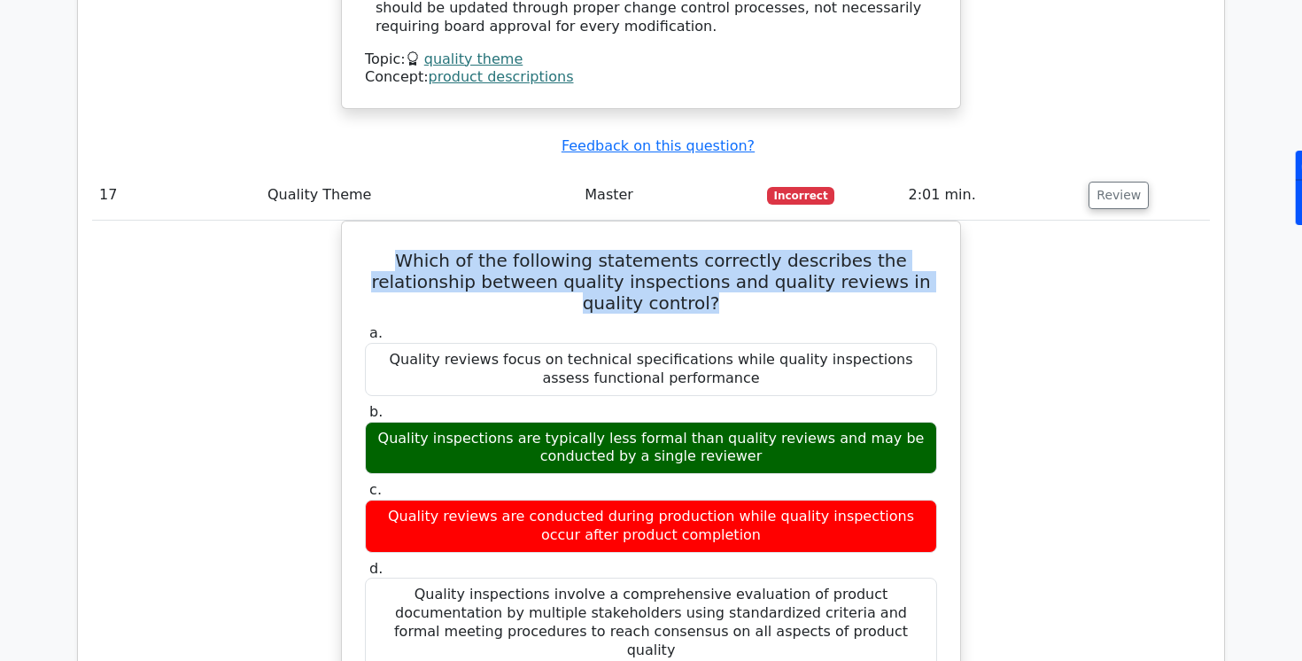
drag, startPoint x: 370, startPoint y: 232, endPoint x: 973, endPoint y: 253, distance: 603.6
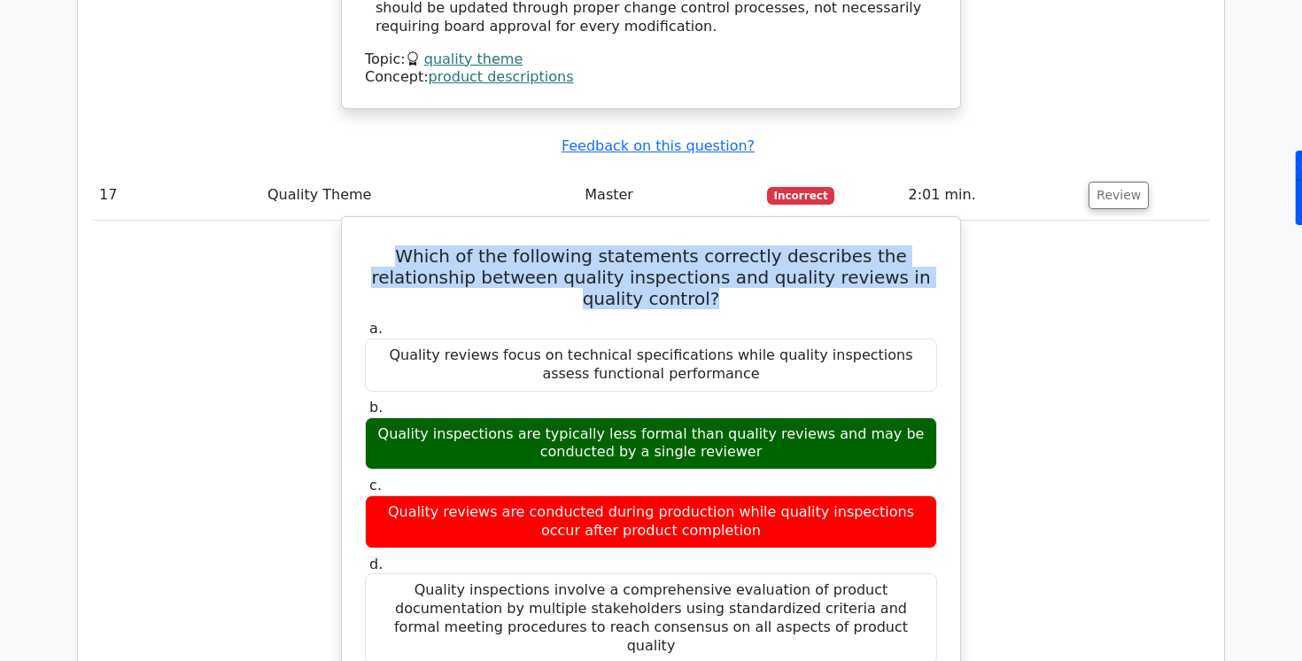
copy h5 "Which of the following statements correctly describes the relationship between …"
click at [707, 320] on label "a. Quality reviews focus on technical specifications while quality inspections …" at bounding box center [651, 355] width 572 height 71
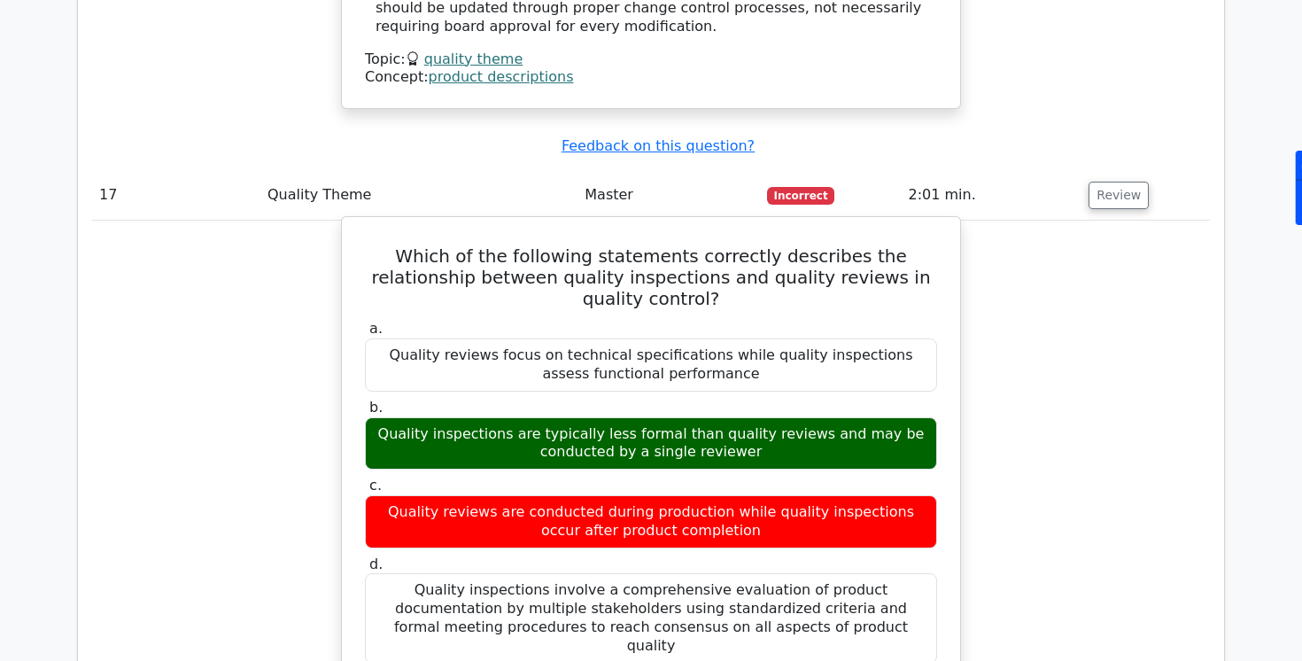
drag, startPoint x: 401, startPoint y: 394, endPoint x: 772, endPoint y: 414, distance: 371.6
click at [771, 417] on div "Quality inspections are typically less formal than quality reviews and may be c…" at bounding box center [651, 443] width 572 height 53
copy div "Quality inspections are typically less formal than quality reviews and may be c…"
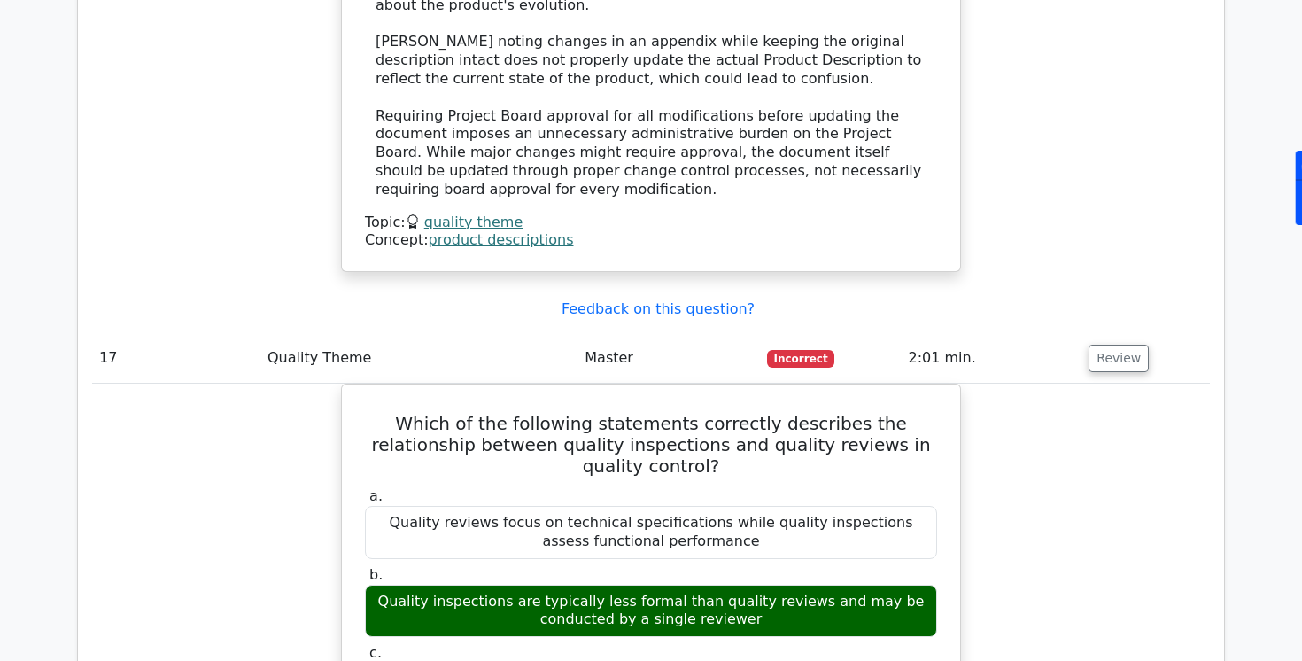
scroll to position [3688, 0]
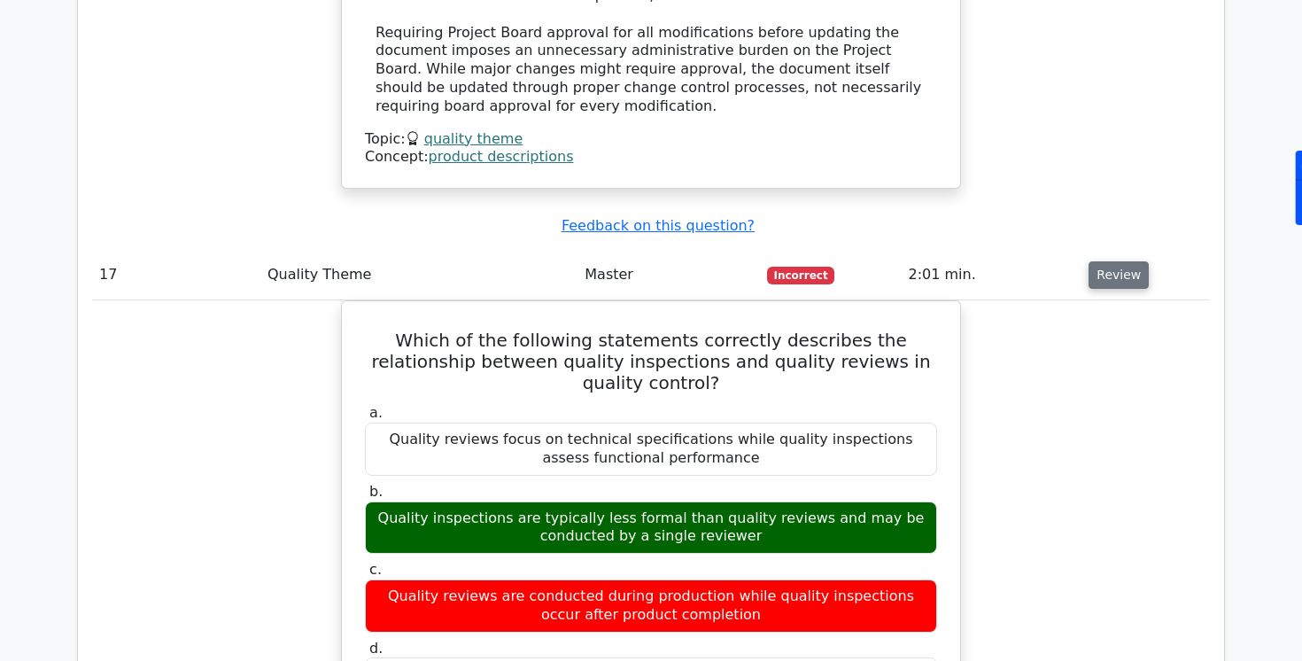
click at [1098, 263] on button "Review" at bounding box center [1119, 274] width 60 height 27
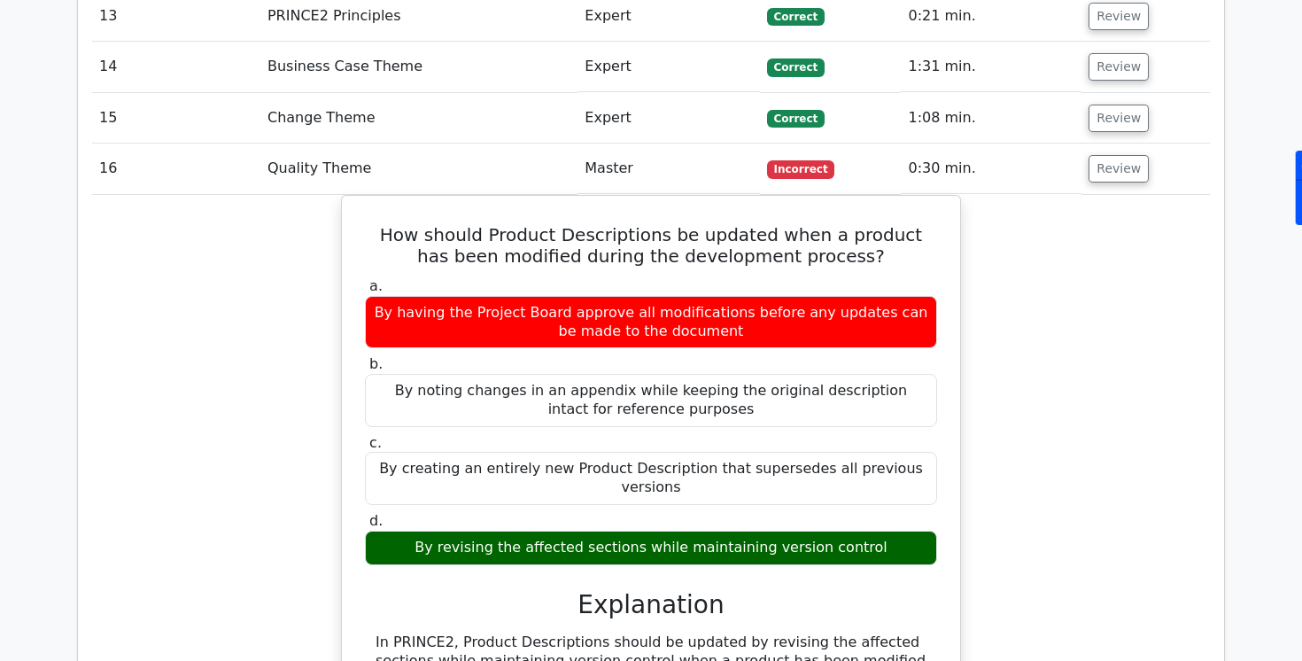
scroll to position [2685, 0]
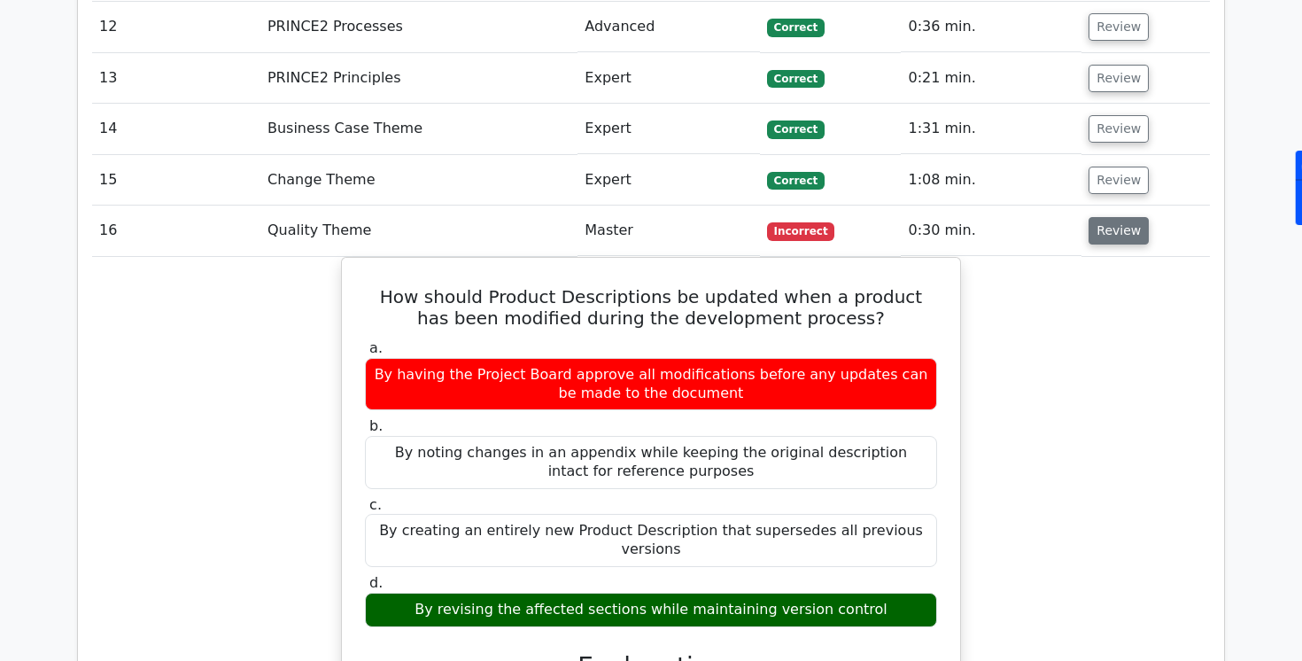
click at [1133, 222] on button "Review" at bounding box center [1119, 230] width 60 height 27
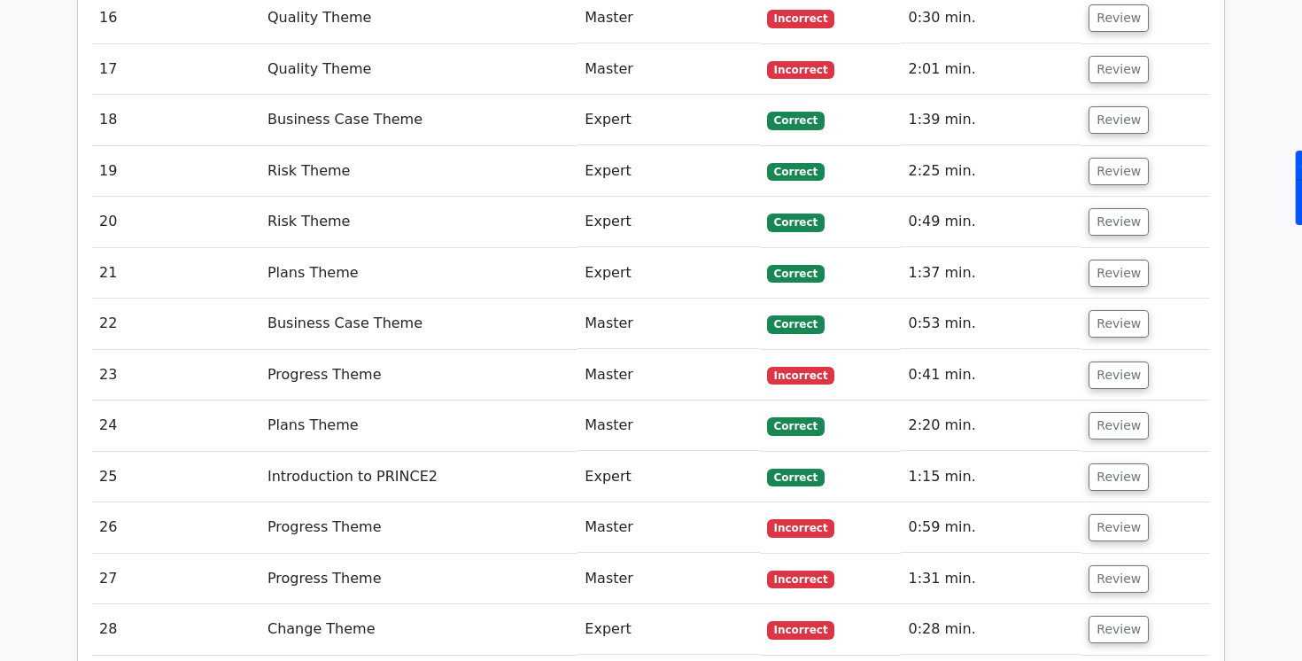
scroll to position [3035, 0]
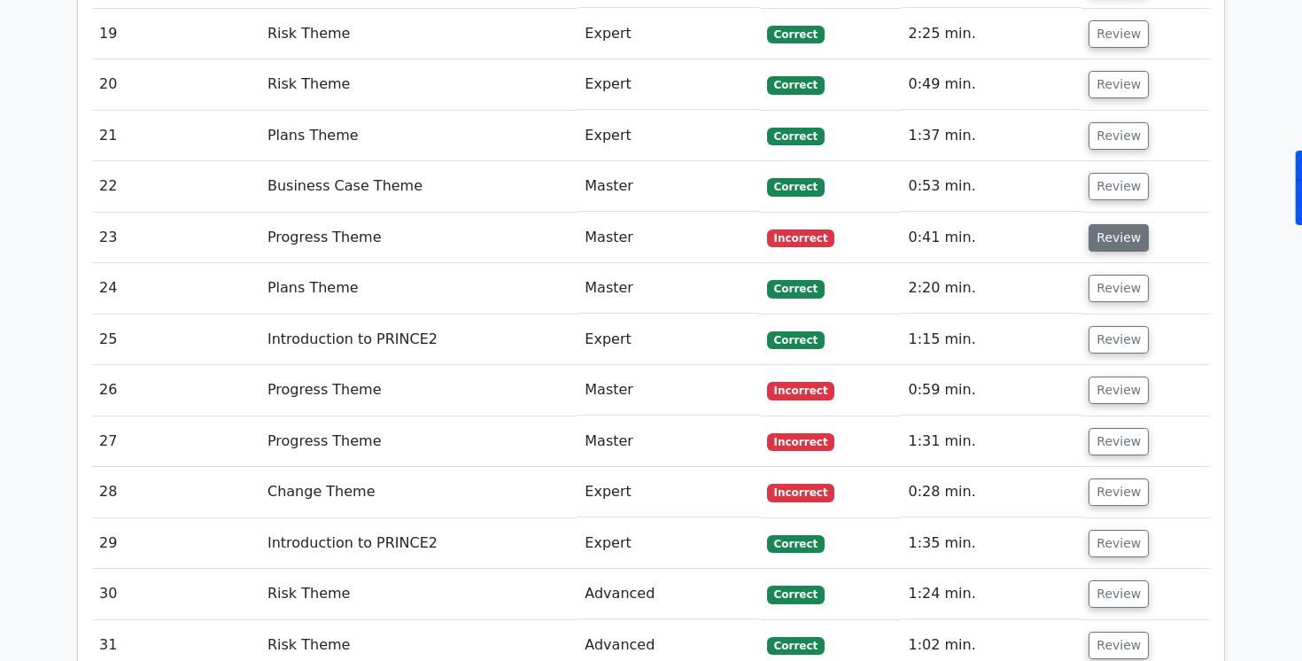
click at [1116, 233] on button "Review" at bounding box center [1119, 237] width 60 height 27
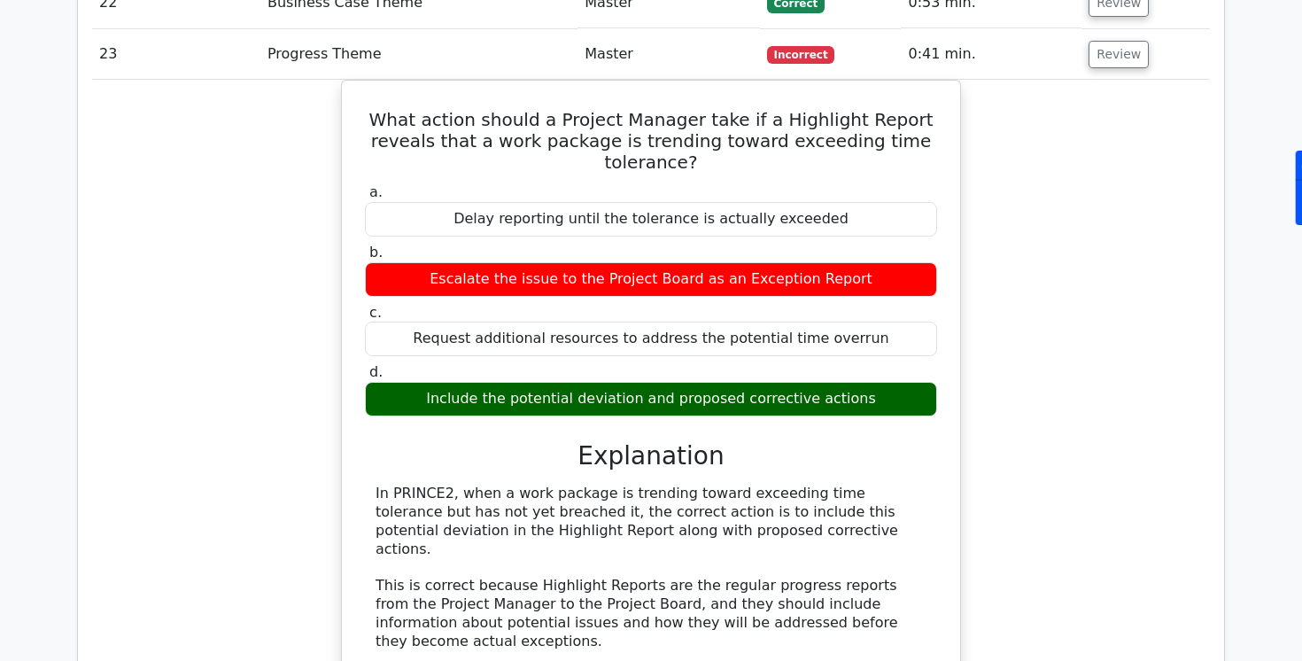
scroll to position [3219, 0]
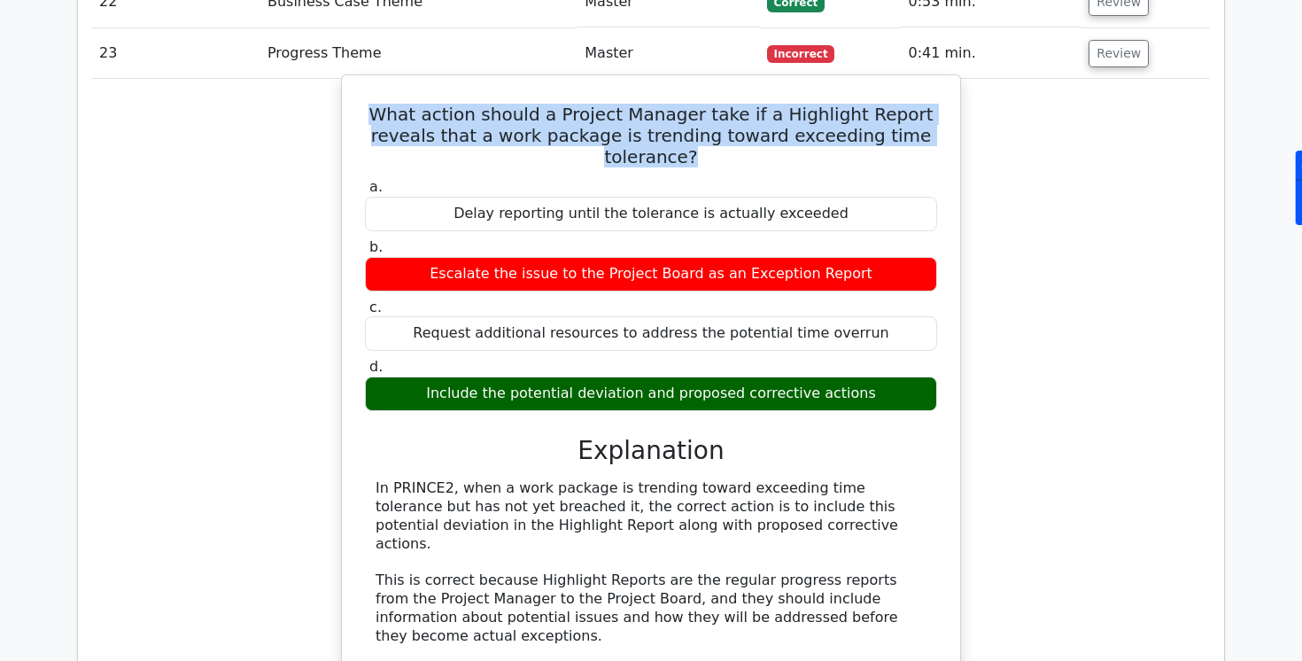
drag, startPoint x: 372, startPoint y: 108, endPoint x: 915, endPoint y: 143, distance: 544.1
click at [915, 143] on h5 "What action should a Project Manager take if a Highlight Report reveals that a …" at bounding box center [651, 136] width 576 height 64
copy h5 "What action should a Project Manager take if a Highlight Report reveals that a …"
drag, startPoint x: 428, startPoint y: 367, endPoint x: 864, endPoint y: 375, distance: 435.9
click at [864, 376] on div "Include the potential deviation and proposed corrective actions" at bounding box center [651, 393] width 572 height 35
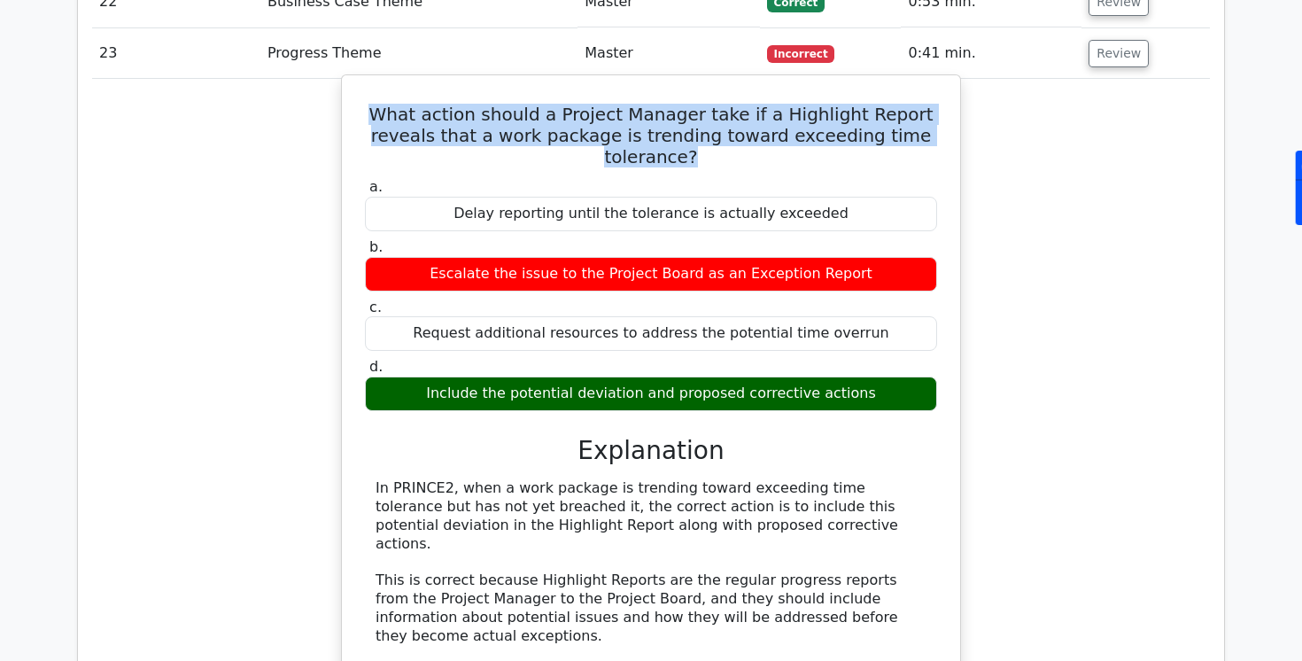
copy div "Include the potential deviation and proposed corrective actions"
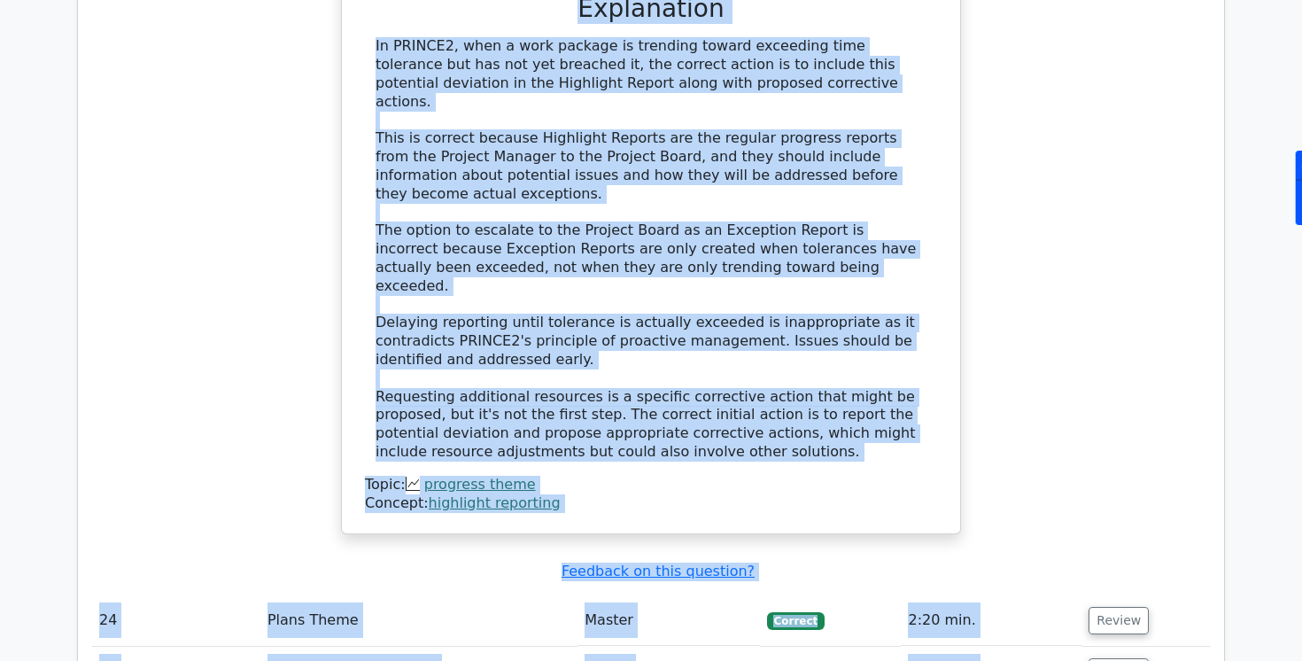
scroll to position [3696, 0]
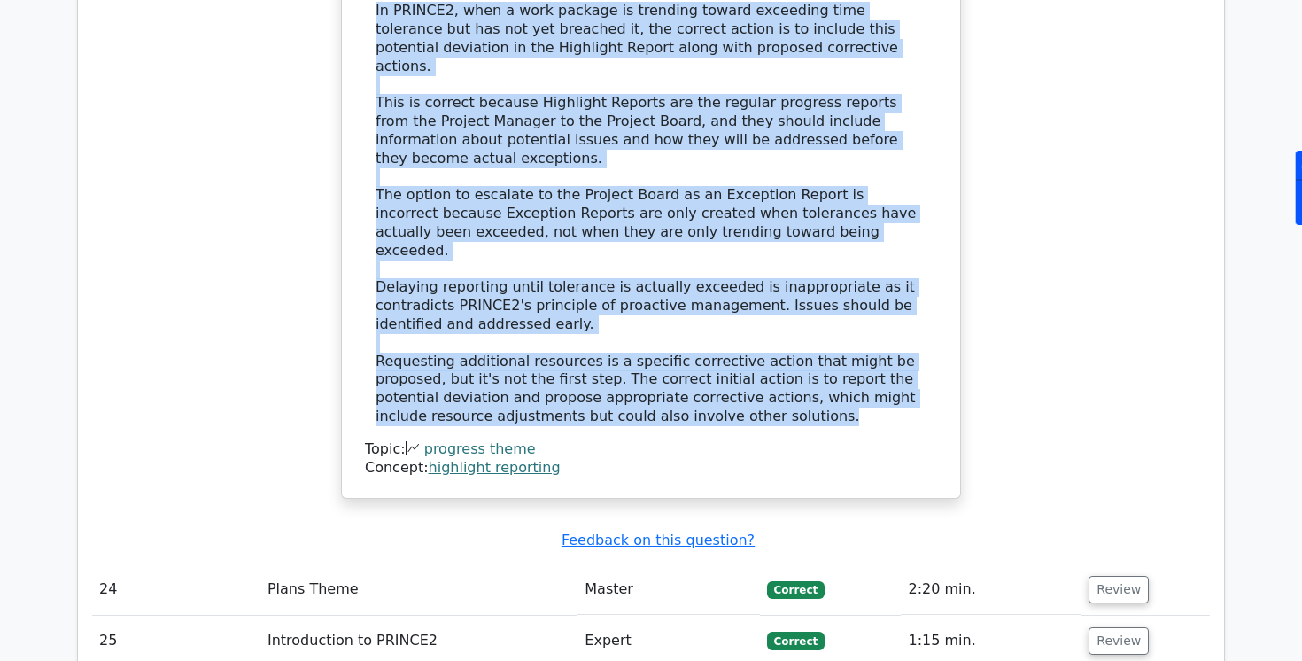
drag, startPoint x: 573, startPoint y: 255, endPoint x: 724, endPoint y: 354, distance: 180.3
click at [724, 354] on div "a. Delay reporting until the tolerance is actually exceeded b. Escalate the iss…" at bounding box center [651, 86] width 576 height 779
copy div "Explanation In PRINCE2, when a work package is trending toward exceeding time t…"
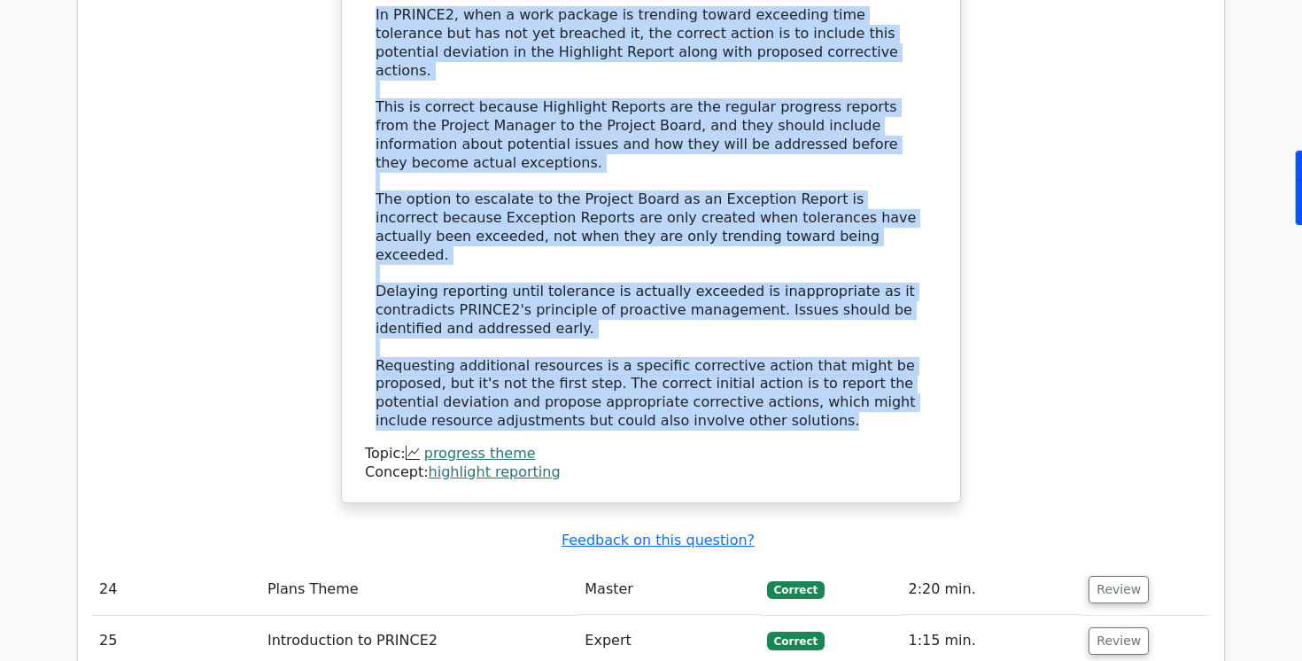
click at [1005, 373] on div "What action should a Project Manager take if a Highlight Report reveals that a …" at bounding box center [651, 62] width 1118 height 923
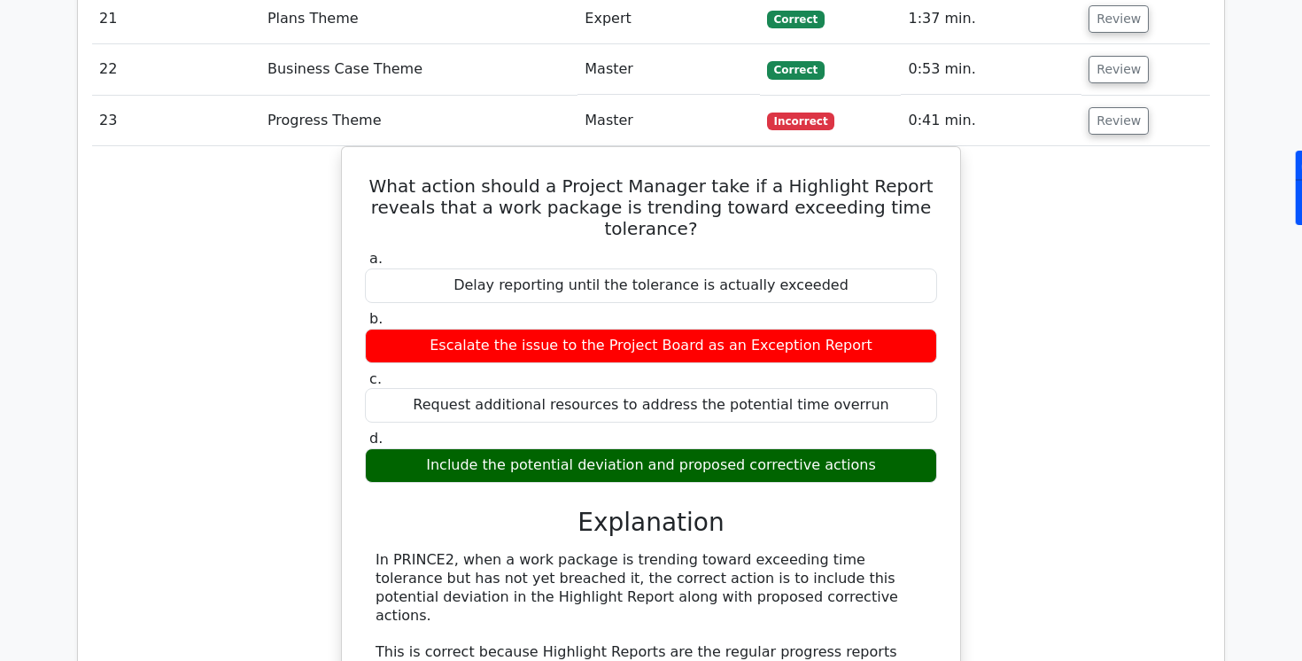
scroll to position [3082, 0]
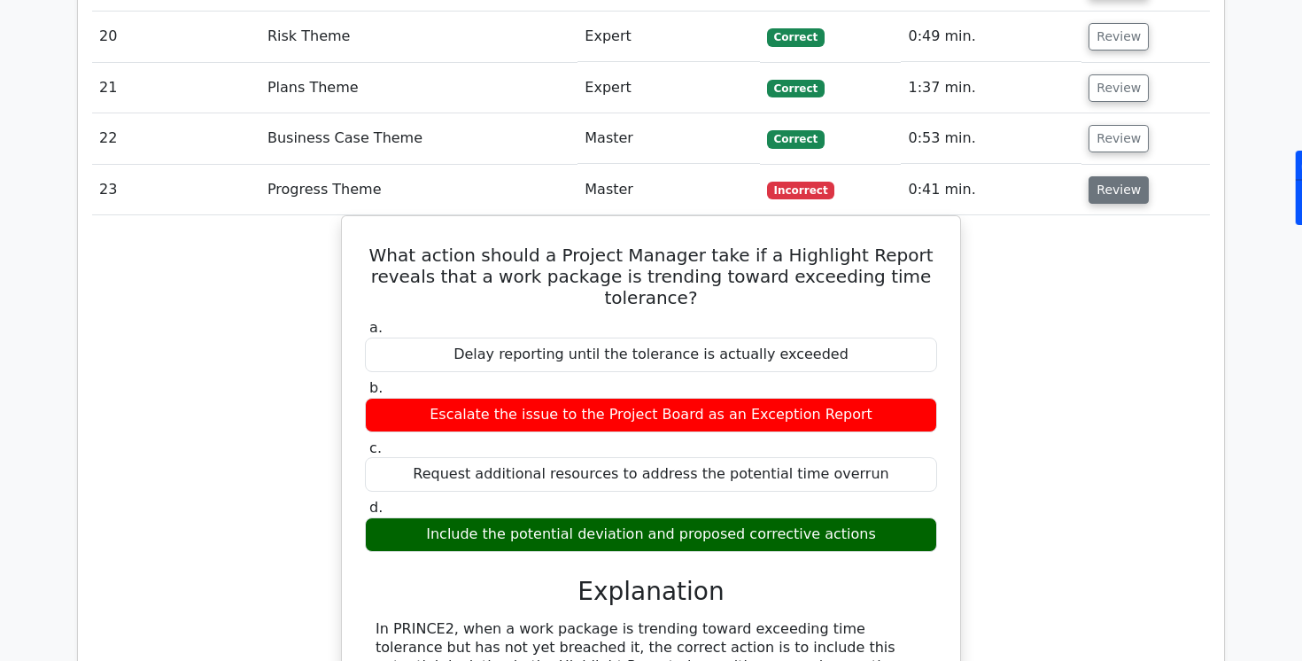
click at [1094, 198] on button "Review" at bounding box center [1119, 189] width 60 height 27
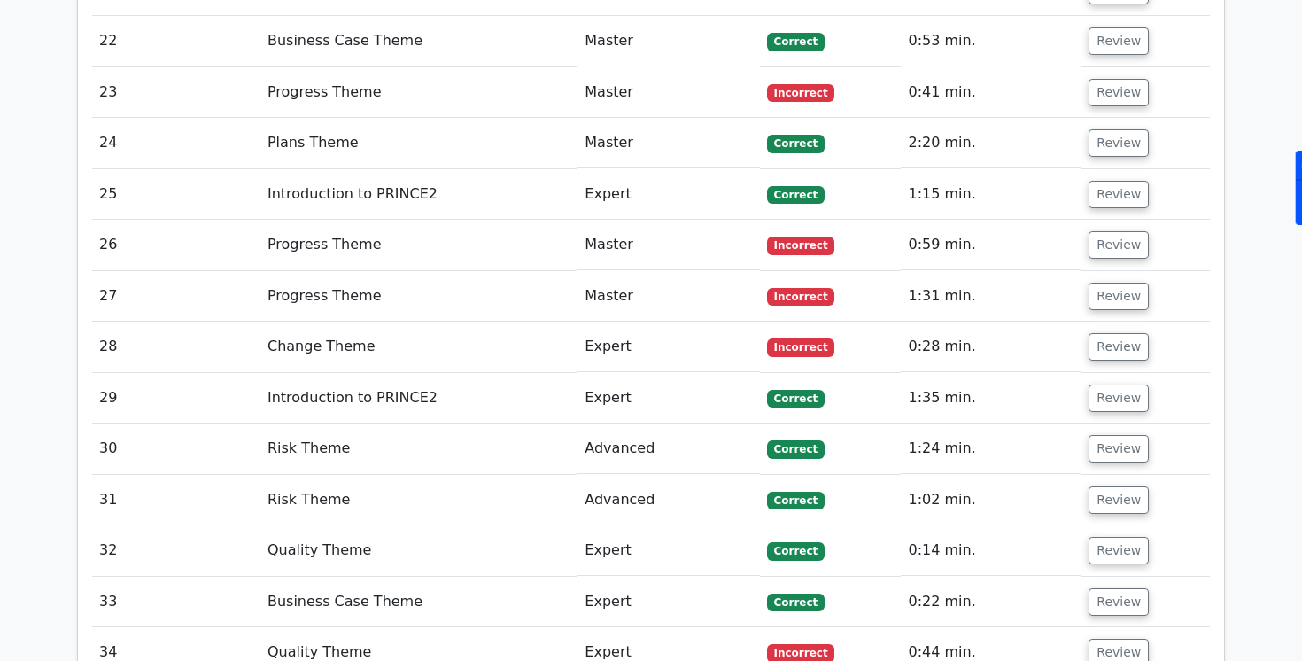
scroll to position [3186, 0]
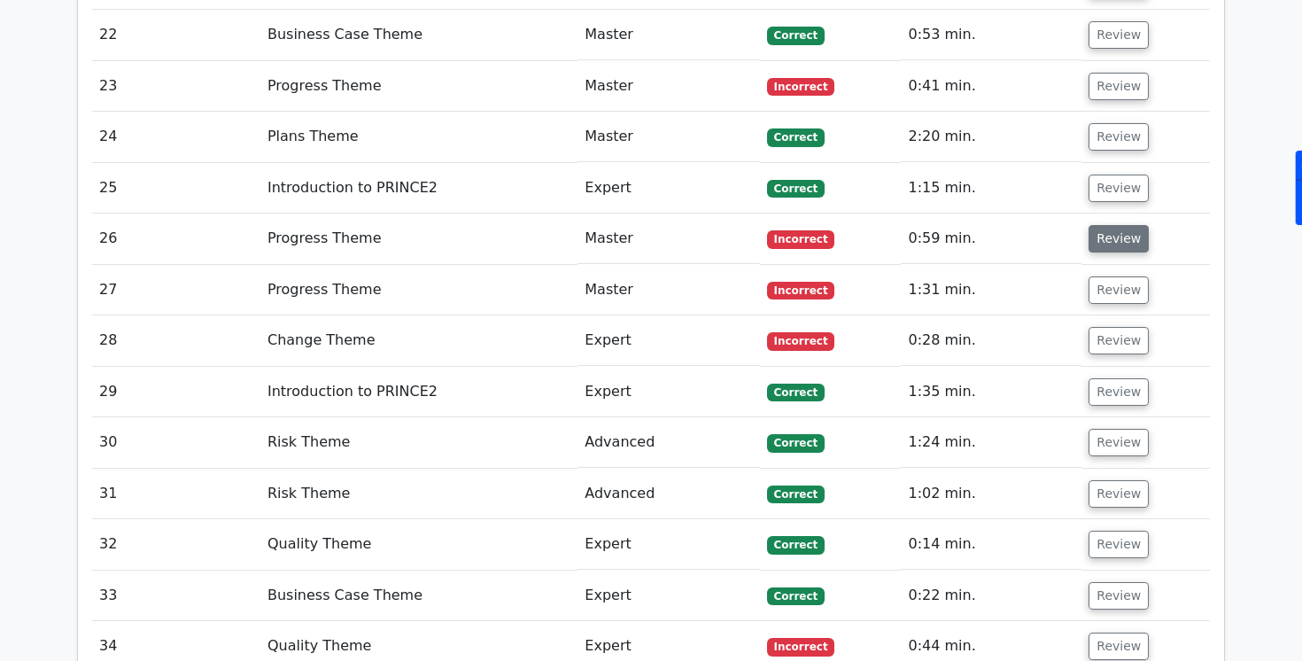
click at [1117, 235] on button "Review" at bounding box center [1119, 238] width 60 height 27
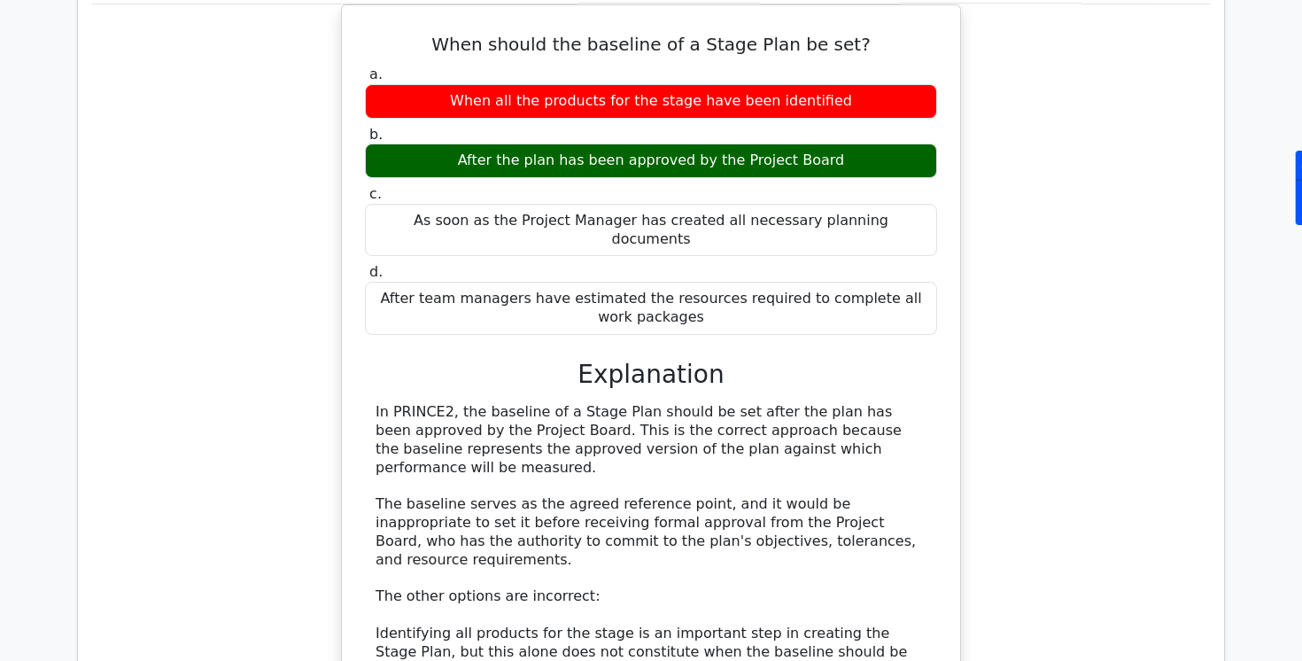
scroll to position [3442, 0]
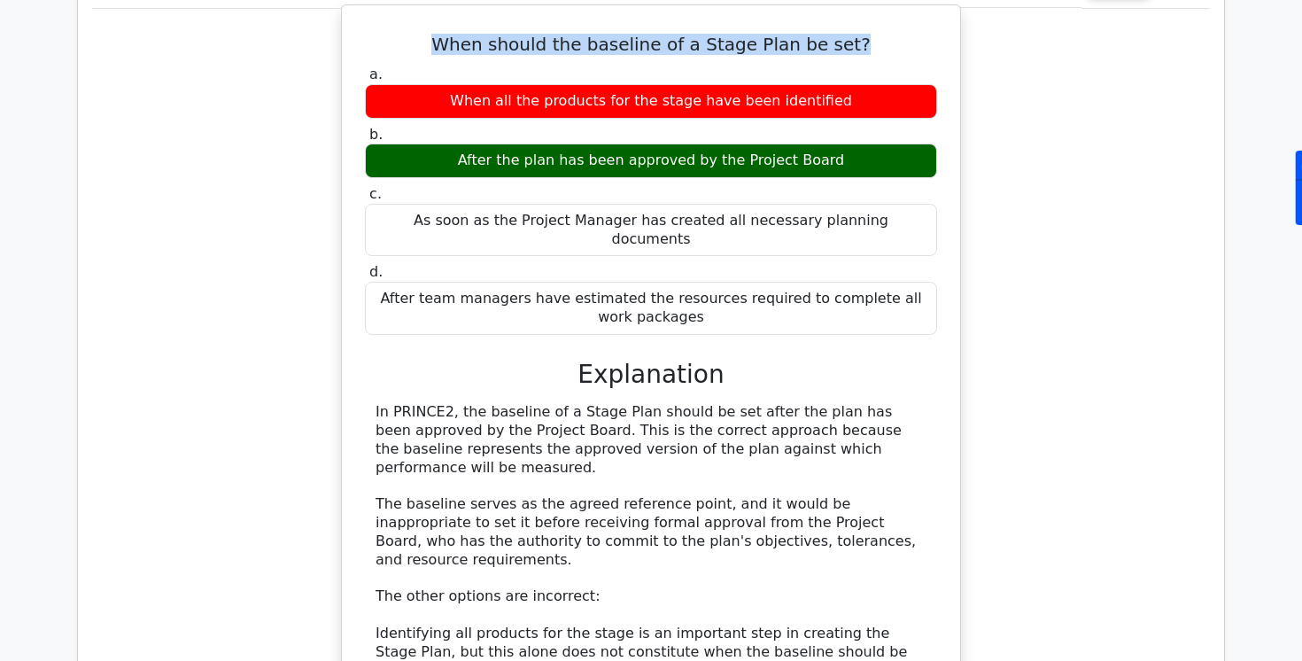
drag, startPoint x: 452, startPoint y: 44, endPoint x: 663, endPoint y: 60, distance: 212.3
click at [663, 60] on div "When should the baseline of a Stage Plan be set? a. When all the products for t…" at bounding box center [651, 461] width 604 height 898
copy div "When should the baseline of a Stage Plan be set?"
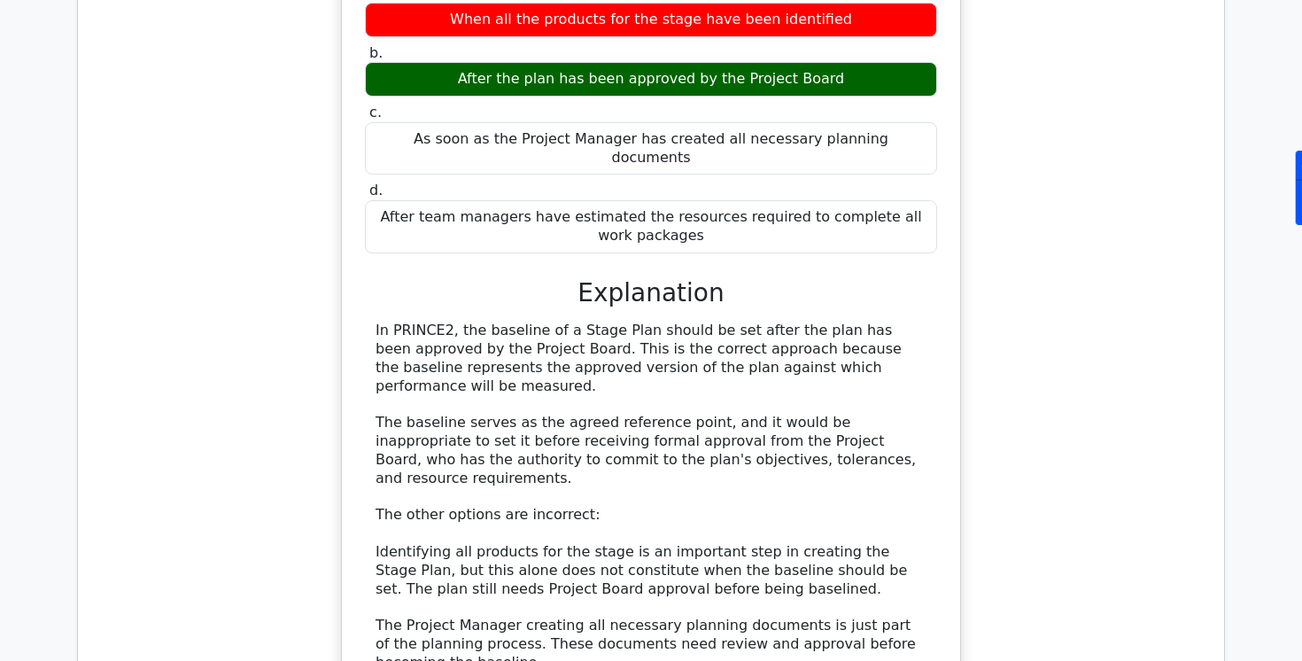
scroll to position [3537, 0]
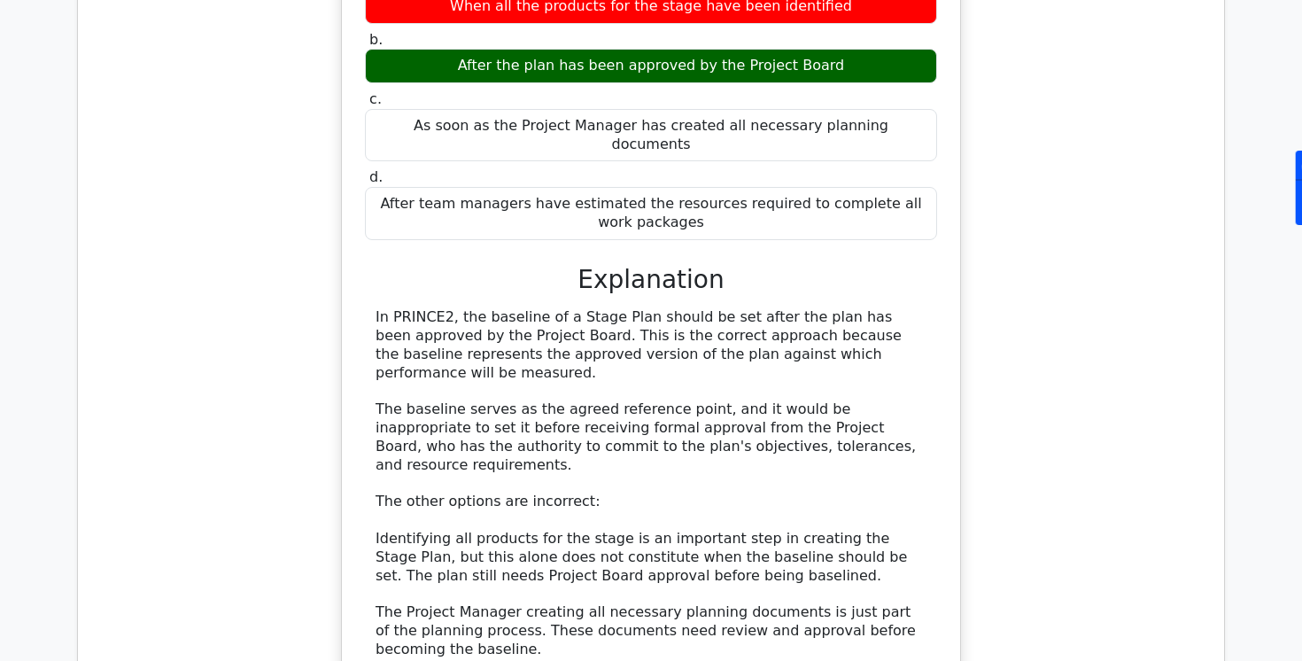
click at [548, 308] on div "In PRINCE2, the baseline of a Stage Plan should be set after the plan has been …" at bounding box center [651, 529] width 551 height 442
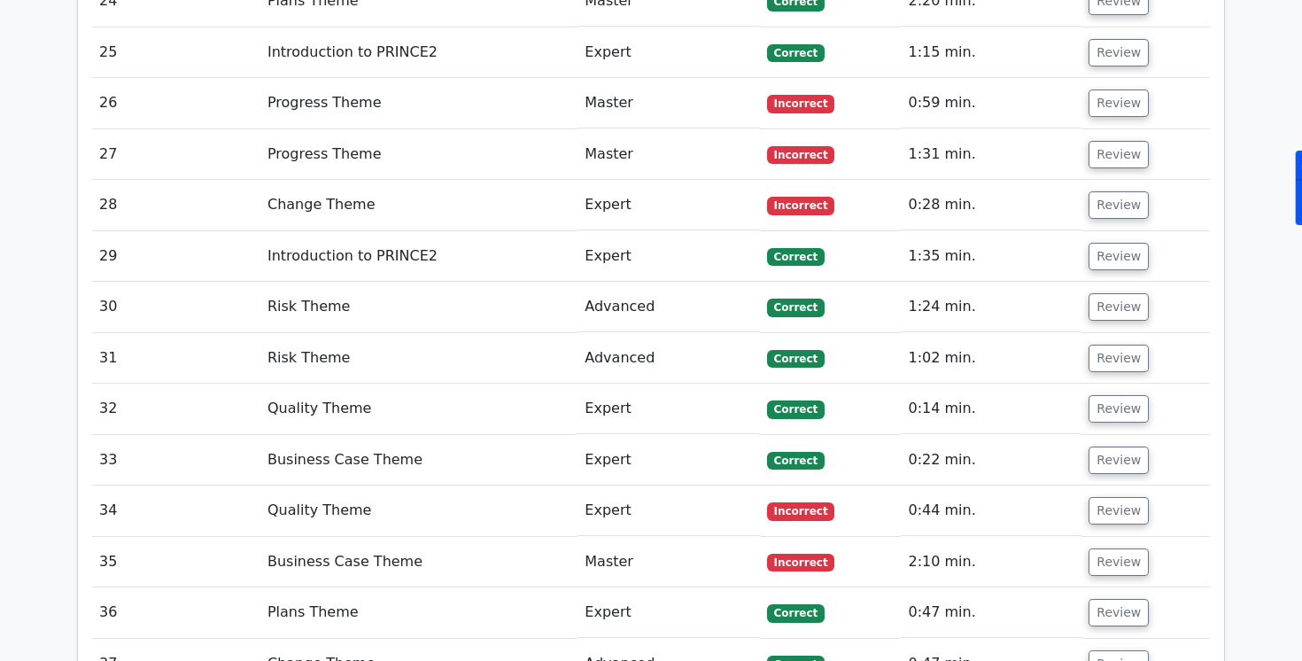
scroll to position [3316, 0]
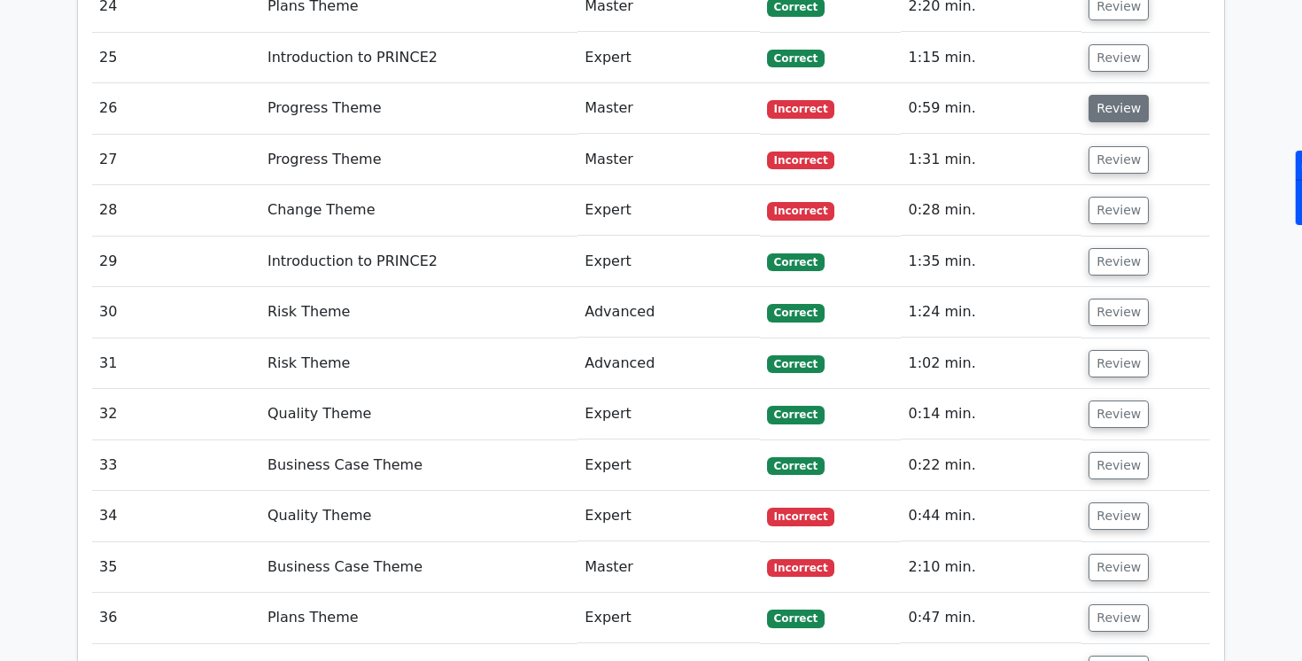
click at [1125, 109] on button "Review" at bounding box center [1119, 108] width 60 height 27
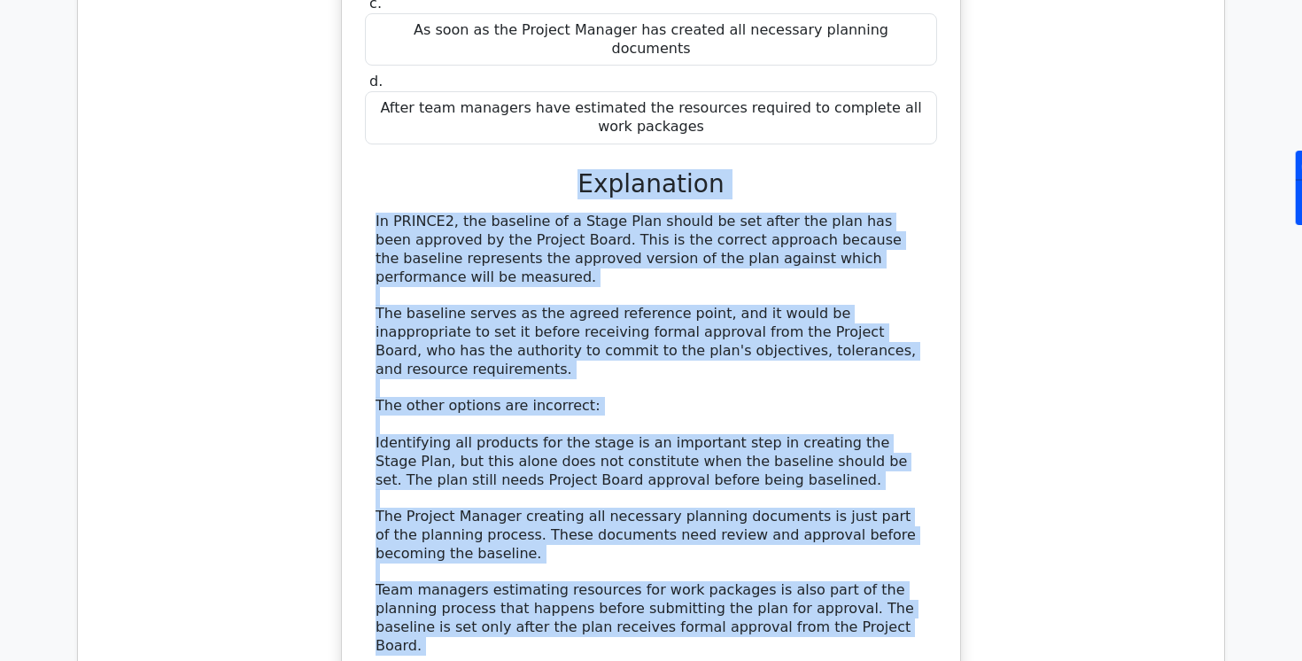
scroll to position [3658, 0]
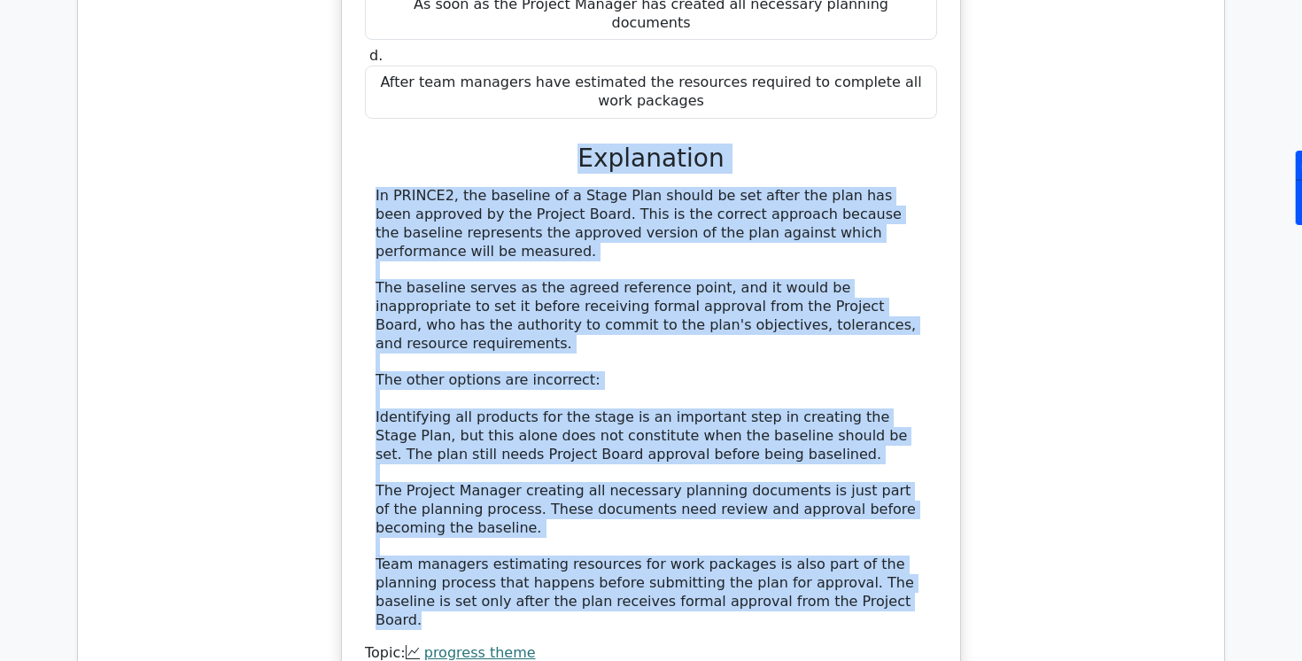
drag, startPoint x: 589, startPoint y: 292, endPoint x: 783, endPoint y: 569, distance: 337.6
click at [783, 569] on div "a. When all the products for the stage have been identified b. After the plan h…" at bounding box center [651, 263] width 576 height 834
copy div "Explanation In [GEOGRAPHIC_DATA], the baseline of a Stage Plan should be set af…"
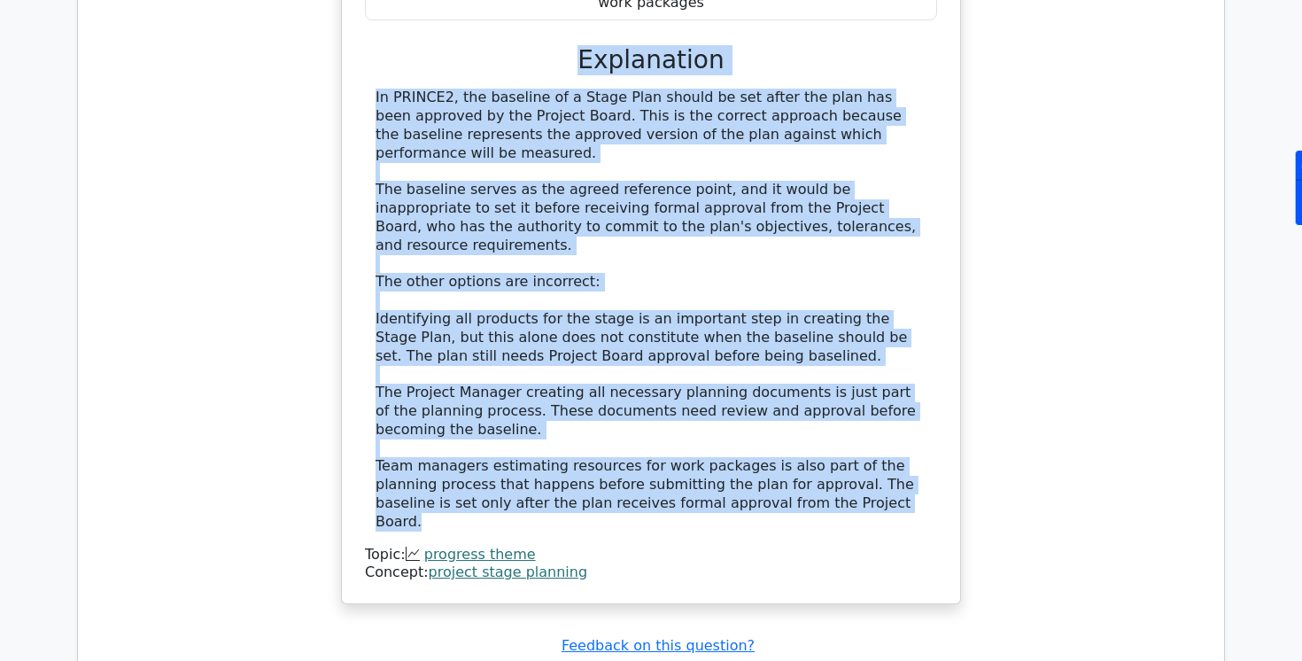
scroll to position [3757, 0]
copy div "Explanation In [GEOGRAPHIC_DATA], the baseline of a Stage Plan should be set af…"
click at [635, 247] on div "In PRINCE2, the baseline of a Stage Plan should be set after the plan has been …" at bounding box center [651, 309] width 551 height 442
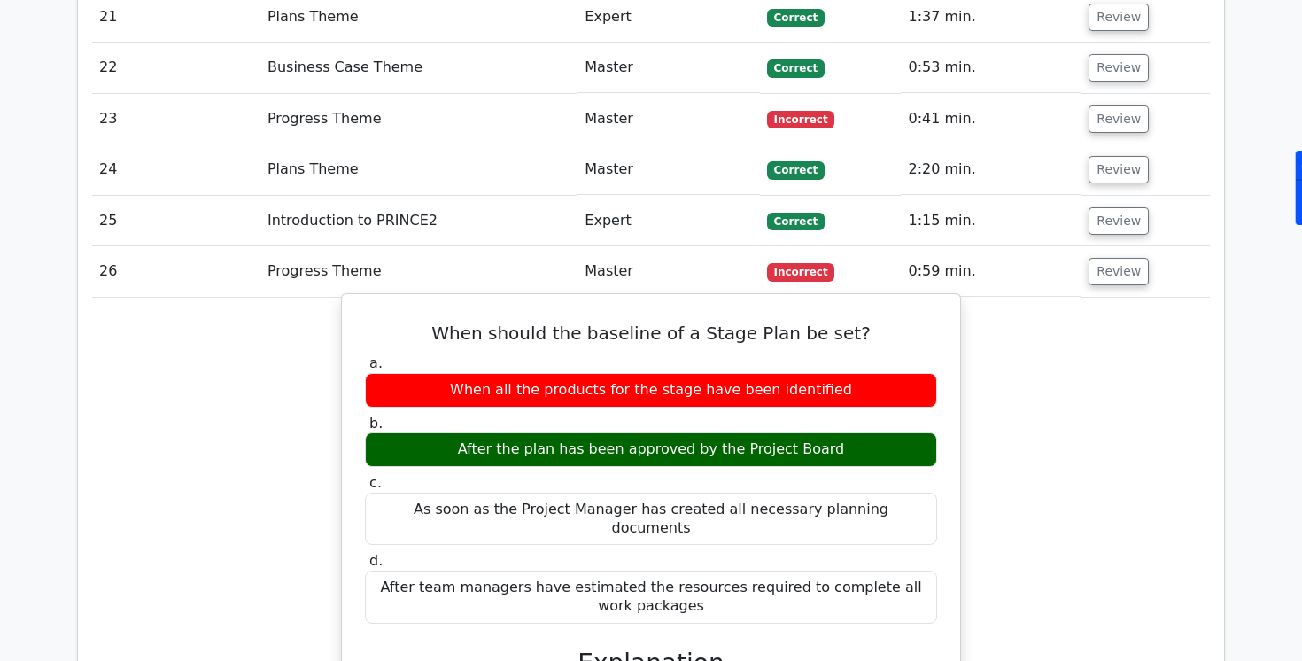
scroll to position [2959, 0]
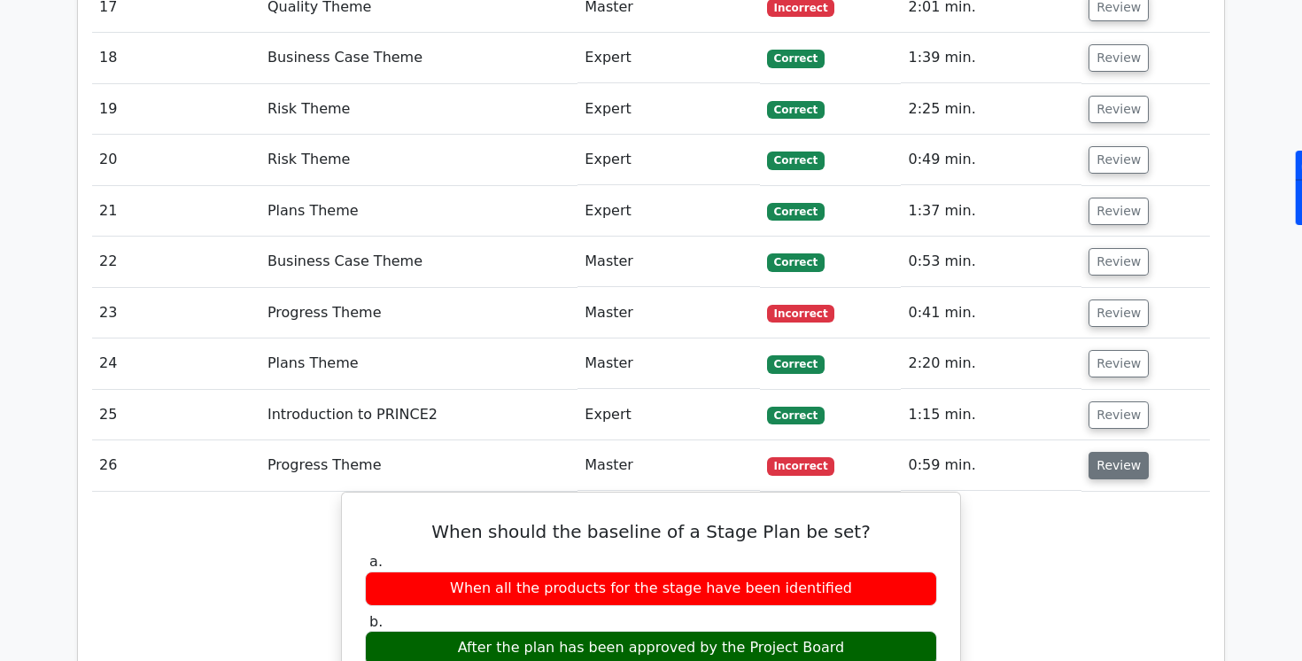
click at [1096, 467] on button "Review" at bounding box center [1119, 465] width 60 height 27
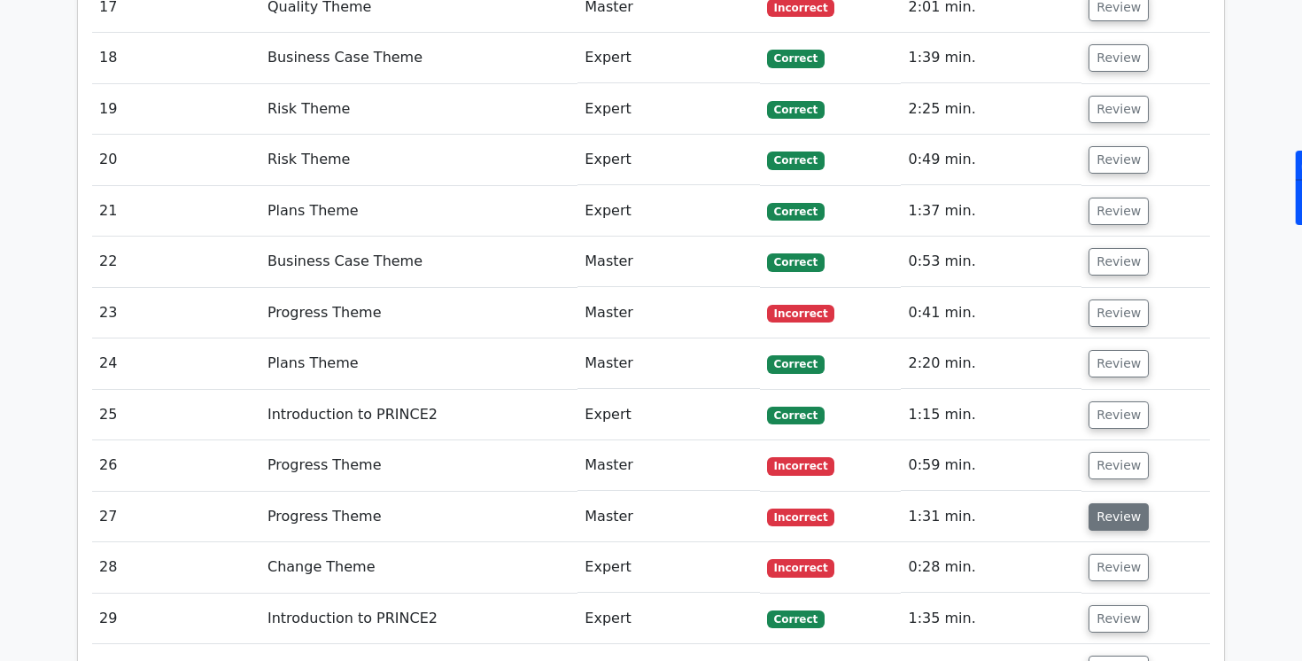
click at [1098, 511] on button "Review" at bounding box center [1119, 516] width 60 height 27
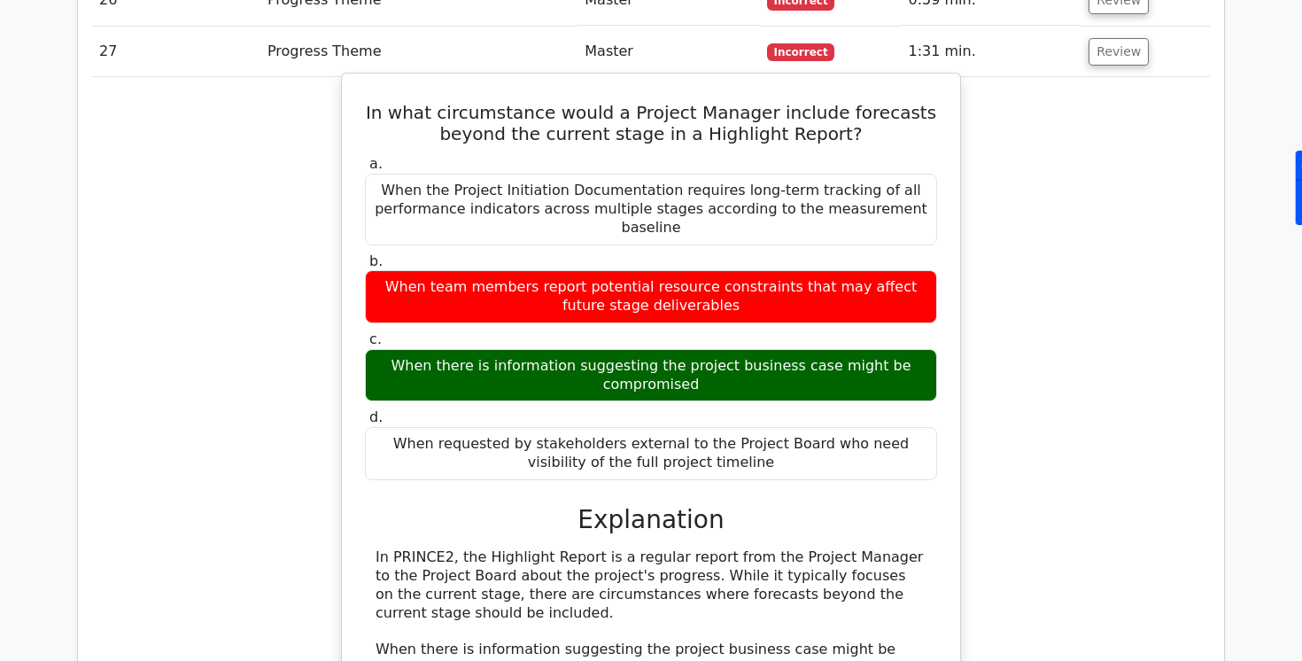
scroll to position [3428, 0]
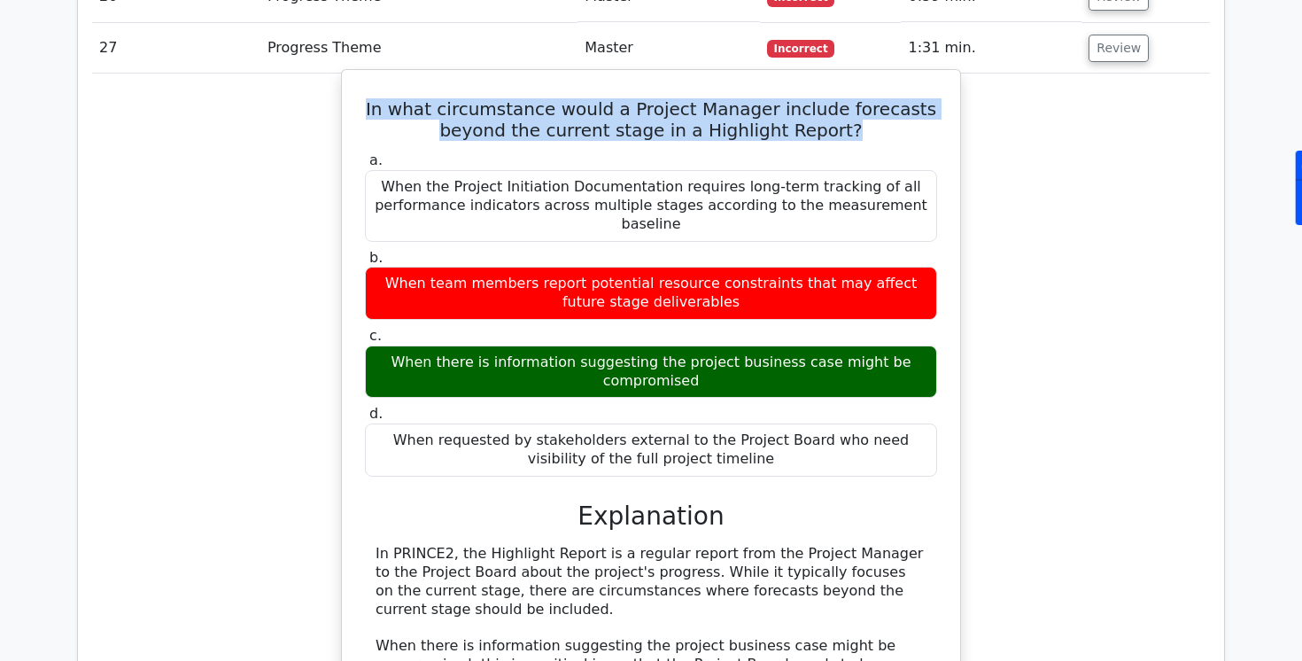
drag, startPoint x: 361, startPoint y: 106, endPoint x: 819, endPoint y: 143, distance: 459.4
click at [819, 143] on div "In what circumstance would a Project Manager include forecasts beyond the curre…" at bounding box center [651, 500] width 604 height 846
copy h5 "In what circumstance would a Project Manager include forecasts beyond the curre…"
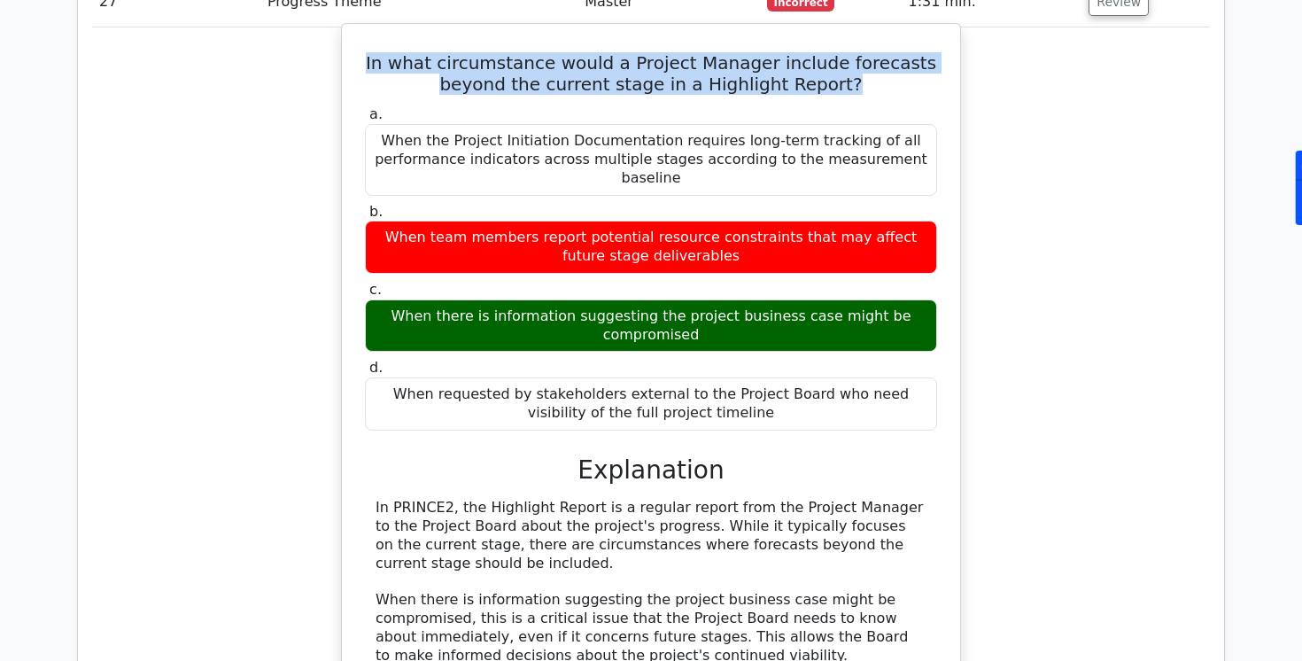
scroll to position [3601, 0]
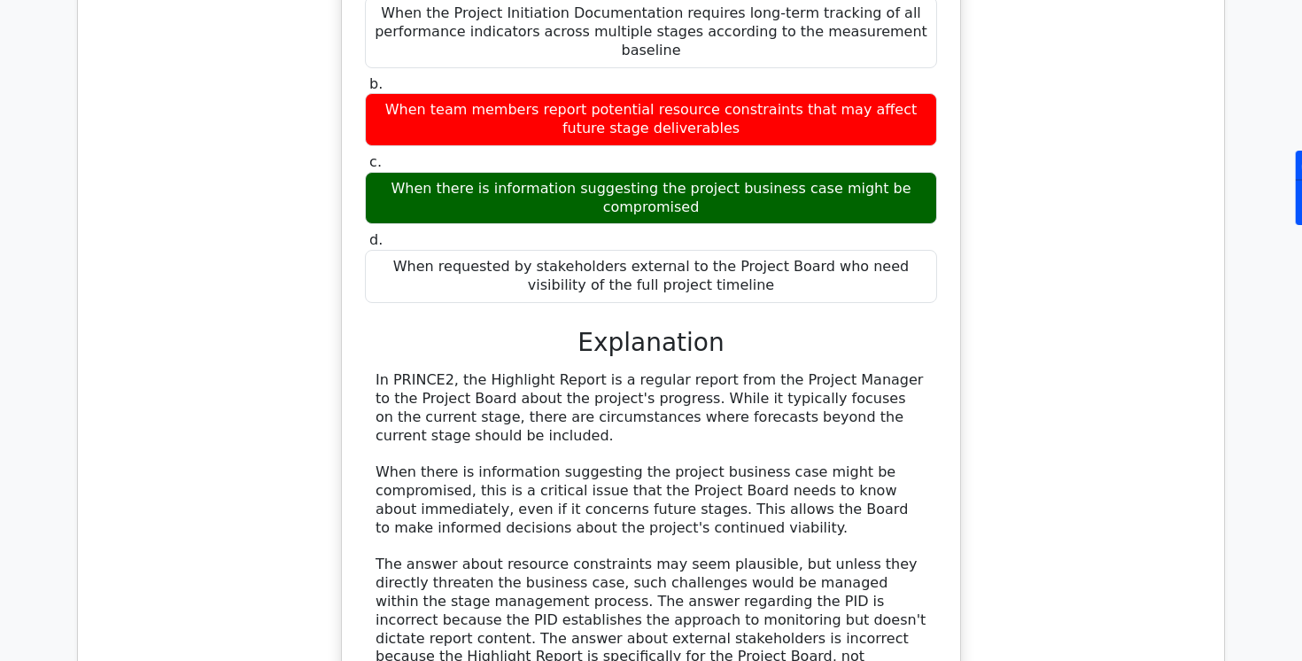
click at [591, 371] on div "In PRINCE2, the Highlight Report is a regular report from the Project Manager t…" at bounding box center [651, 528] width 551 height 314
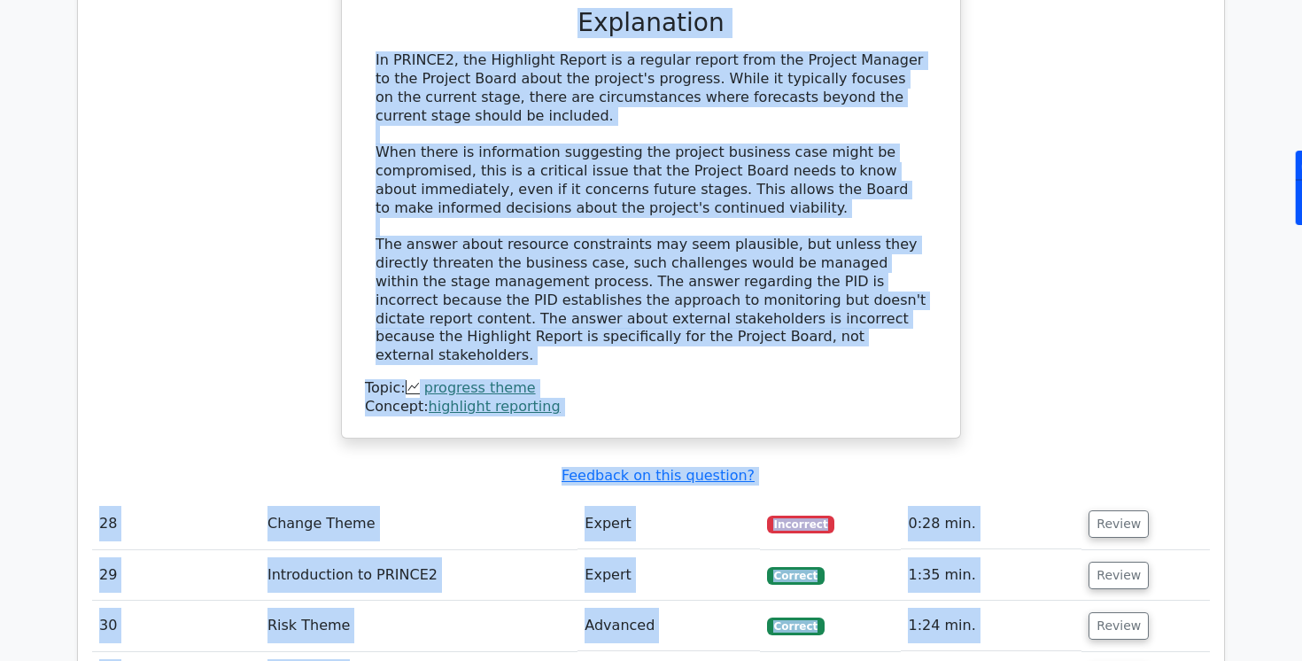
scroll to position [4004, 0]
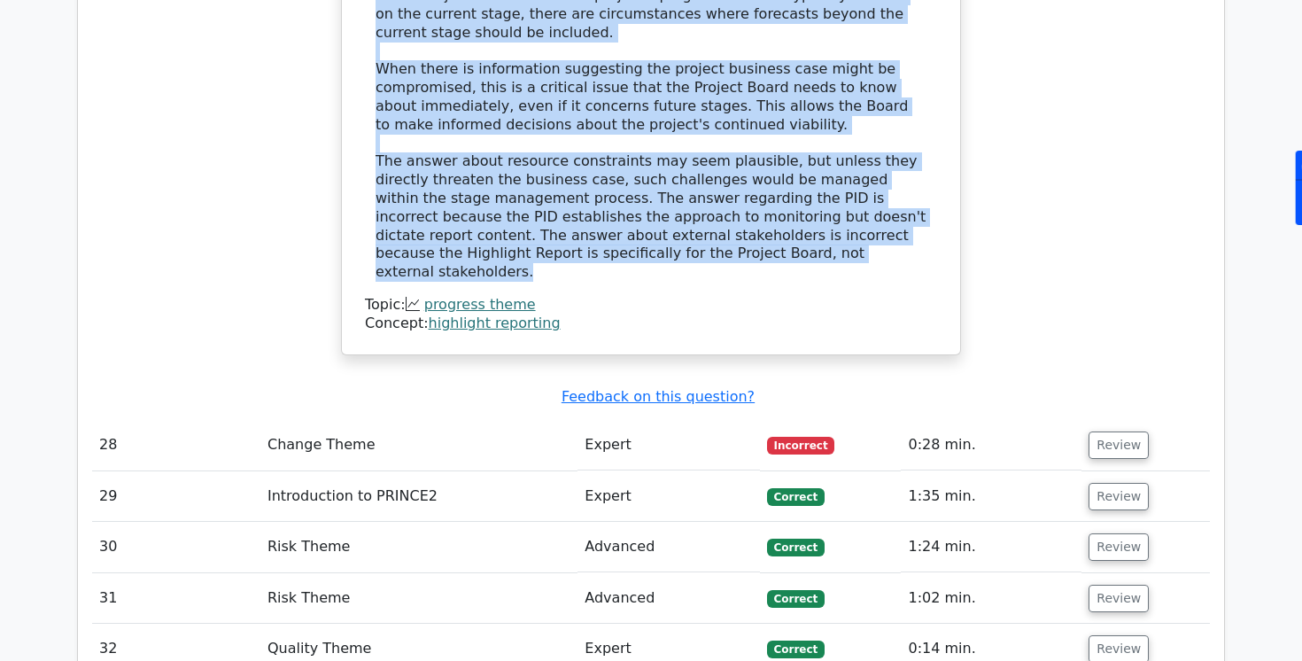
drag, startPoint x: 583, startPoint y: 348, endPoint x: 766, endPoint y: 237, distance: 214.2
copy div "Explanation In PRINCE2, the Highlight Report is a regular report from the Proje…"
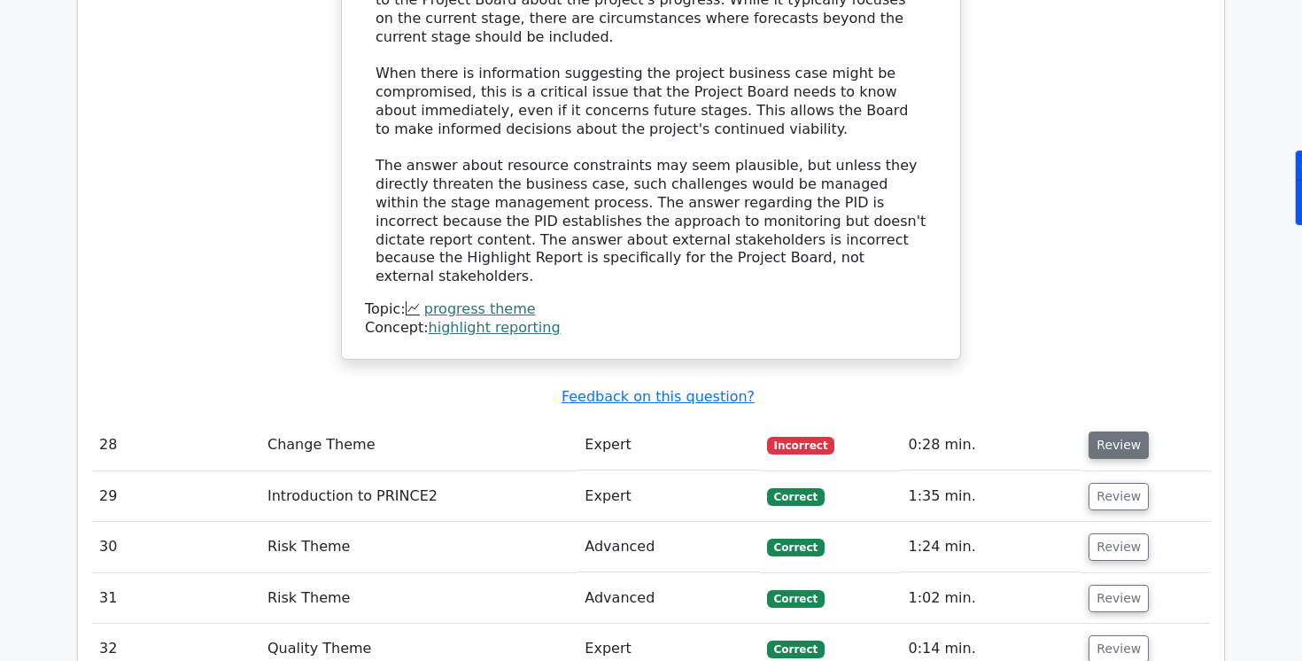
click at [1094, 431] on button "Review" at bounding box center [1119, 444] width 60 height 27
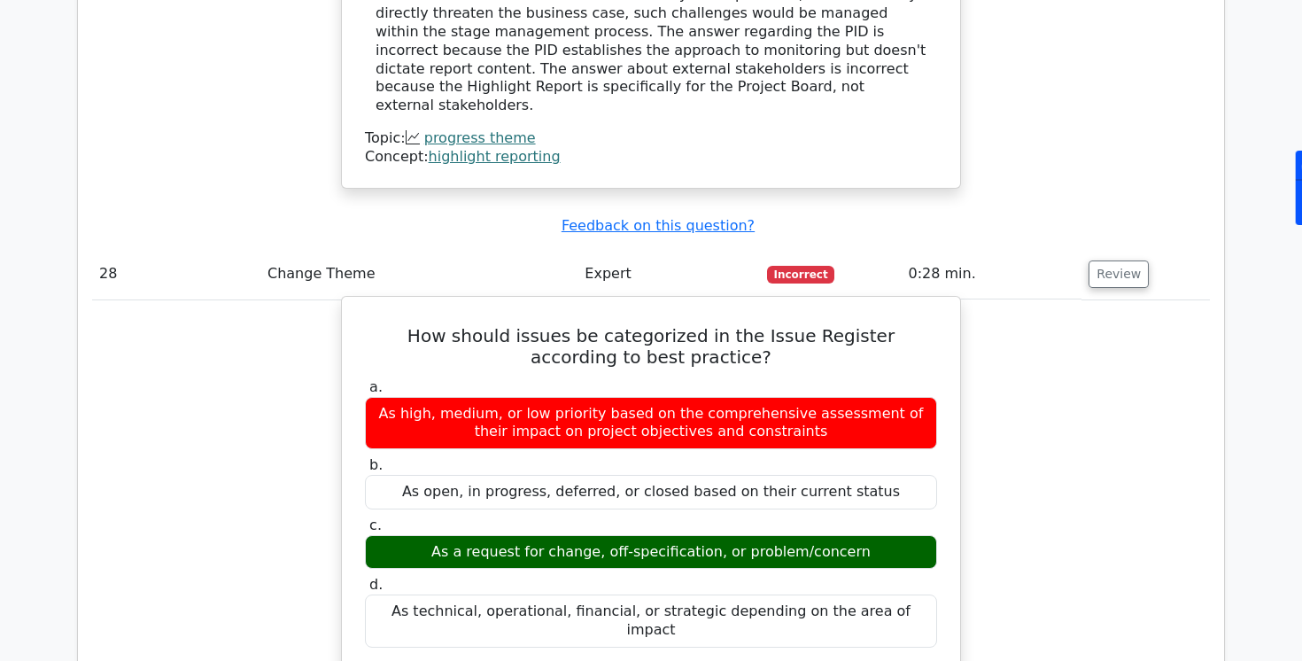
scroll to position [4182, 0]
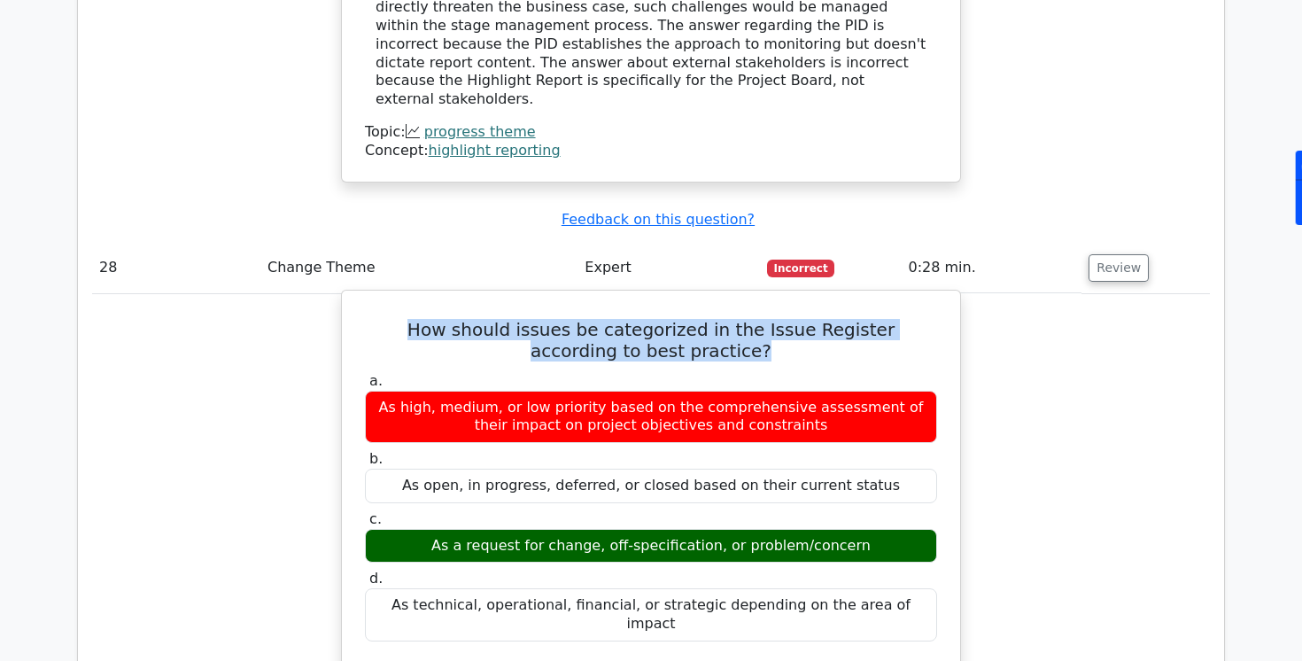
drag, startPoint x: 379, startPoint y: 291, endPoint x: 722, endPoint y: 316, distance: 343.7
click at [722, 319] on h5 "How should issues be categorized in the Issue Register according to best practi…" at bounding box center [651, 340] width 576 height 43
copy h5 "How should issues be categorized in the Issue Register according to best practi…"
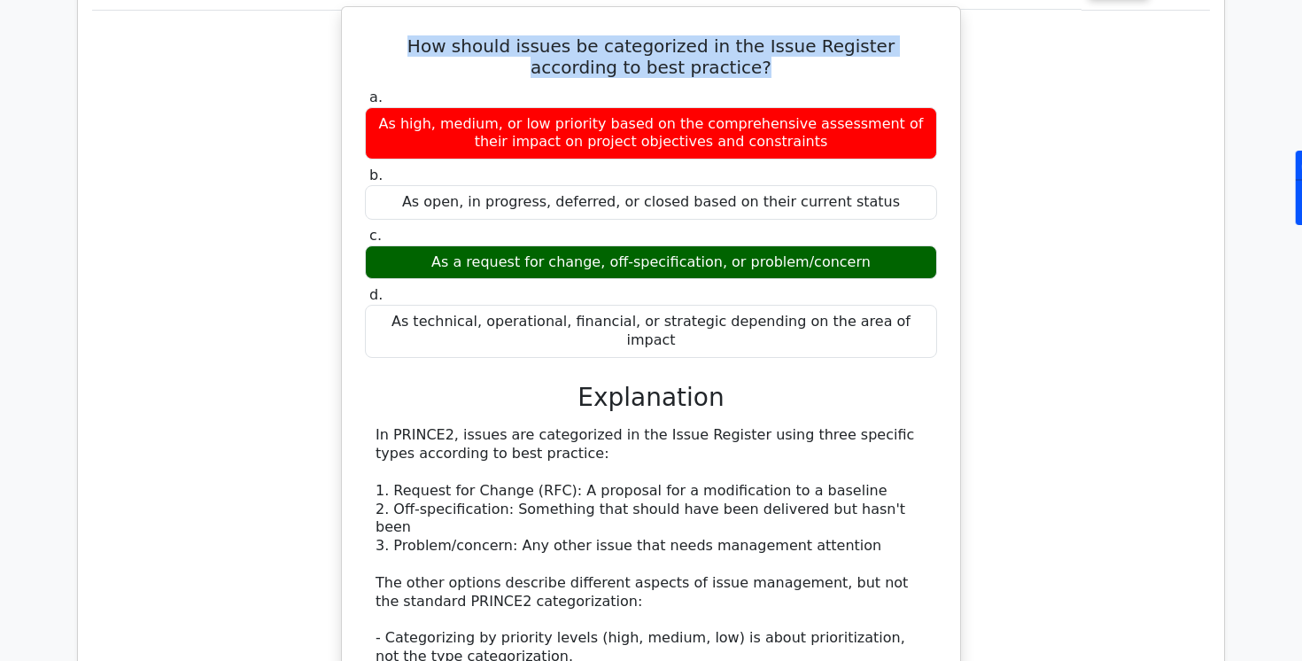
scroll to position [4466, 0]
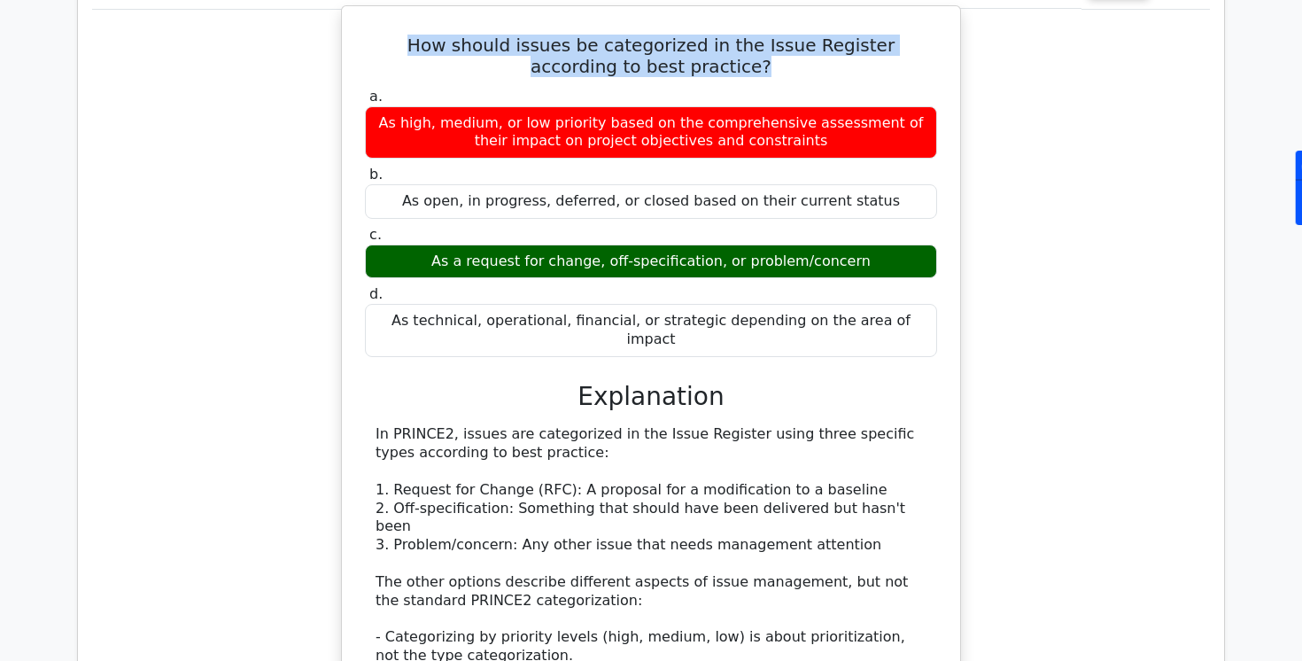
click at [588, 368] on div "a. As high, medium, or low priority based on the comprehensive assessment of th…" at bounding box center [651, 437] width 576 height 706
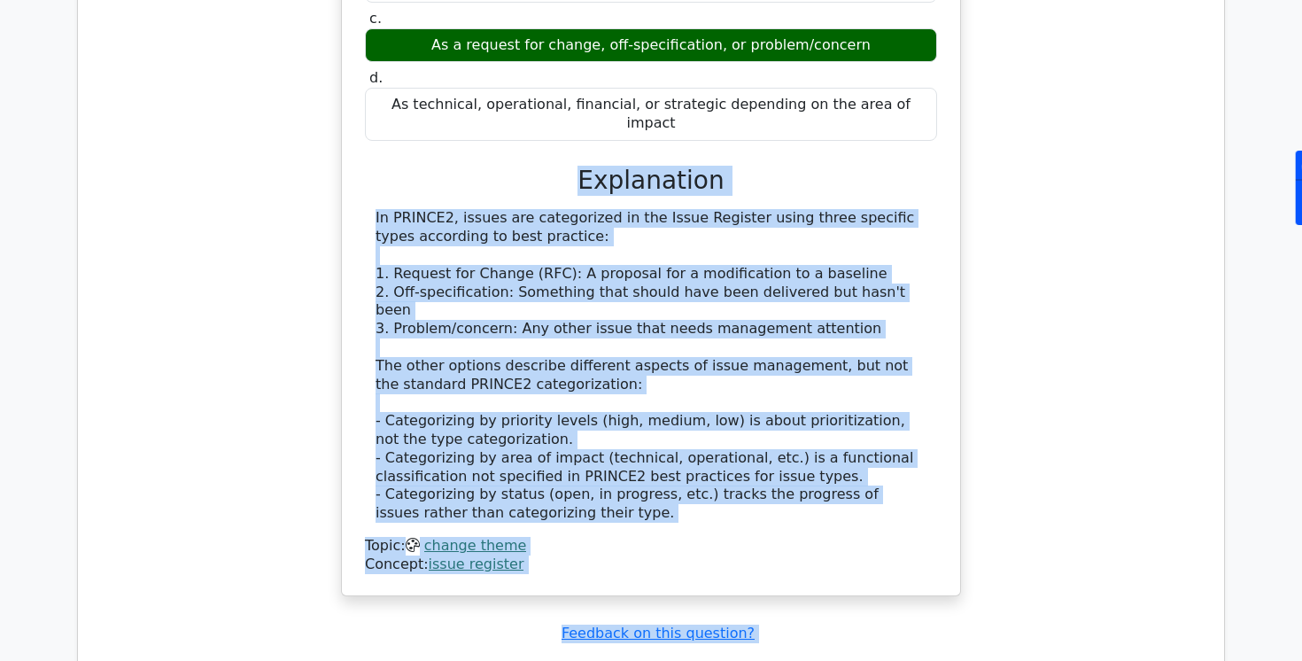
scroll to position [4718, 0]
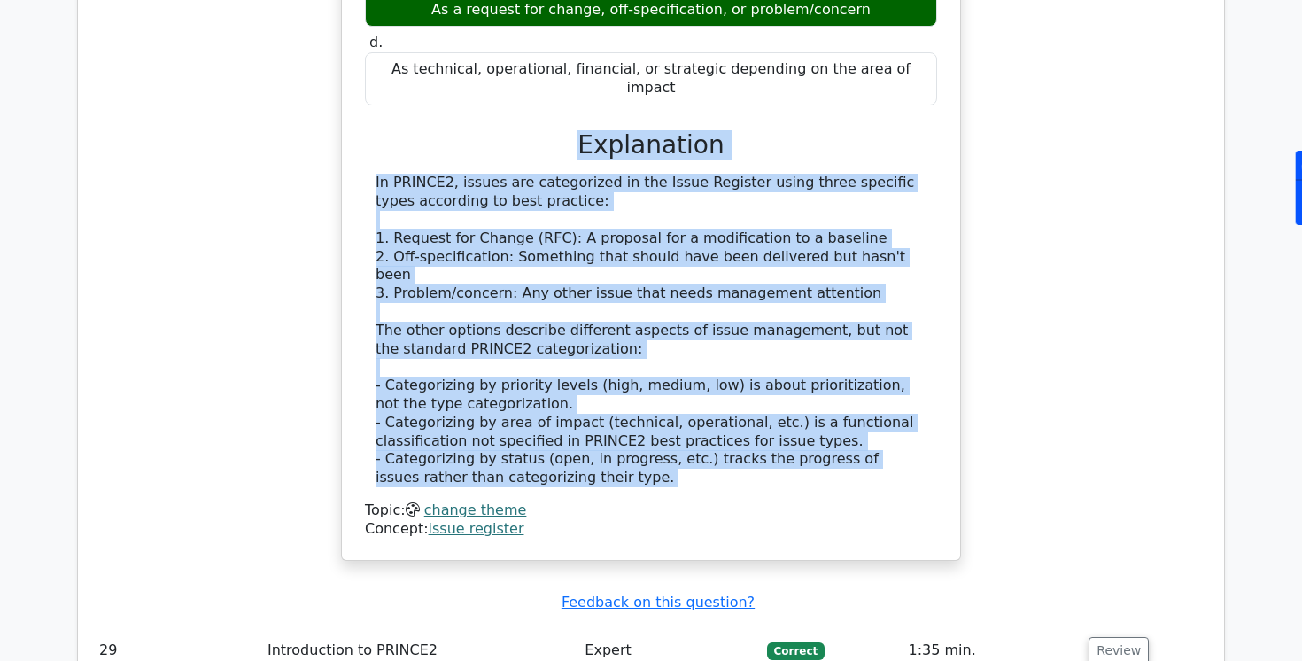
drag, startPoint x: 582, startPoint y: 338, endPoint x: 583, endPoint y: 418, distance: 79.7
click at [583, 418] on div "a. As high, medium, or low priority based on the comprehensive assessment of th…" at bounding box center [651, 186] width 576 height 706
copy div "Explanation In PRINCE2, issues are categorized in the Issue Register using thre…"
click at [581, 339] on div "In PRINCE2, issues are categorized in the Issue Register using three specific t…" at bounding box center [651, 331] width 551 height 314
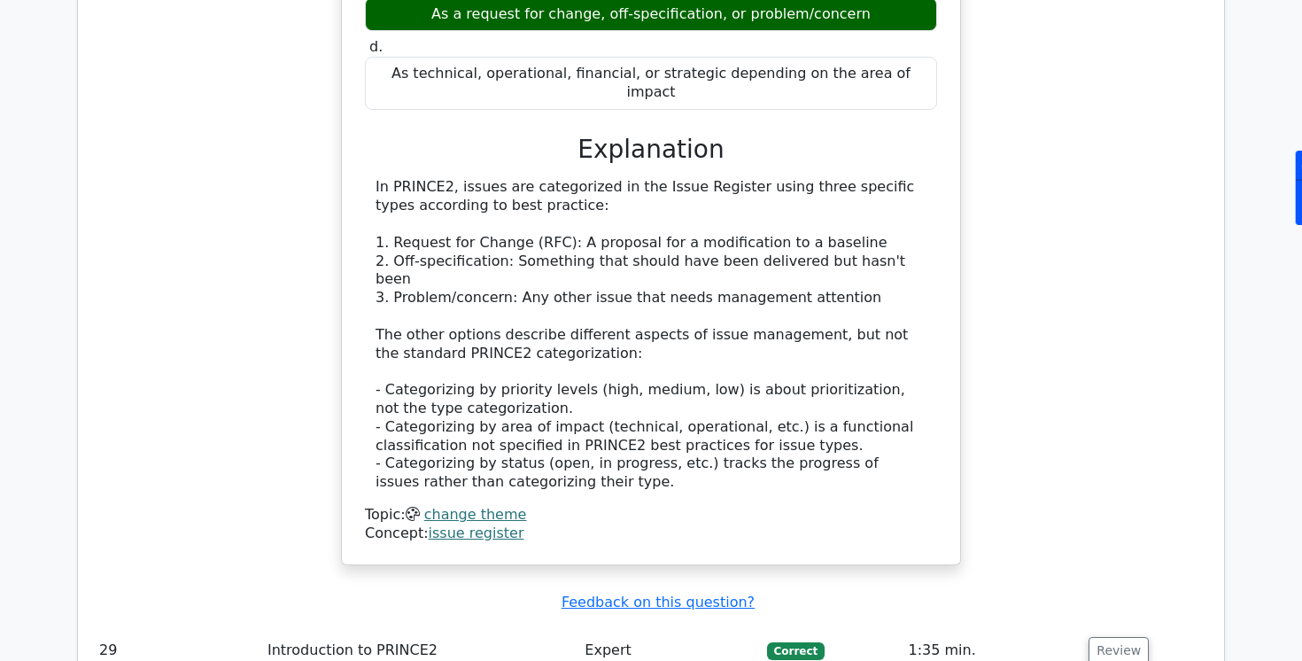
click at [283, 361] on div "How should issues be categorized in the Issue Register according to best practi…" at bounding box center [651, 172] width 1118 height 828
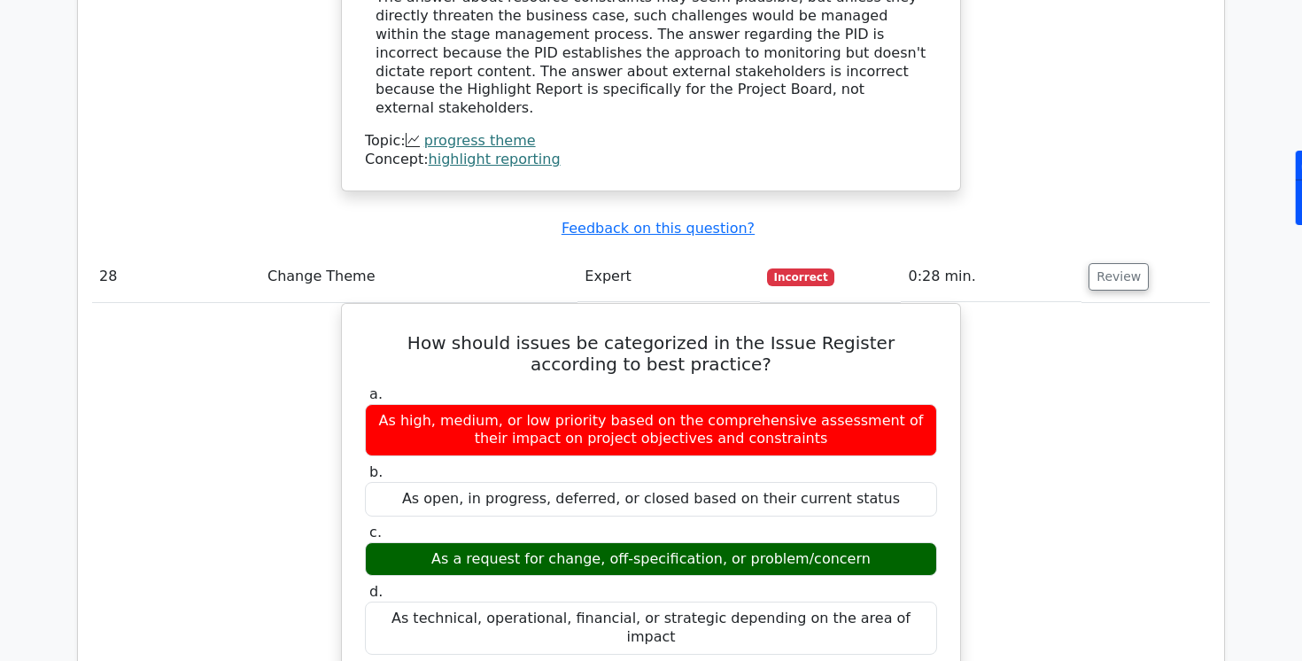
scroll to position [4177, 0]
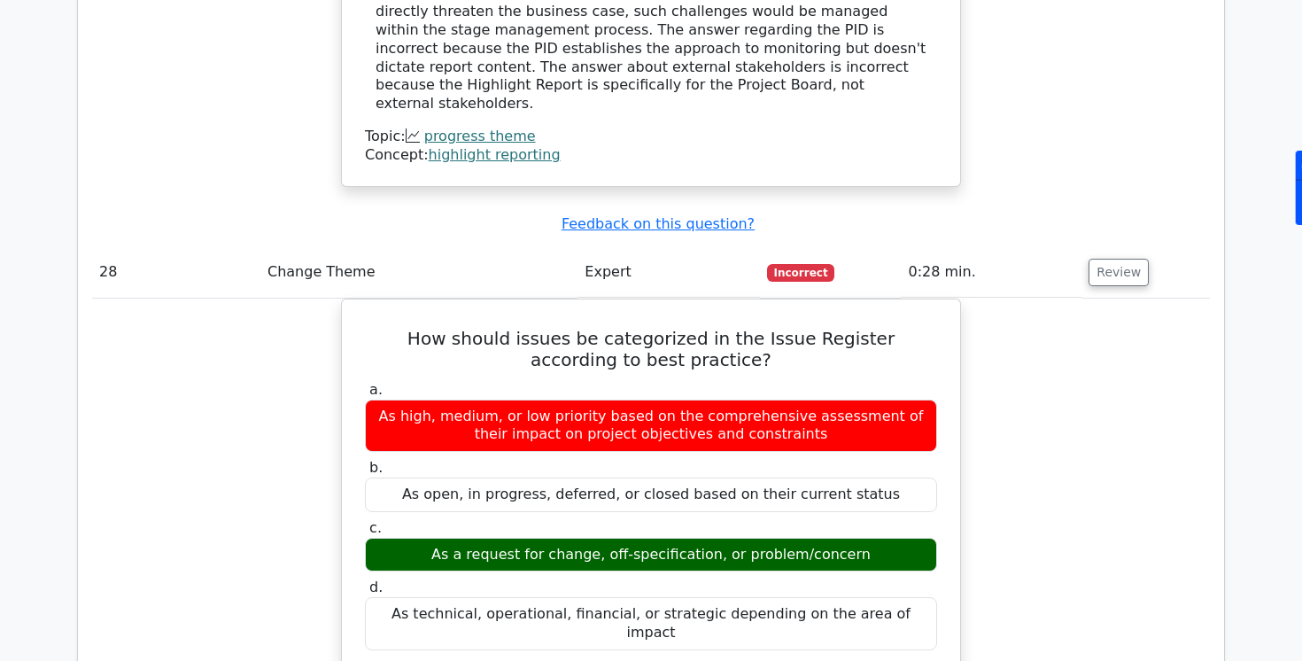
click at [372, 247] on td "Change Theme" at bounding box center [418, 272] width 317 height 50
click at [361, 247] on td "Change Theme" at bounding box center [418, 272] width 317 height 50
click at [1101, 259] on button "Review" at bounding box center [1119, 272] width 60 height 27
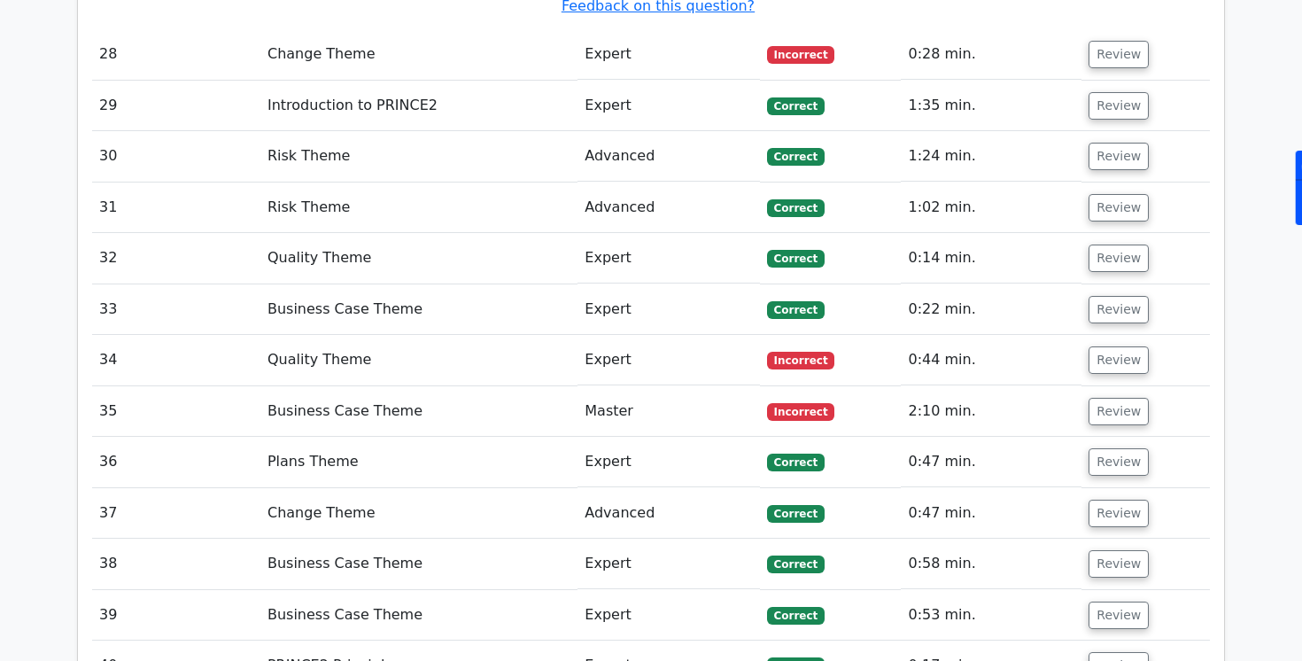
scroll to position [4402, 0]
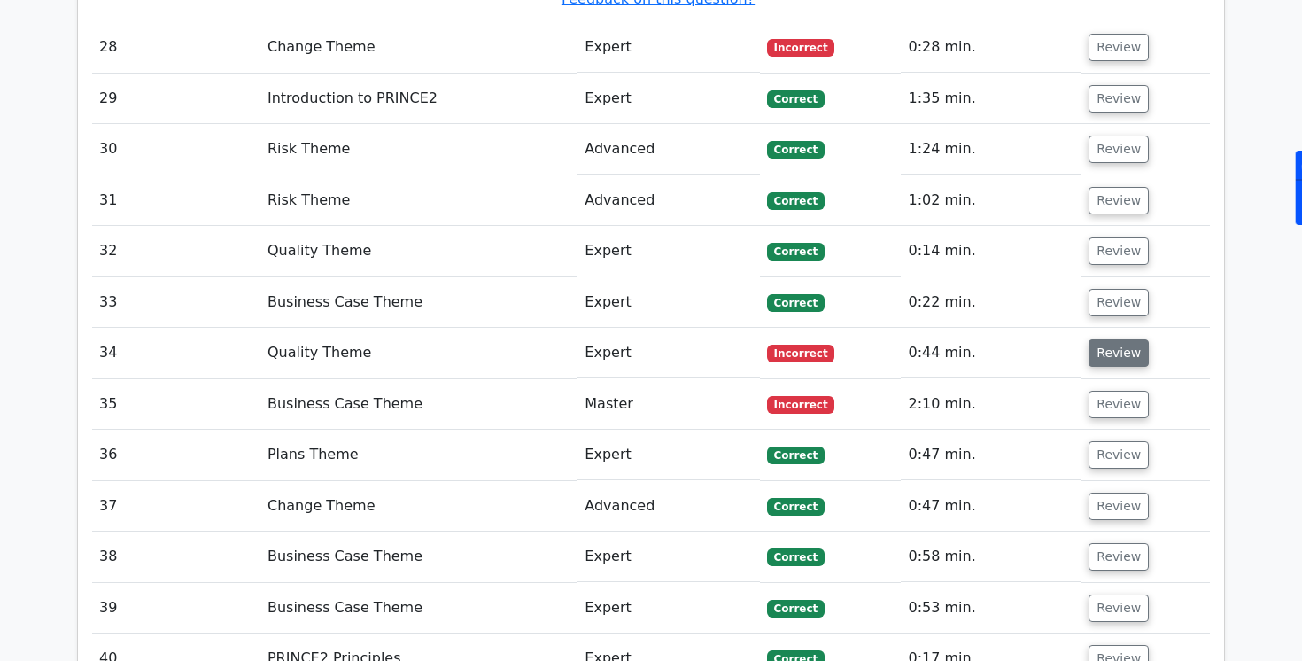
click at [1100, 339] on button "Review" at bounding box center [1119, 352] width 60 height 27
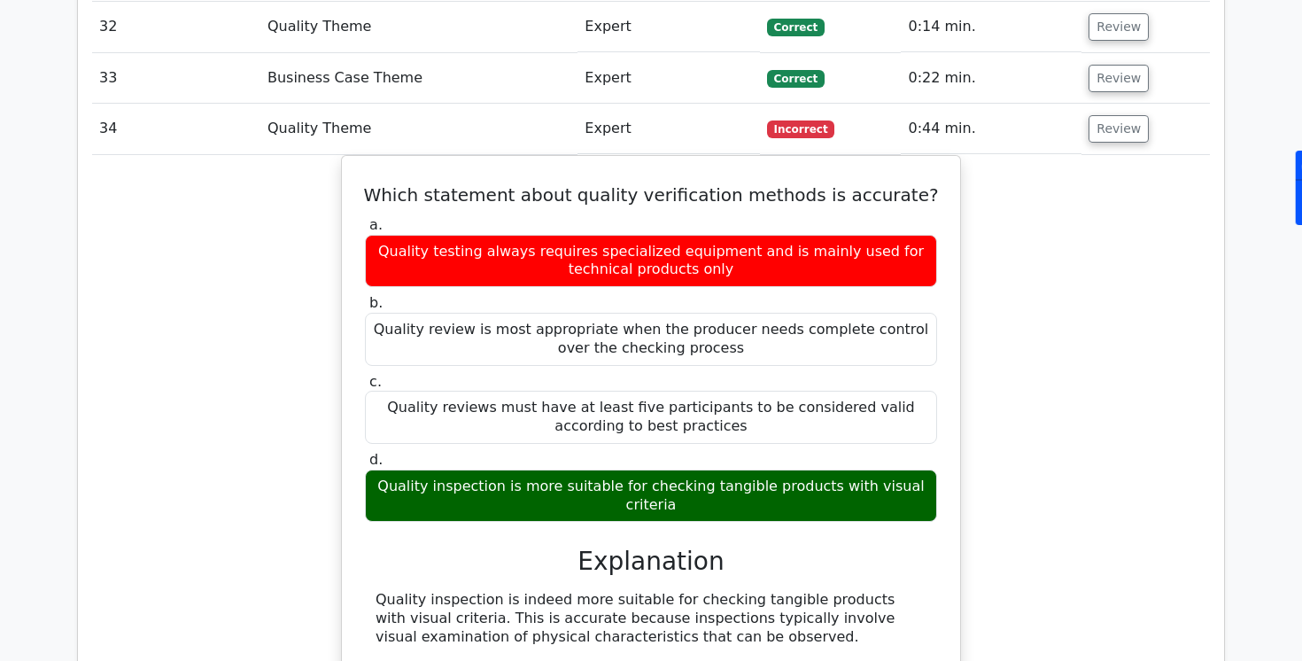
scroll to position [4632, 0]
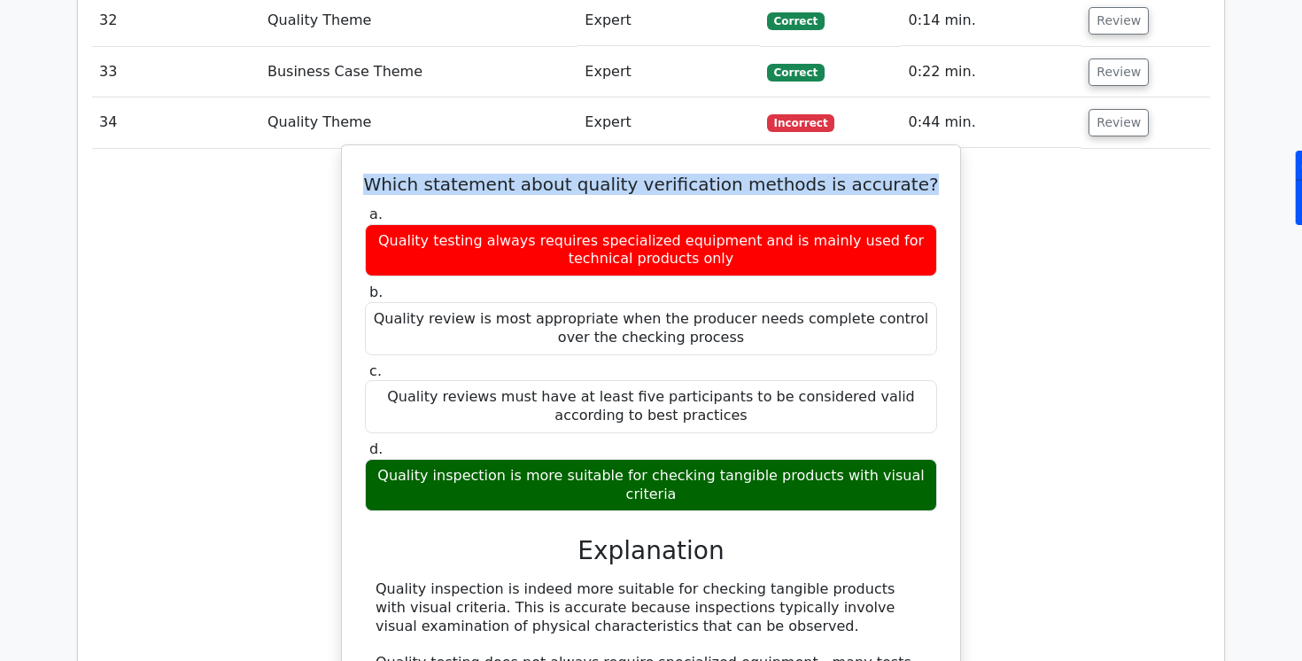
drag, startPoint x: 373, startPoint y: 147, endPoint x: 905, endPoint y: 144, distance: 532.3
click at [905, 174] on h5 "Which statement about quality verification methods is accurate?" at bounding box center [651, 184] width 576 height 21
copy h5 "Which statement about quality verification methods is accurate?"
click at [932, 205] on label "a. Quality testing always requires specialized equipment and is mainly used for…" at bounding box center [651, 240] width 572 height 71
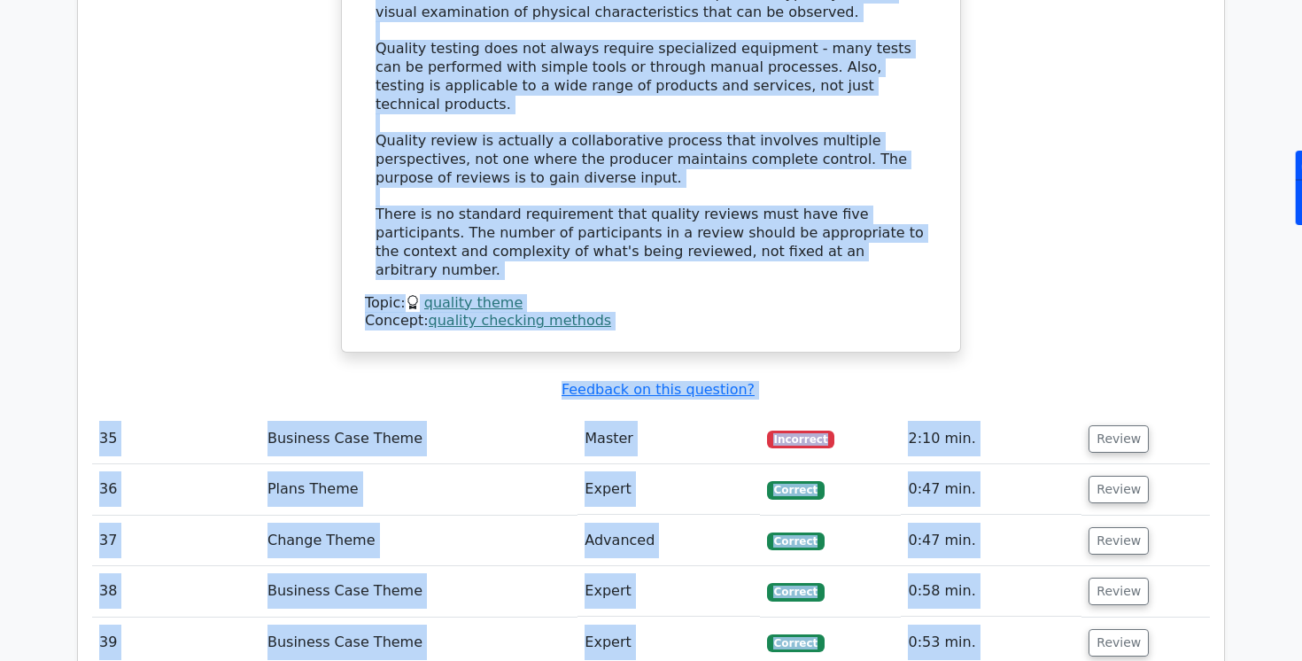
scroll to position [5261, 0]
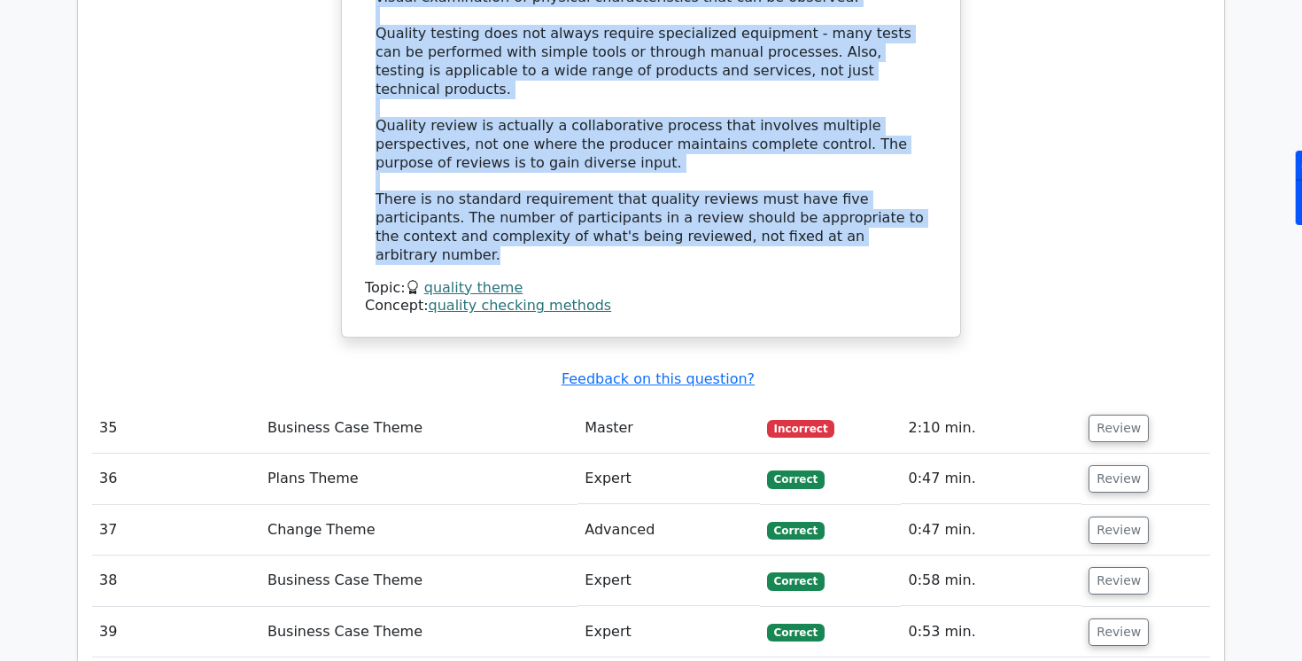
drag, startPoint x: 572, startPoint y: 353, endPoint x: 834, endPoint y: 161, distance: 325.1
copy div "Explanation Quality inspection is indeed more suitable for checking tangible pr…"
click at [645, 279] on div "Topic: quality theme" at bounding box center [651, 288] width 572 height 19
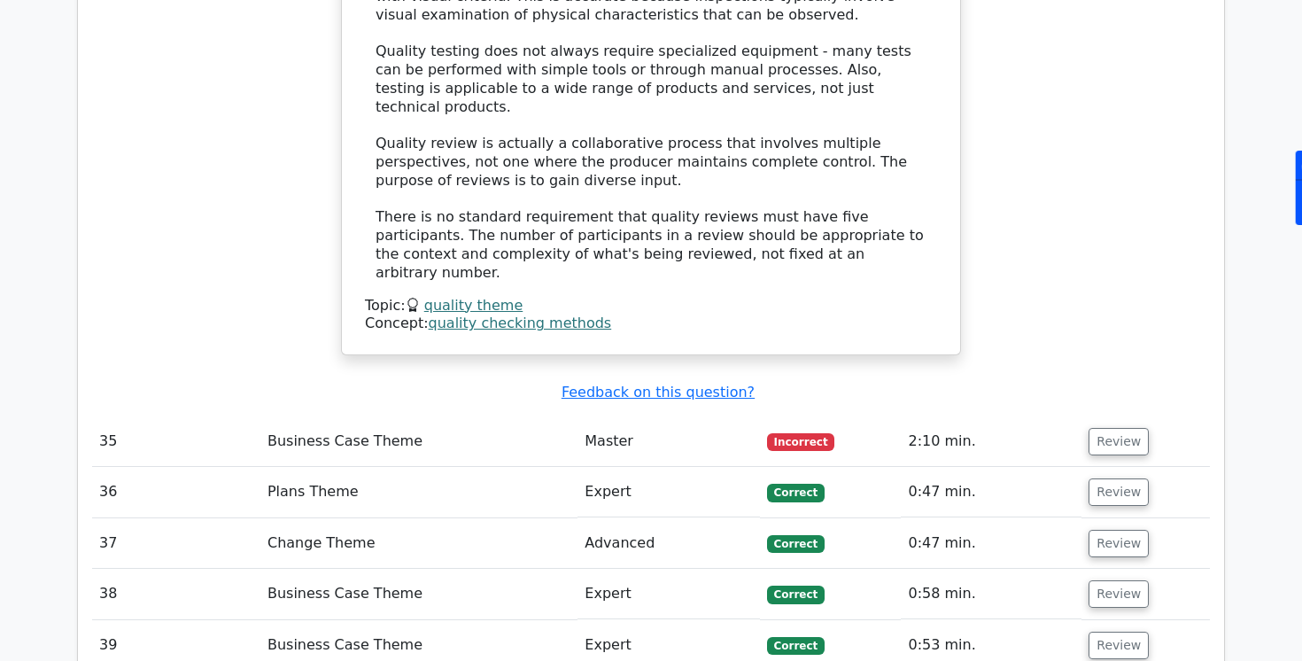
scroll to position [5252, 0]
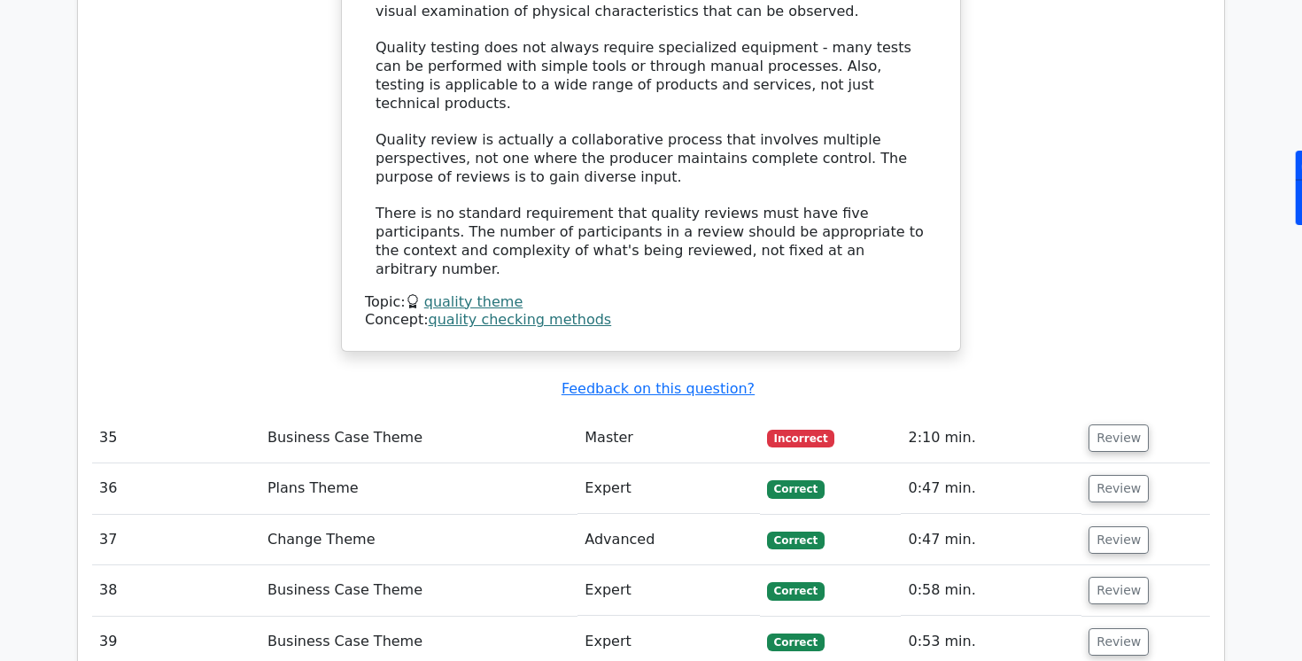
click at [678, 413] on td "Master" at bounding box center [669, 438] width 182 height 50
click at [1103, 424] on button "Review" at bounding box center [1119, 437] width 60 height 27
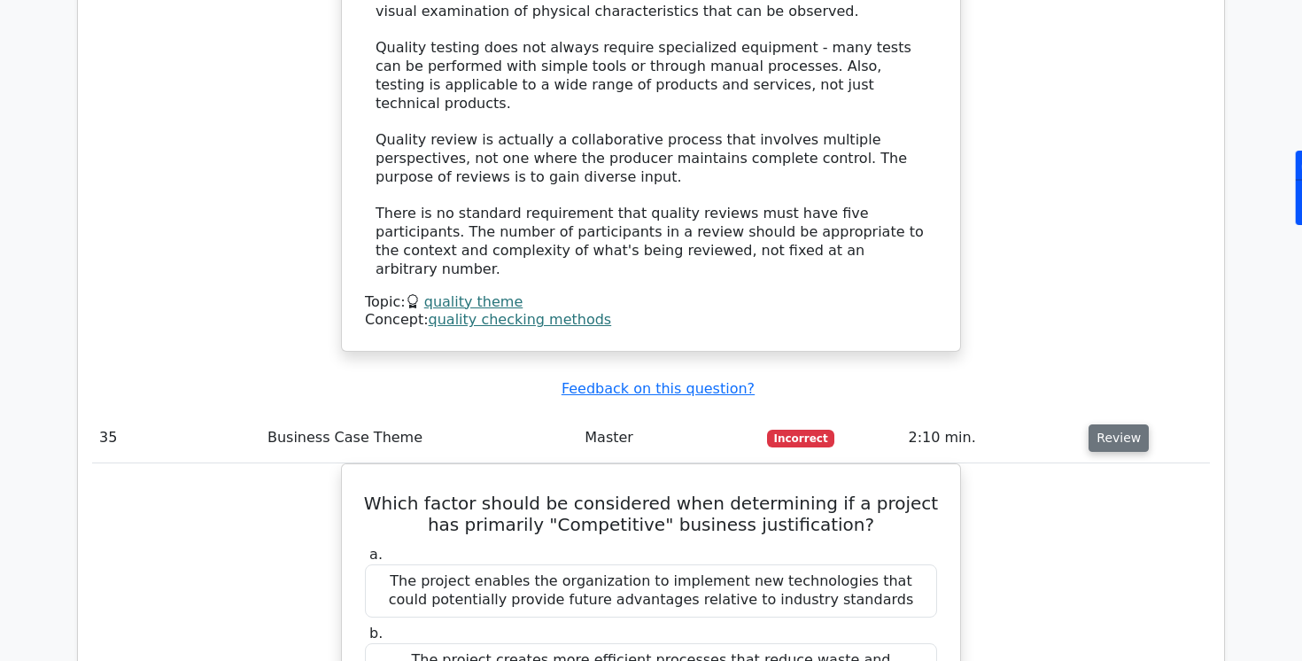
click at [1103, 424] on button "Review" at bounding box center [1119, 437] width 60 height 27
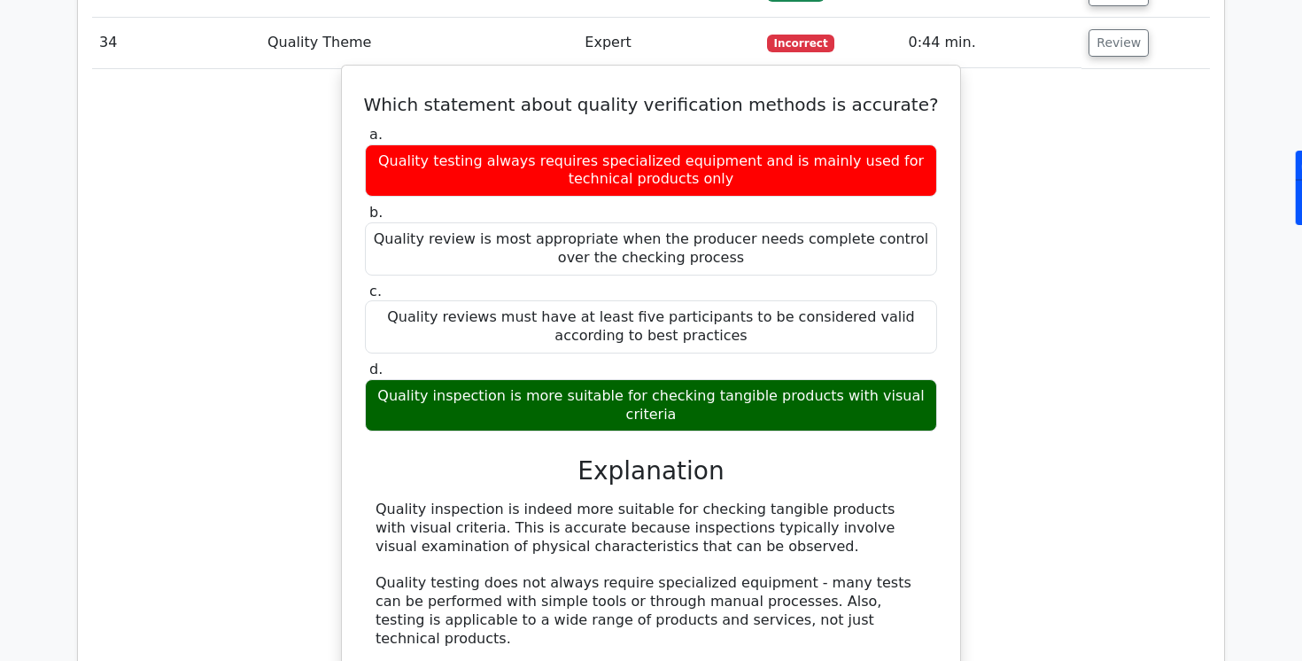
scroll to position [4709, 0]
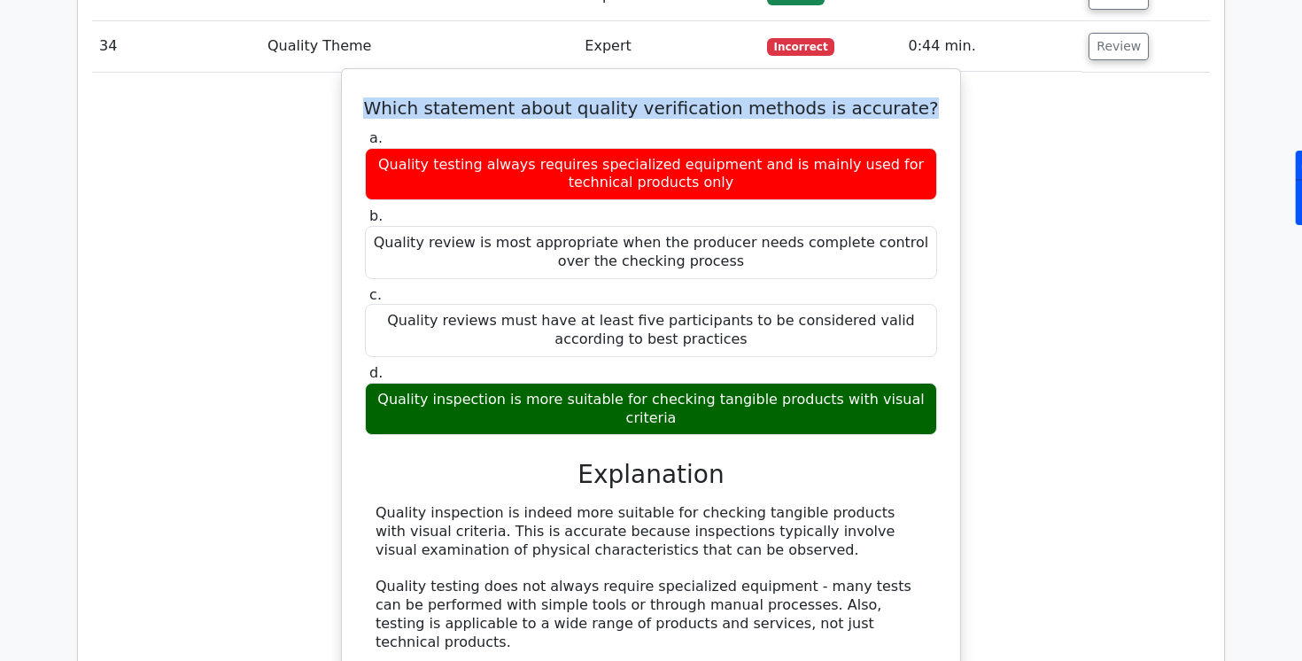
drag, startPoint x: 399, startPoint y: 69, endPoint x: 904, endPoint y: 63, distance: 504.9
click at [906, 97] on h5 "Which statement about quality verification methods is accurate?" at bounding box center [651, 107] width 576 height 21
copy h5 "Which statement about quality verification methods is accurate?"
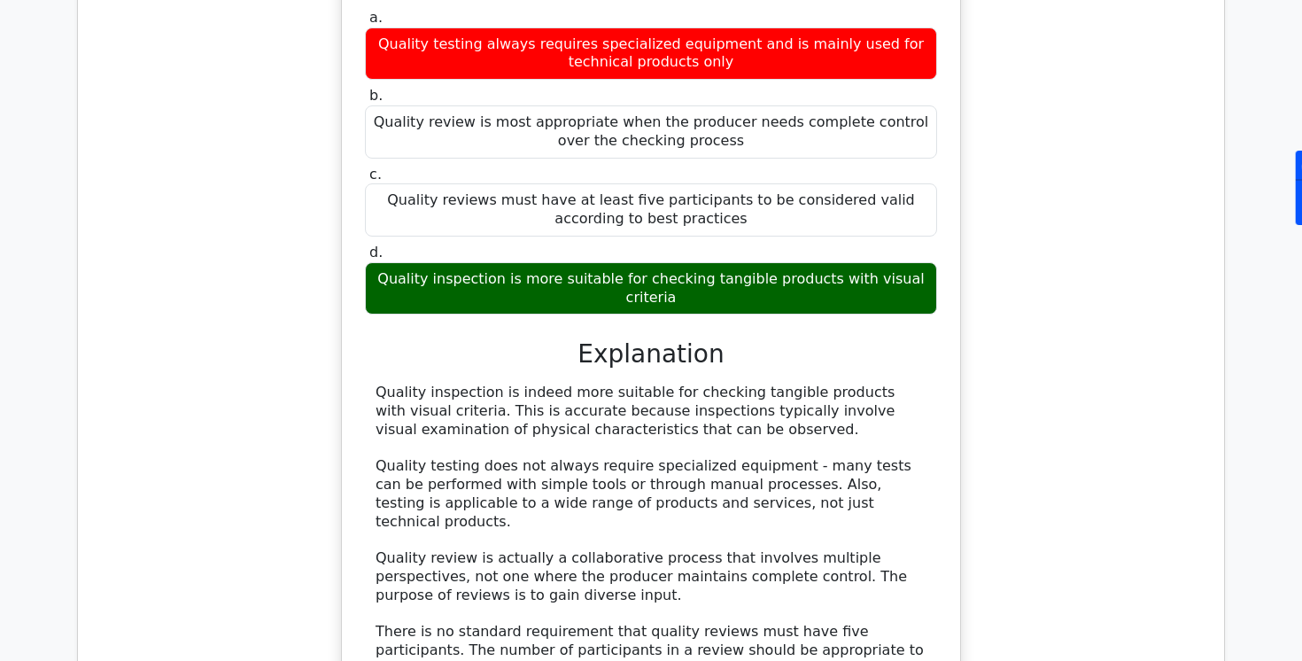
scroll to position [4875, 0]
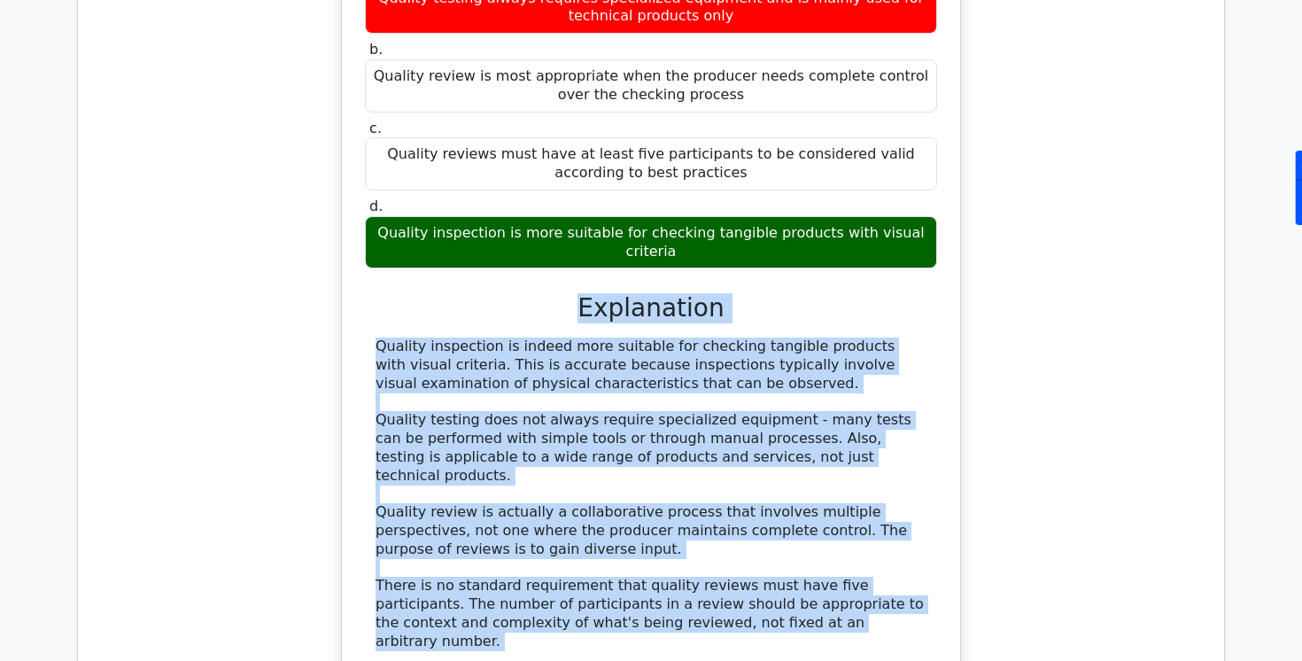
drag, startPoint x: 586, startPoint y: 256, endPoint x: 837, endPoint y: 558, distance: 392.5
click at [837, 559] on div "a. Quality testing always requires specialized equipment and is mainly used for…" at bounding box center [651, 330] width 576 height 742
copy div "Explanation Quality inspection is indeed more suitable for checking tangible pr…"
click at [651, 394] on div "Quality inspection is indeed more suitable for checking tangible products with …" at bounding box center [651, 494] width 551 height 314
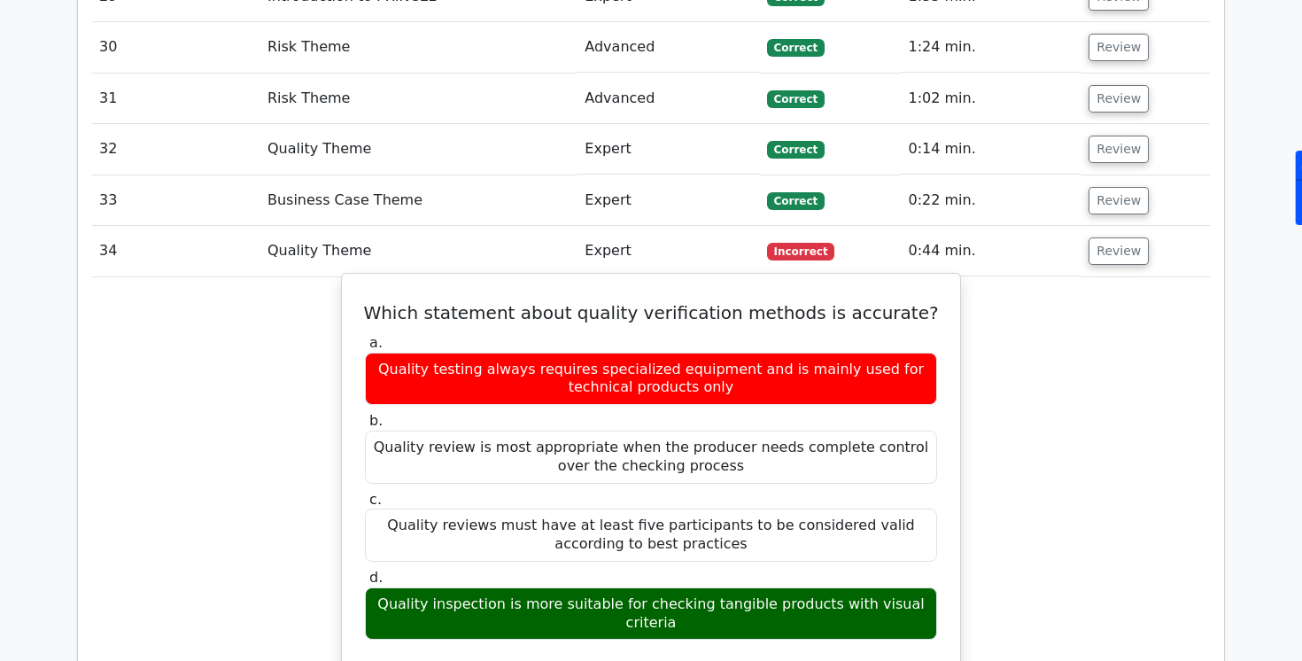
scroll to position [4503, 0]
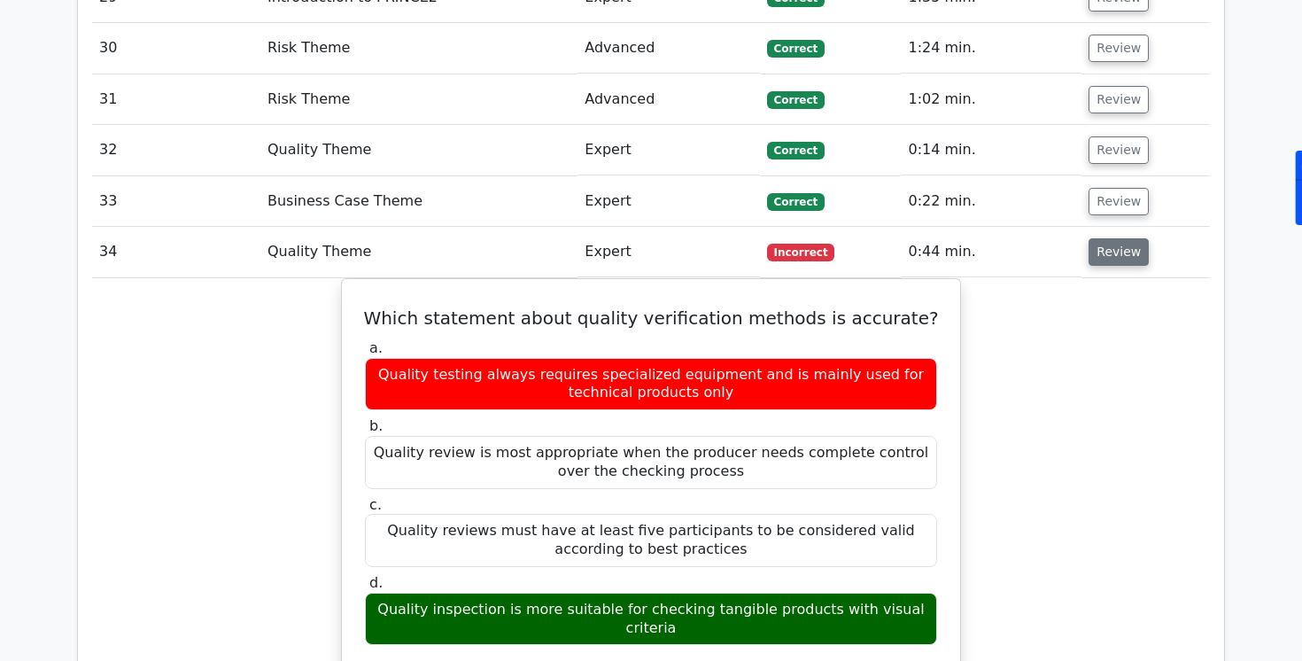
click at [1104, 238] on button "Review" at bounding box center [1119, 251] width 60 height 27
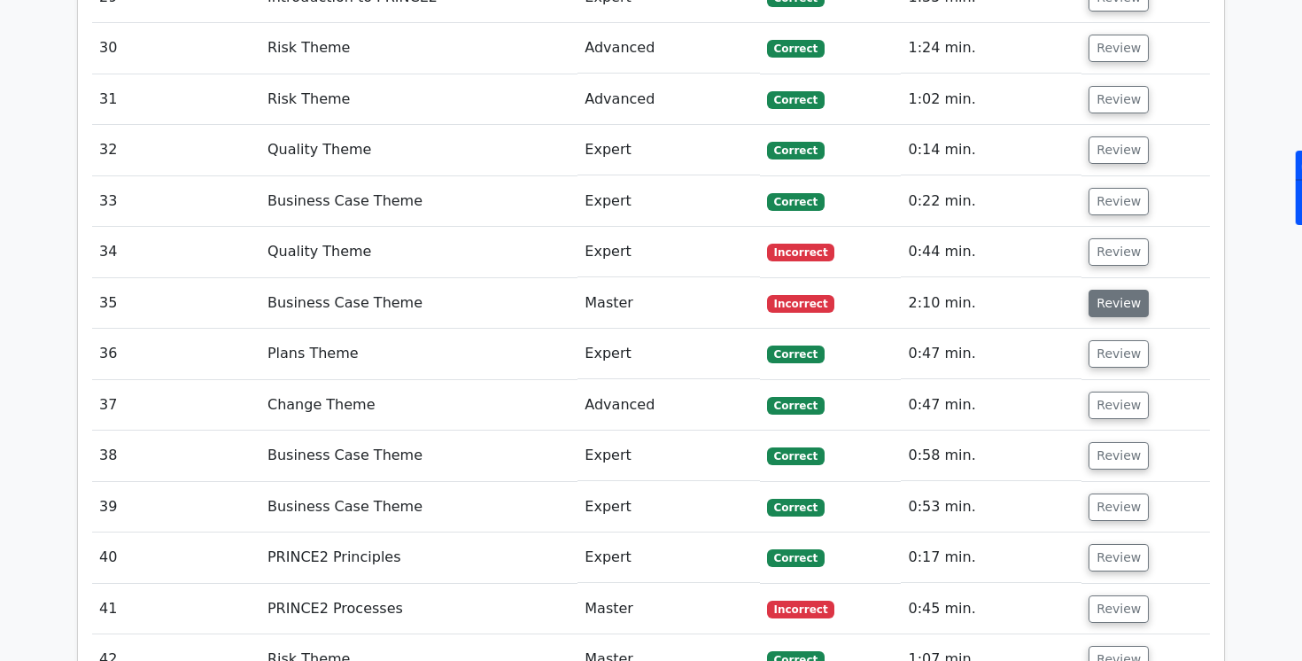
click at [1106, 290] on button "Review" at bounding box center [1119, 303] width 60 height 27
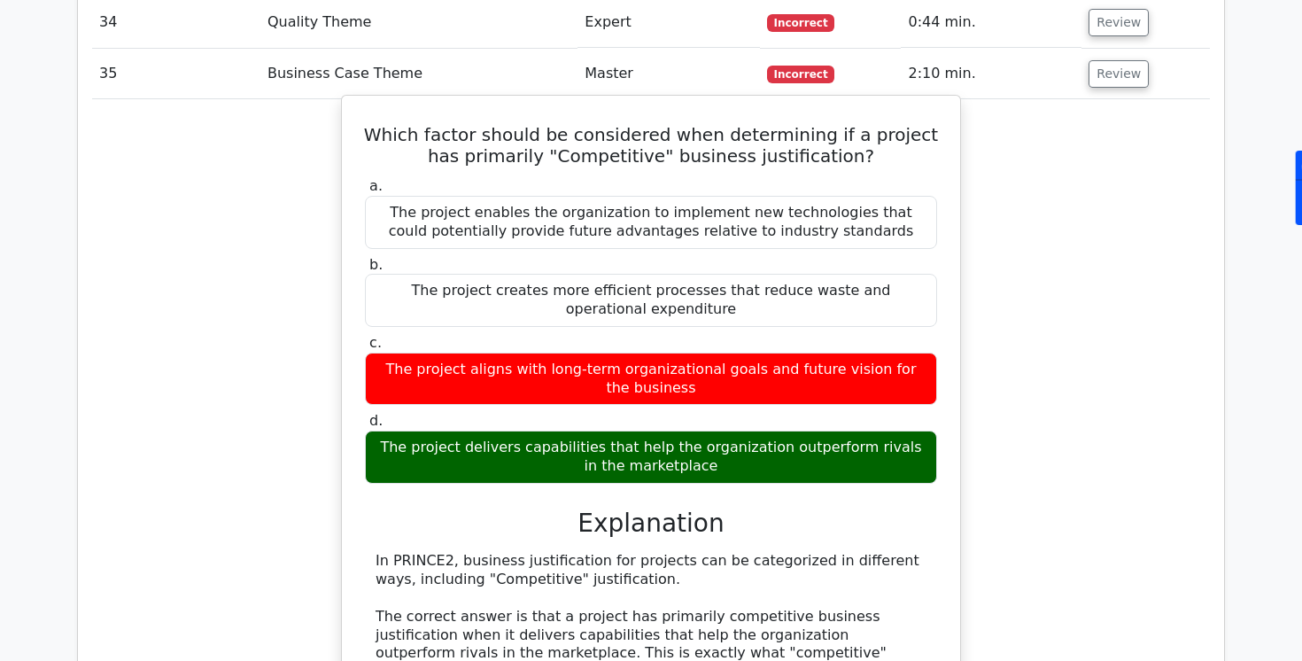
scroll to position [4729, 0]
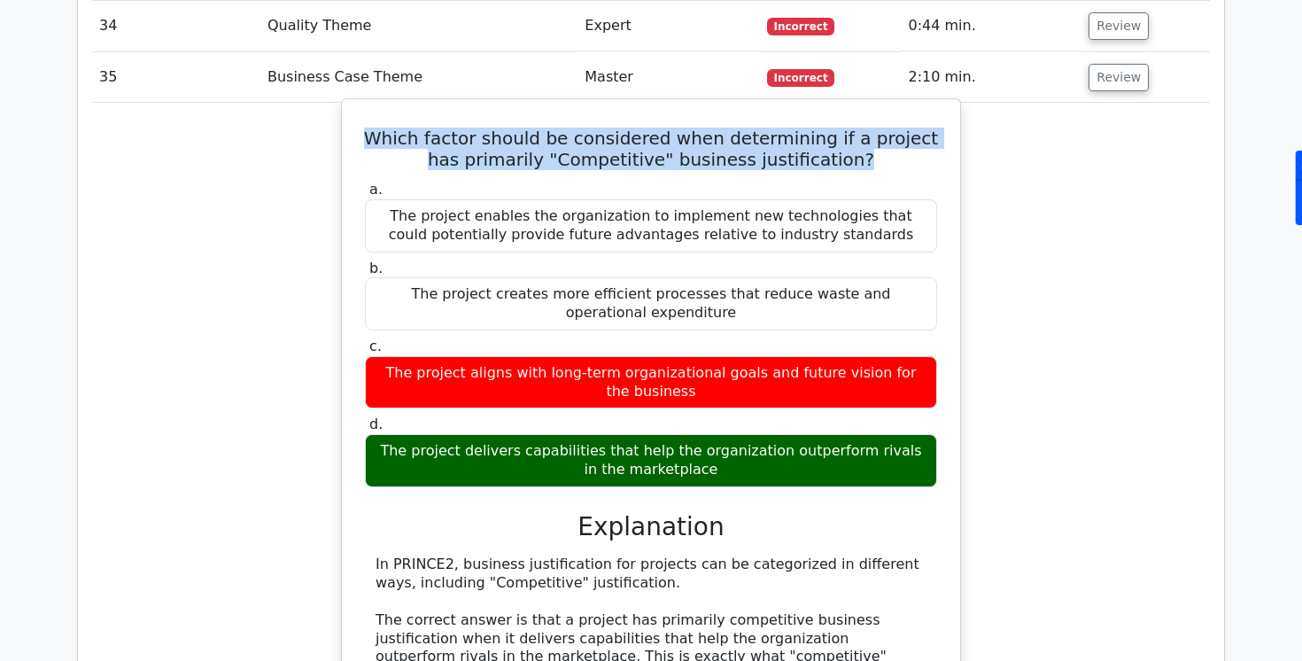
drag, startPoint x: 373, startPoint y: 100, endPoint x: 860, endPoint y: 132, distance: 488.2
click at [860, 132] on h5 "Which factor should be considered when determining if a project has primarily "…" at bounding box center [651, 149] width 576 height 43
click at [852, 128] on h5 "Which factor should be considered when determining if a project has primarily "…" at bounding box center [651, 149] width 576 height 43
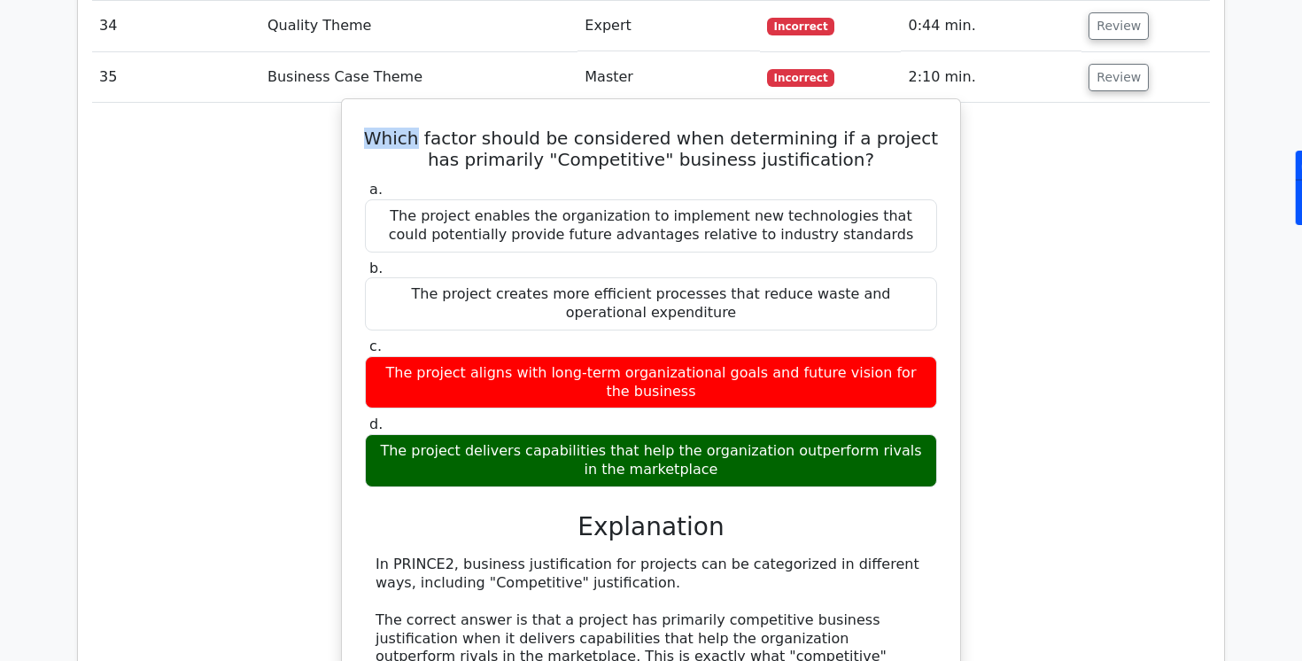
click at [378, 128] on h5 "Which factor should be considered when determining if a project has primarily "…" at bounding box center [651, 149] width 576 height 43
click at [375, 128] on h5 "Which factor should be considered when determining if a project has primarily "…" at bounding box center [651, 149] width 576 height 43
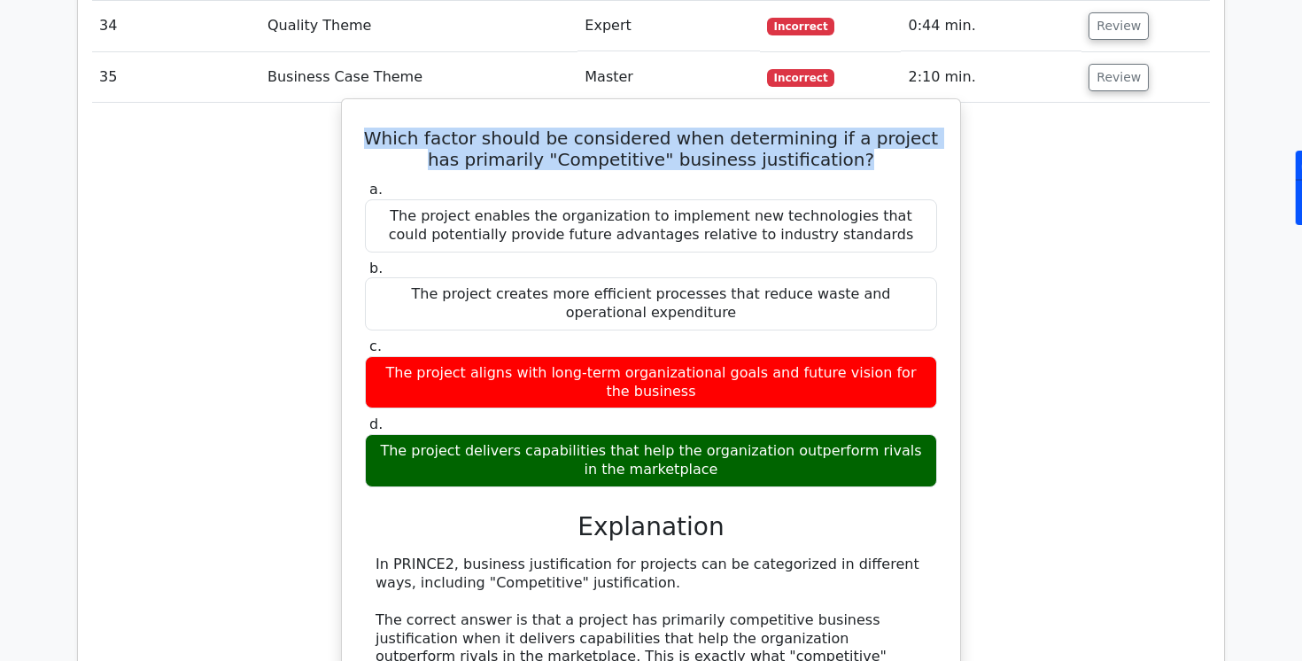
drag, startPoint x: 380, startPoint y: 100, endPoint x: 846, endPoint y: 127, distance: 466.7
click at [846, 128] on h5 "Which factor should be considered when determining if a project has primarily "…" at bounding box center [651, 149] width 576 height 43
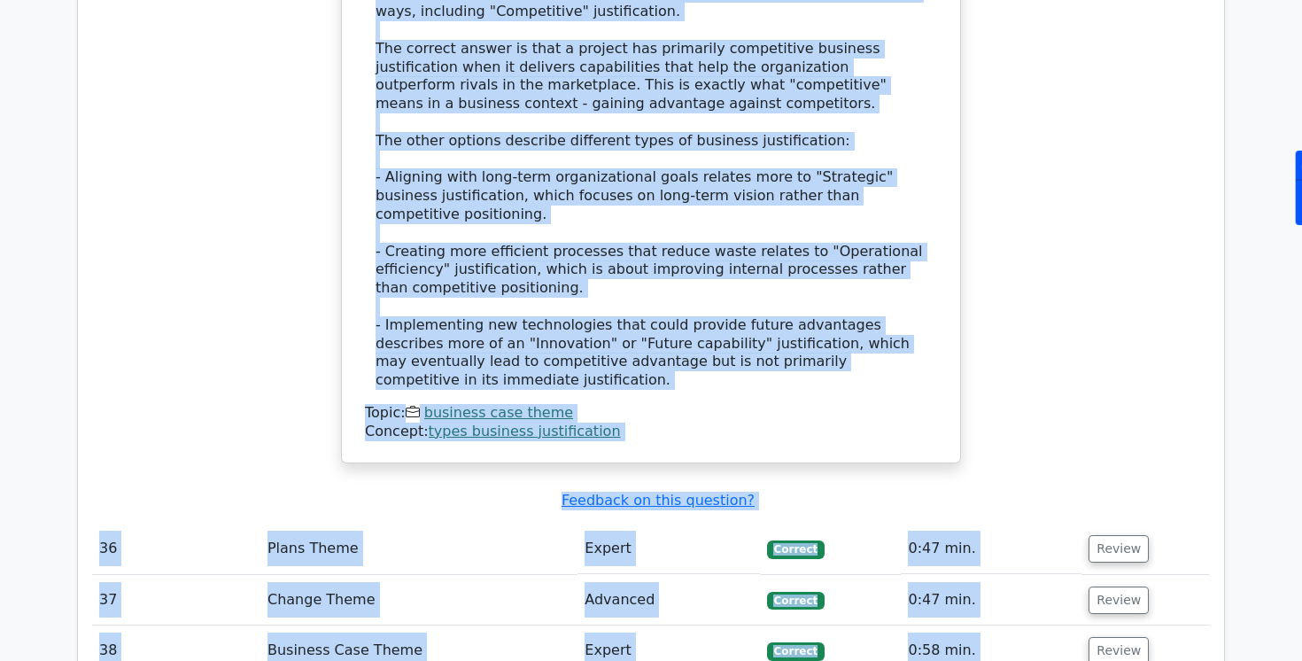
scroll to position [5319, 0]
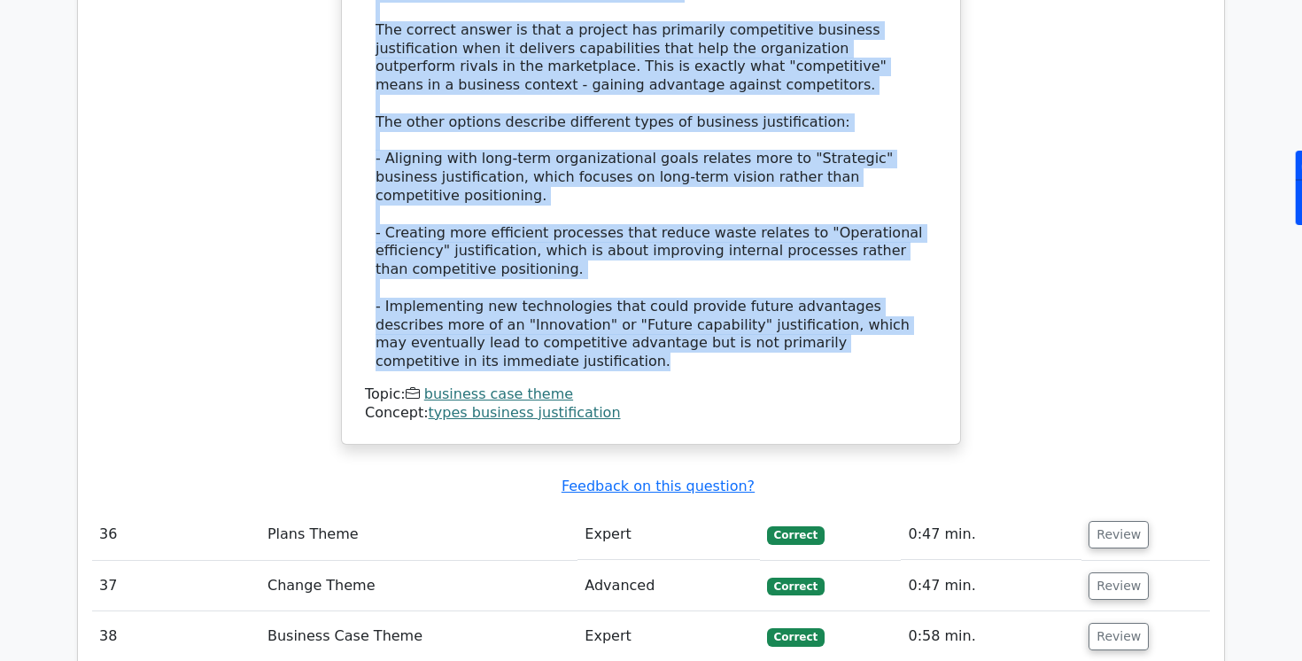
drag, startPoint x: 574, startPoint y: 273, endPoint x: 934, endPoint y: 288, distance: 360.8
click at [934, 288] on div "a. The project enables the organization to implement new technologies that coul…" at bounding box center [651, 4] width 576 height 834
click at [704, 186] on div "In PRINCE2, business justification for projects can be categorized in different…" at bounding box center [651, 168] width 551 height 406
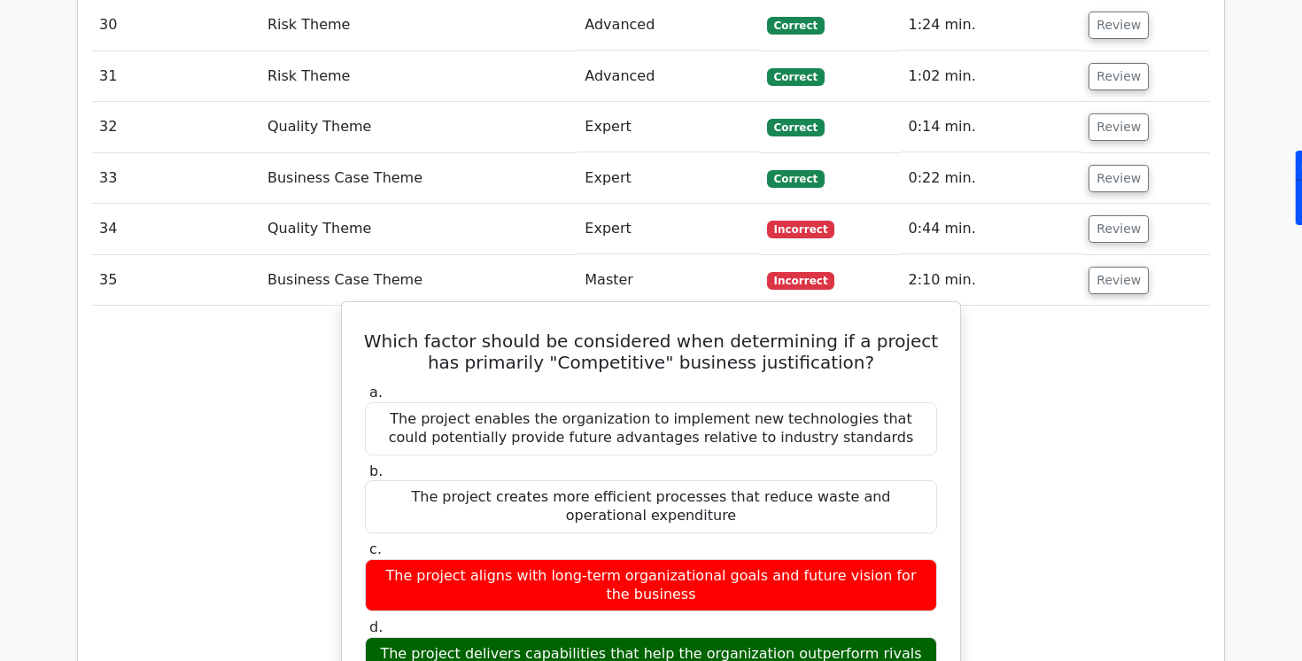
scroll to position [4444, 0]
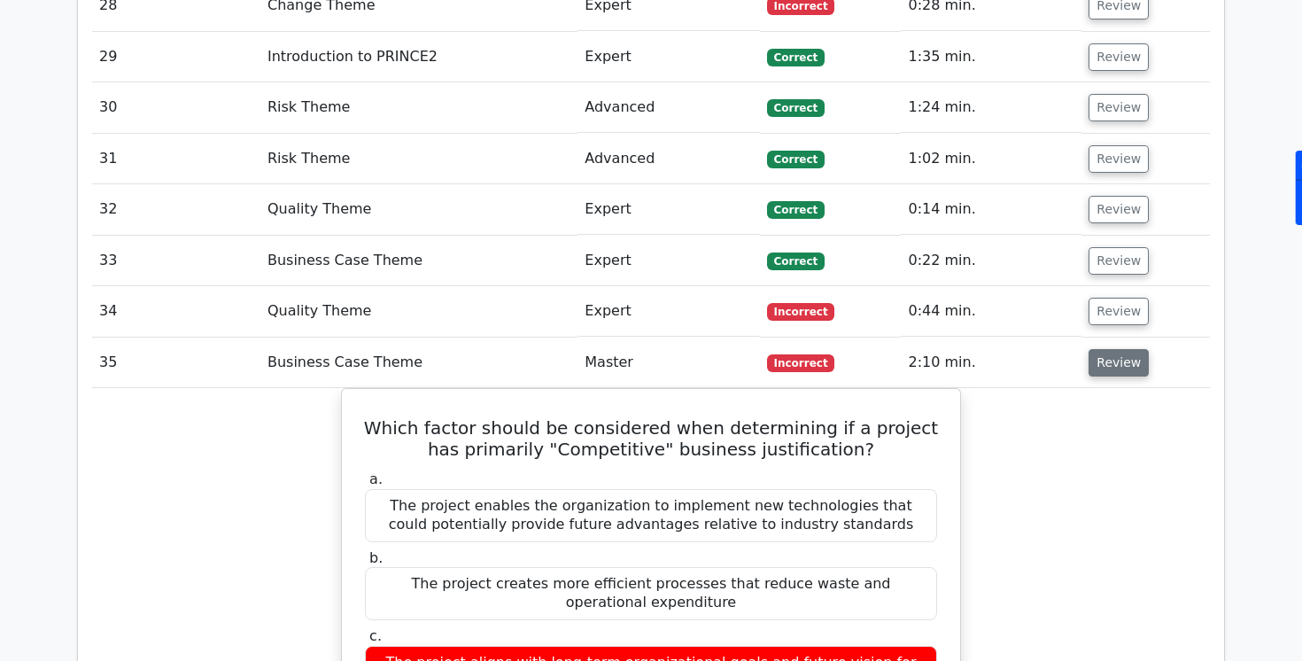
click at [1095, 349] on button "Review" at bounding box center [1119, 362] width 60 height 27
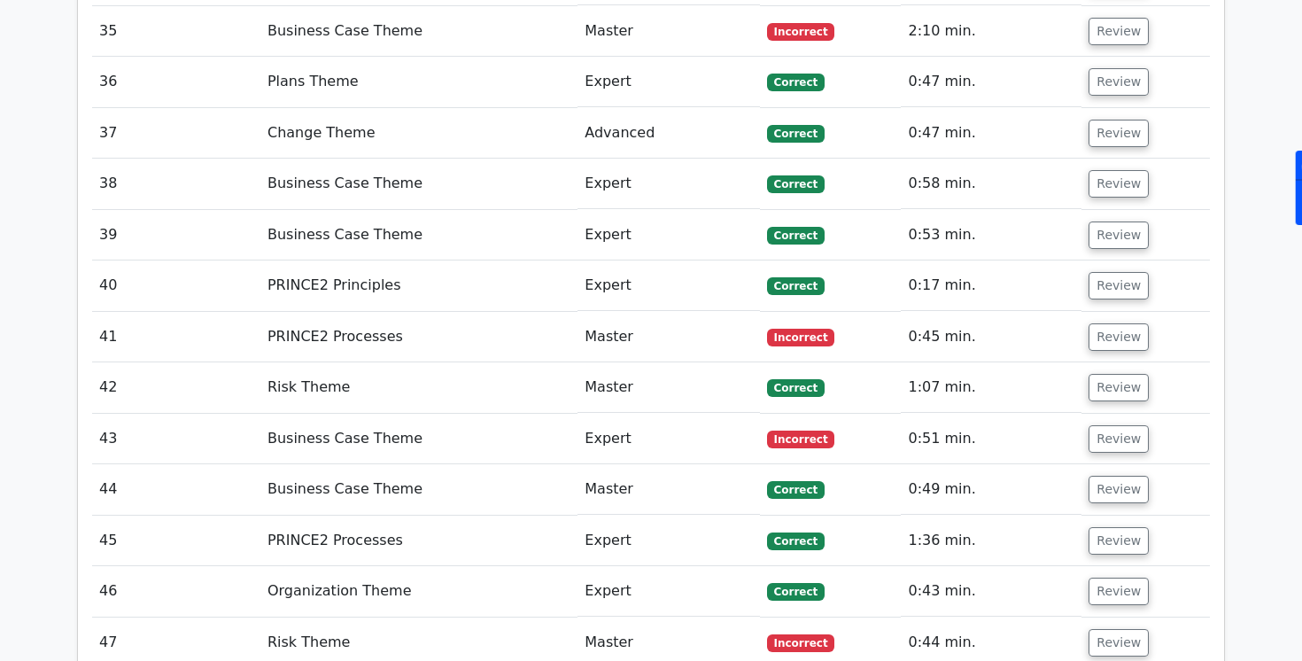
scroll to position [4779, 0]
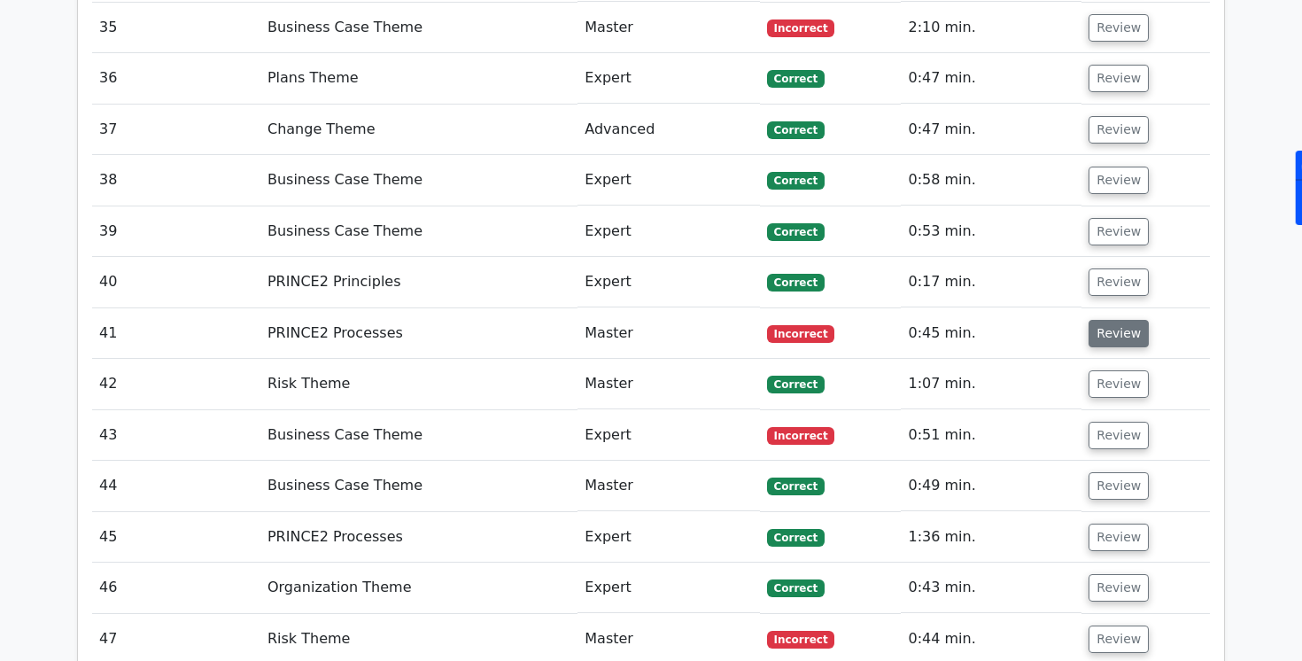
click at [1099, 320] on button "Review" at bounding box center [1119, 333] width 60 height 27
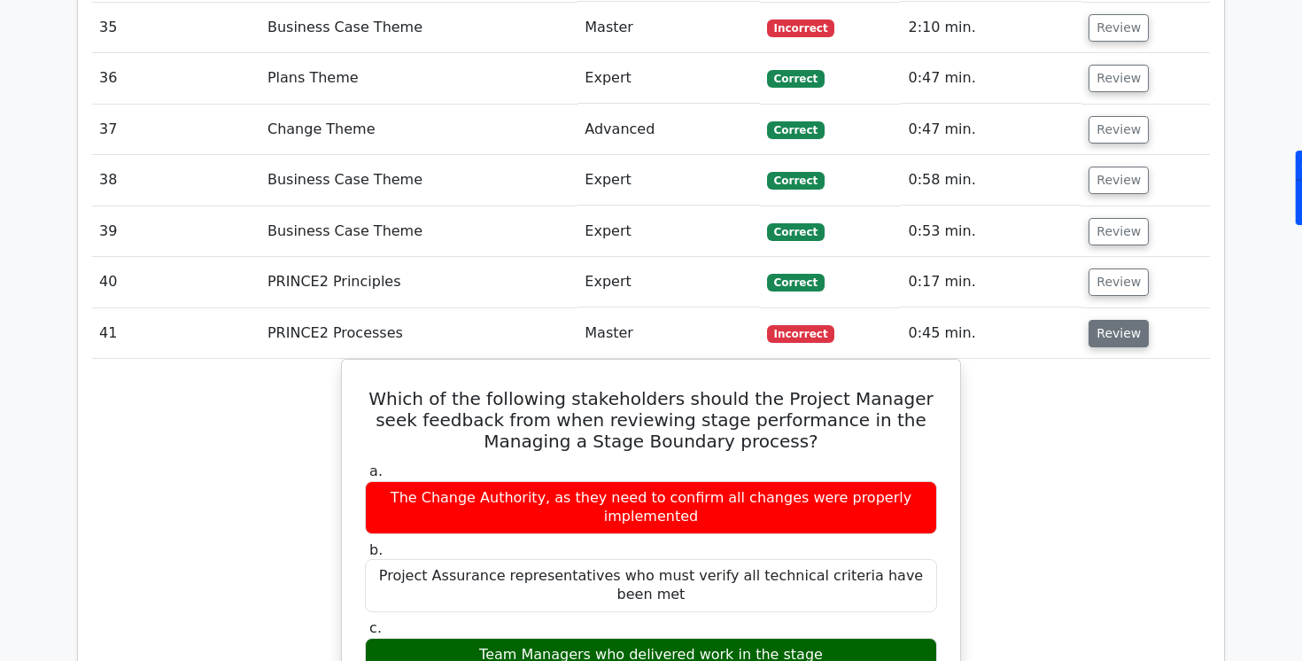
click at [1105, 320] on button "Review" at bounding box center [1119, 333] width 60 height 27
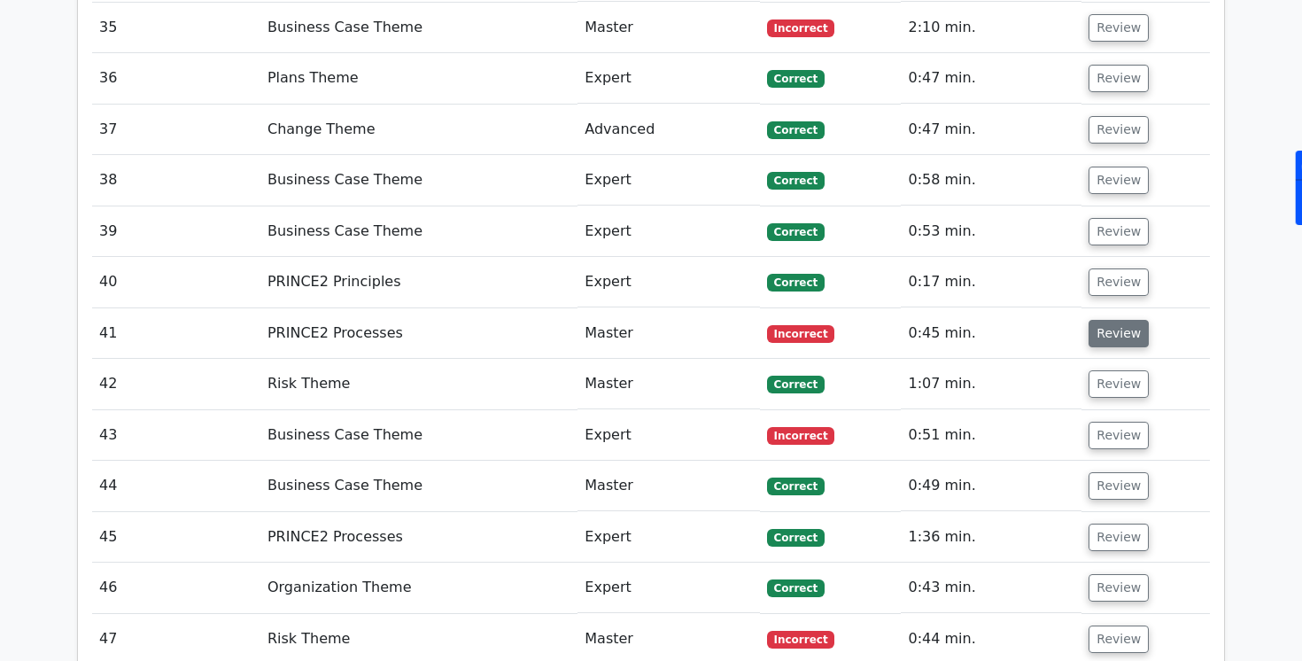
click at [1105, 320] on button "Review" at bounding box center [1119, 333] width 60 height 27
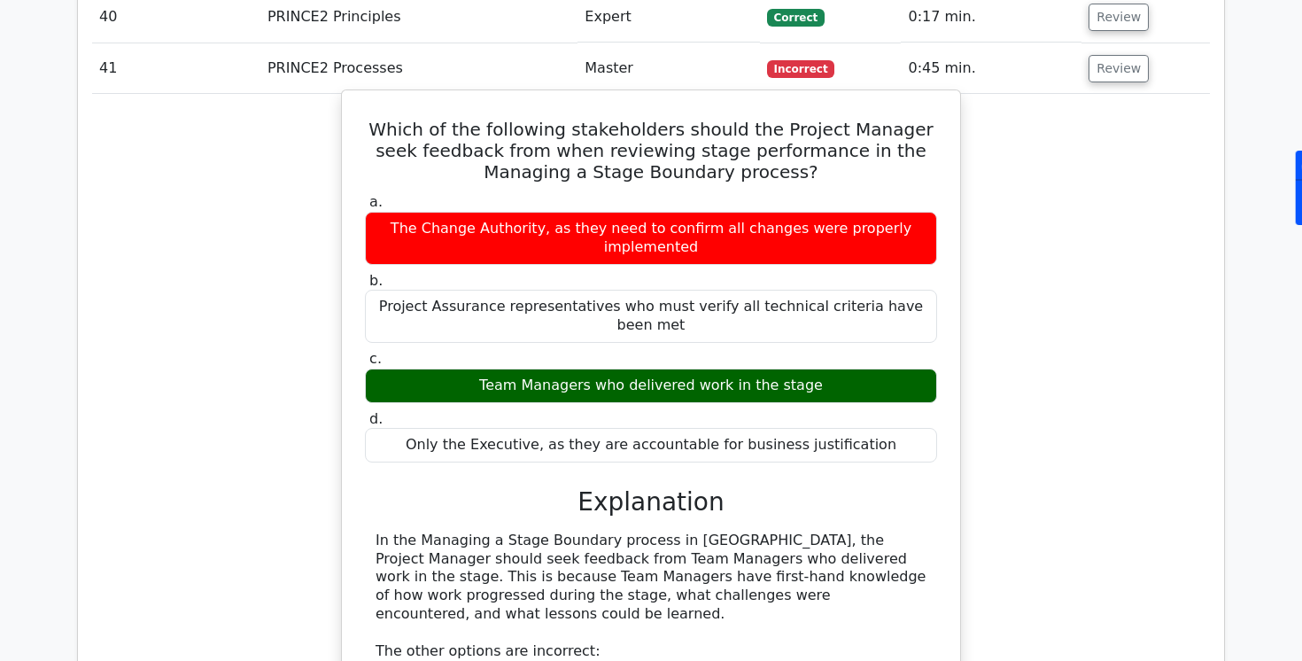
scroll to position [5040, 0]
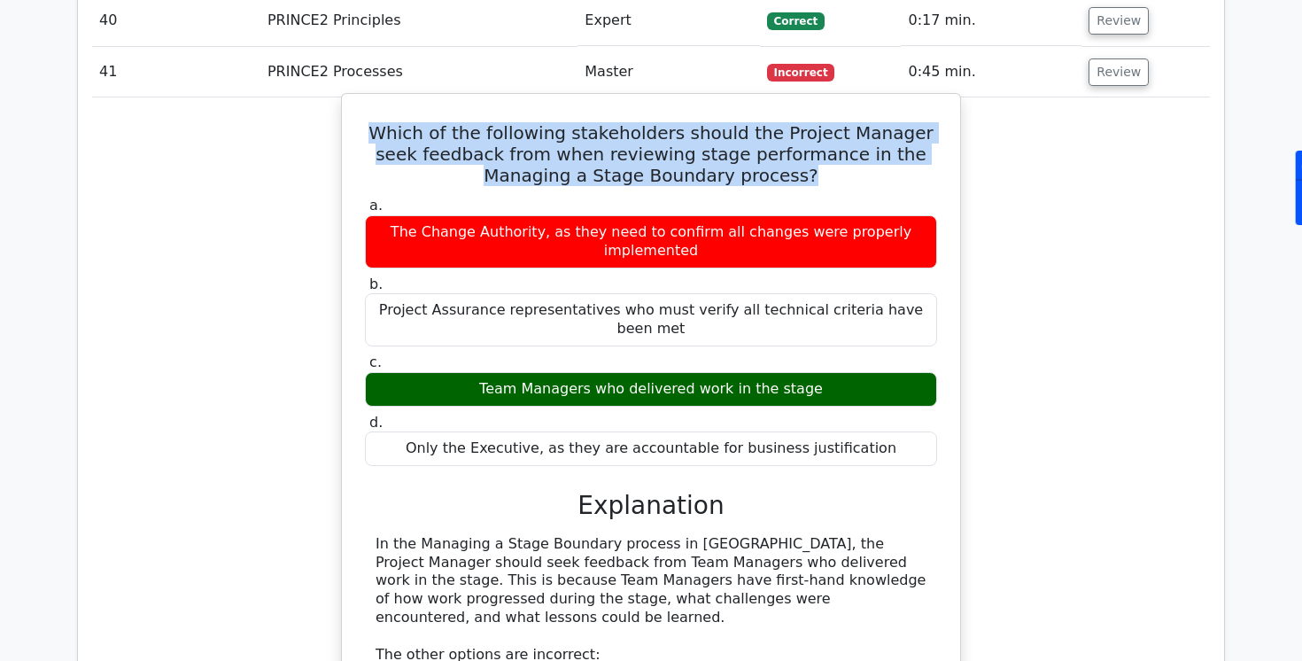
drag, startPoint x: 379, startPoint y: 88, endPoint x: 763, endPoint y: 143, distance: 387.4
click at [763, 143] on h5 "Which of the following stakeholders should the Project Manager seek feedback fr…" at bounding box center [651, 154] width 576 height 64
click at [721, 125] on h5 "Which of the following stakeholders should the Project Manager seek feedback fr…" at bounding box center [651, 154] width 576 height 64
drag, startPoint x: 379, startPoint y: 92, endPoint x: 748, endPoint y: 160, distance: 375.6
click at [748, 160] on div "Which of the following stakeholders should the Project Manager seek feedback fr…" at bounding box center [651, 534] width 604 height 867
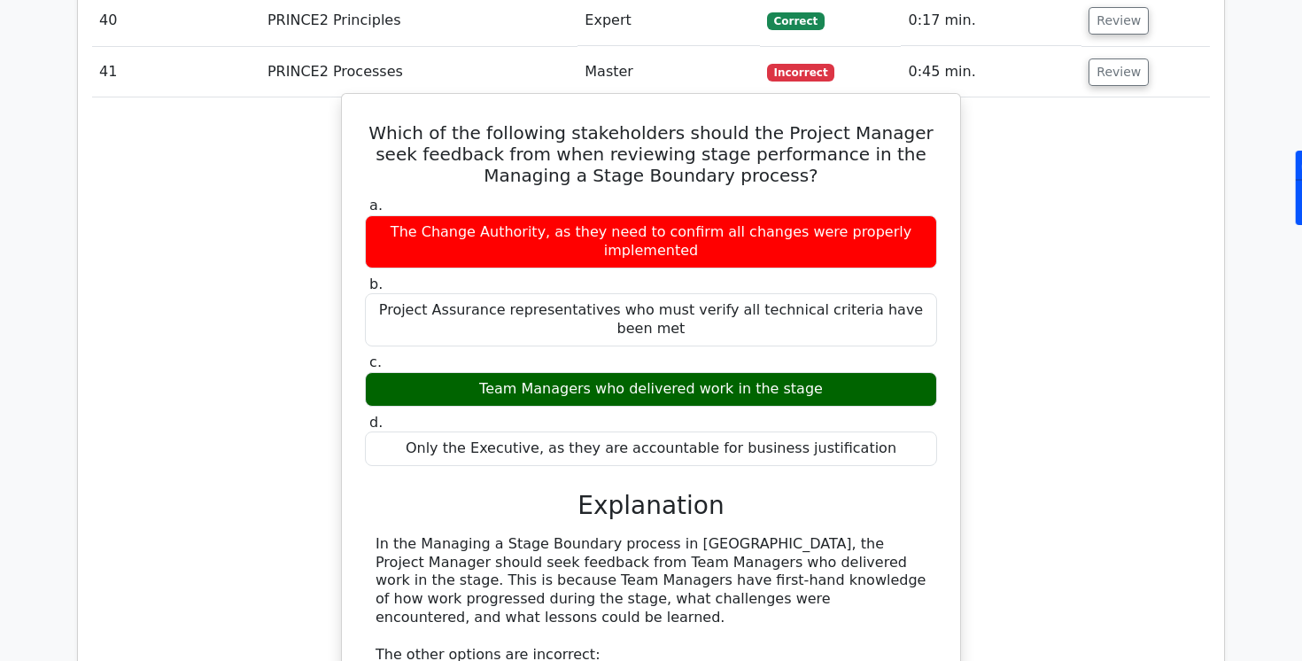
click at [480, 357] on div "a. The Change Authority, as they need to confirm all changes were properly impl…" at bounding box center [650, 331] width 593 height 276
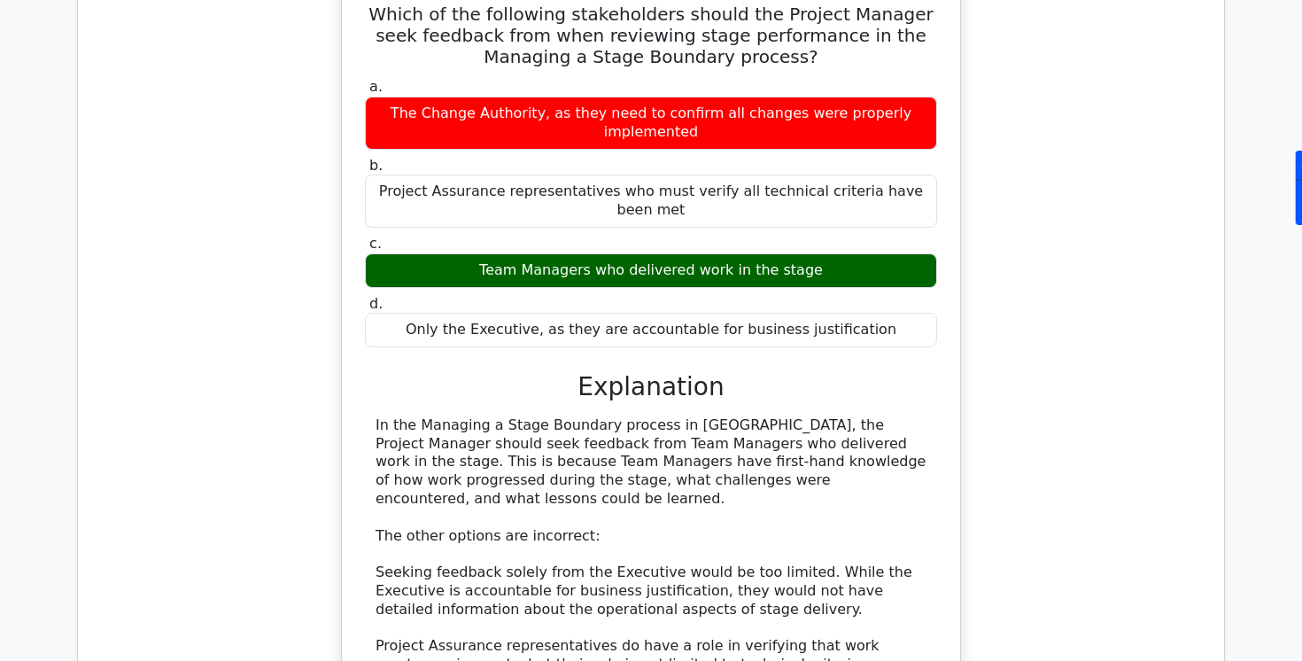
scroll to position [5223, 0]
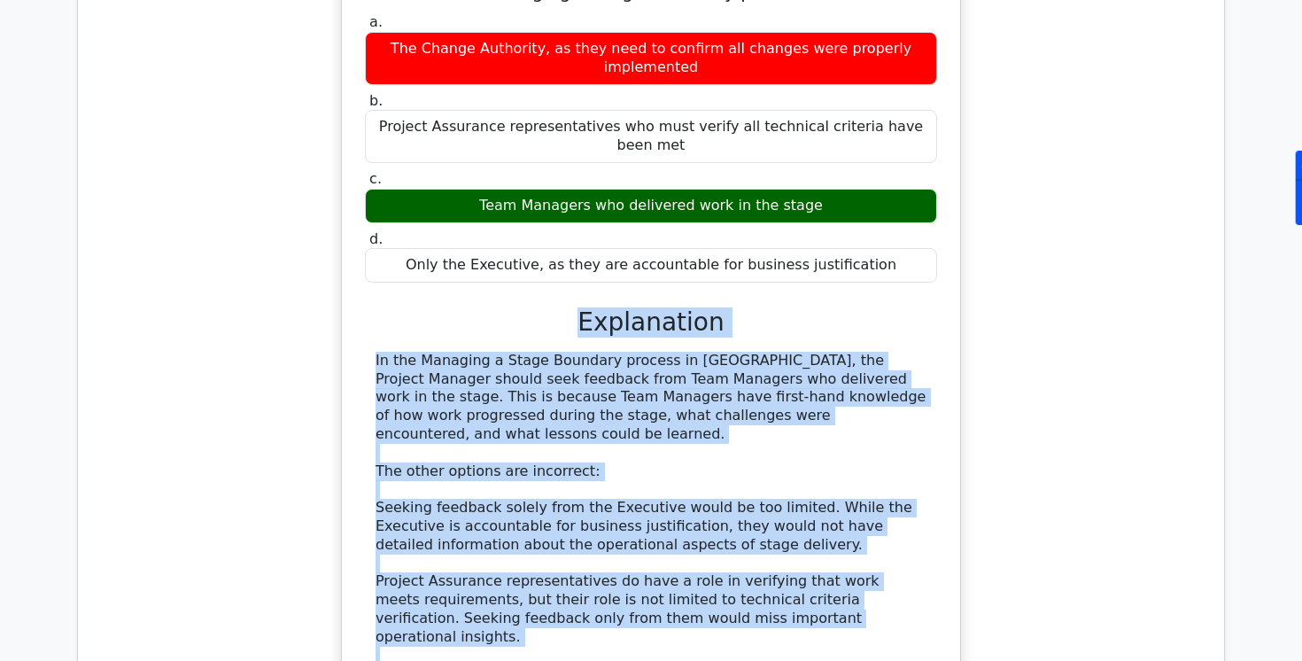
drag, startPoint x: 574, startPoint y: 266, endPoint x: 692, endPoint y: 624, distance: 377.6
click at [692, 624] on div "a. The Change Authority, as they need to confirm all changes were properly impl…" at bounding box center [651, 390] width 576 height 761
click at [622, 352] on div "In the Managing a Stage Boundary process in [GEOGRAPHIC_DATA], the Project Mana…" at bounding box center [651, 536] width 551 height 368
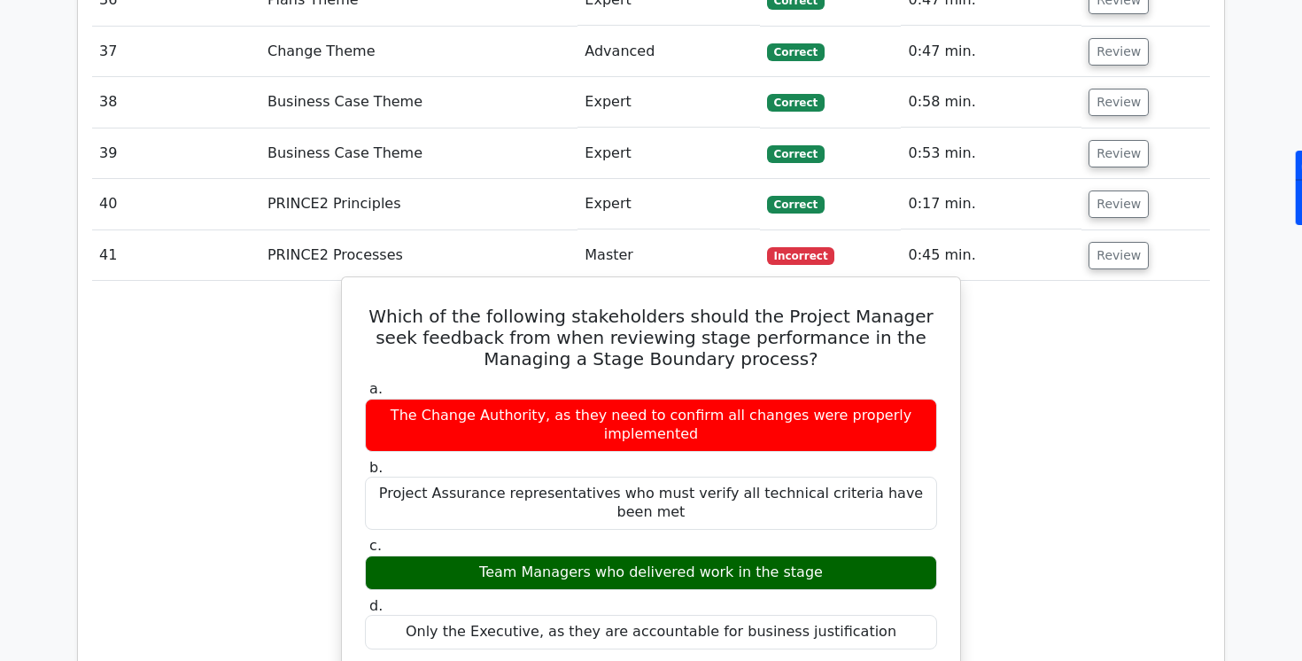
scroll to position [4826, 0]
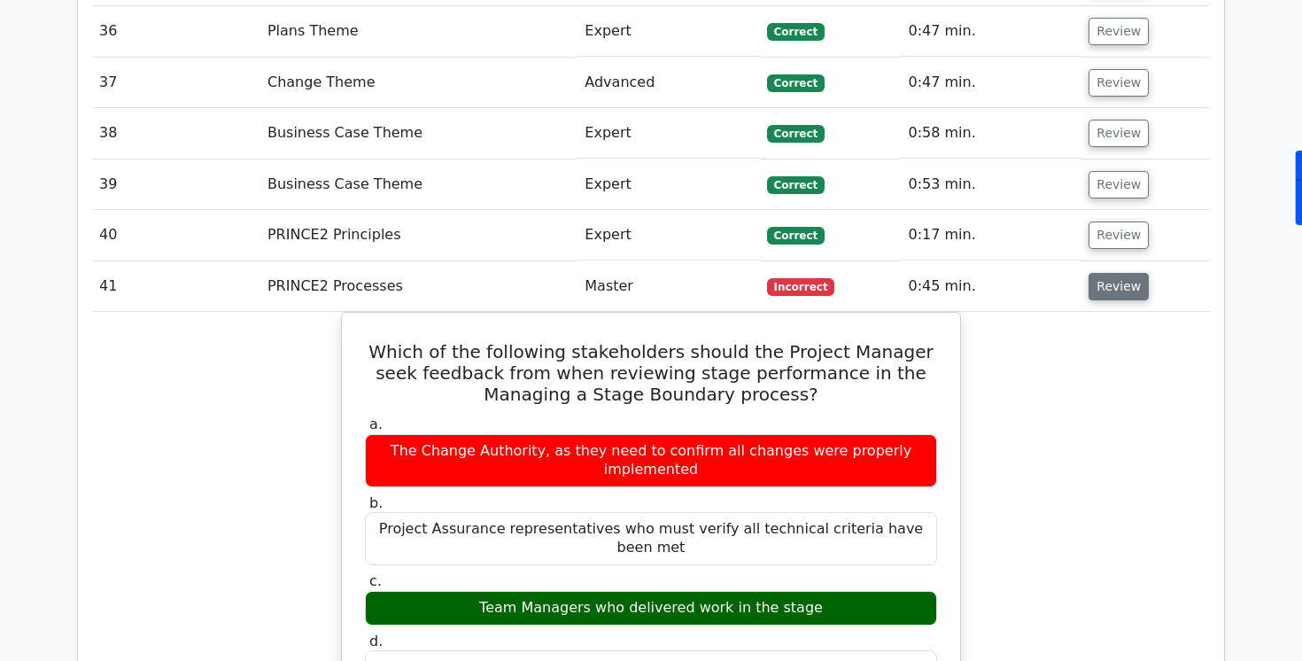
click at [1104, 273] on button "Review" at bounding box center [1119, 286] width 60 height 27
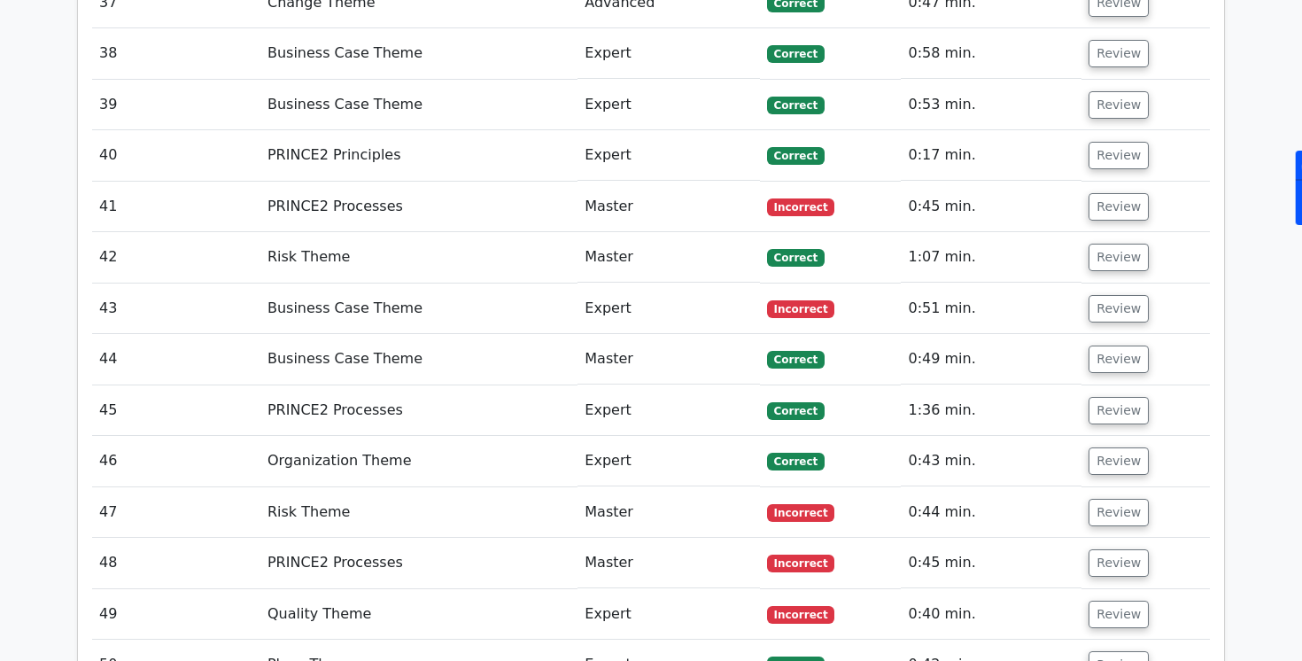
scroll to position [4925, 0]
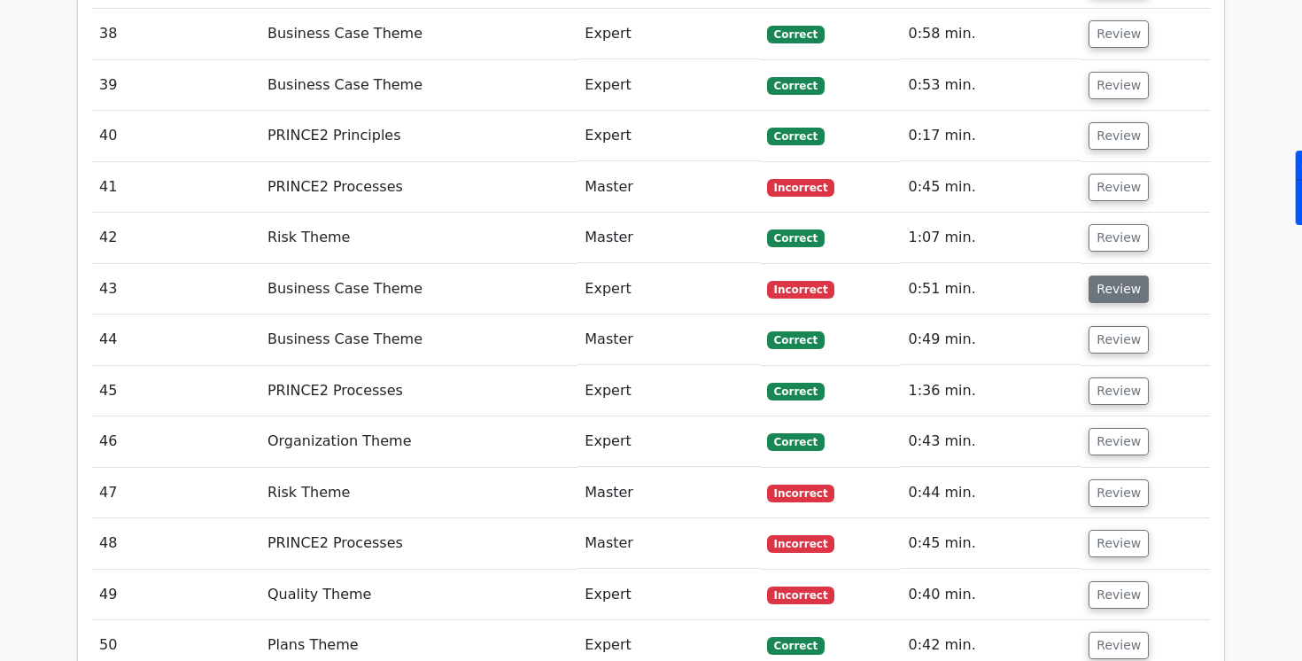
click at [1101, 275] on button "Review" at bounding box center [1119, 288] width 60 height 27
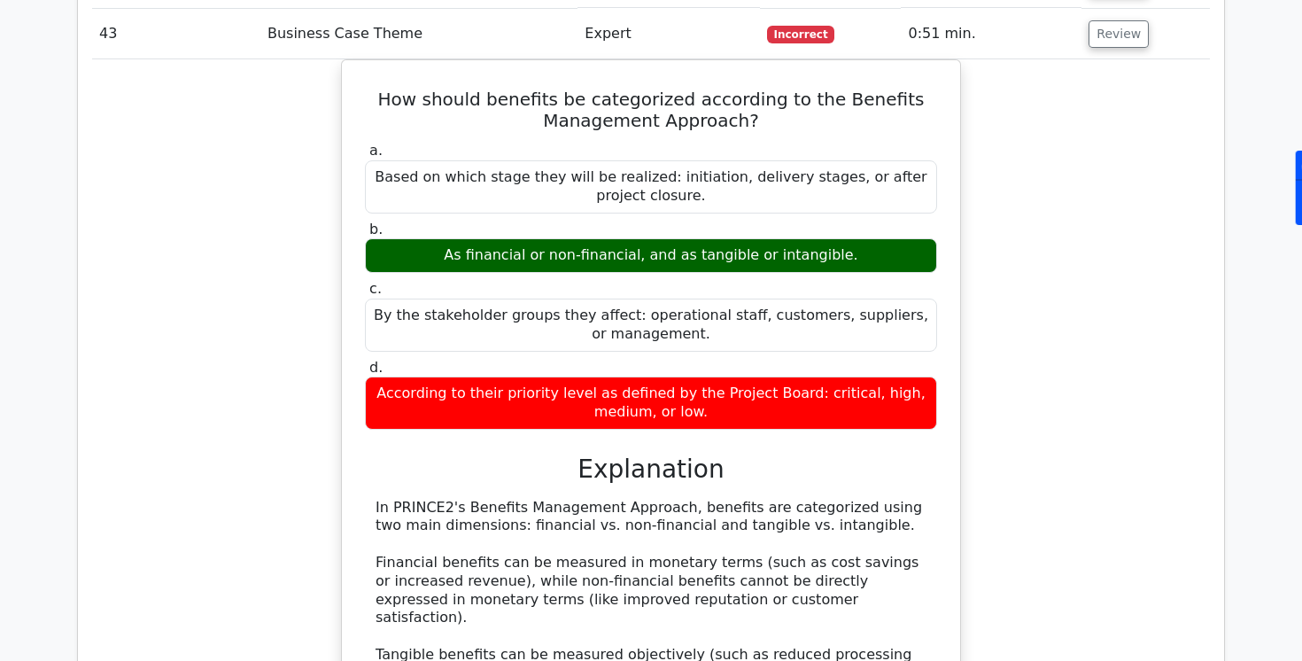
scroll to position [5189, 0]
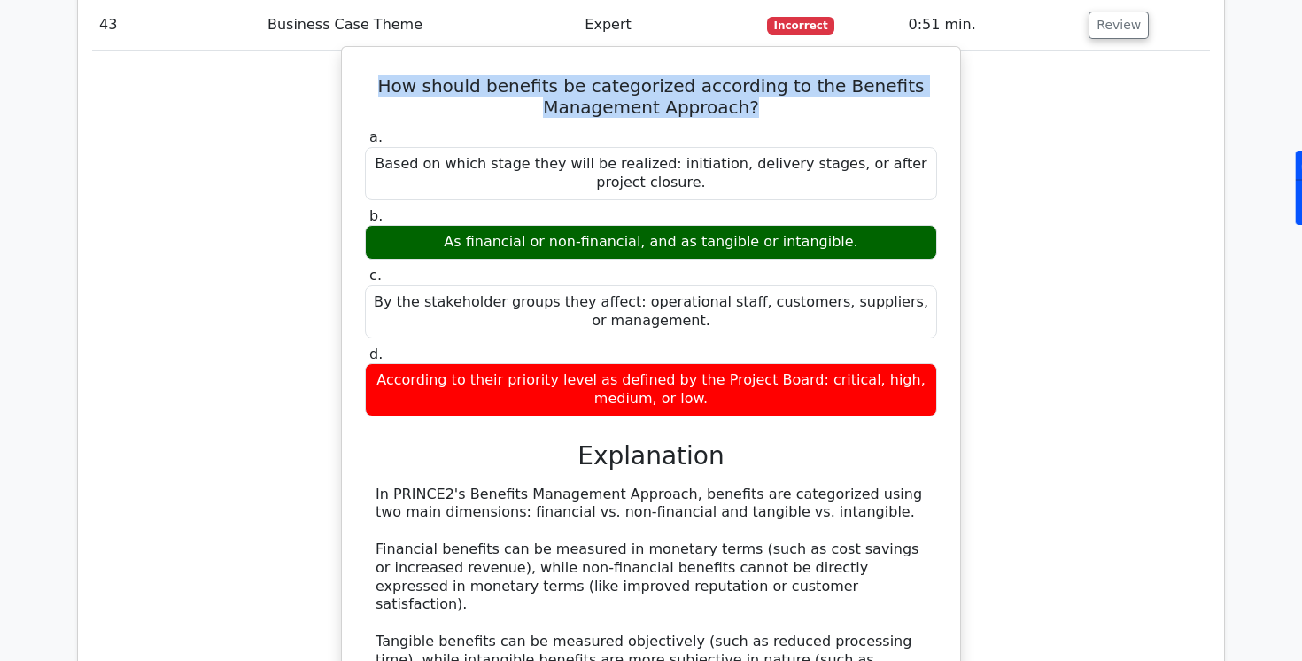
drag, startPoint x: 407, startPoint y: 51, endPoint x: 765, endPoint y: 75, distance: 359.5
click at [765, 75] on h5 "How should benefits be categorized according to the Benefits Management Approac…" at bounding box center [651, 96] width 576 height 43
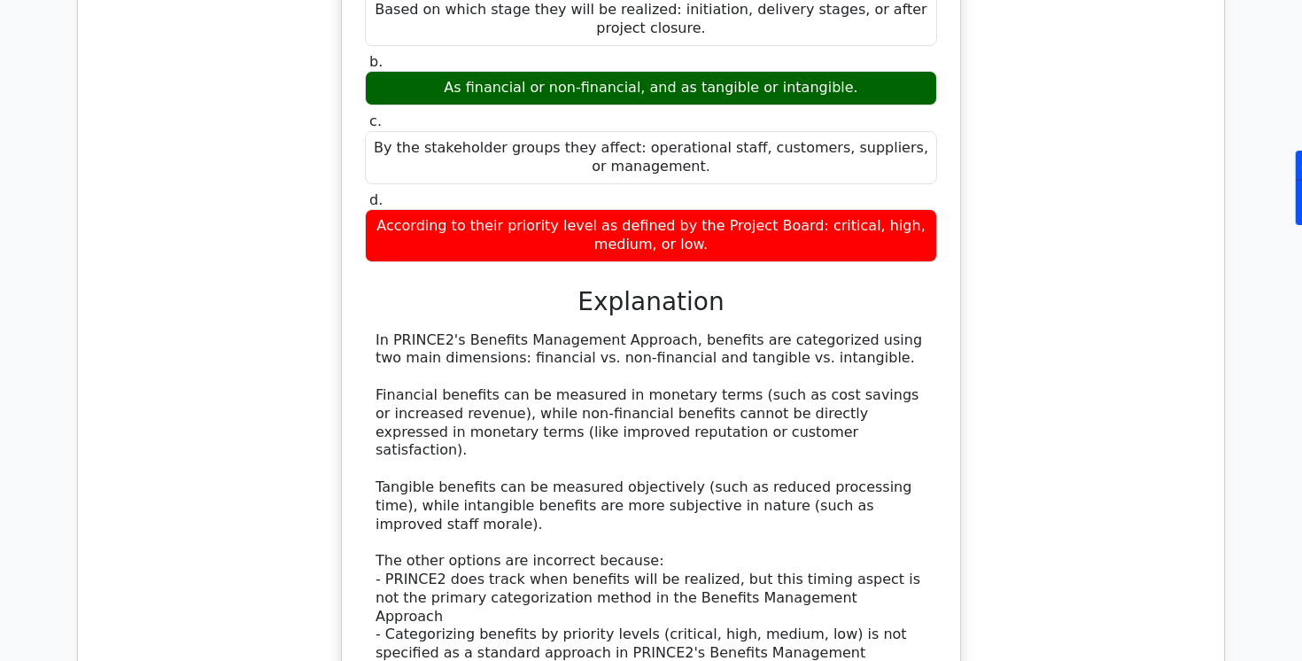
scroll to position [5410, 0]
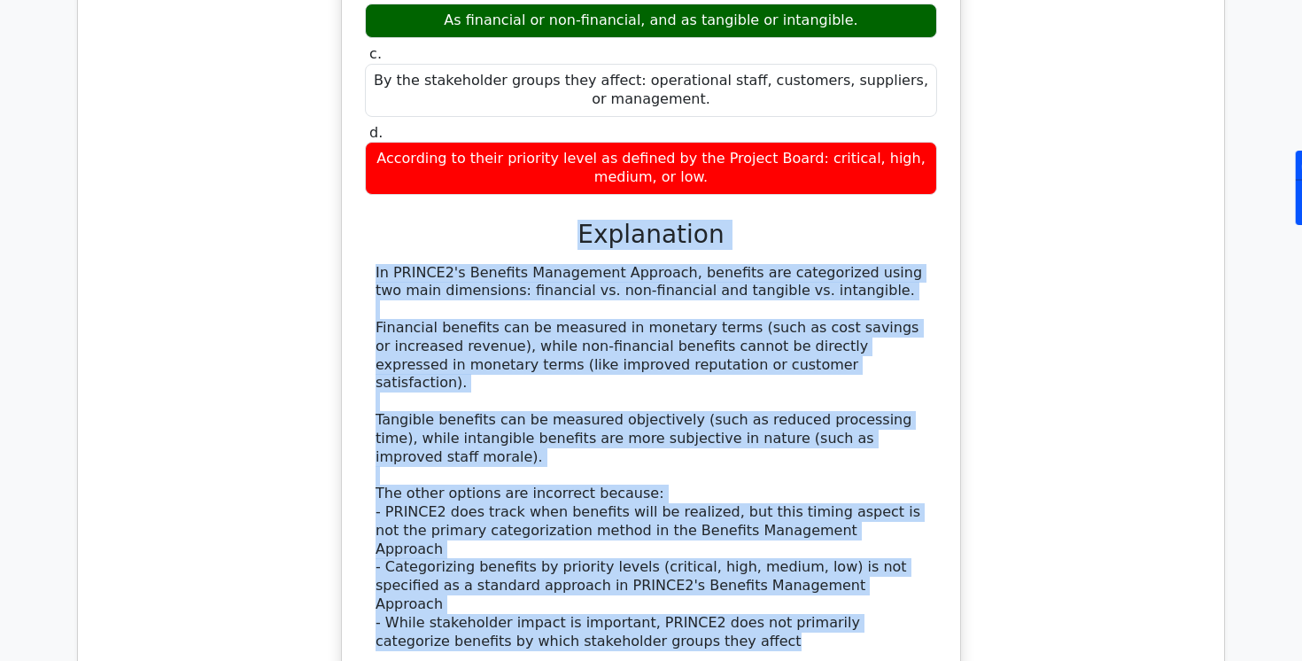
drag, startPoint x: 585, startPoint y: 196, endPoint x: 719, endPoint y: 547, distance: 375.7
click at [719, 547] on div "a. Based on which stage they will be realized: initiation, delivery stages, or …" at bounding box center [651, 302] width 576 height 798
click at [593, 345] on div "In PRINCE2's Benefits Management Approach, benefits are categorized using two m…" at bounding box center [651, 457] width 551 height 387
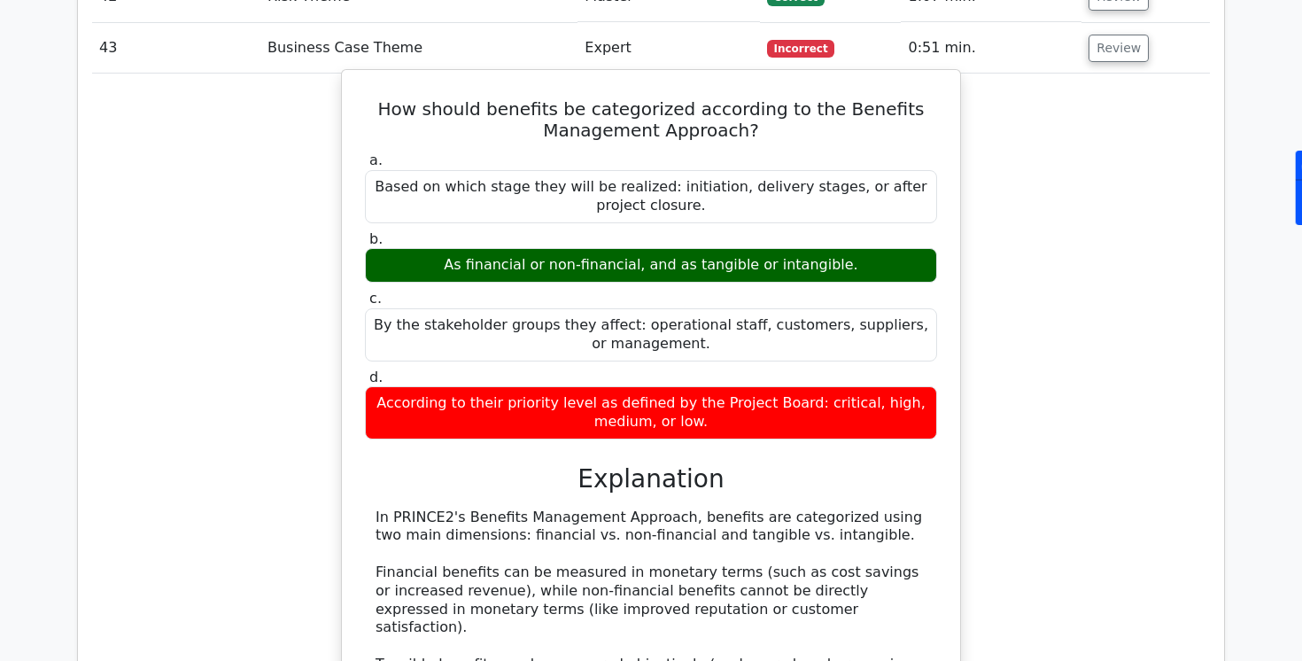
scroll to position [5117, 0]
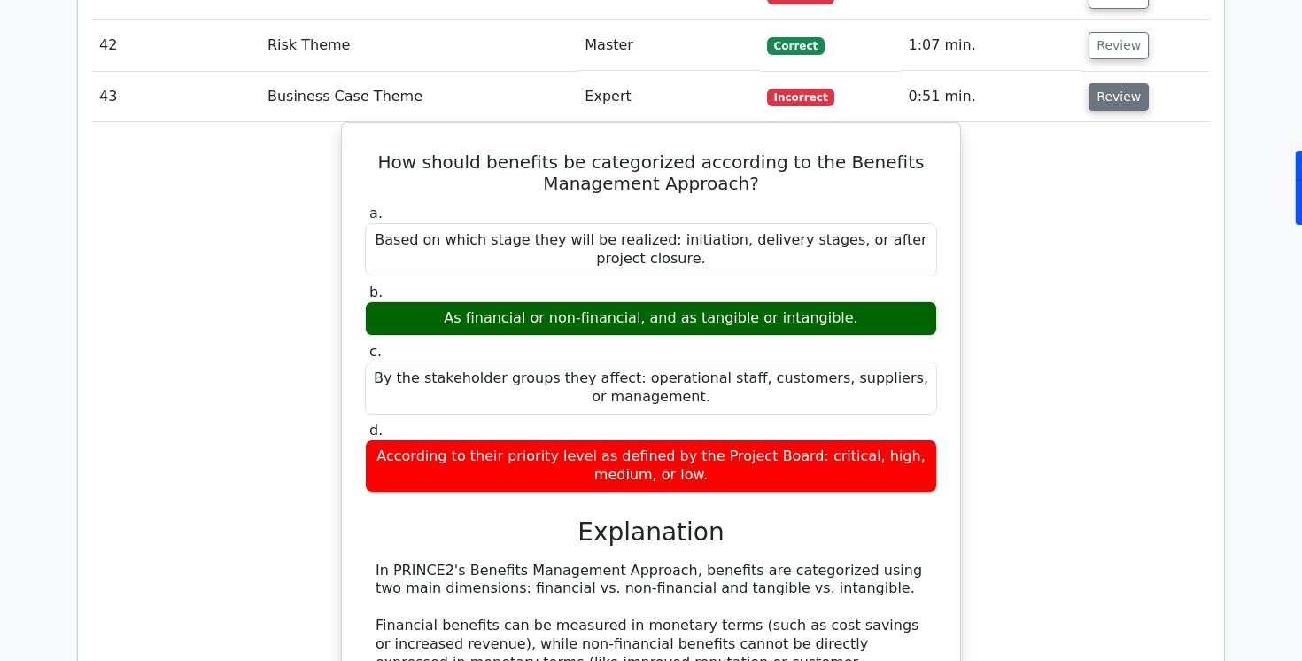
click at [1105, 83] on button "Review" at bounding box center [1119, 96] width 60 height 27
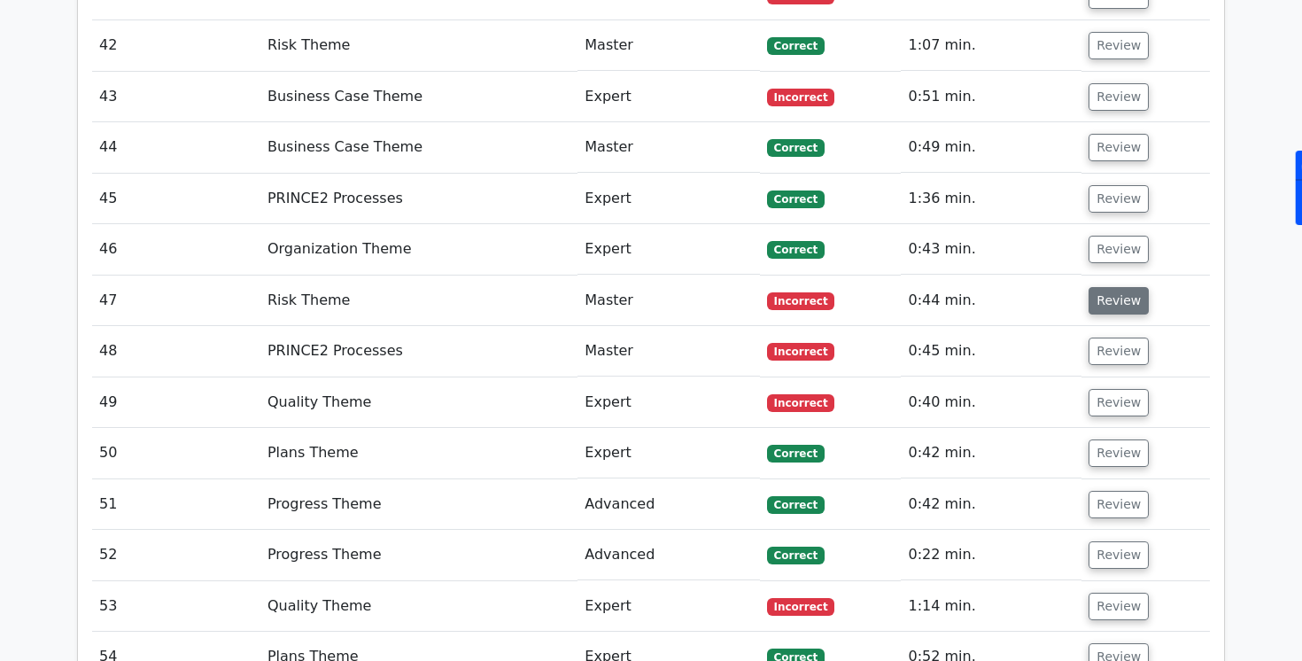
click at [1102, 287] on button "Review" at bounding box center [1119, 300] width 60 height 27
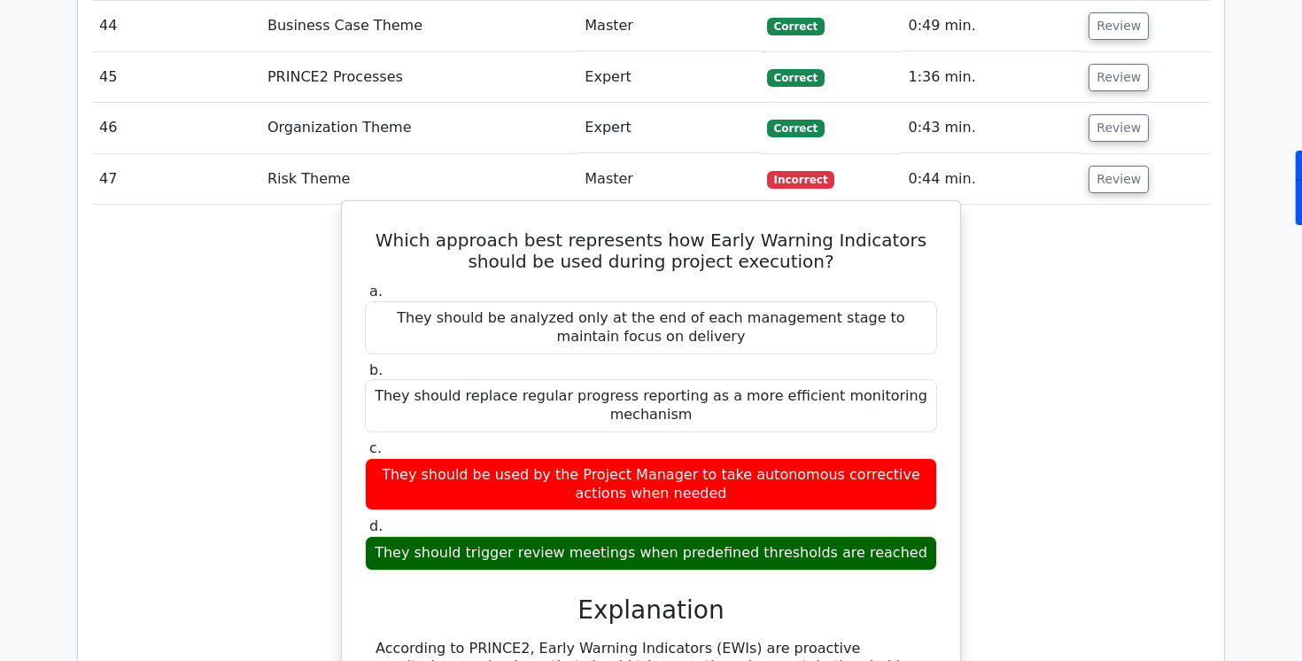
scroll to position [5260, 0]
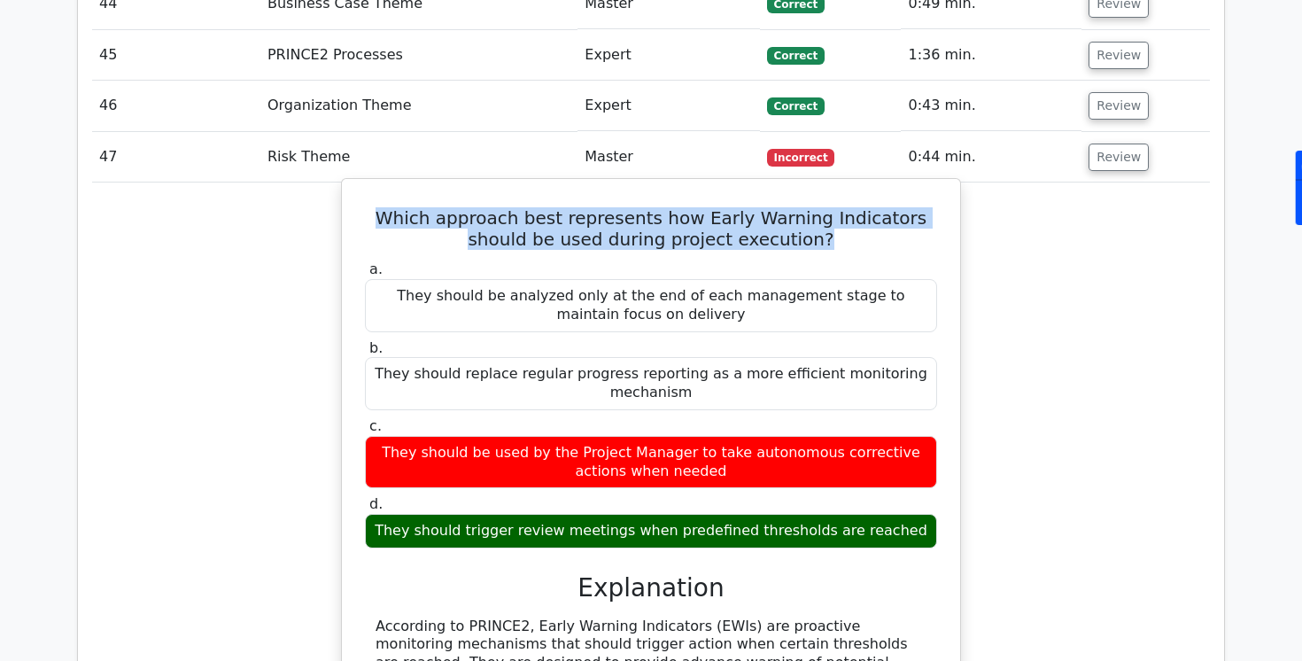
drag, startPoint x: 364, startPoint y: 182, endPoint x: 791, endPoint y: 208, distance: 427.7
click at [791, 208] on h5 "Which approach best represents how Early Warning Indicators should be used duri…" at bounding box center [651, 228] width 576 height 43
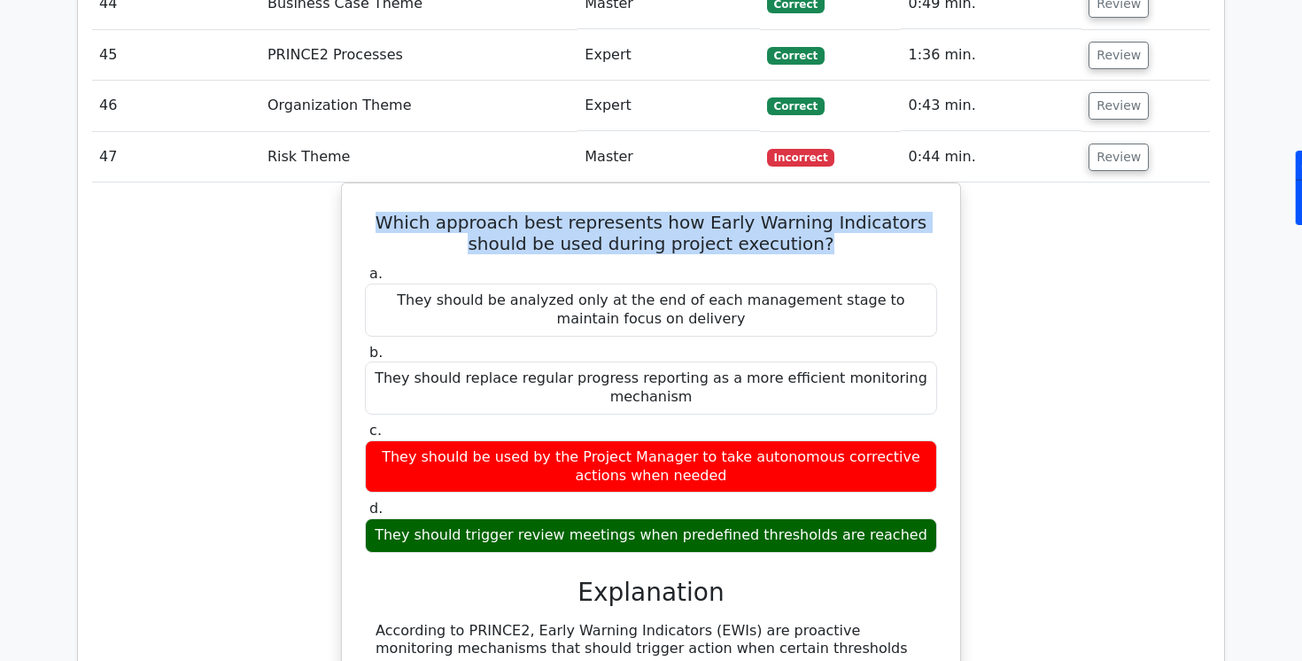
click at [964, 392] on div "Which approach best represents how Early Warning Indicators should be used duri…" at bounding box center [651, 669] width 1118 height 975
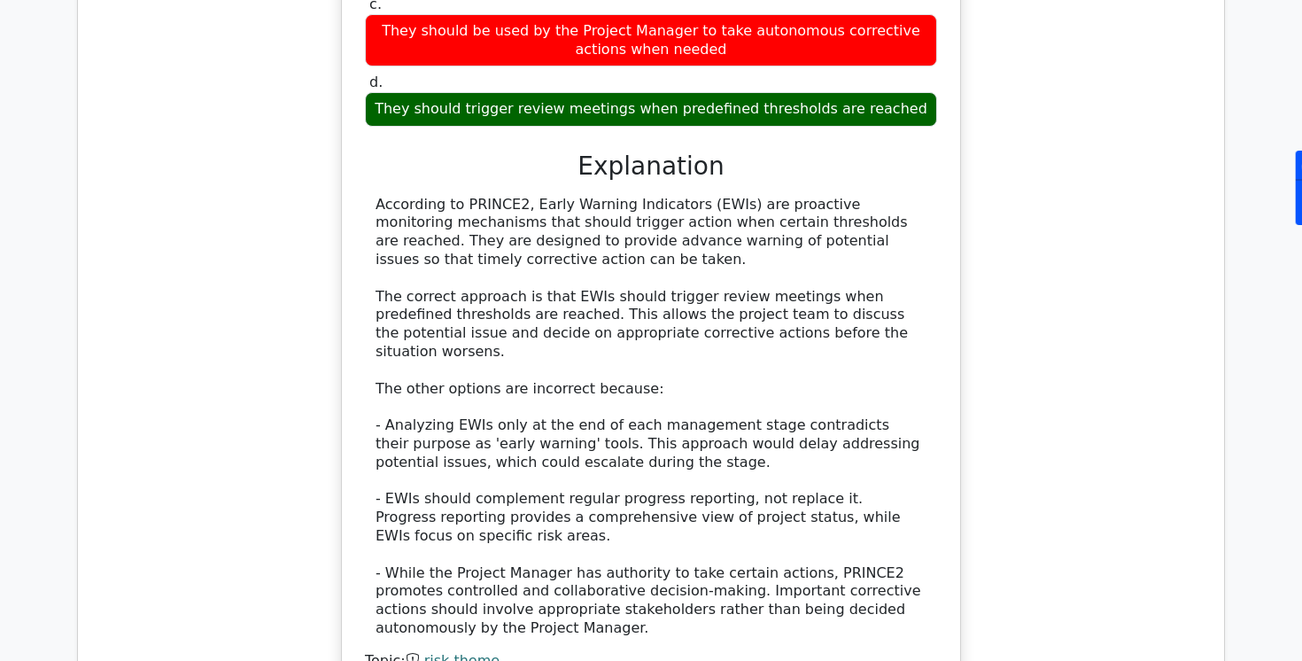
scroll to position [5687, 0]
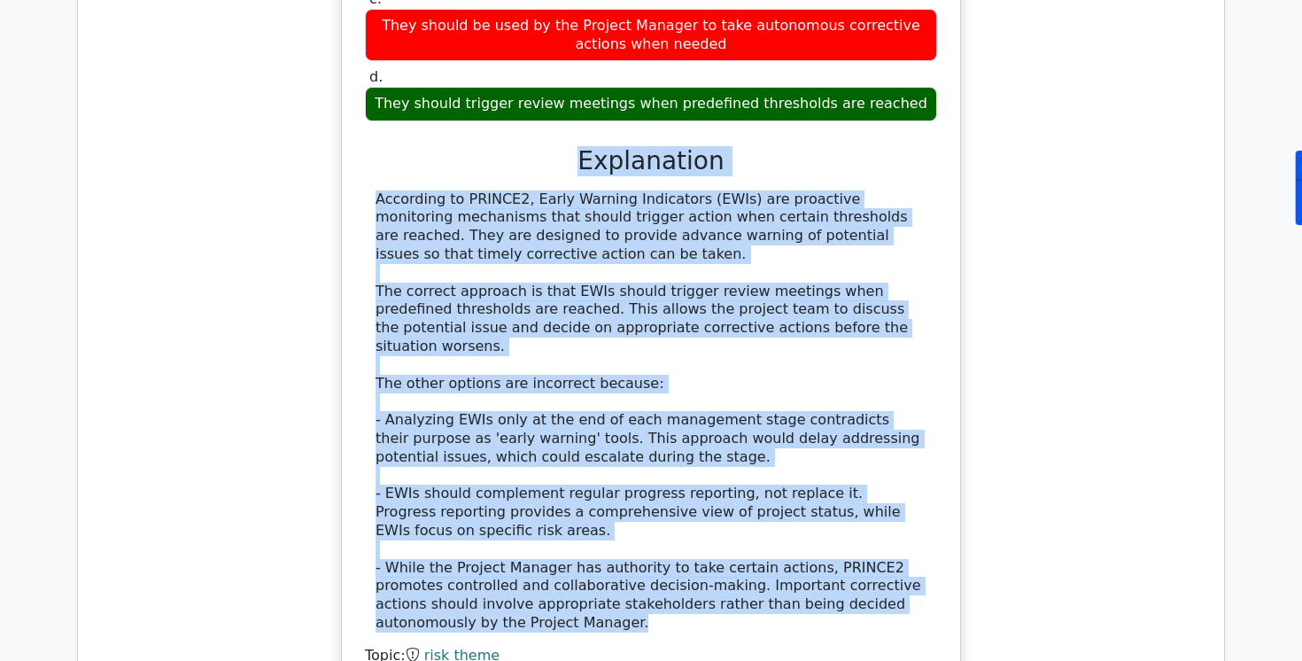
drag, startPoint x: 583, startPoint y: 113, endPoint x: 544, endPoint y: 570, distance: 458.7
click at [544, 570] on div "a. They should be analyzed only at the end of each management stage to maintain…" at bounding box center [651, 256] width 576 height 853
click at [554, 344] on div "According to PRINCE2, Early Warning Indicators (EWIs) are proactive monitoring …" at bounding box center [651, 411] width 551 height 442
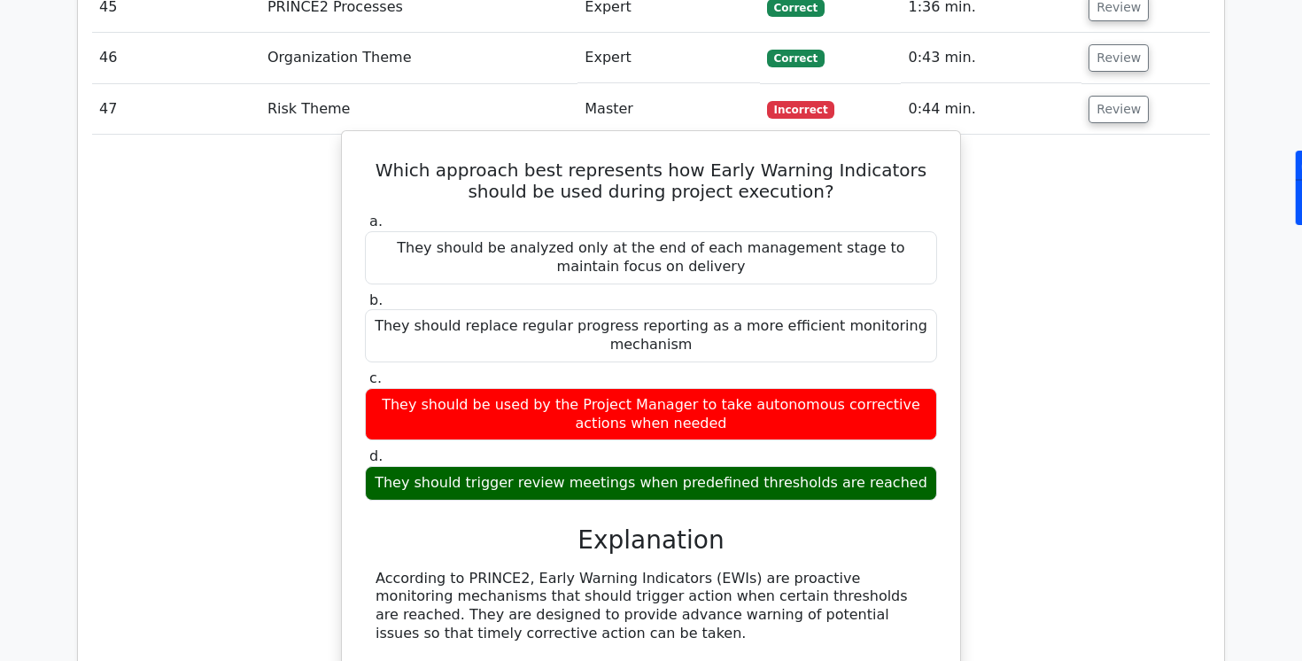
scroll to position [5288, 0]
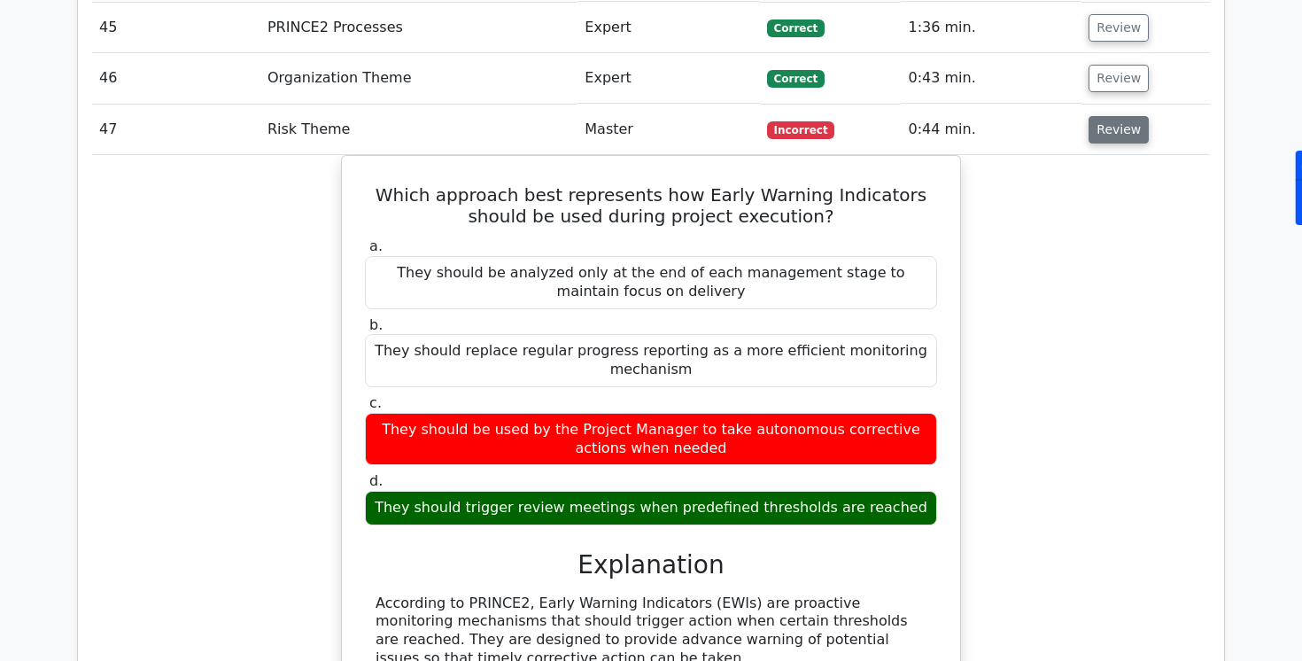
click at [1090, 116] on button "Review" at bounding box center [1119, 129] width 60 height 27
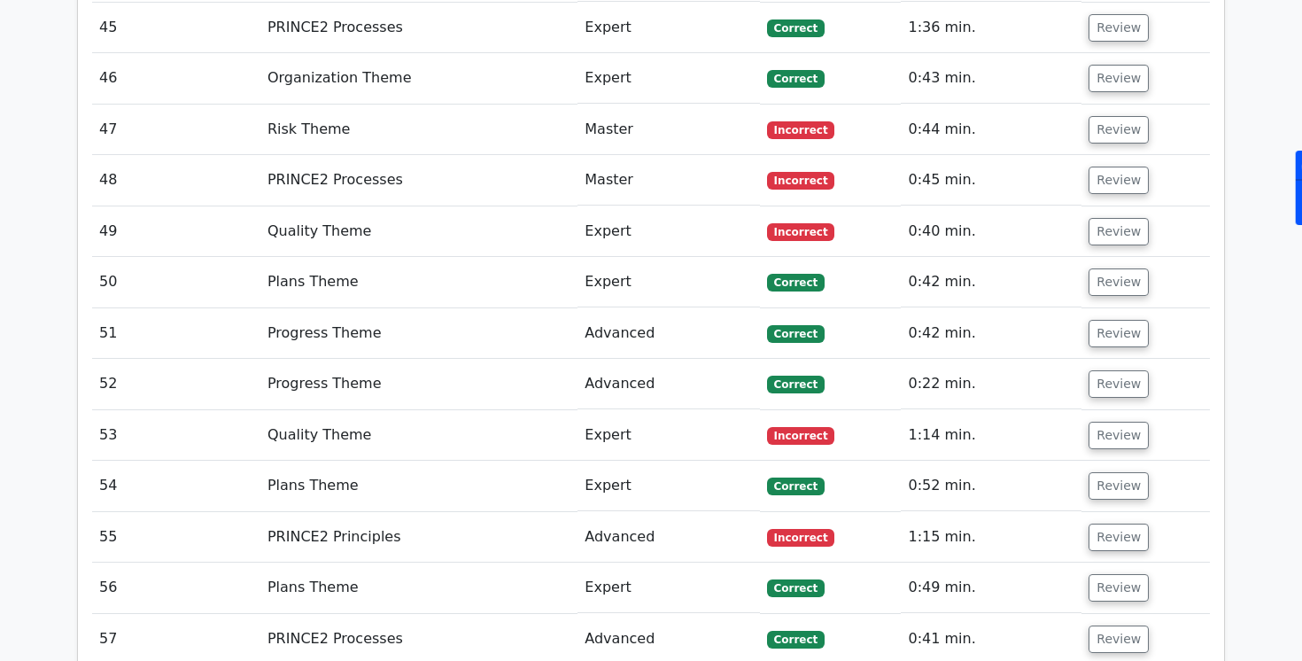
click at [1051, 155] on td "0:45 min." at bounding box center [991, 180] width 181 height 50
click at [1127, 167] on button "Review" at bounding box center [1119, 180] width 60 height 27
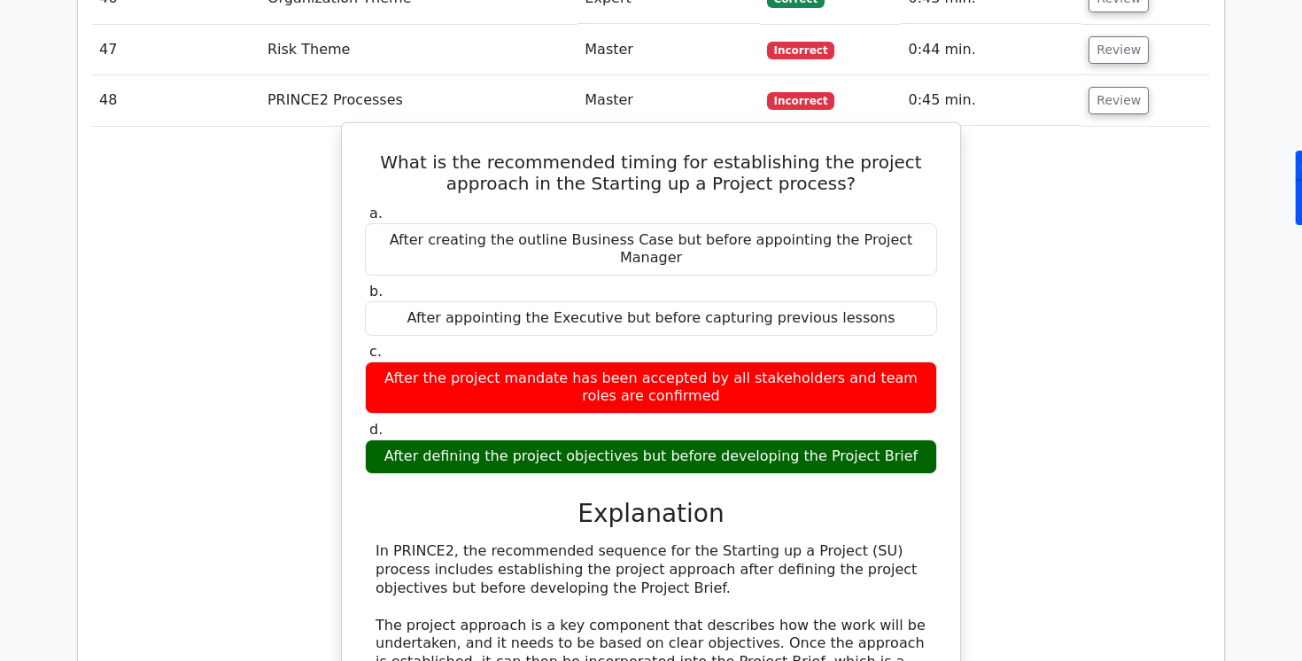
scroll to position [5369, 0]
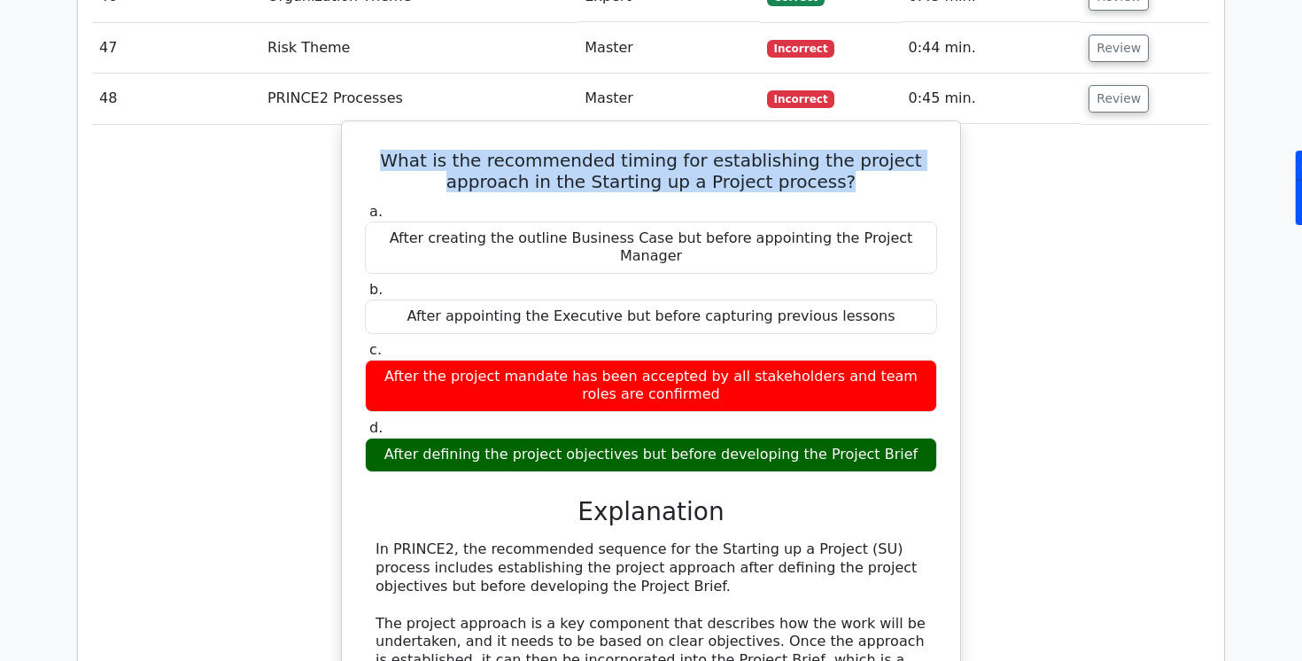
drag, startPoint x: 368, startPoint y: 123, endPoint x: 787, endPoint y: 159, distance: 419.6
click at [787, 159] on div "What is the recommended timing for establishing the project approach in the Sta…" at bounding box center [651, 551] width 604 height 846
click at [959, 250] on div "What is the recommended timing for establishing the project approach in the Sta…" at bounding box center [651, 551] width 620 height 862
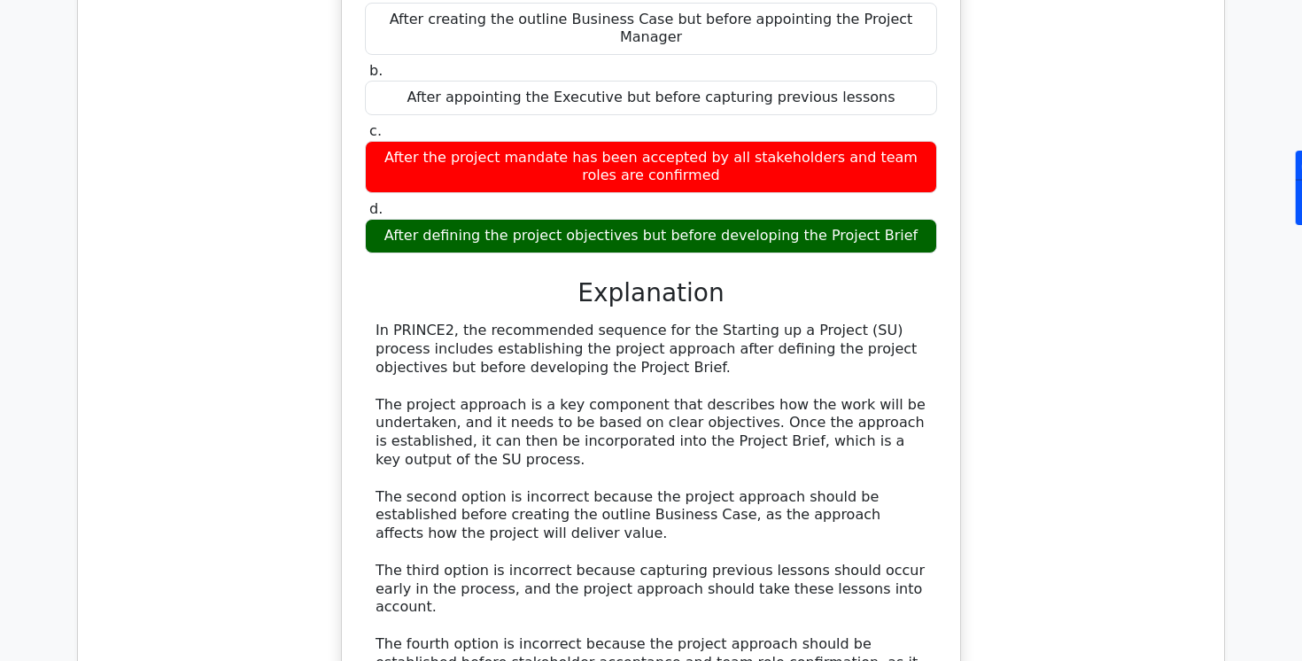
scroll to position [5622, 0]
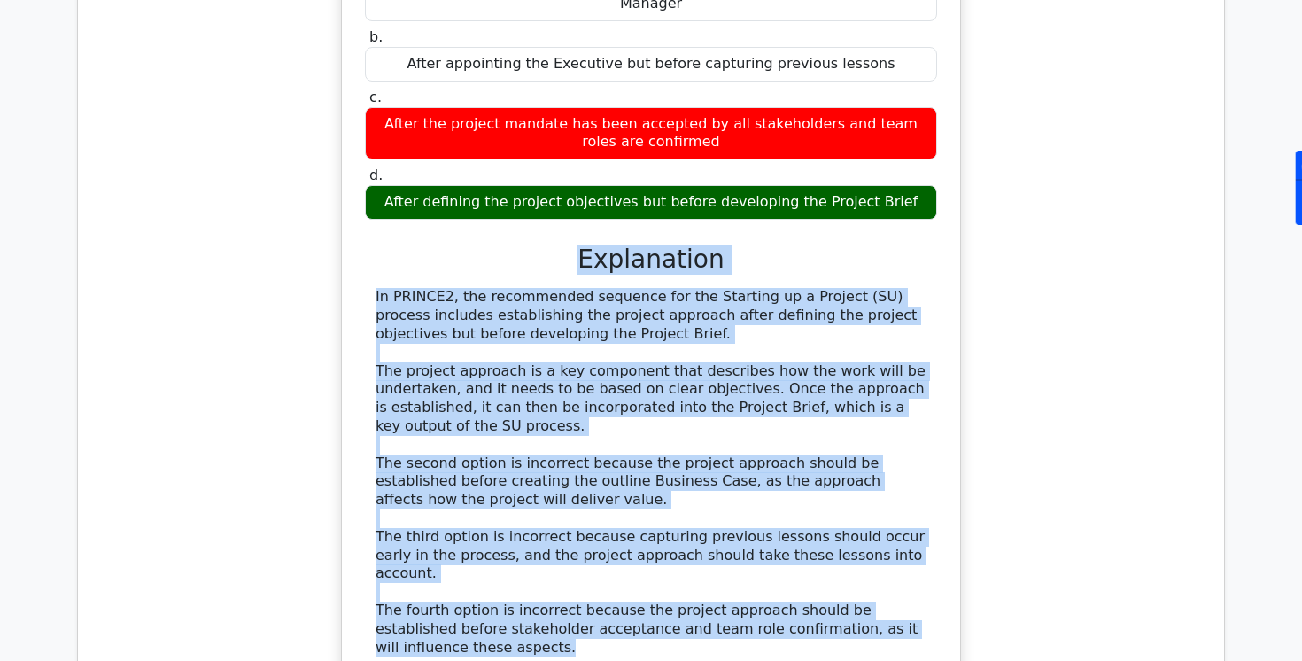
drag, startPoint x: 585, startPoint y: 205, endPoint x: 577, endPoint y: 575, distance: 370.3
click at [577, 575] on div "a. After creating the outline Business Case but before appointing the Project M…" at bounding box center [651, 327] width 576 height 761
click at [554, 361] on div "In PRINCE2, the recommended sequence for the Starting up a Project (SU) process…" at bounding box center [651, 472] width 551 height 368
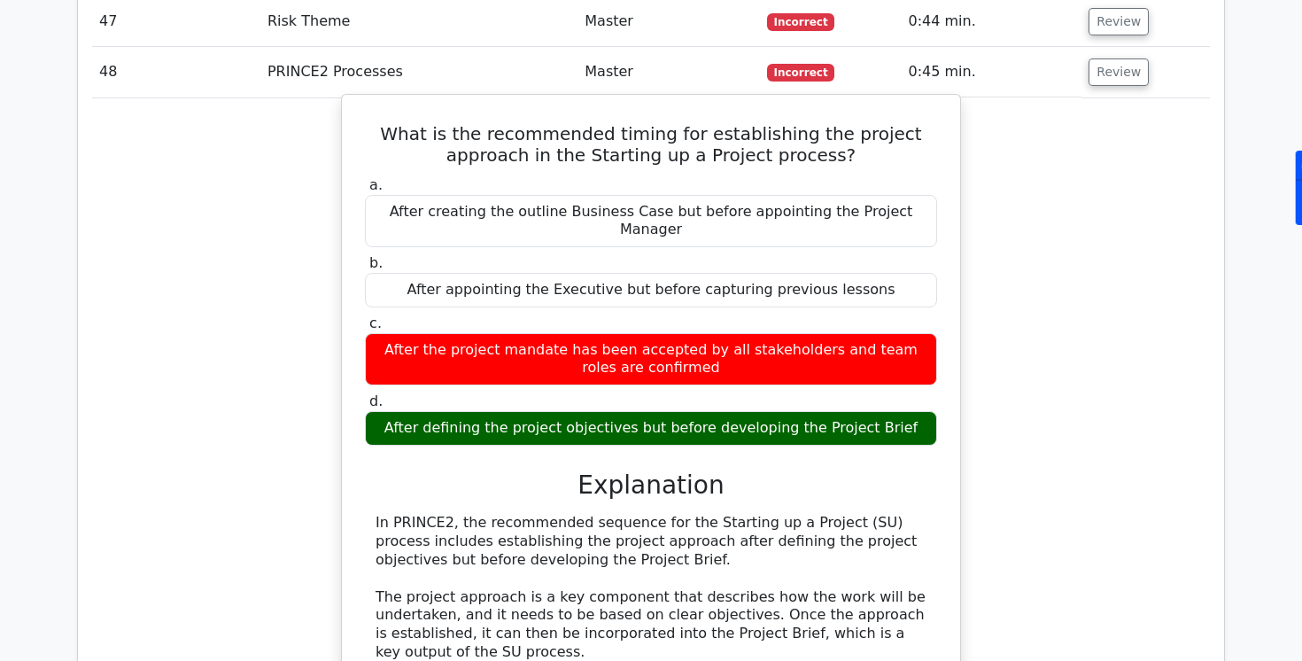
scroll to position [5395, 0]
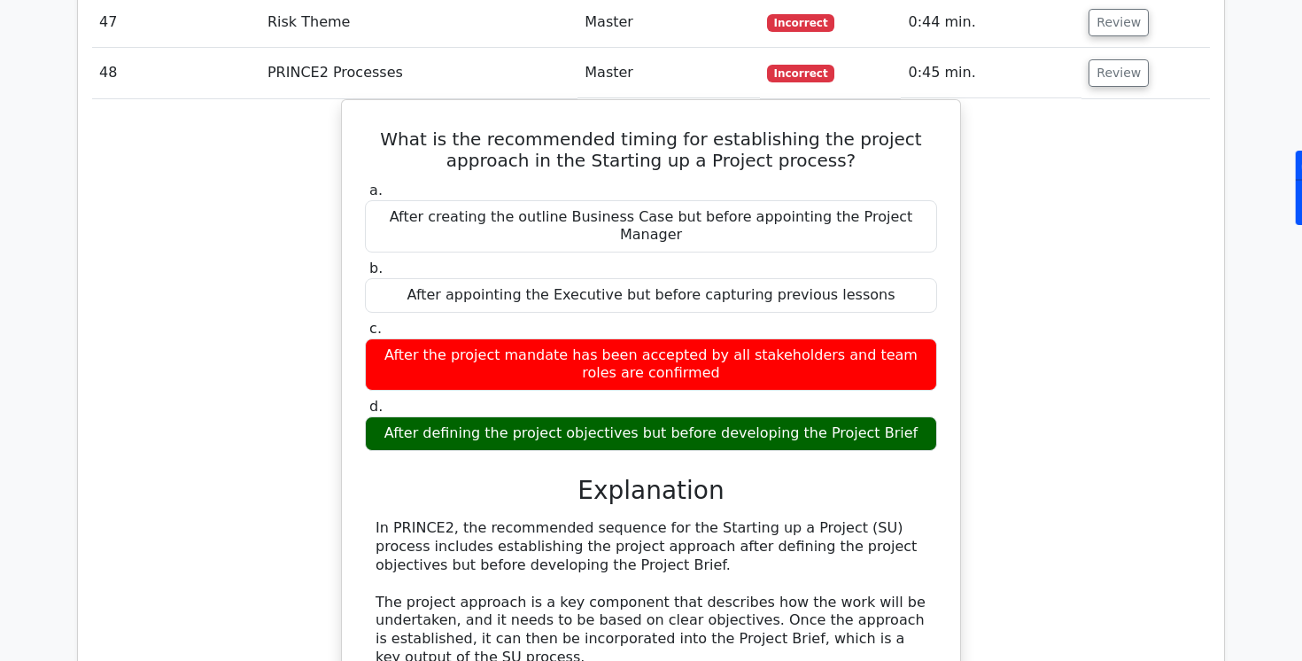
click at [984, 48] on td "0:45 min." at bounding box center [991, 73] width 181 height 50
click at [1113, 59] on button "Review" at bounding box center [1119, 72] width 60 height 27
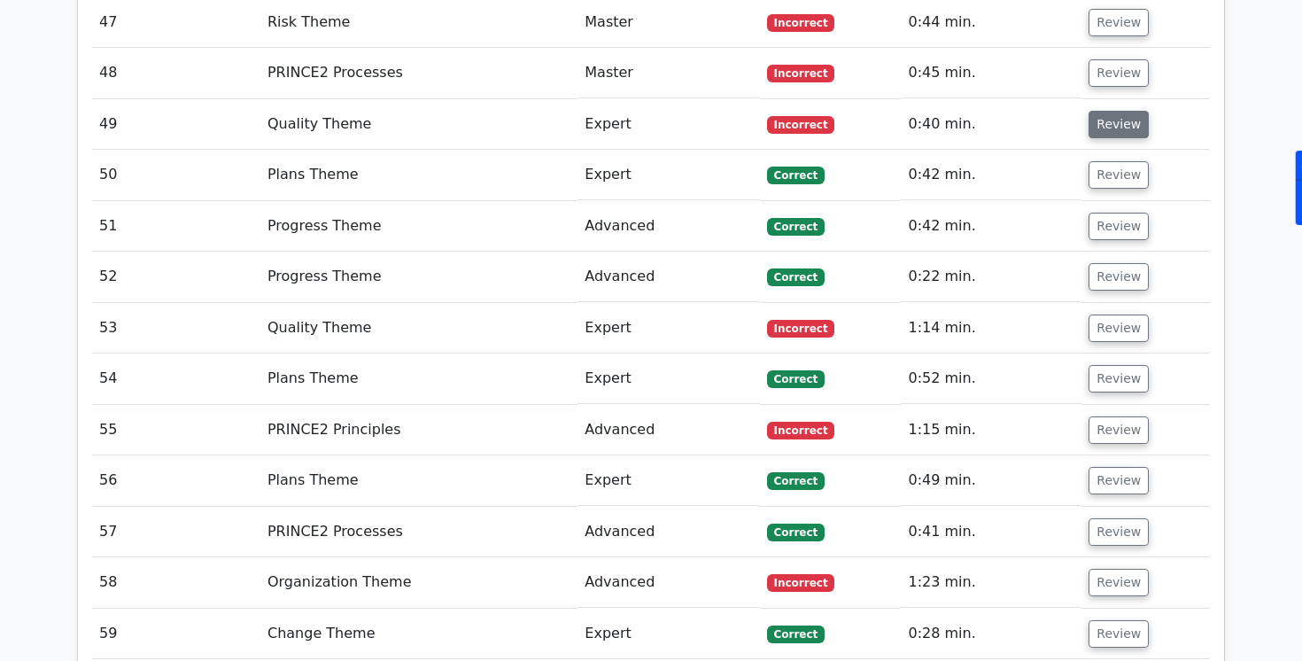
click at [1109, 111] on button "Review" at bounding box center [1119, 124] width 60 height 27
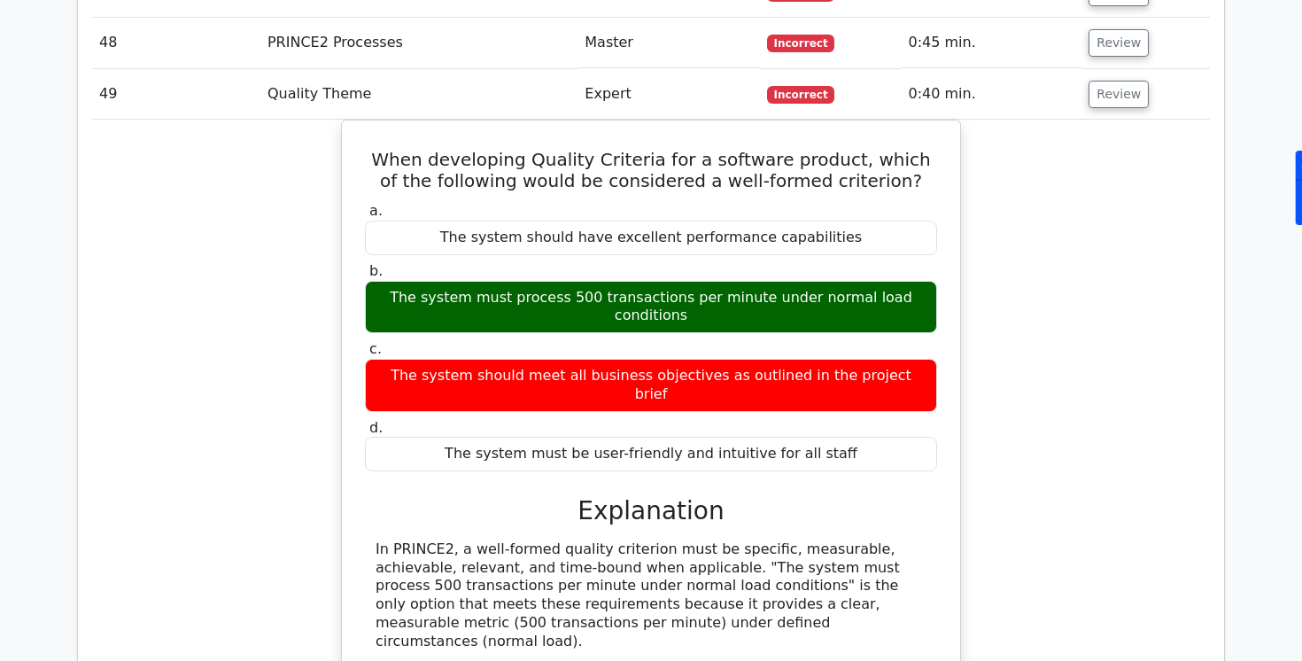
scroll to position [5432, 0]
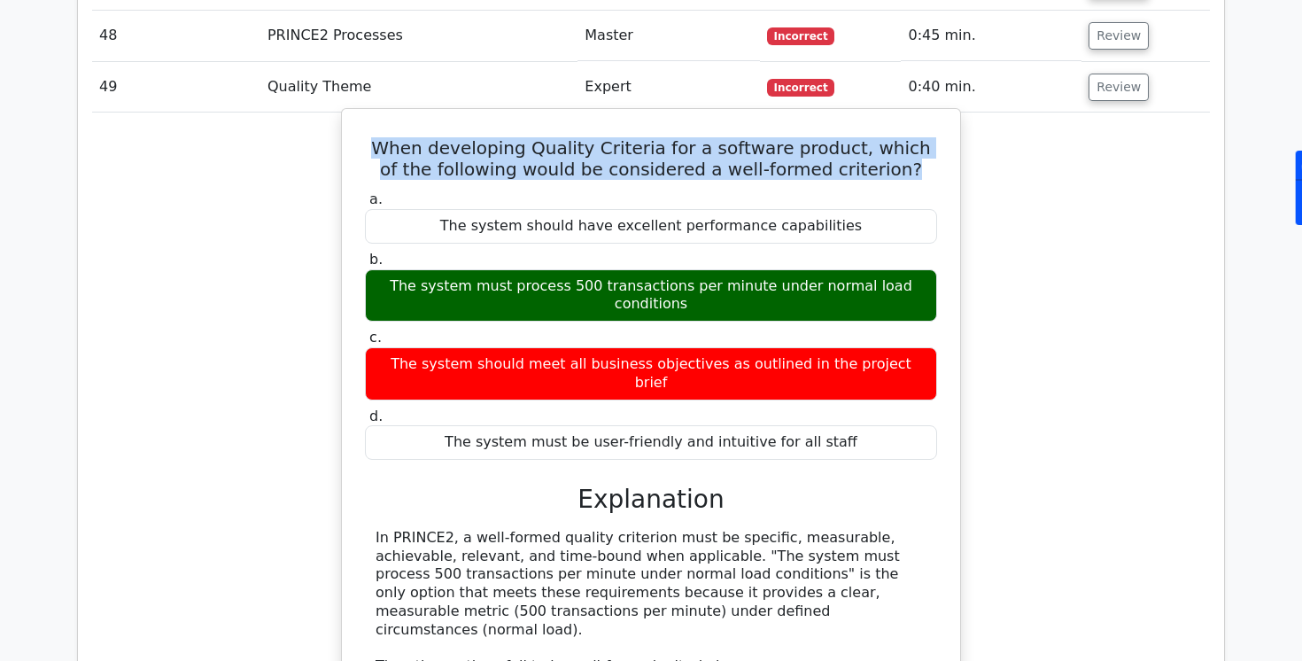
drag, startPoint x: 375, startPoint y: 113, endPoint x: 871, endPoint y: 142, distance: 496.8
click at [871, 142] on h5 "When developing Quality Criteria for a software product, which of the following…" at bounding box center [651, 158] width 576 height 43
click at [601, 485] on h3 "Explanation" at bounding box center [651, 500] width 551 height 30
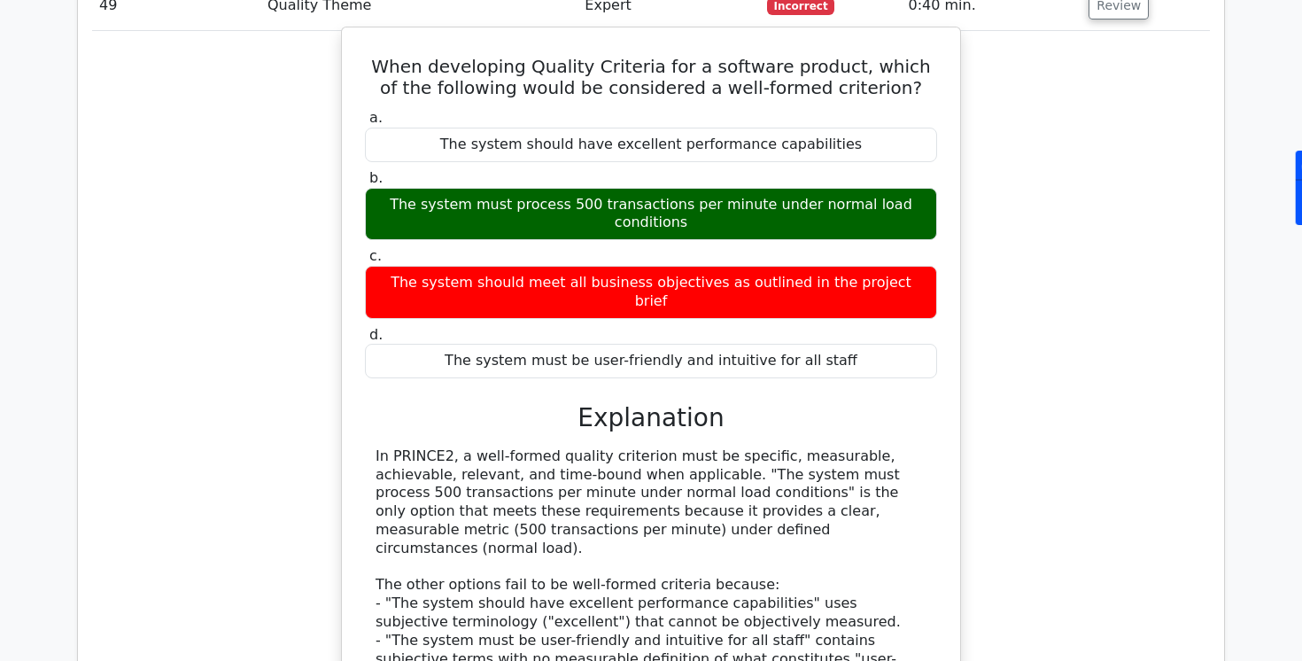
scroll to position [5546, 0]
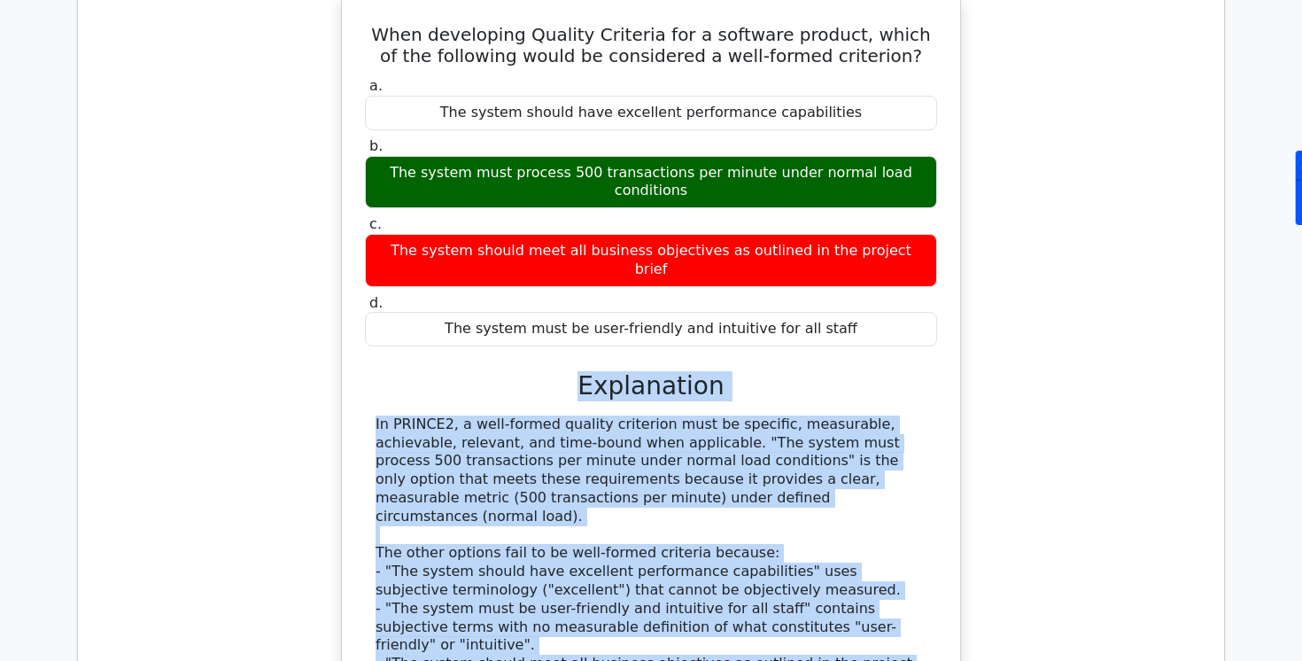
drag, startPoint x: 584, startPoint y: 309, endPoint x: 827, endPoint y: 578, distance: 363.1
click at [827, 578] on div "a. The system should have excellent performance capabilities b. The system must…" at bounding box center [651, 408] width 576 height 669
click at [593, 415] on div "In PRINCE2, a well-formed quality criterion must be specific, measurable, achie…" at bounding box center [651, 553] width 551 height 276
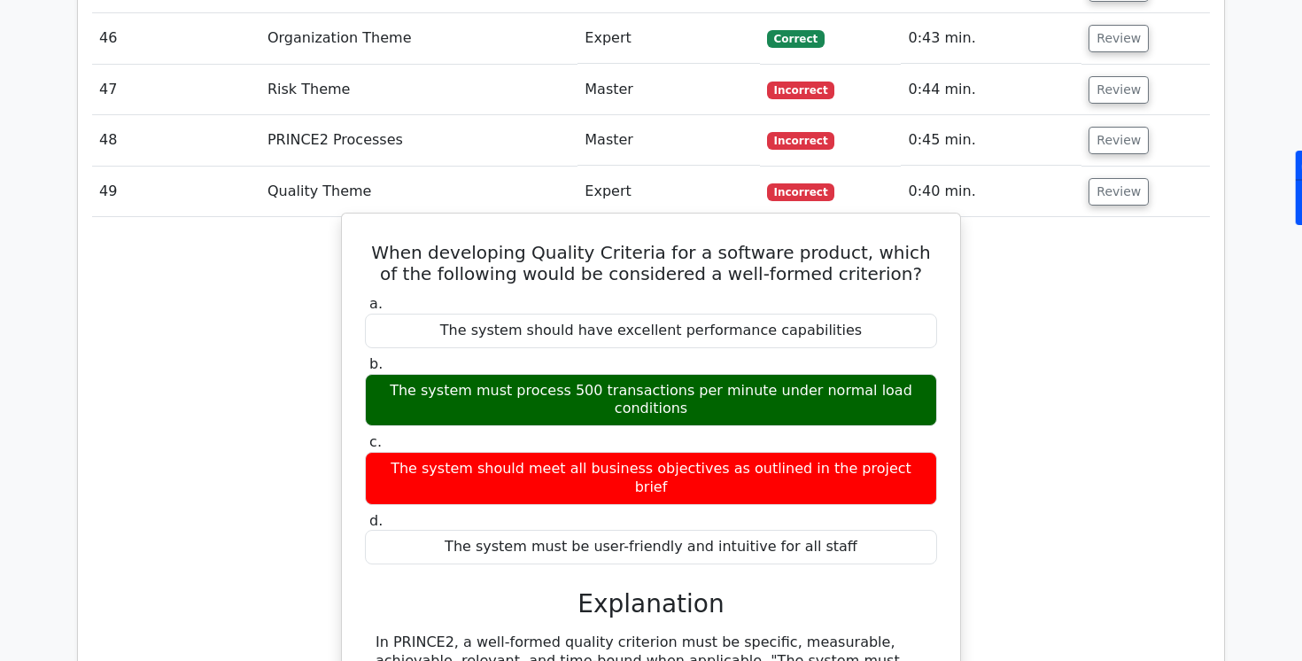
scroll to position [5310, 0]
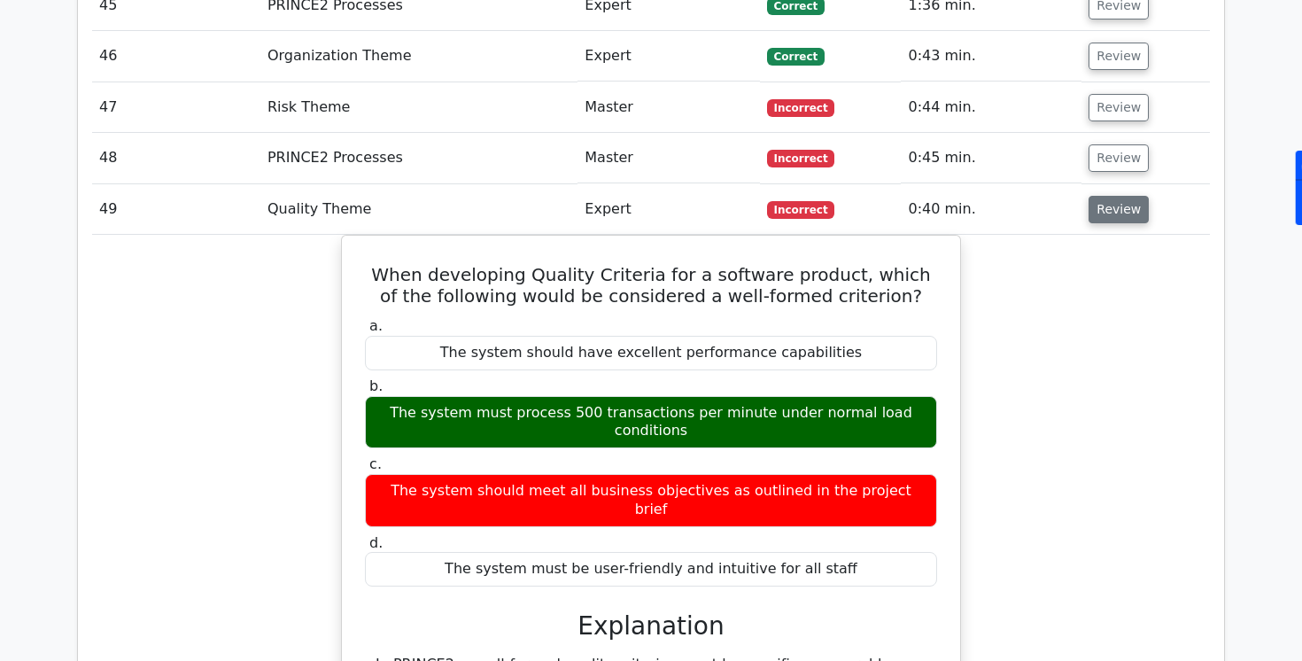
click at [1097, 196] on button "Review" at bounding box center [1119, 209] width 60 height 27
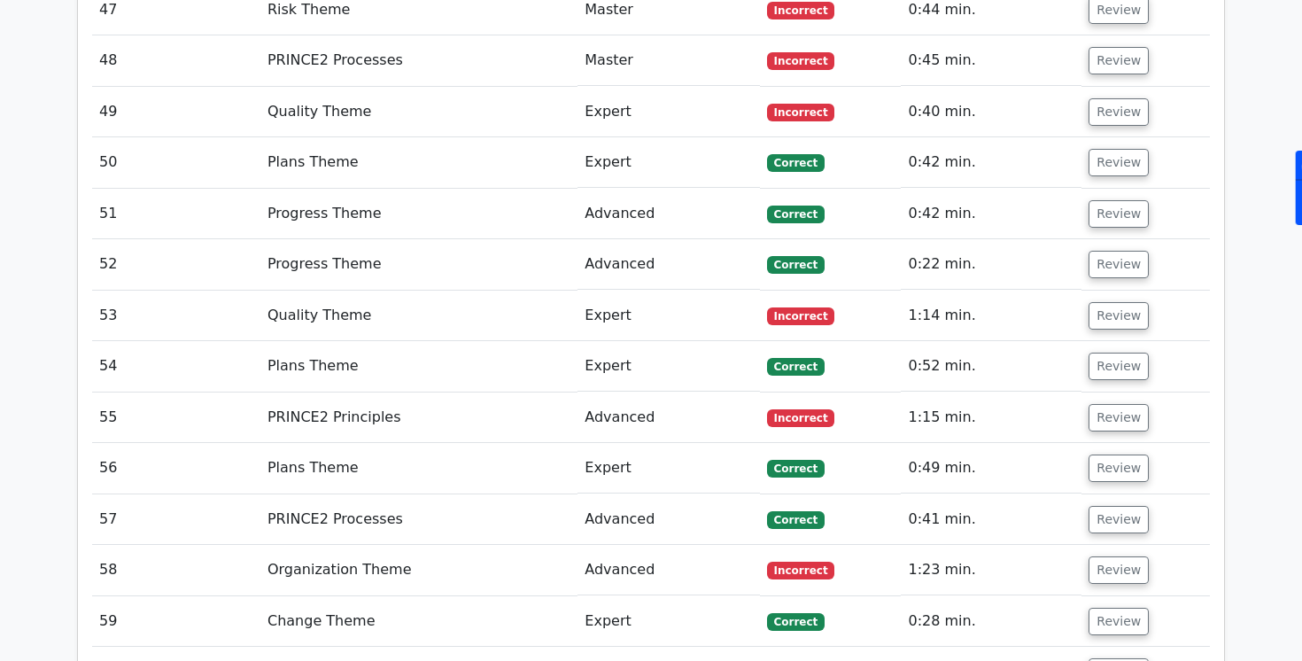
scroll to position [5418, 0]
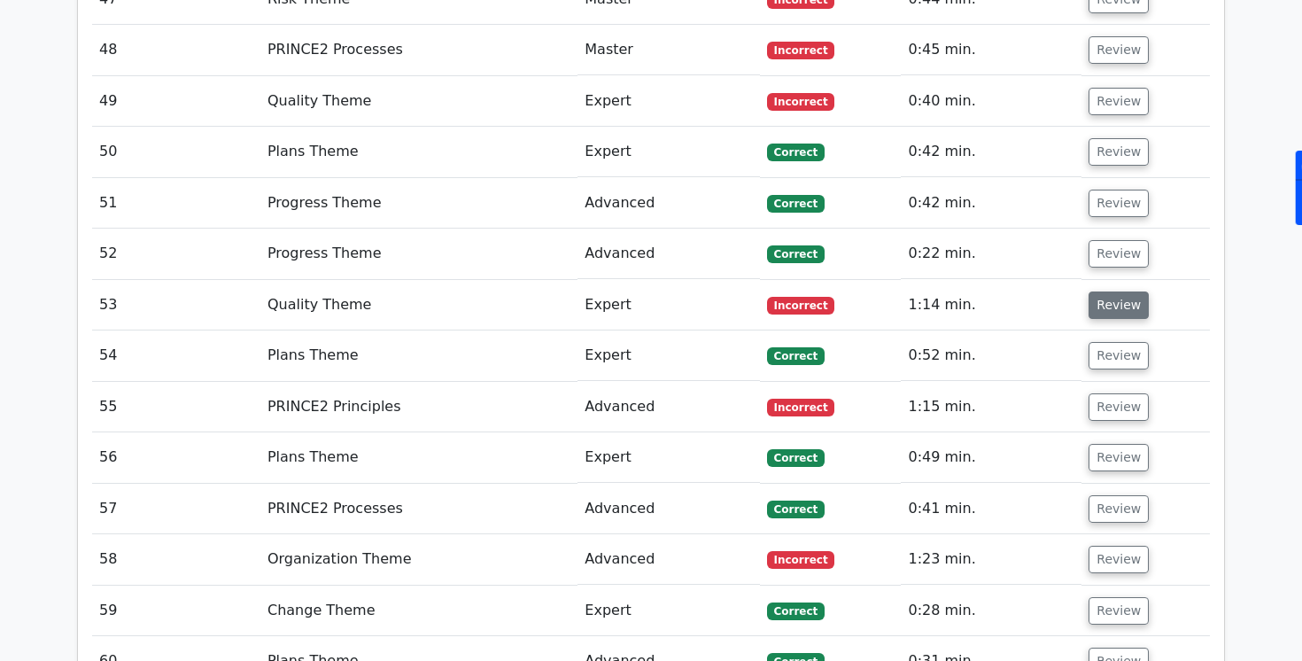
click at [1104, 291] on button "Review" at bounding box center [1119, 304] width 60 height 27
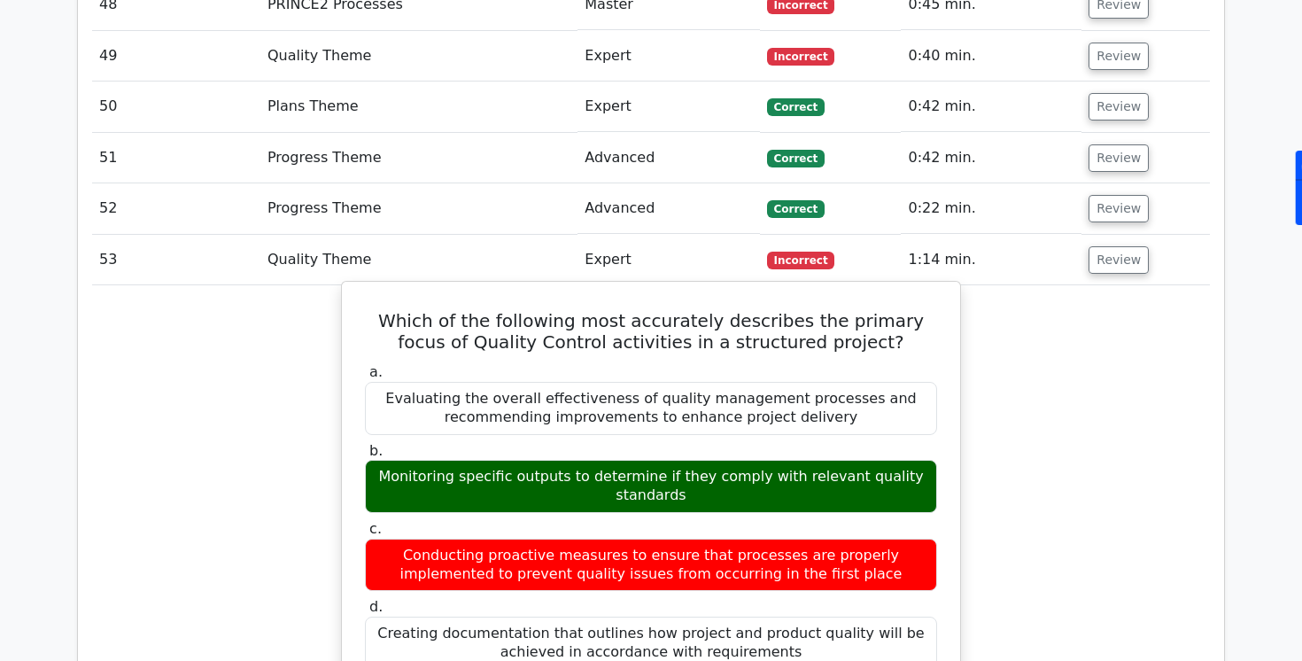
scroll to position [5464, 0]
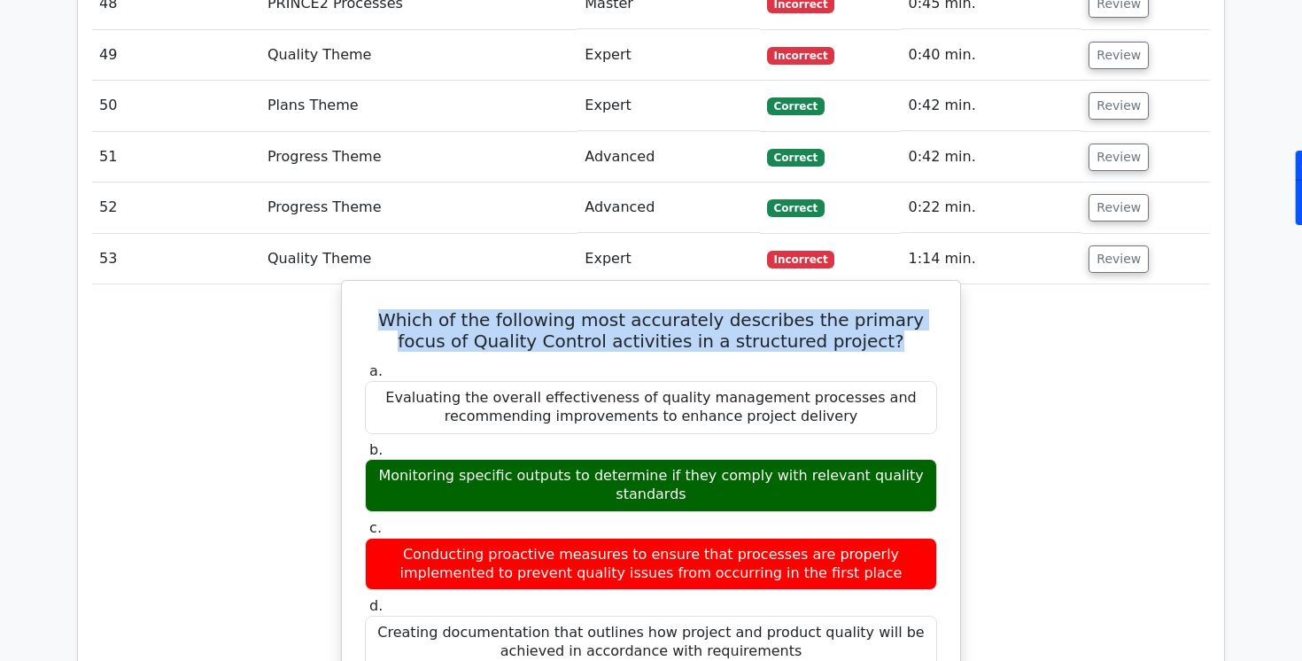
drag, startPoint x: 376, startPoint y: 282, endPoint x: 845, endPoint y: 309, distance: 470.3
click at [845, 310] on h5 "Which of the following most accurately describes the primary focus of Quality C…" at bounding box center [651, 330] width 576 height 43
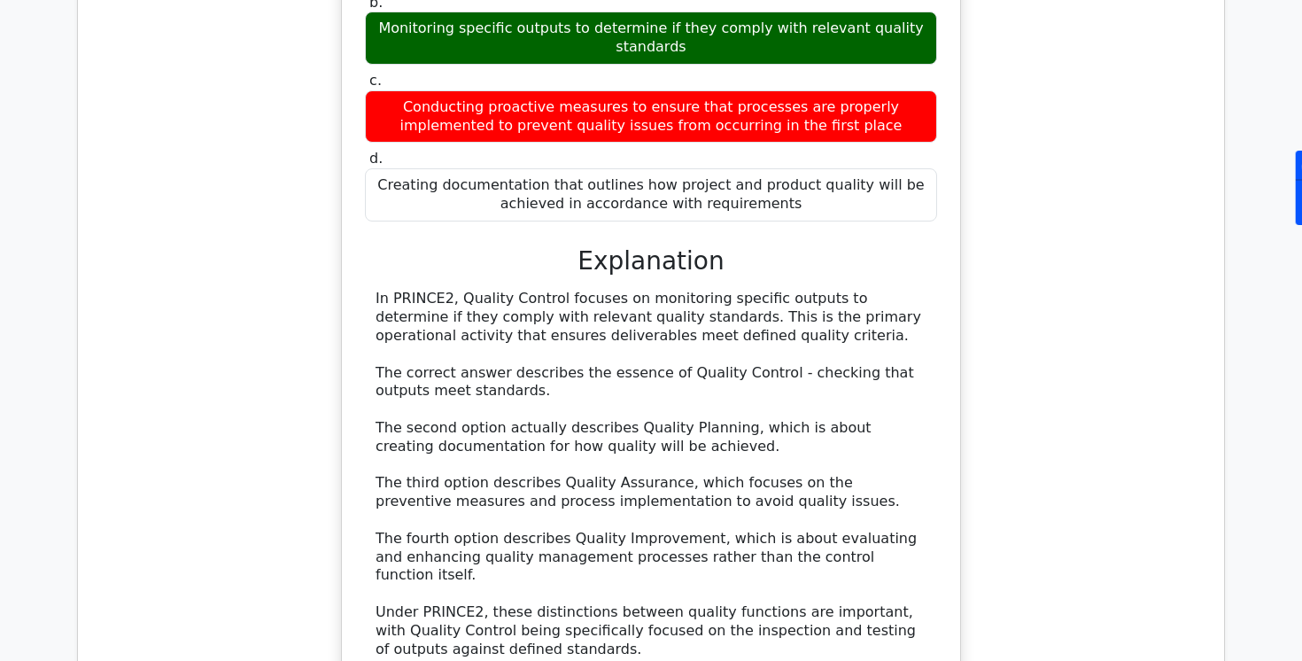
scroll to position [5956, 0]
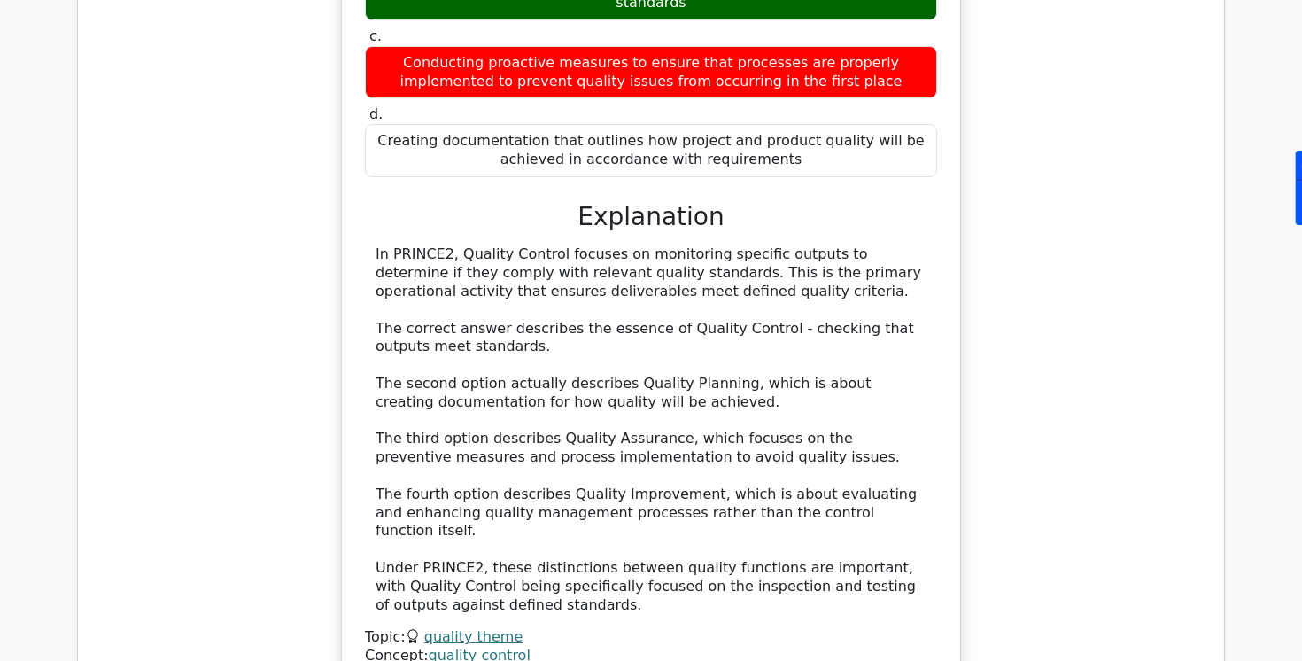
click at [587, 202] on h3 "Explanation" at bounding box center [651, 217] width 551 height 30
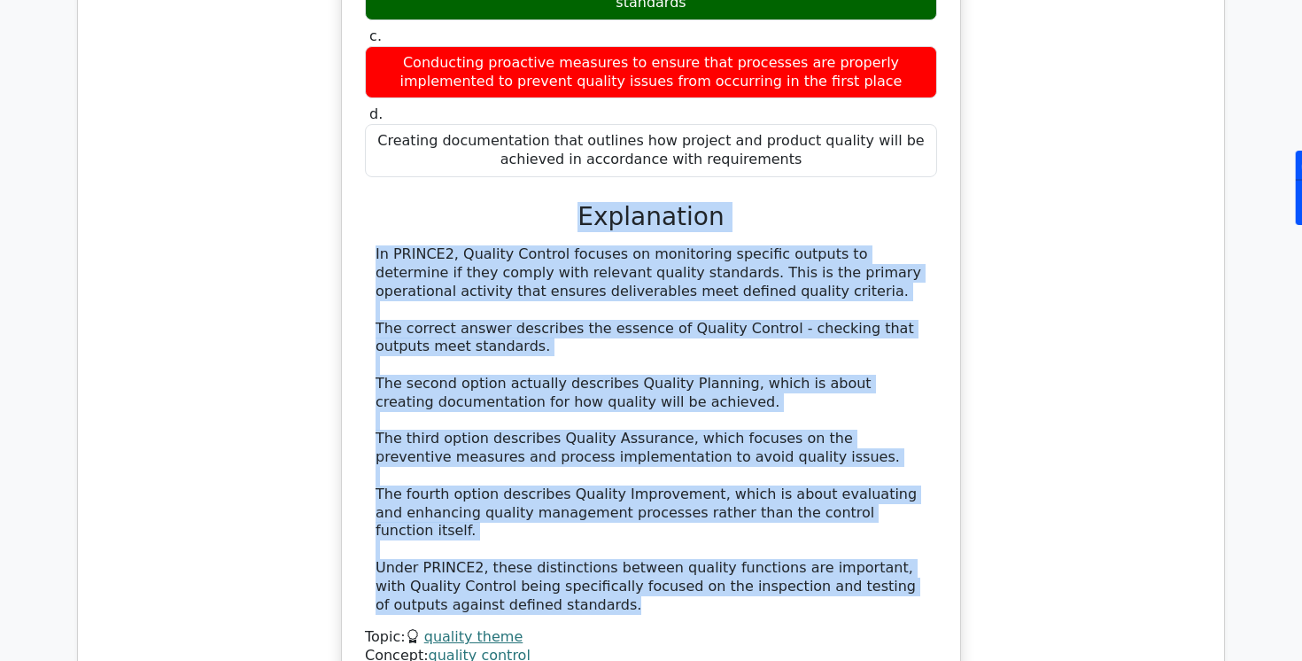
drag, startPoint x: 587, startPoint y: 178, endPoint x: 583, endPoint y: 551, distance: 372.9
click at [583, 551] on div "a. Evaluating the overall effectiveness of quality management processes and rec…" at bounding box center [651, 266] width 576 height 798
click at [672, 298] on div "In PRINCE2, Quality Control focuses on monitoring specific outputs to determine…" at bounding box center [651, 429] width 551 height 368
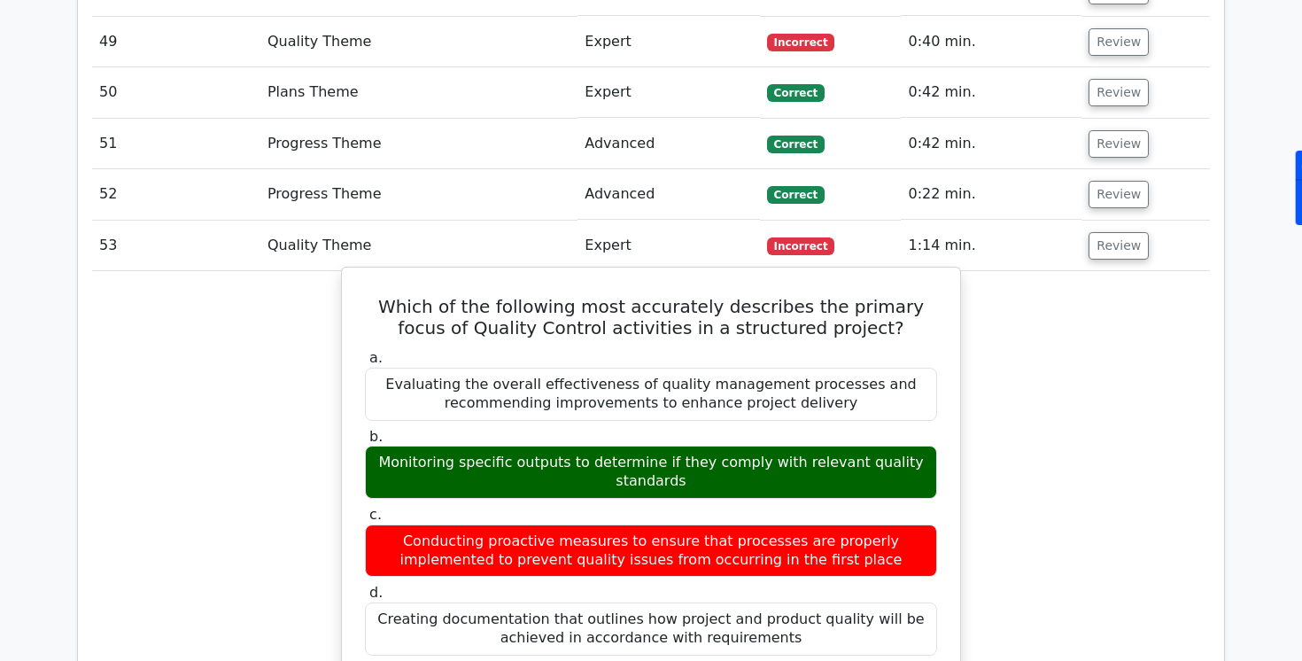
scroll to position [5472, 0]
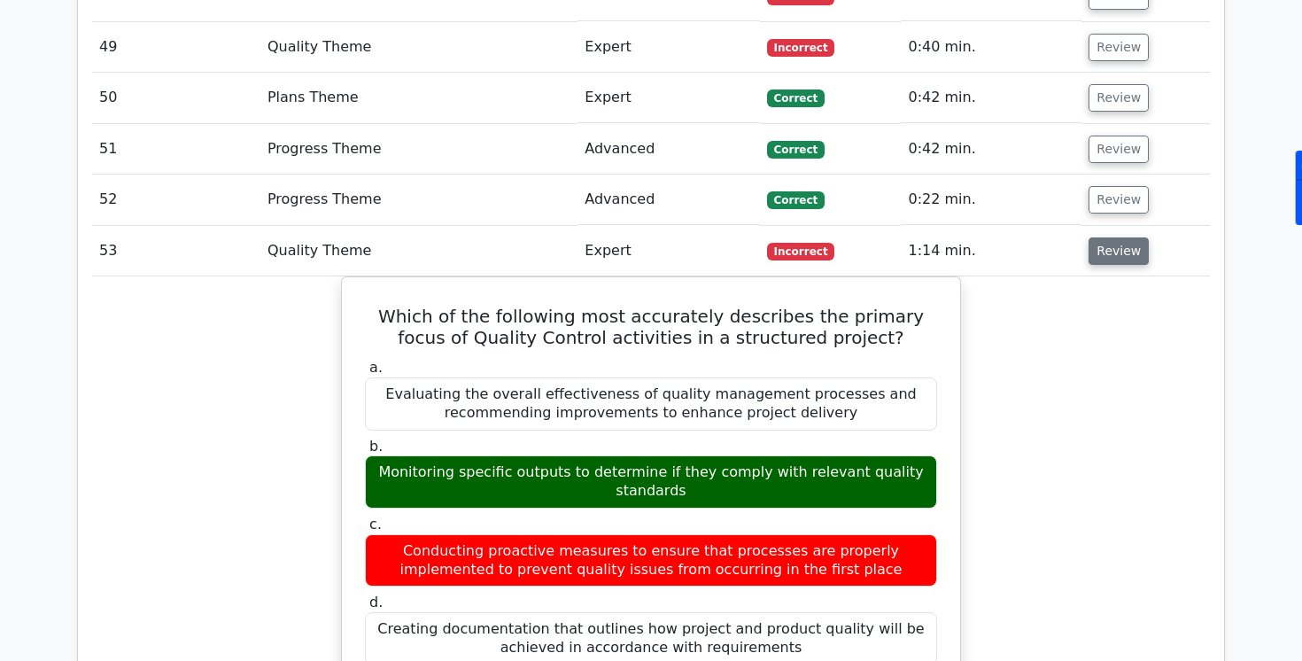
click at [1115, 237] on button "Review" at bounding box center [1119, 250] width 60 height 27
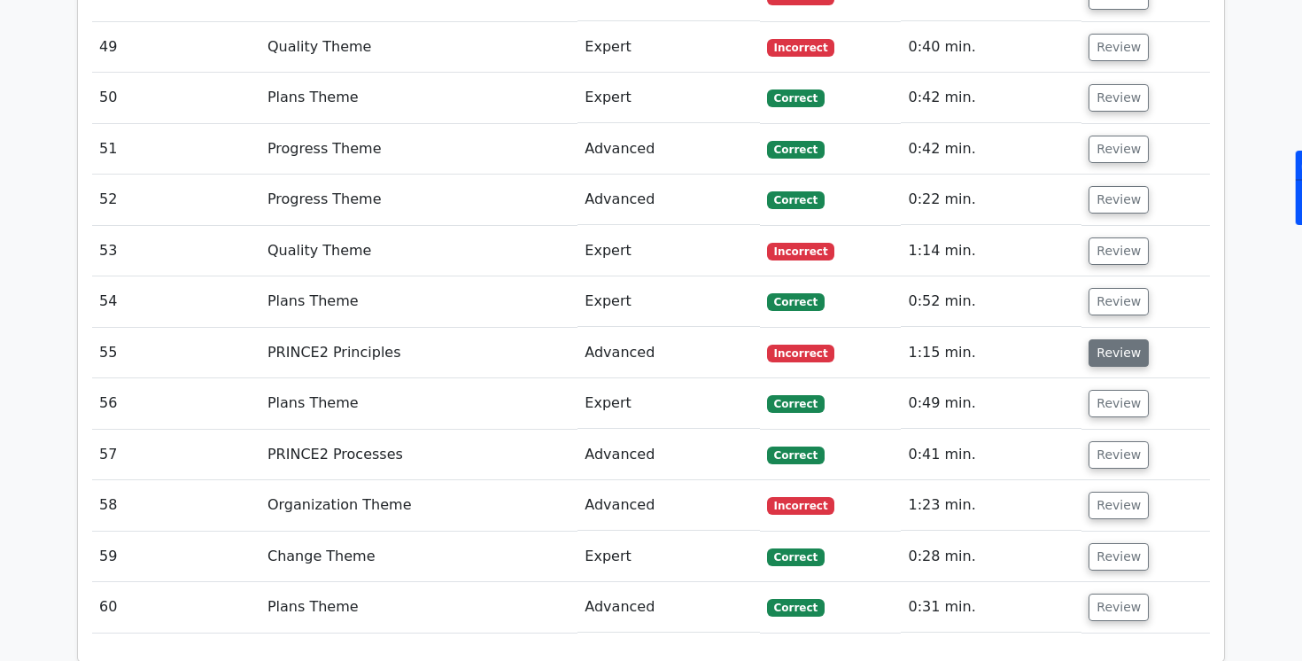
click at [1105, 339] on button "Review" at bounding box center [1119, 352] width 60 height 27
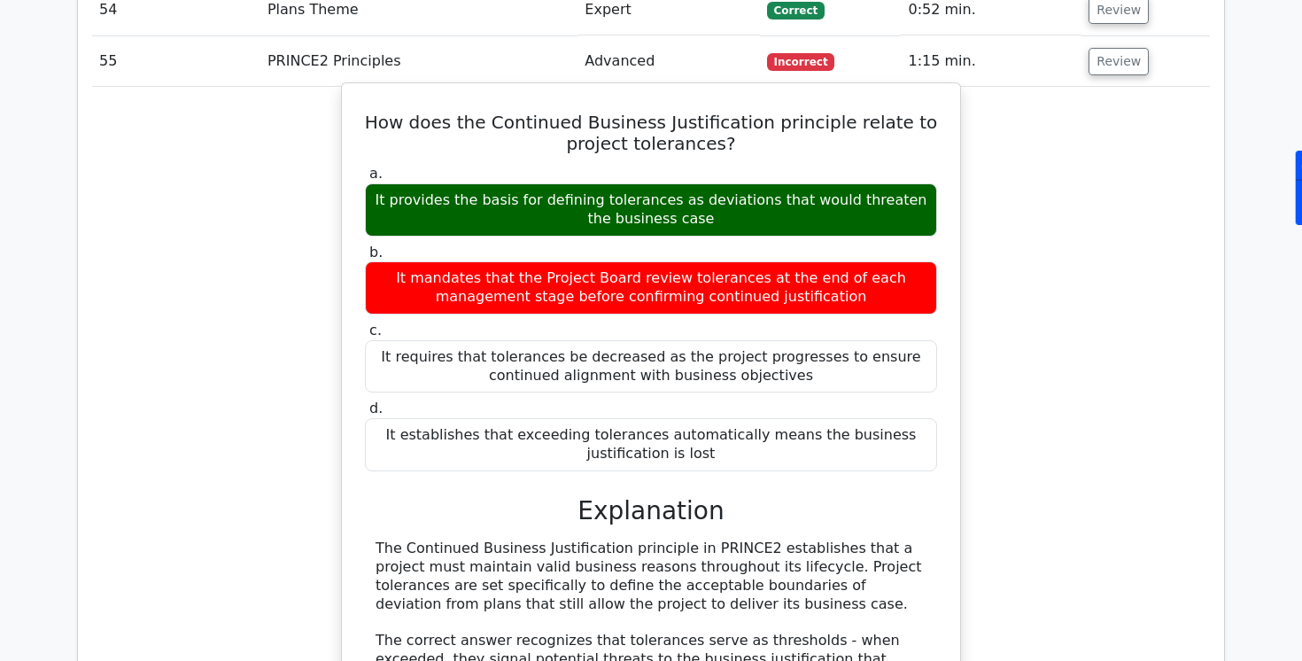
scroll to position [5765, 0]
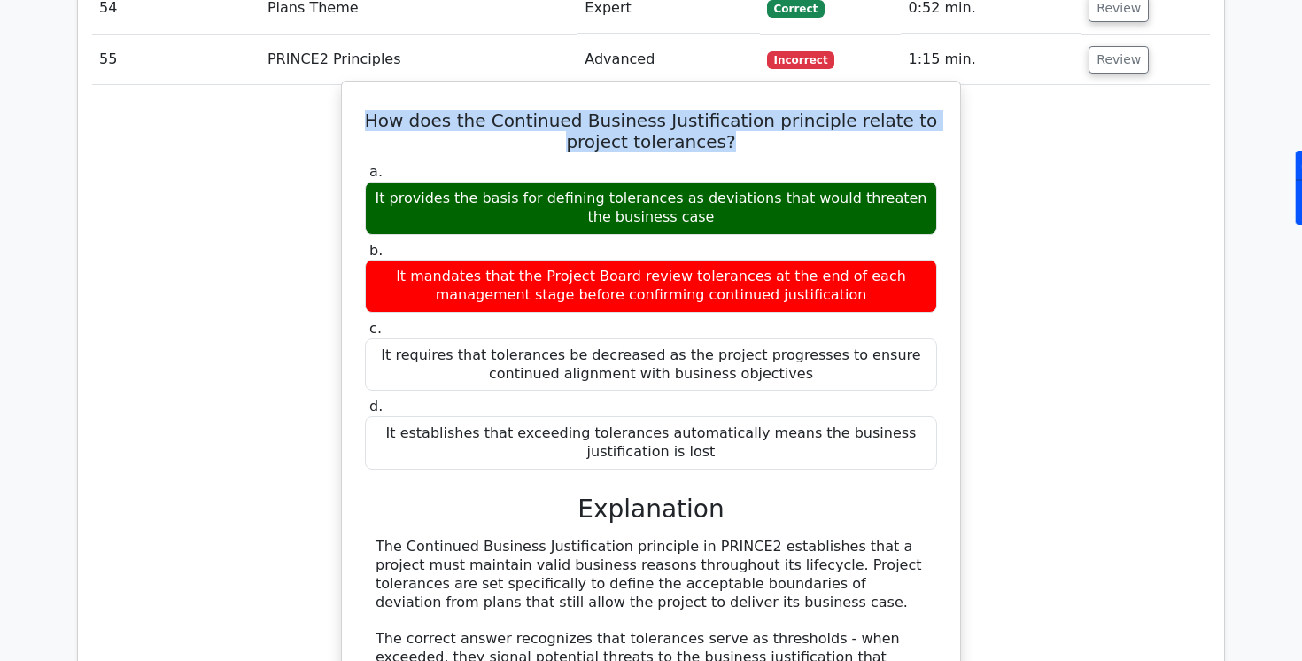
drag, startPoint x: 366, startPoint y: 85, endPoint x: 702, endPoint y: 115, distance: 337.9
click at [702, 115] on h5 "How does the Continued Business Justification principle relate to project toler…" at bounding box center [651, 131] width 576 height 43
click at [604, 418] on div "It establishes that exceeding tolerances automatically means the business justi…" at bounding box center [651, 442] width 572 height 53
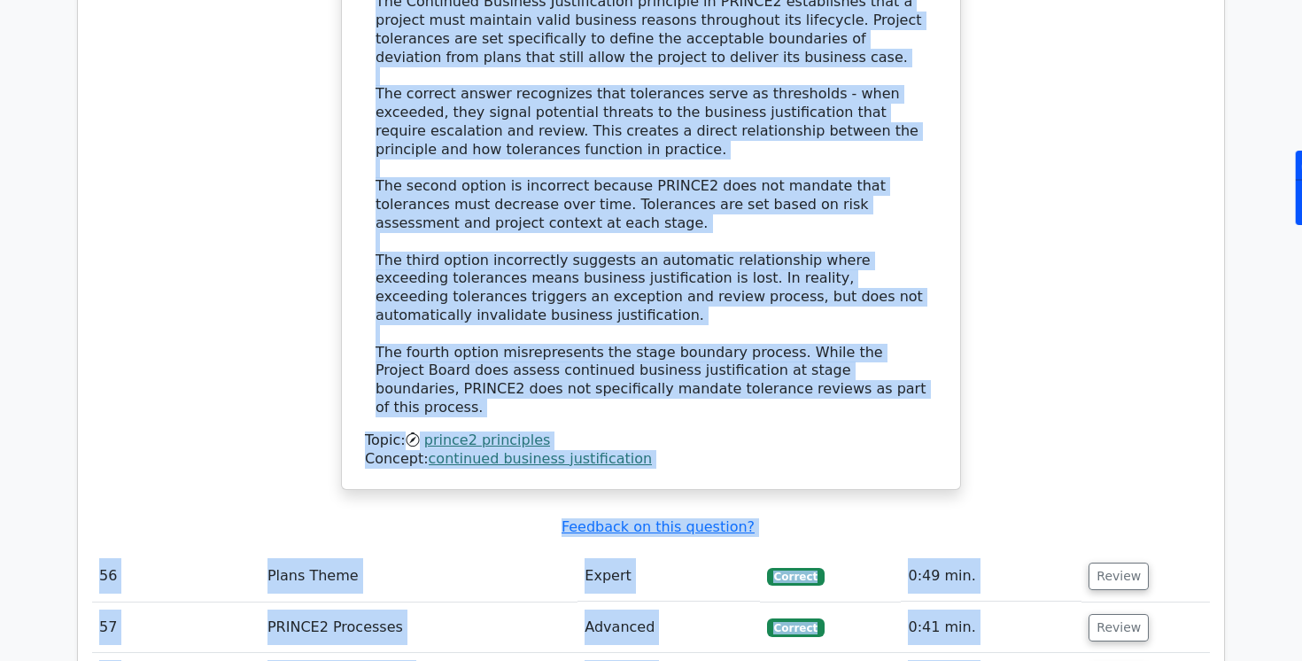
scroll to position [6372, 0]
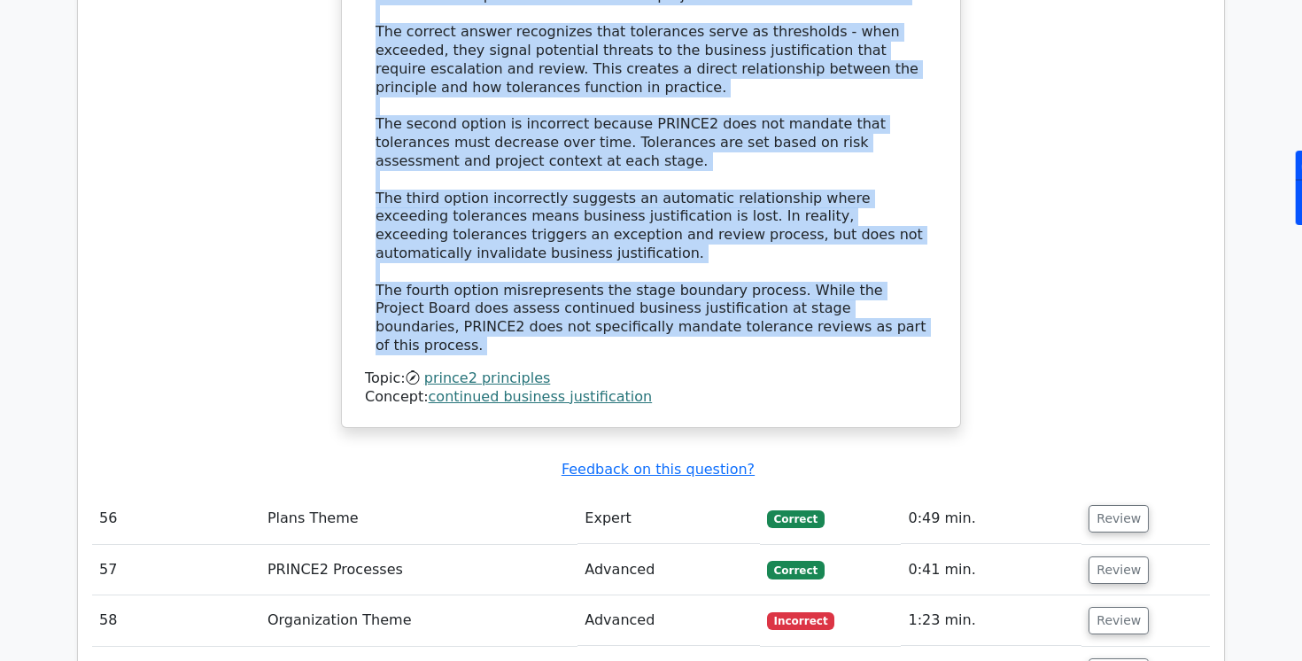
drag, startPoint x: 579, startPoint y: 295, endPoint x: 790, endPoint y: 306, distance: 211.1
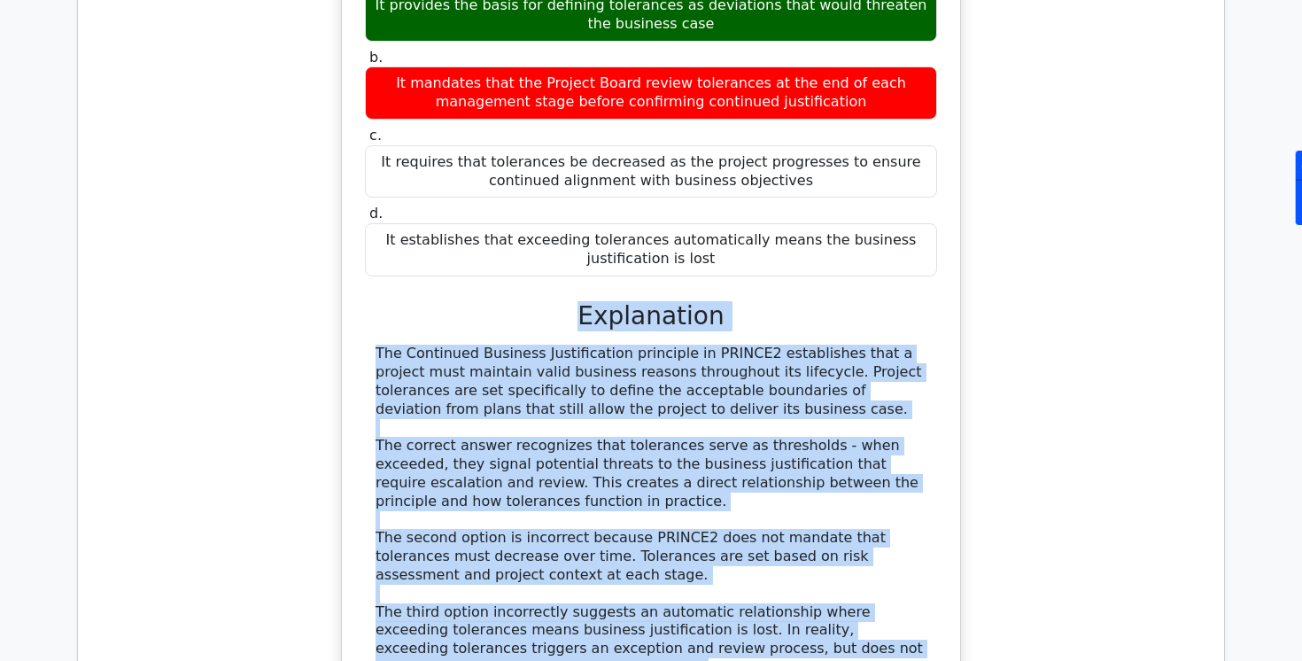
scroll to position [5955, 0]
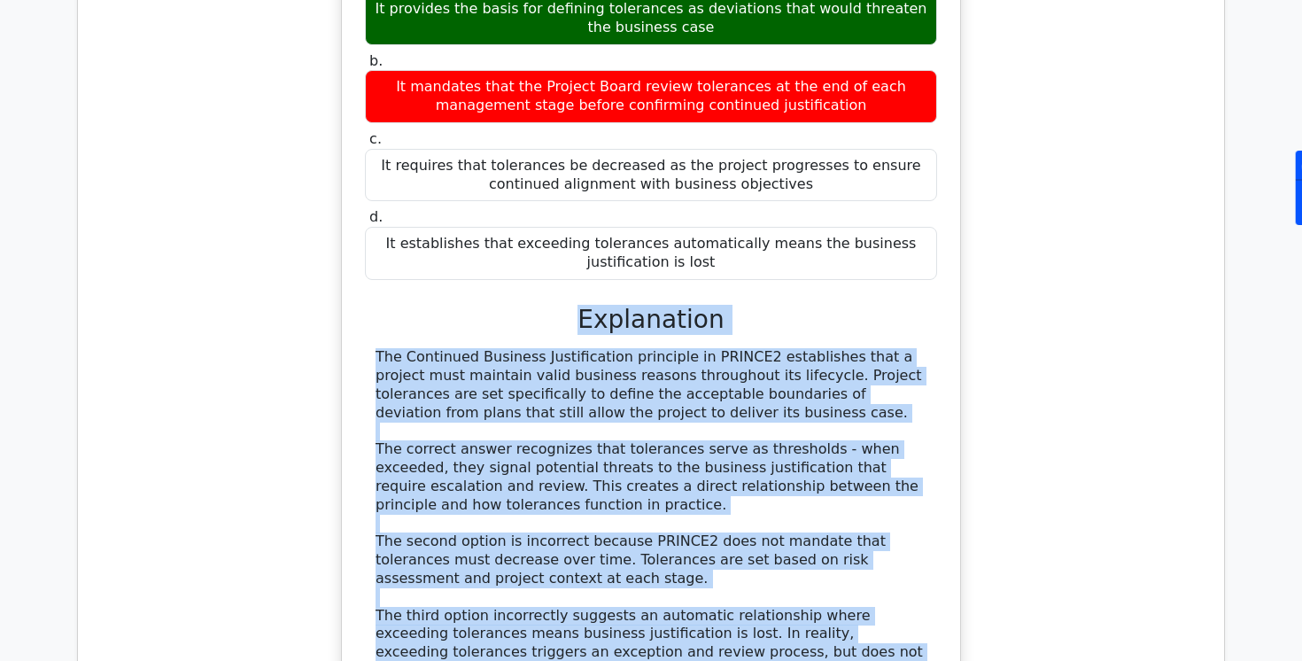
click at [875, 250] on div "a. It provides the basis for defining tolerances as deviations that would threa…" at bounding box center [651, 396] width 576 height 853
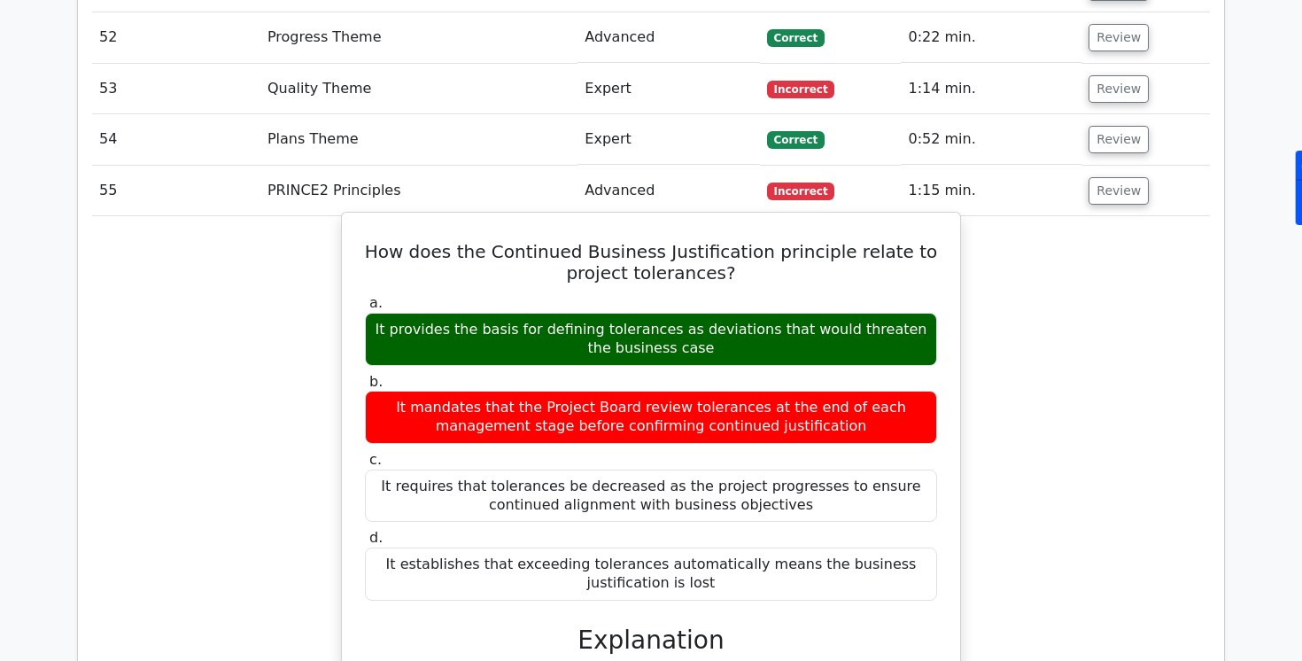
scroll to position [5637, 0]
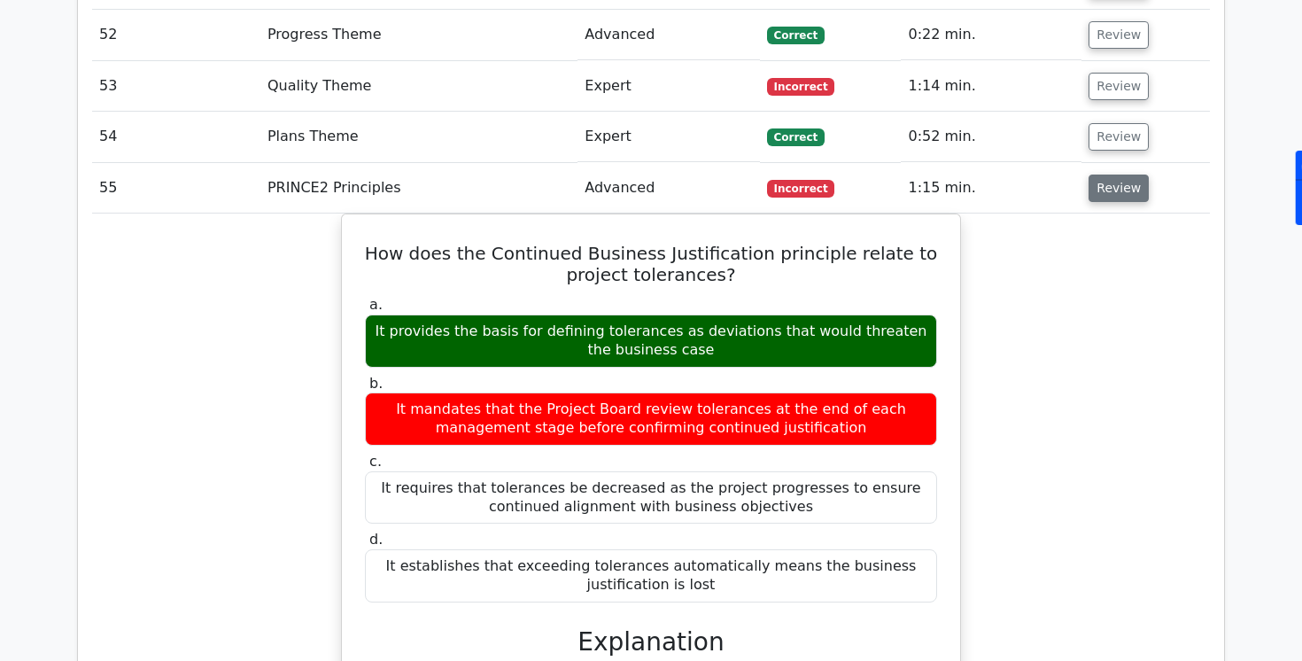
click at [1105, 174] on button "Review" at bounding box center [1119, 187] width 60 height 27
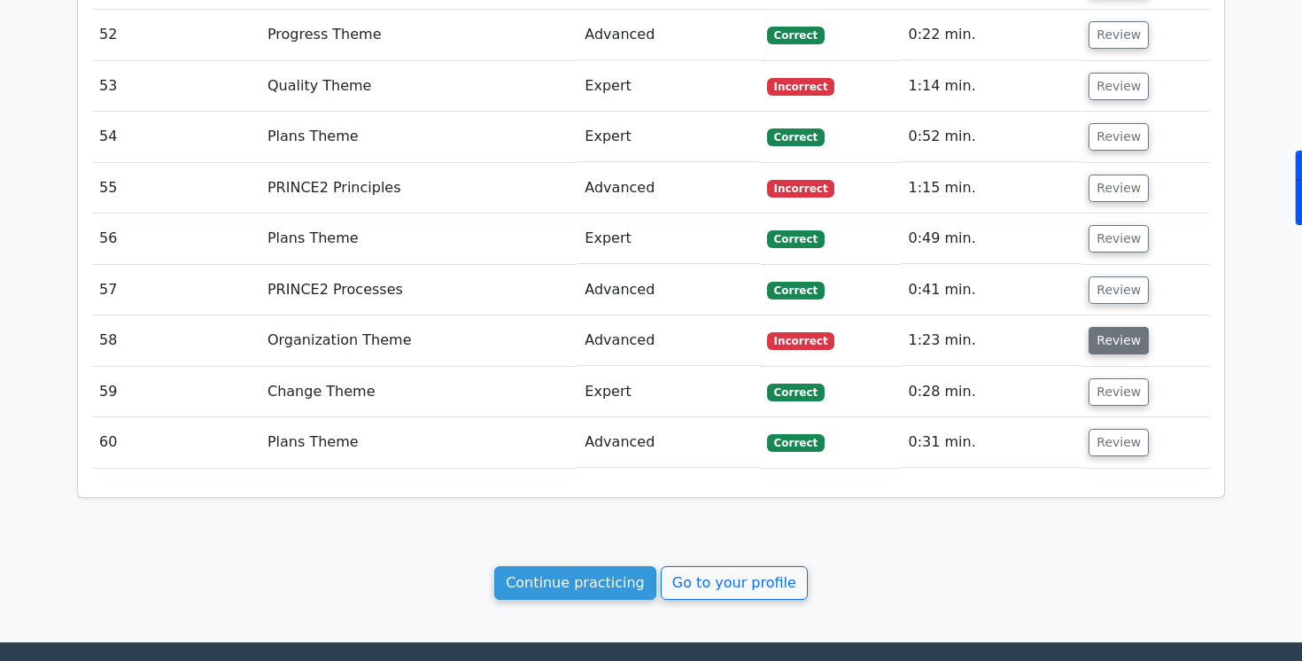
click at [1113, 327] on button "Review" at bounding box center [1119, 340] width 60 height 27
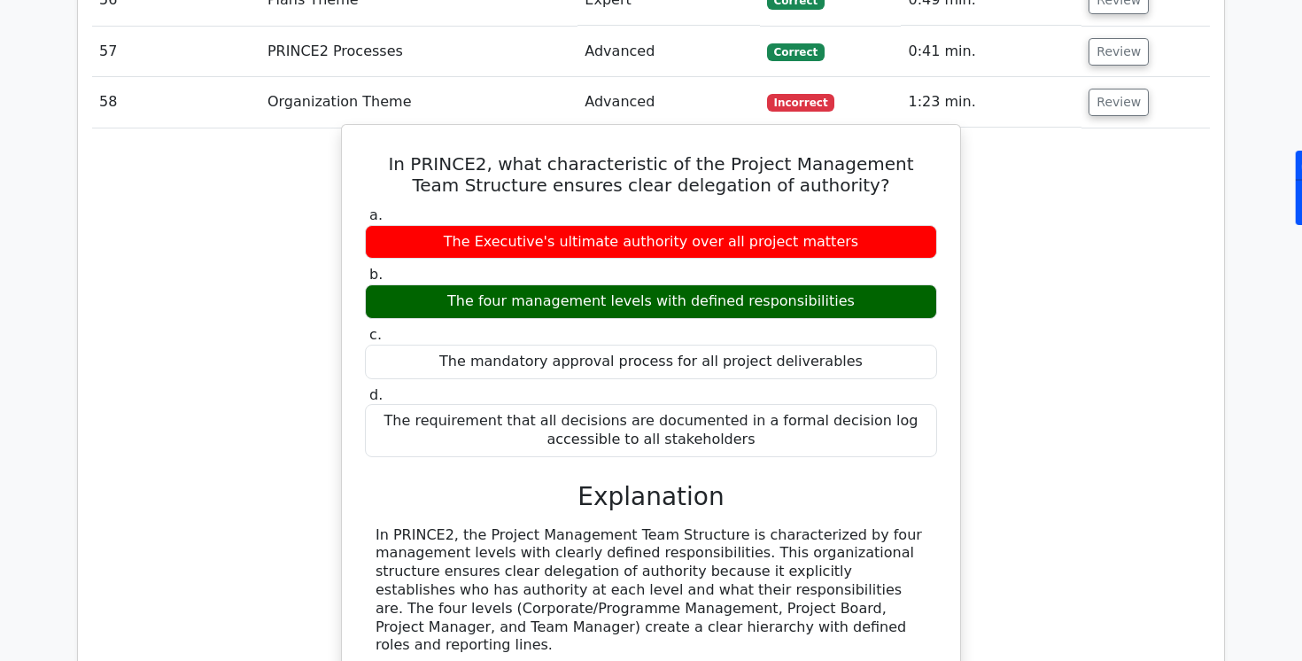
scroll to position [5881, 0]
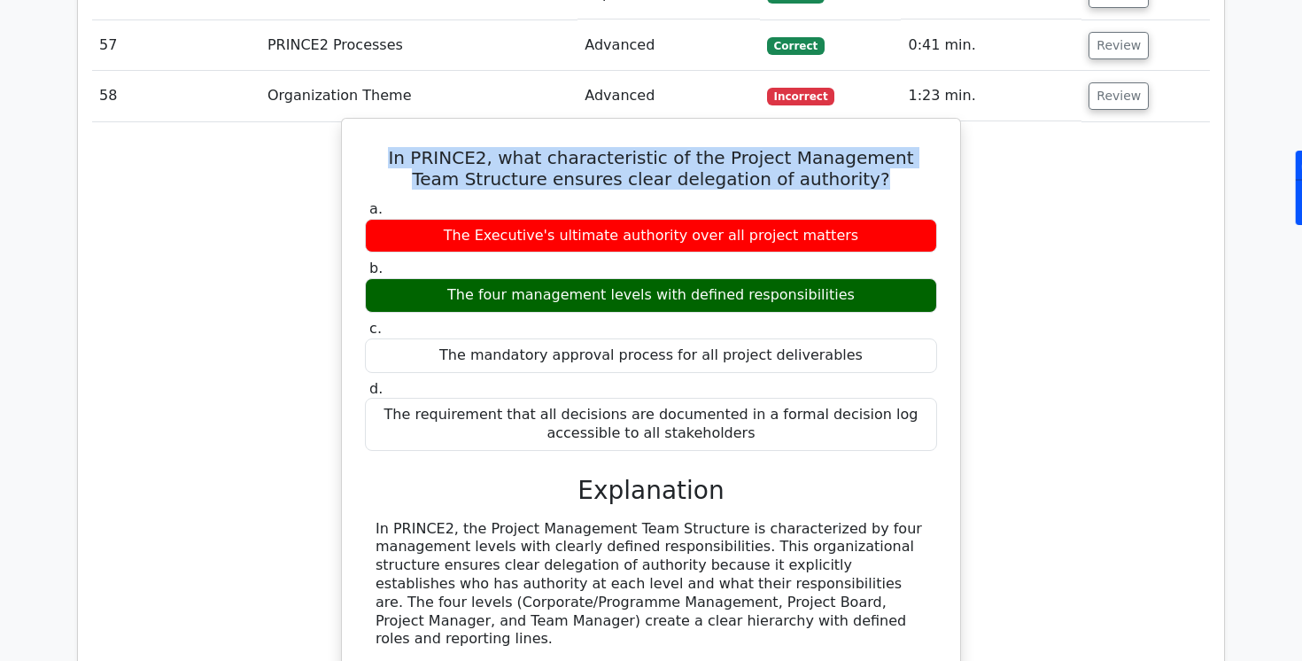
drag, startPoint x: 379, startPoint y: 106, endPoint x: 856, endPoint y: 145, distance: 478.1
click at [856, 145] on div "In PRINCE2, what characteristic of the Project Management Team Structure ensure…" at bounding box center [651, 512] width 604 height 772
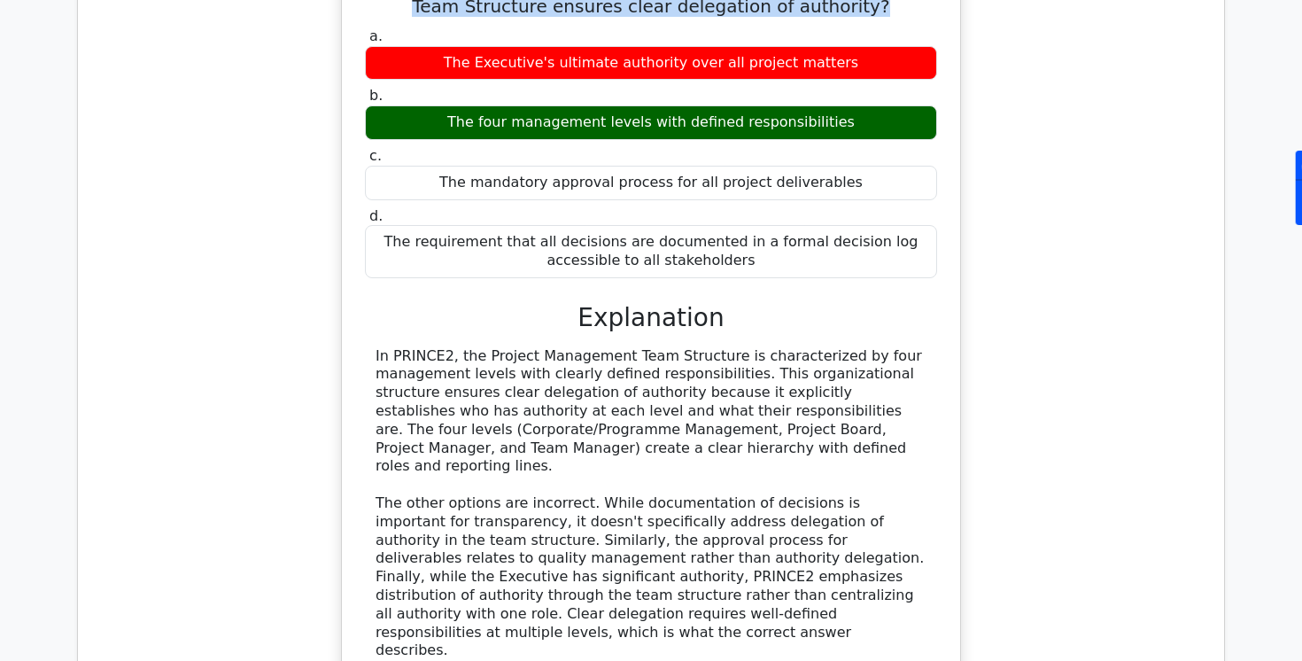
scroll to position [6069, 0]
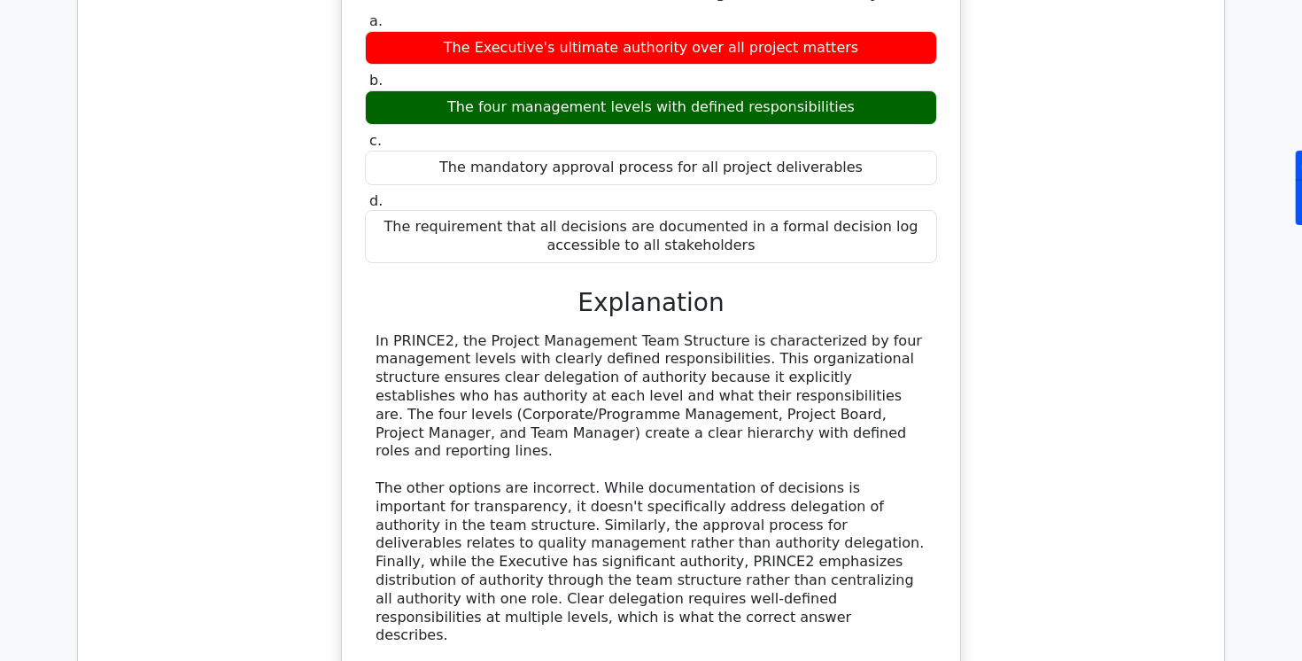
click at [616, 349] on div "In PRINCE2, the Project Management Team Structure is characterized by four mana…" at bounding box center [651, 489] width 551 height 314
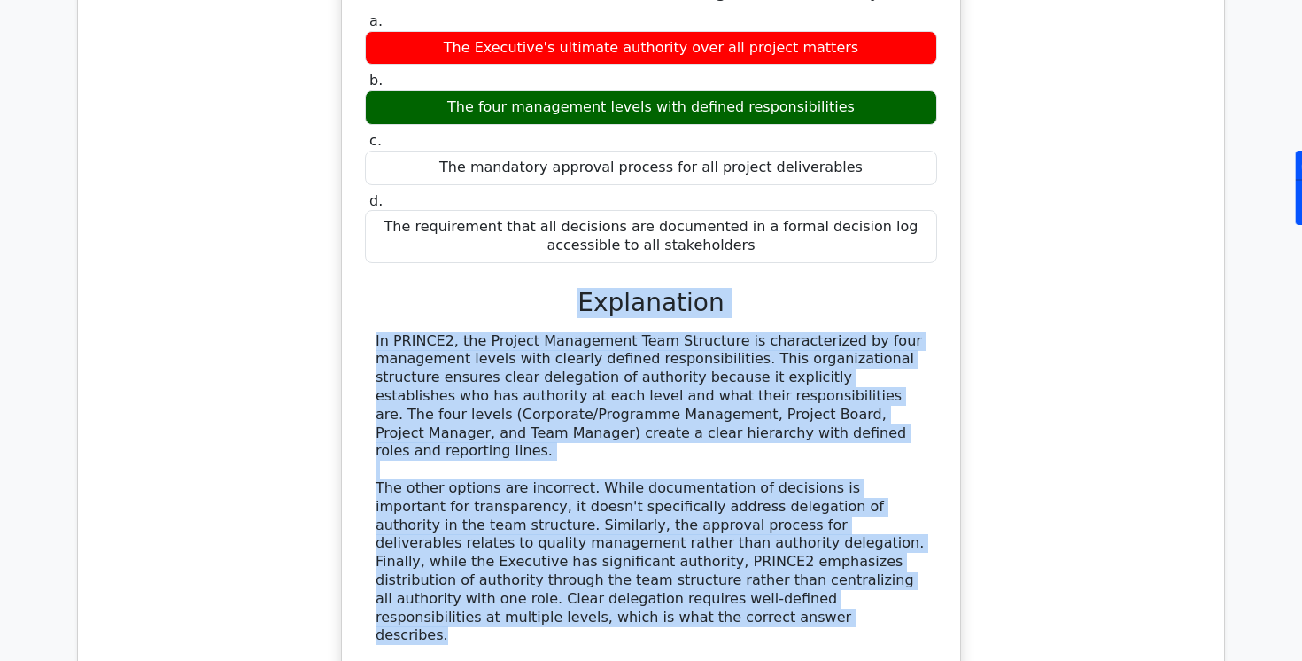
drag, startPoint x: 588, startPoint y: 262, endPoint x: 466, endPoint y: 564, distance: 325.8
click at [466, 564] on div "a. The Executive's ultimate authority over all project matters b. The four mana…" at bounding box center [651, 352] width 576 height 687
click at [523, 391] on div "In PRINCE2, the Project Management Team Structure is characterized by four mana…" at bounding box center [651, 489] width 551 height 314
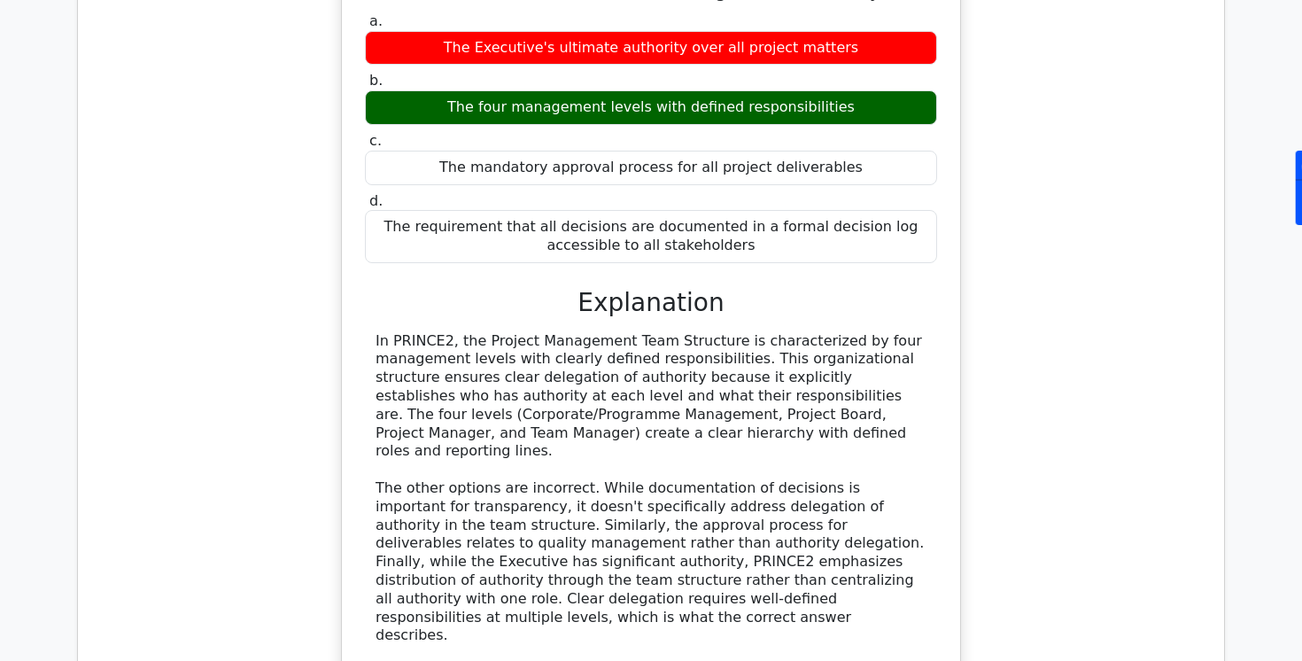
click at [624, 374] on div "In PRINCE2, the Project Management Team Structure is characterized by four mana…" at bounding box center [651, 489] width 551 height 314
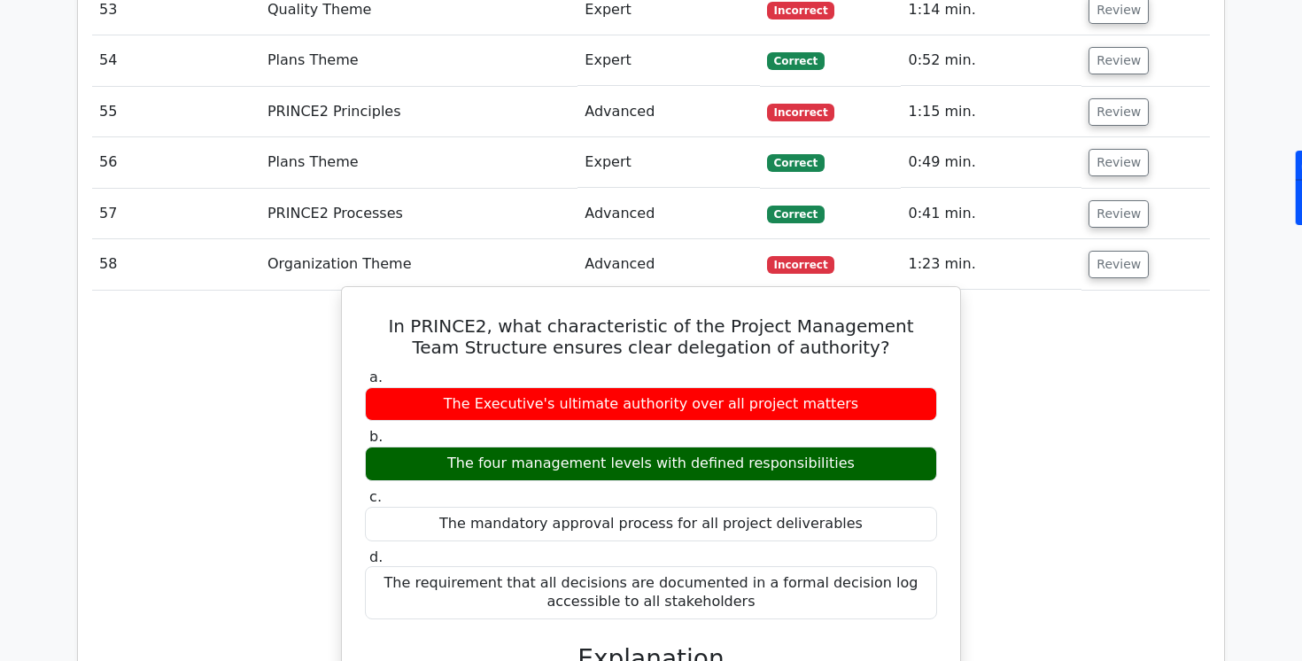
scroll to position [5693, 0]
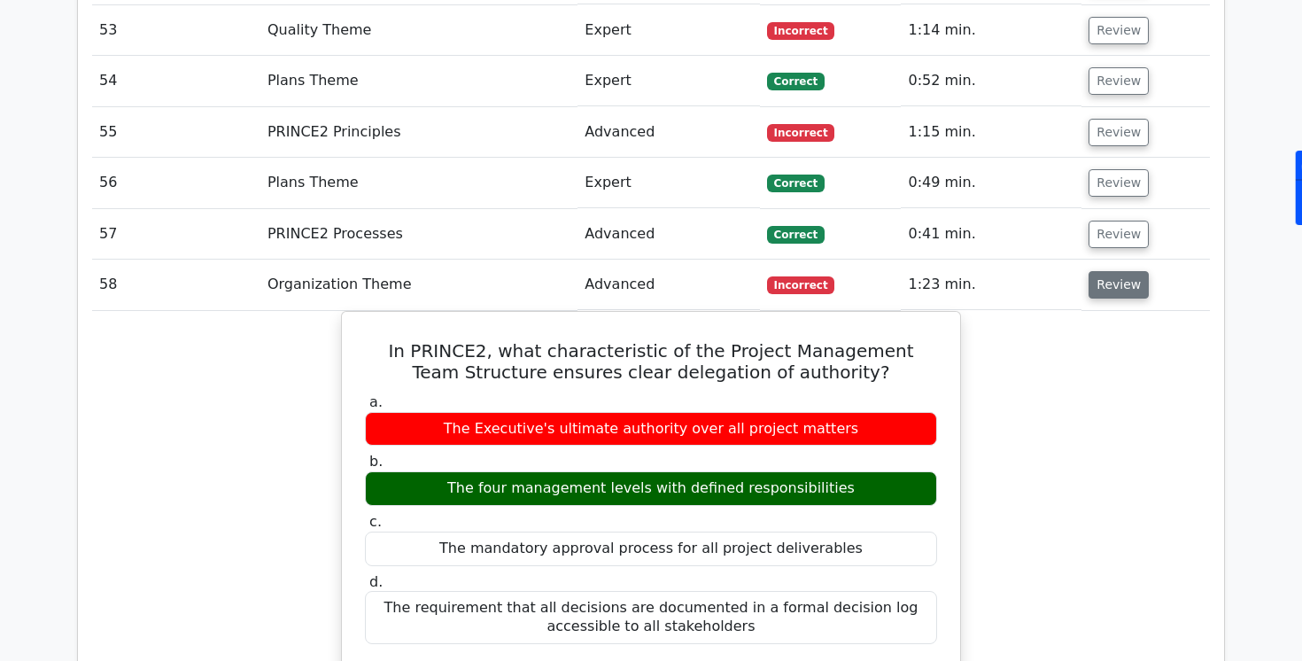
click at [1099, 271] on button "Review" at bounding box center [1119, 284] width 60 height 27
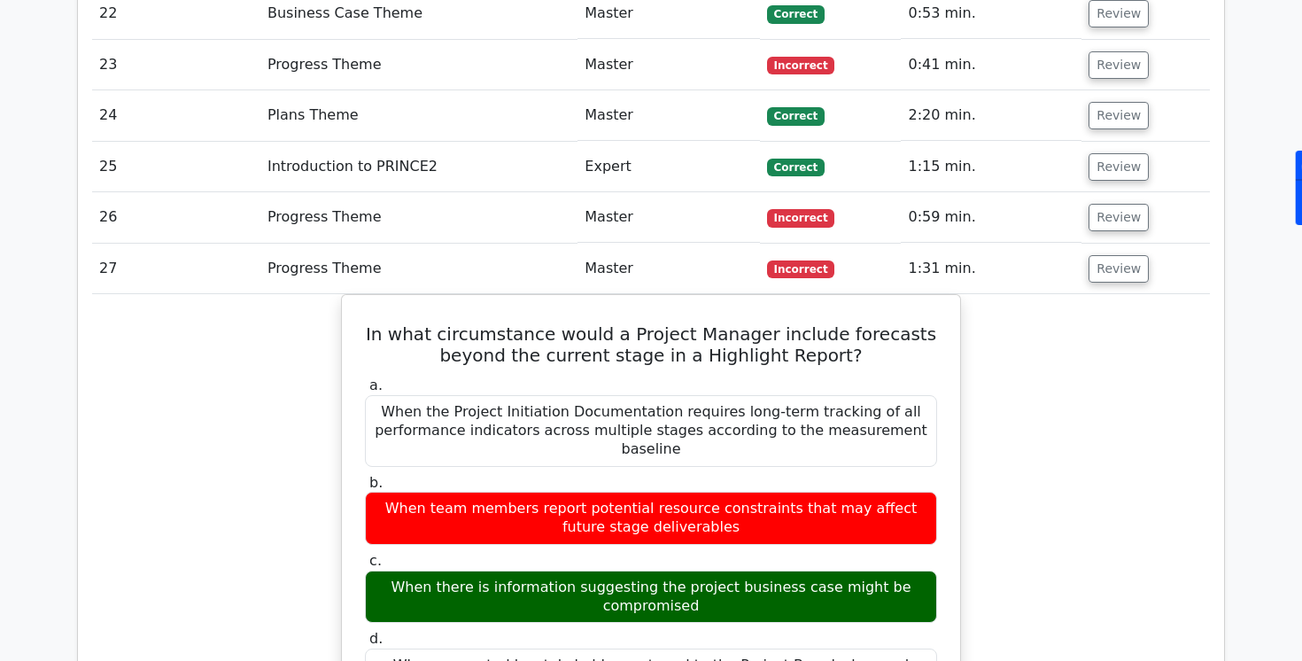
scroll to position [3211, 0]
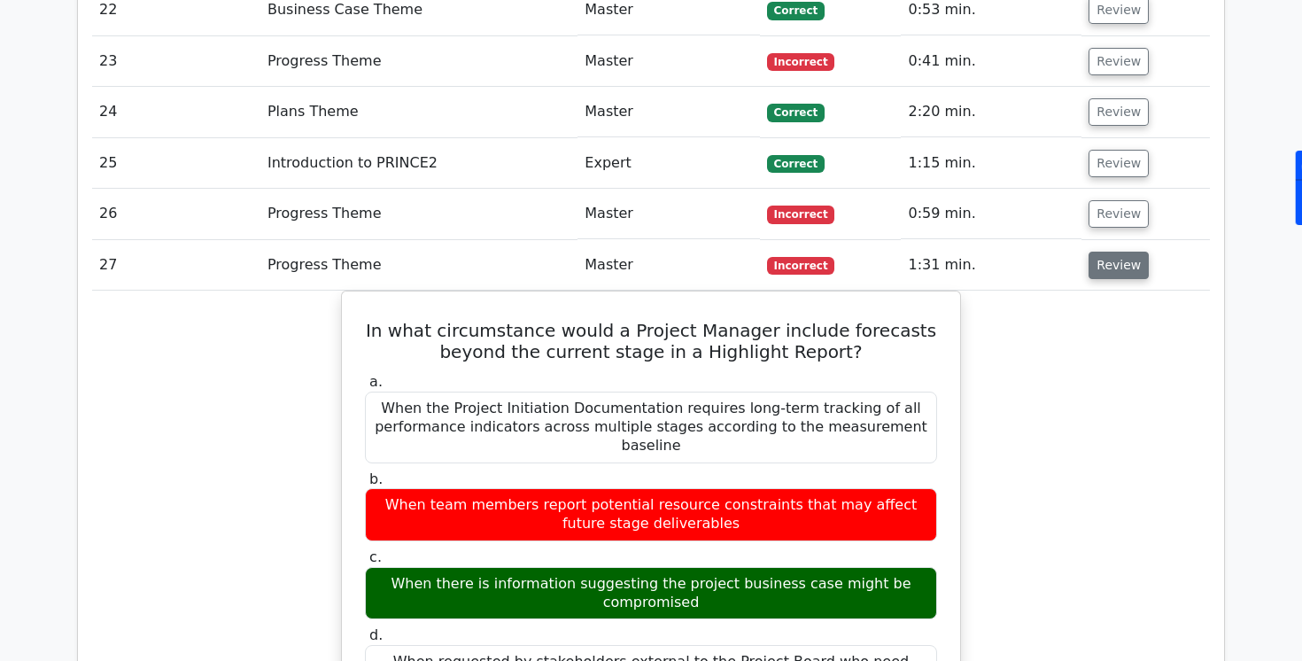
click at [1103, 272] on button "Review" at bounding box center [1119, 265] width 60 height 27
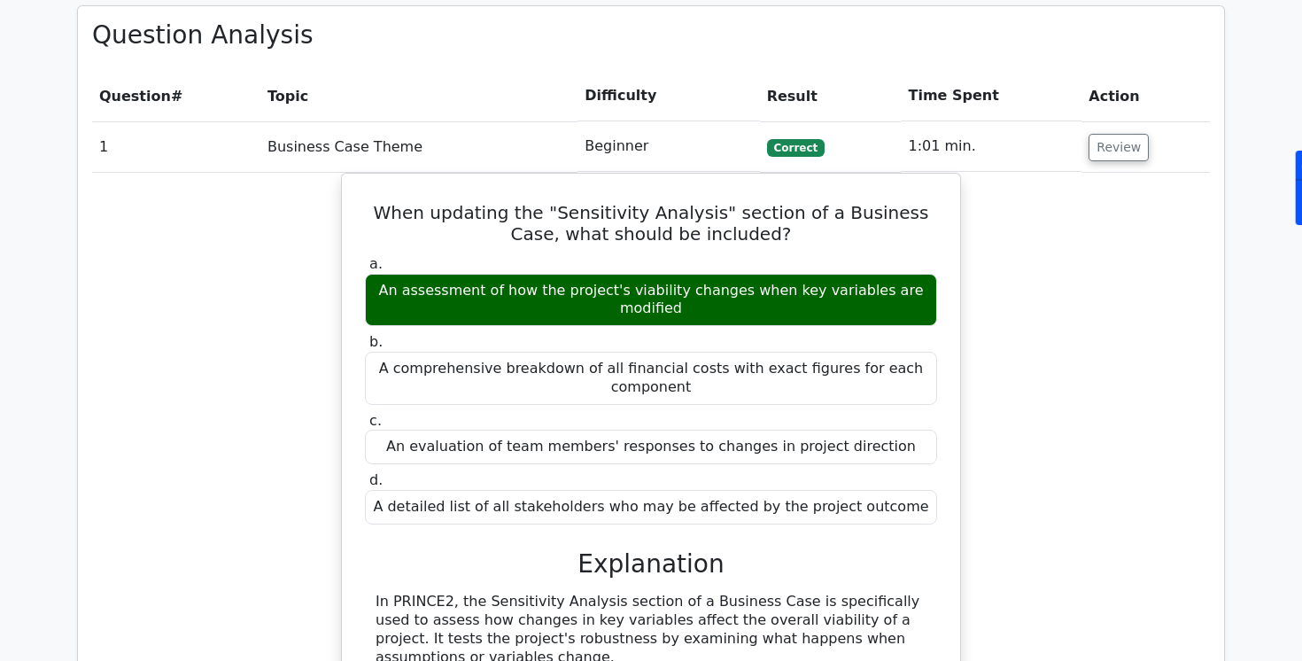
scroll to position [1058, 0]
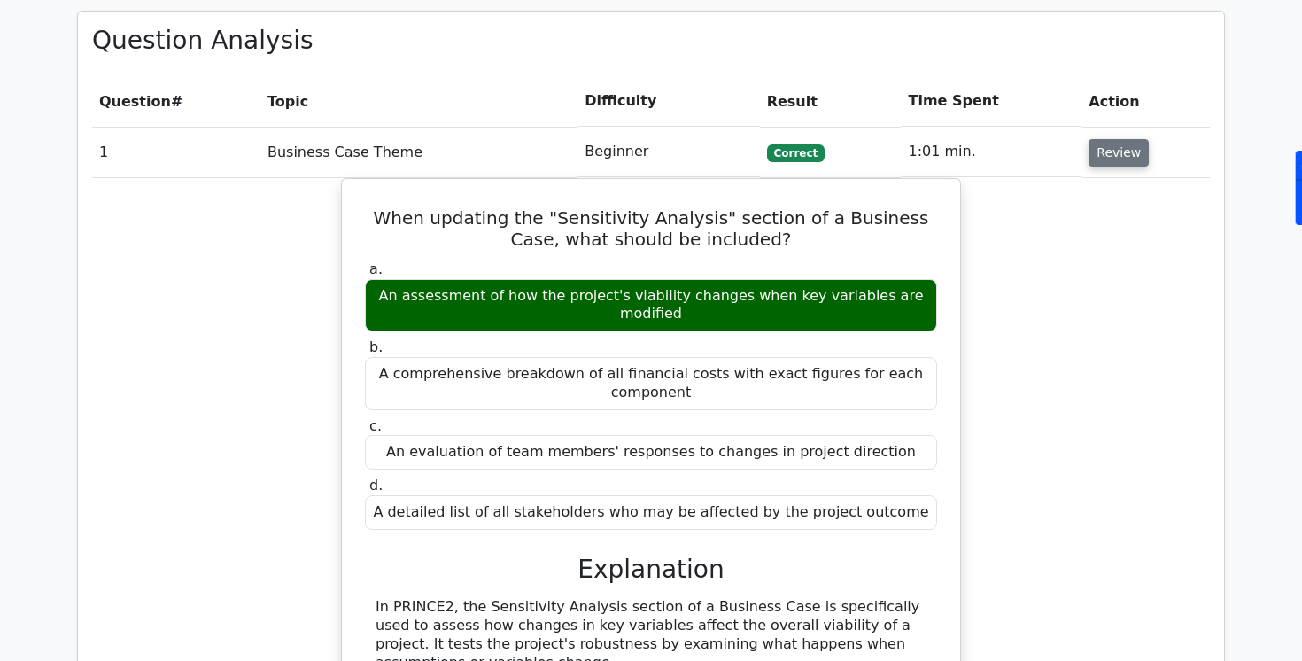
click at [1097, 146] on button "Review" at bounding box center [1119, 152] width 60 height 27
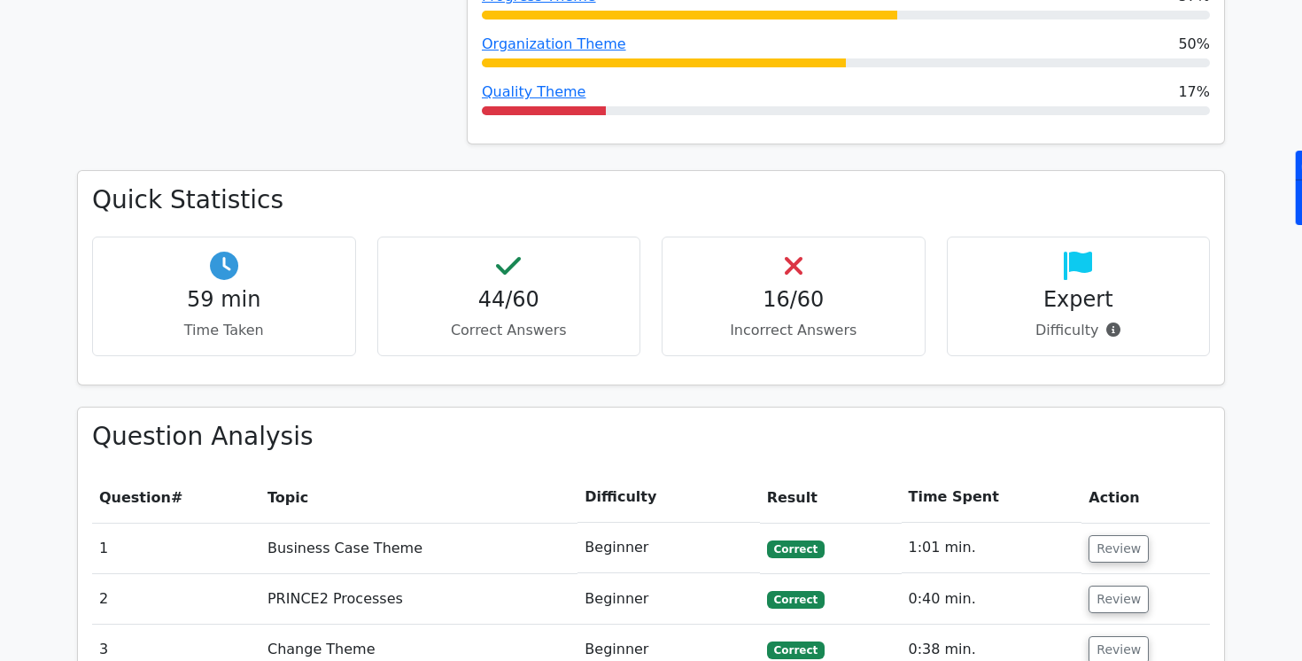
scroll to position [669, 0]
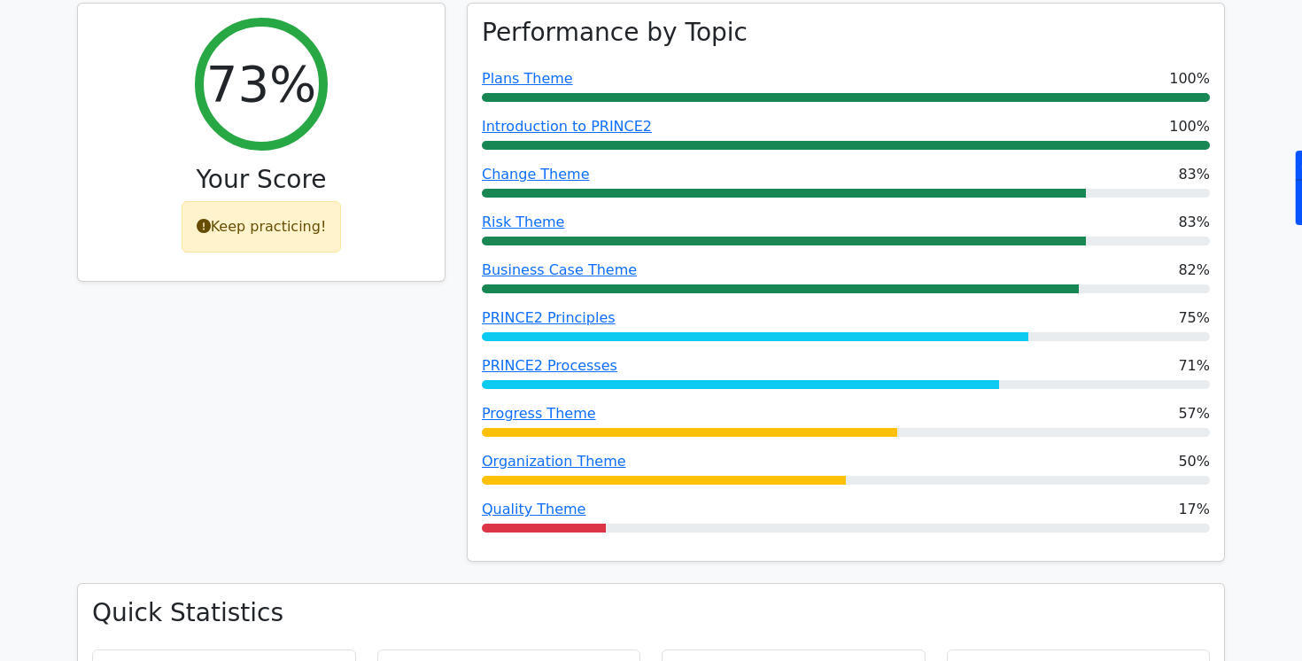
scroll to position [258, 0]
